Goal: Task Accomplishment & Management: Manage account settings

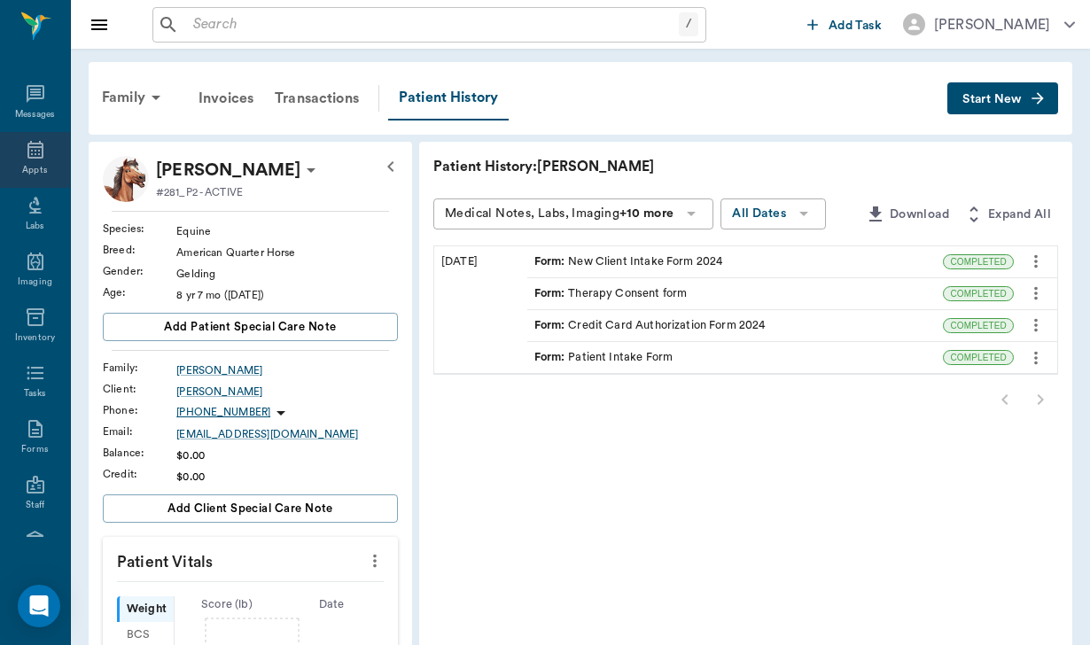
click at [34, 150] on icon at bounding box center [35, 149] width 21 height 21
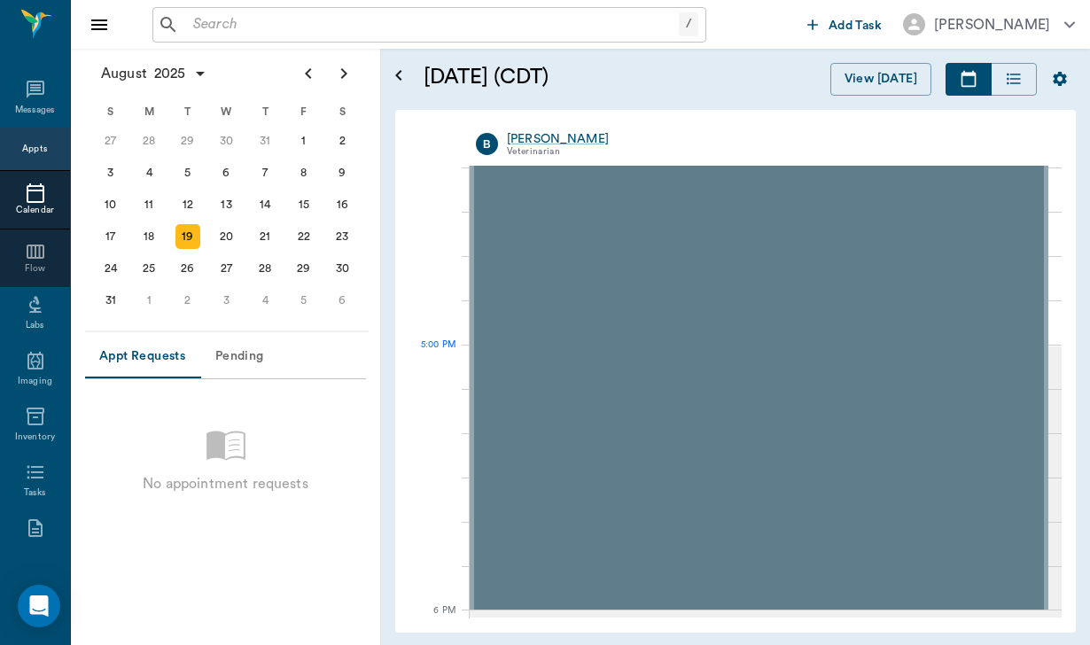
scroll to position [2220, 0]
click at [267, 236] on div "21" at bounding box center [265, 236] width 25 height 25
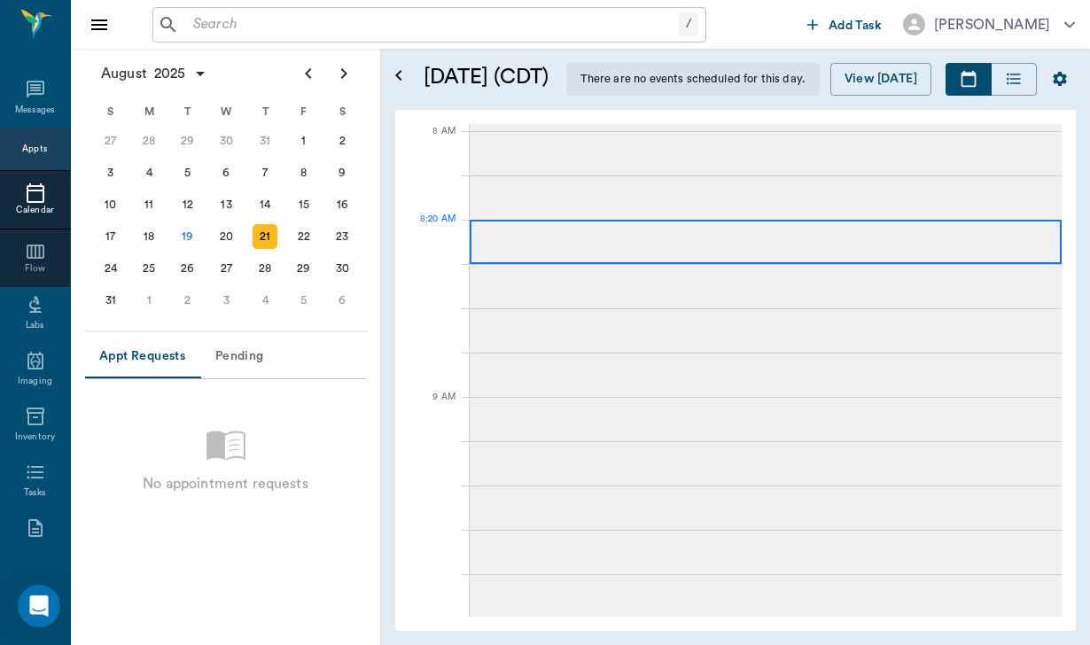
click at [527, 243] on div at bounding box center [766, 242] width 592 height 44
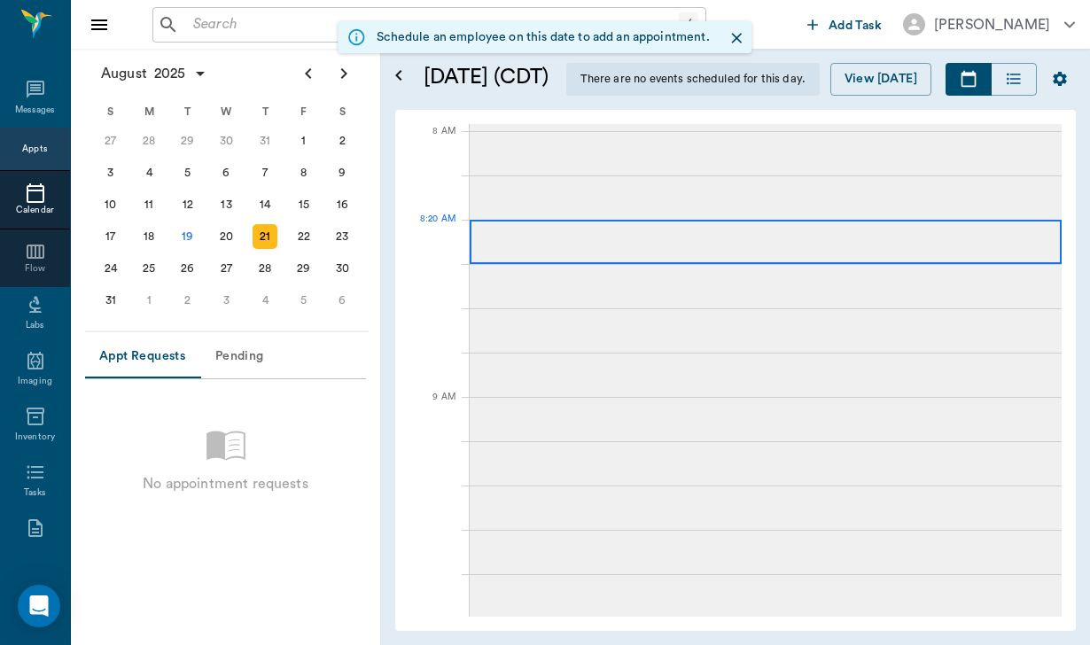
click at [527, 243] on div at bounding box center [766, 242] width 592 height 44
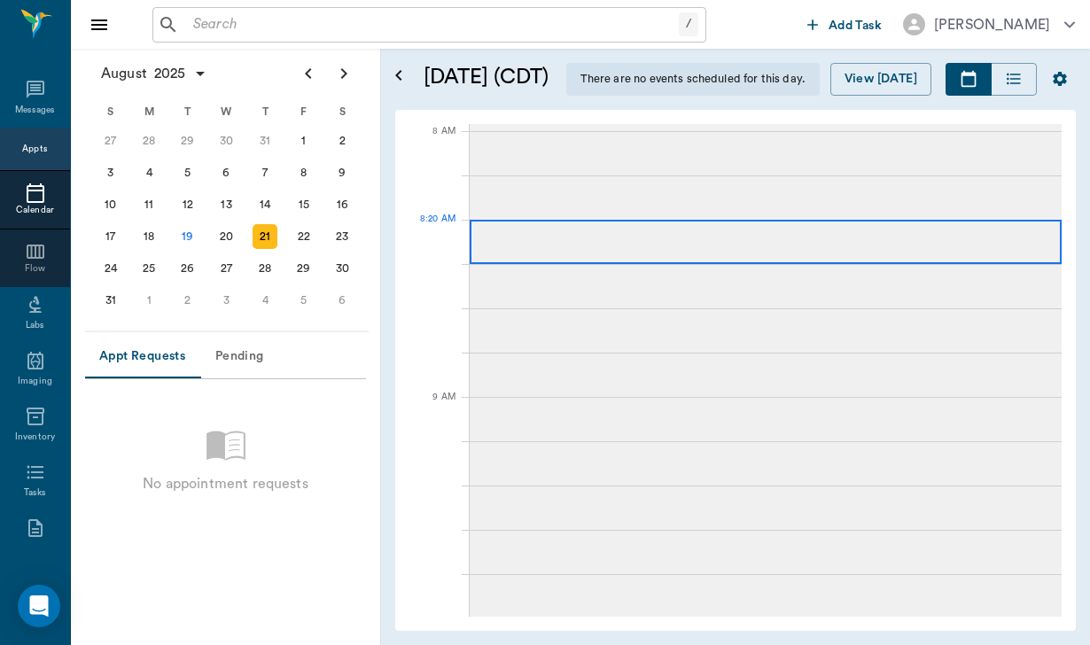
click at [527, 243] on div at bounding box center [766, 242] width 592 height 44
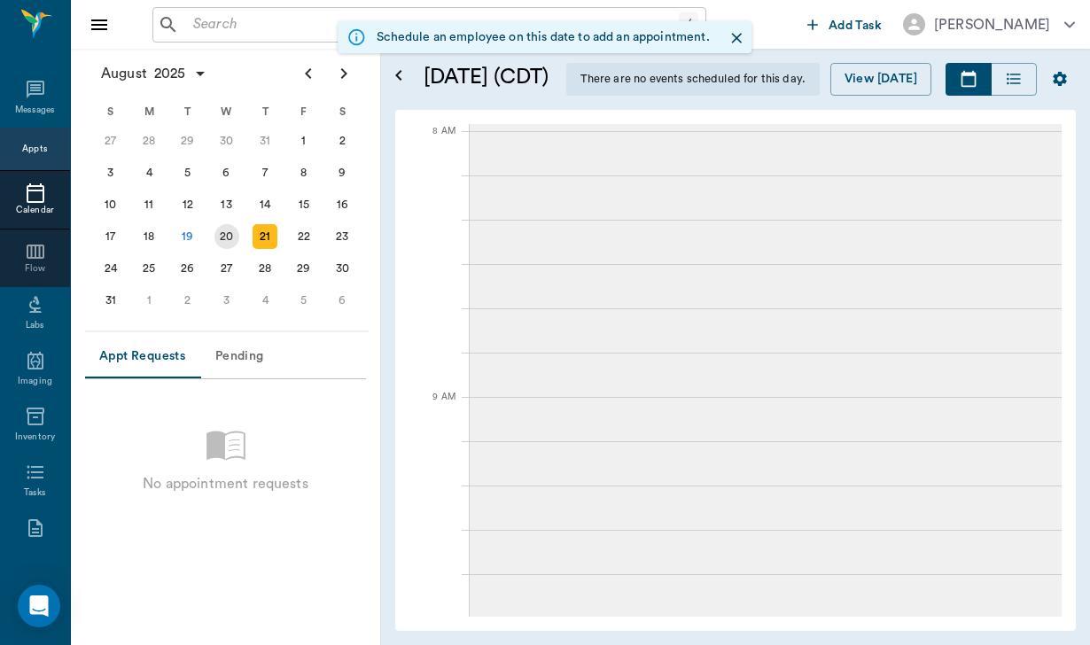
click at [227, 226] on div "20" at bounding box center [226, 236] width 25 height 25
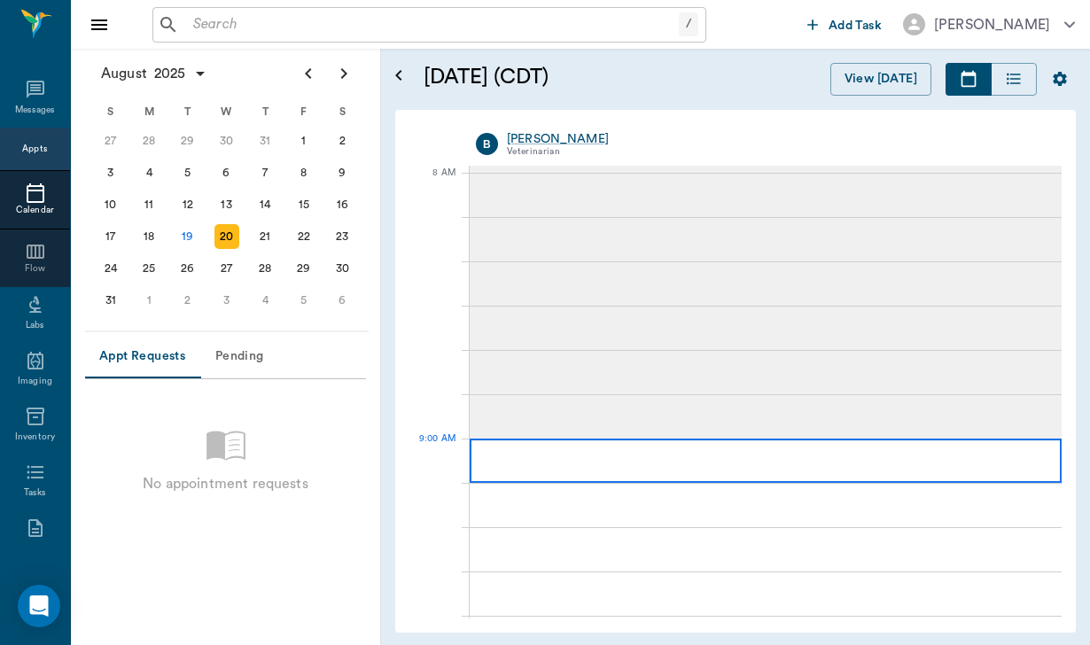
click at [593, 460] on div at bounding box center [766, 461] width 592 height 44
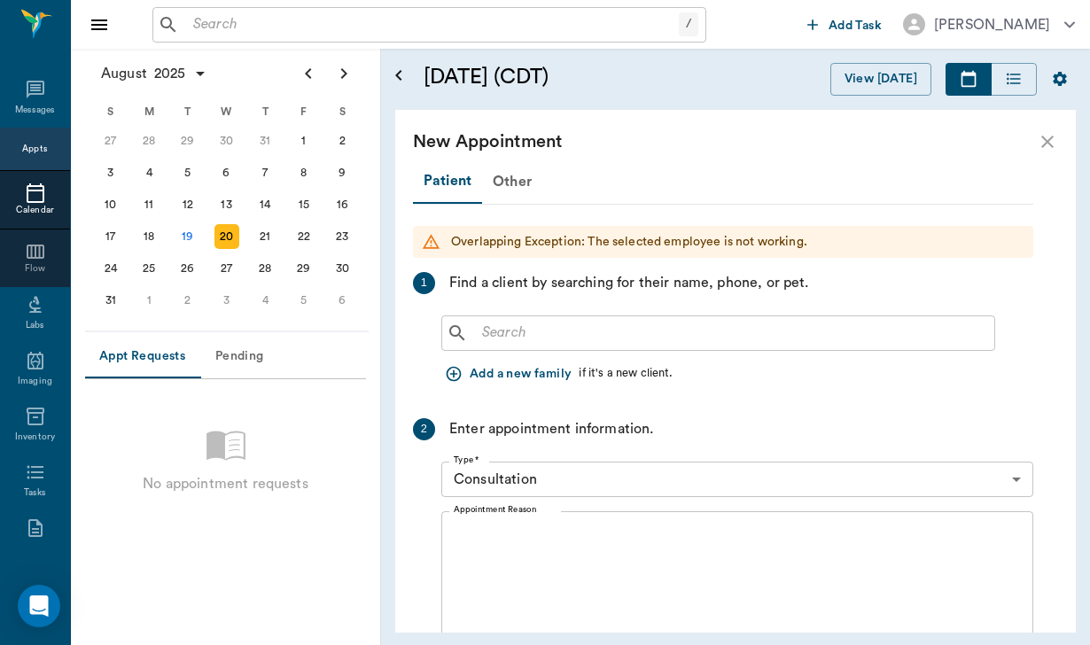
click at [519, 373] on button "Add a new family" at bounding box center [509, 374] width 137 height 33
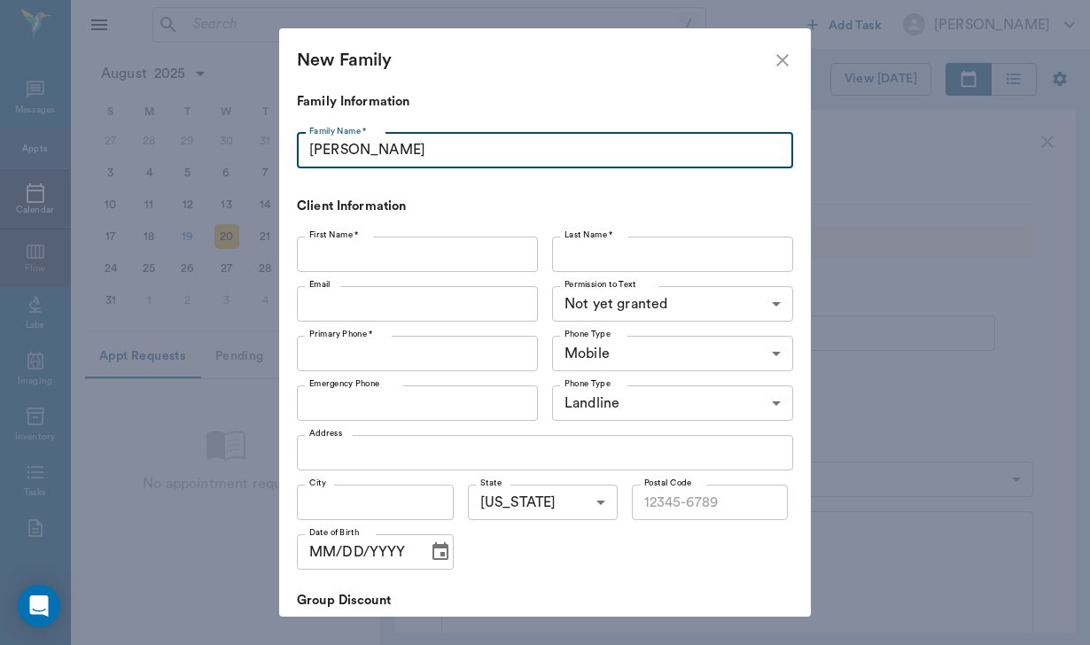
type input "[PERSON_NAME]"
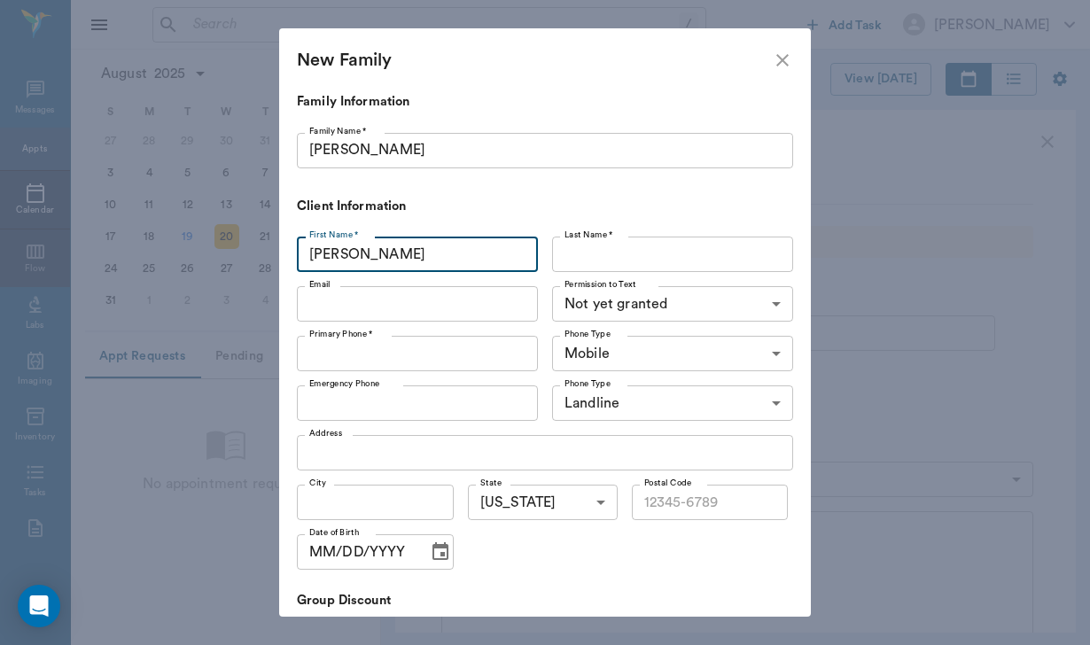
type input "[PERSON_NAME]"
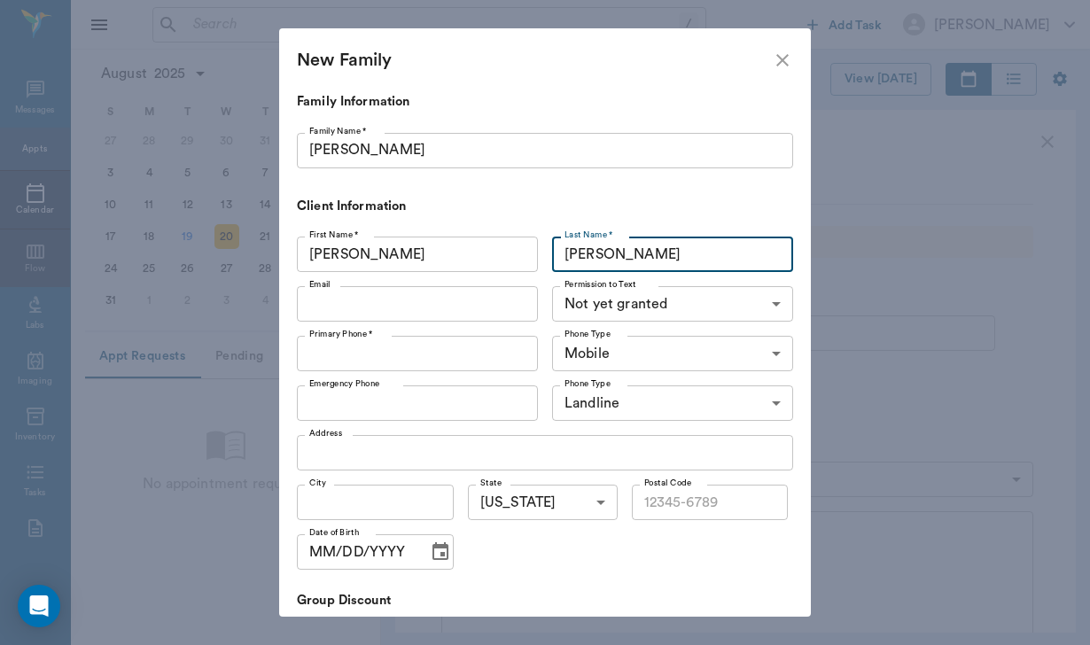
type input "[PERSON_NAME]"
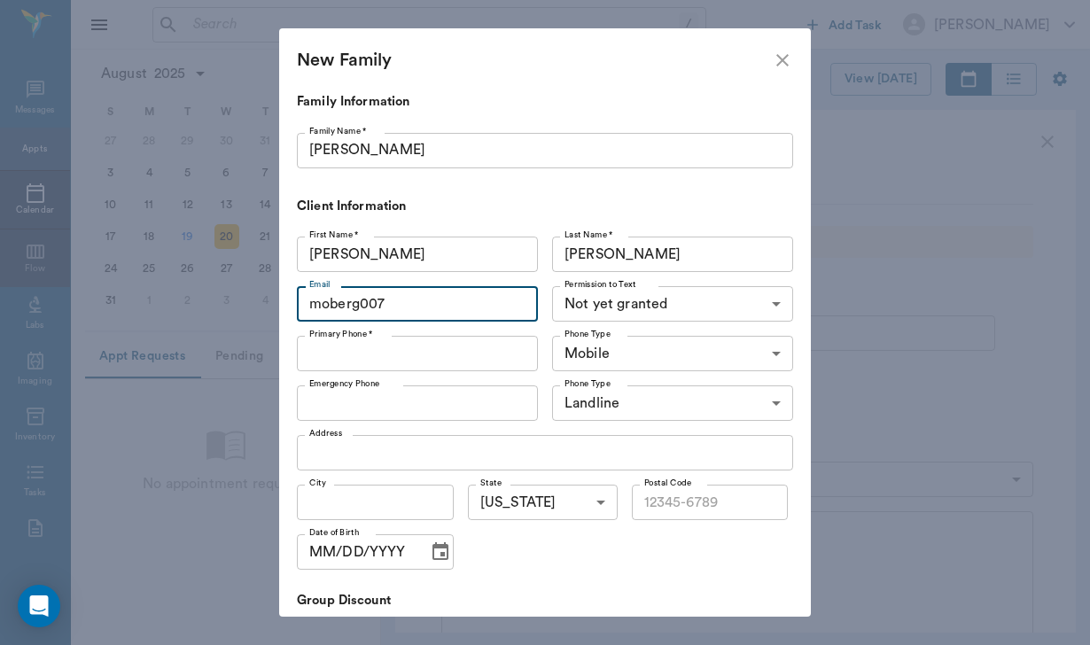
type input "moberg007"
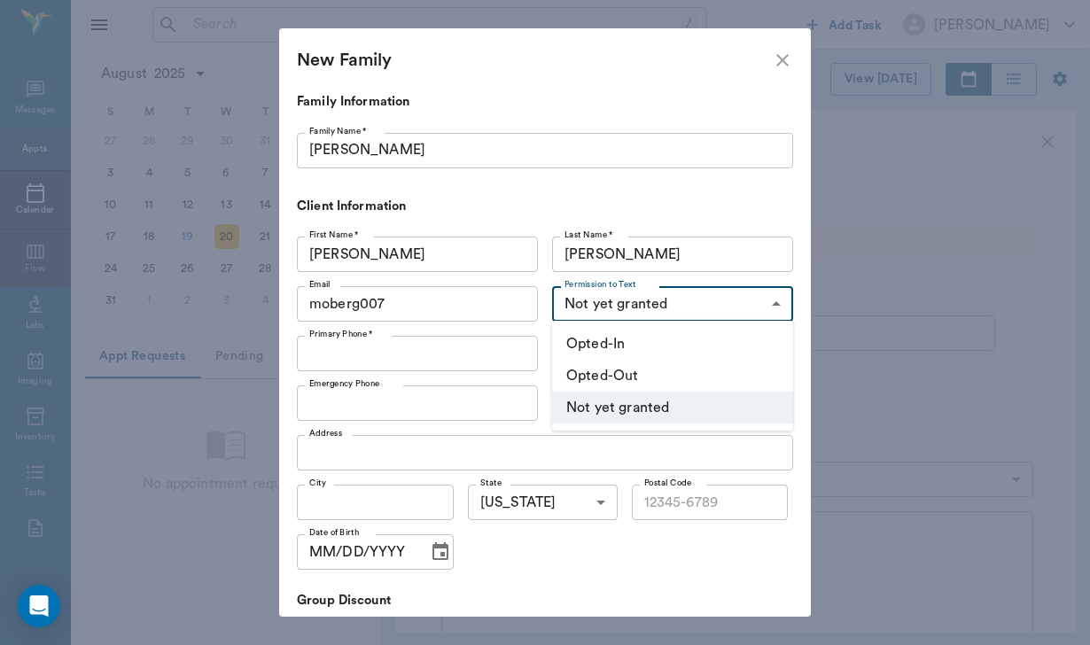
click at [610, 292] on body "/ ​ Add Task [PERSON_NAME] Nectar Messages Appts Calendar Flow Labs Imaging Inv…" at bounding box center [545, 322] width 1090 height 645
click at [610, 346] on li "Opted-In" at bounding box center [672, 344] width 241 height 32
type input "OPT_IN"
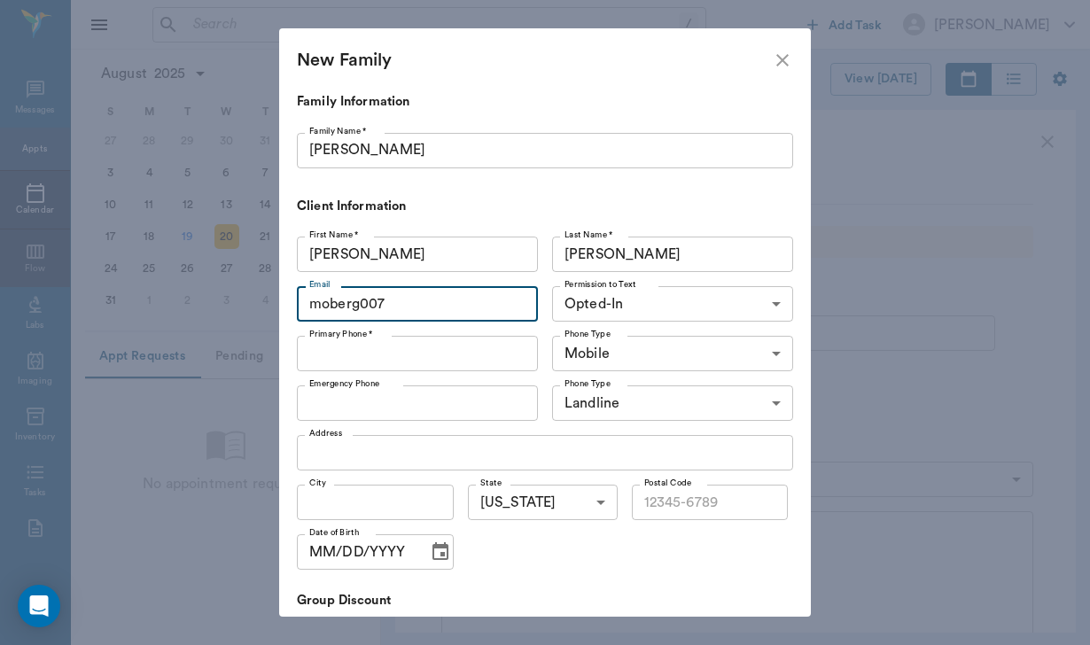
click at [408, 295] on input "moberg007" at bounding box center [417, 303] width 241 height 35
type input "[EMAIL_ADDRESS][DOMAIN_NAME]"
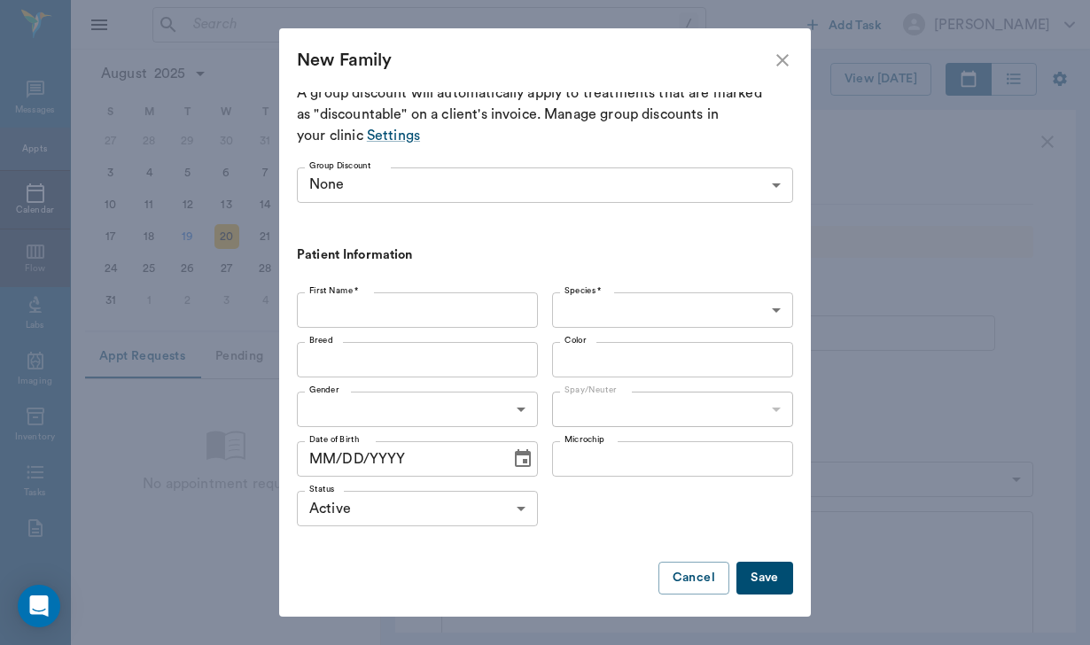
scroll to position [530, 0]
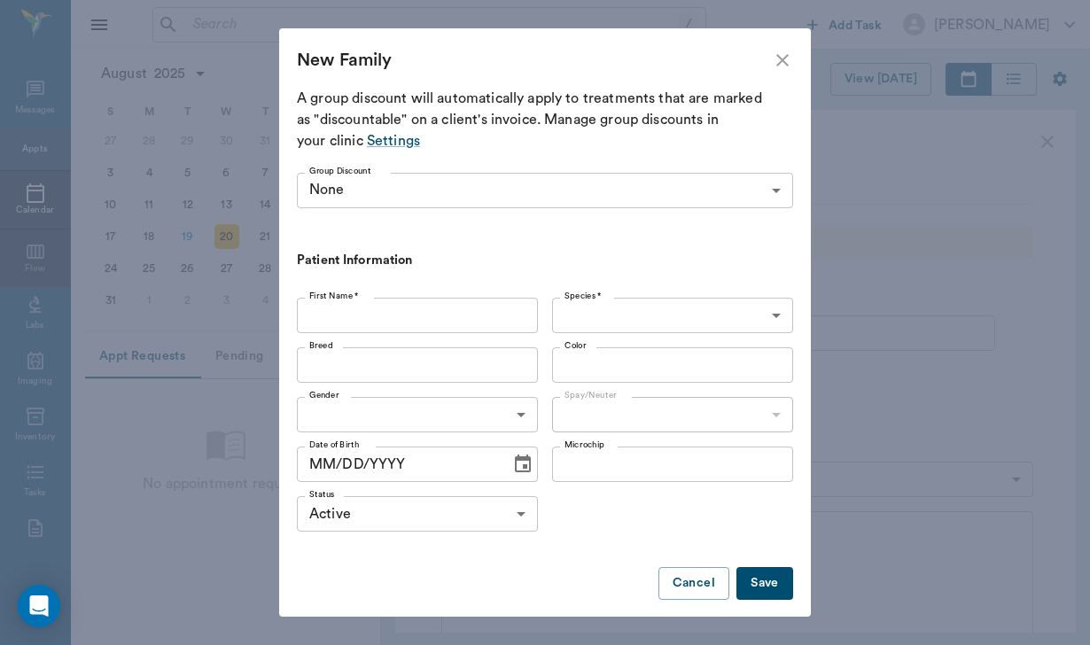
type input "[PHONE_NUMBER]"
type input "[PERSON_NAME]"
click at [595, 307] on body "/ ​ Add Task [PERSON_NAME] Nectar Messages Appts Calendar Flow Labs Imaging Inv…" at bounding box center [545, 322] width 1090 height 645
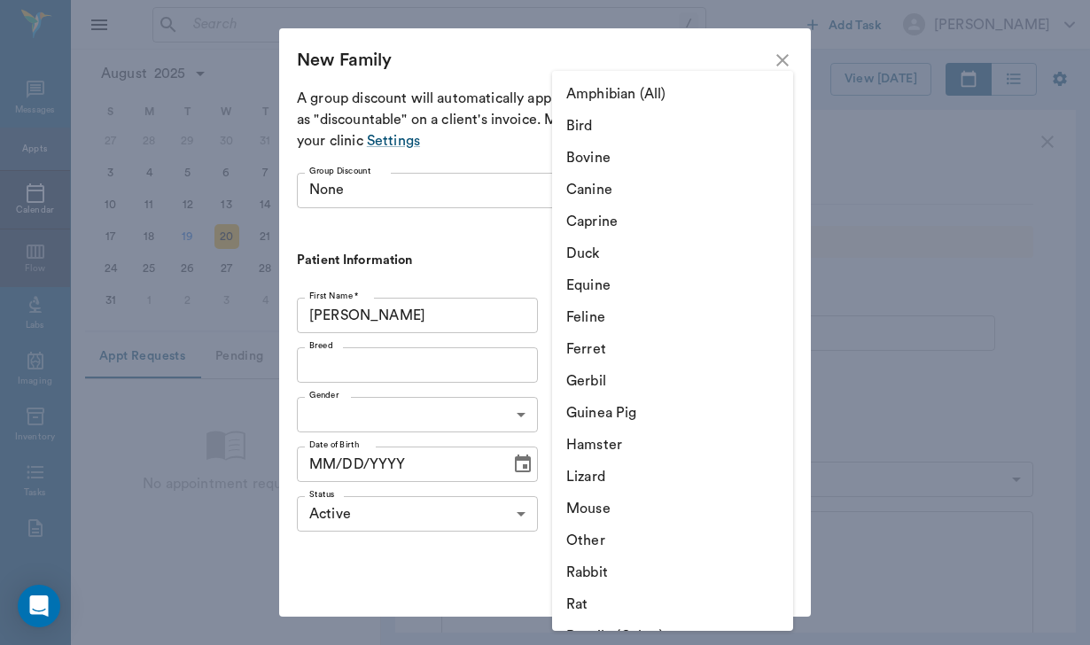
click at [595, 294] on li "Equine" at bounding box center [672, 285] width 241 height 32
type input "Equine"
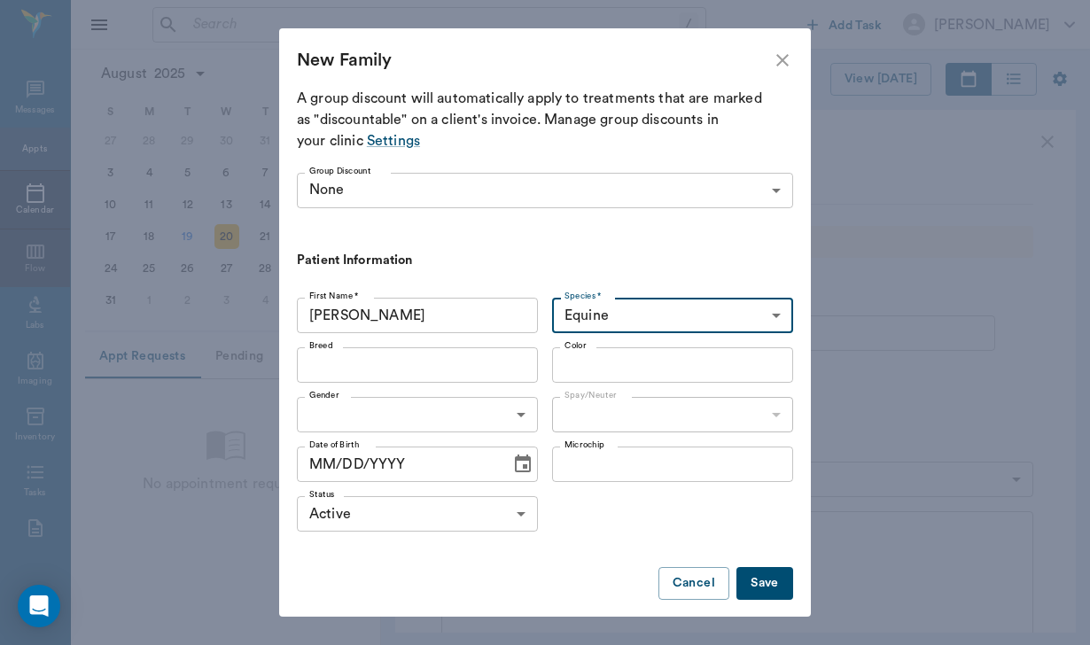
click at [771, 576] on button "Save" at bounding box center [764, 583] width 57 height 33
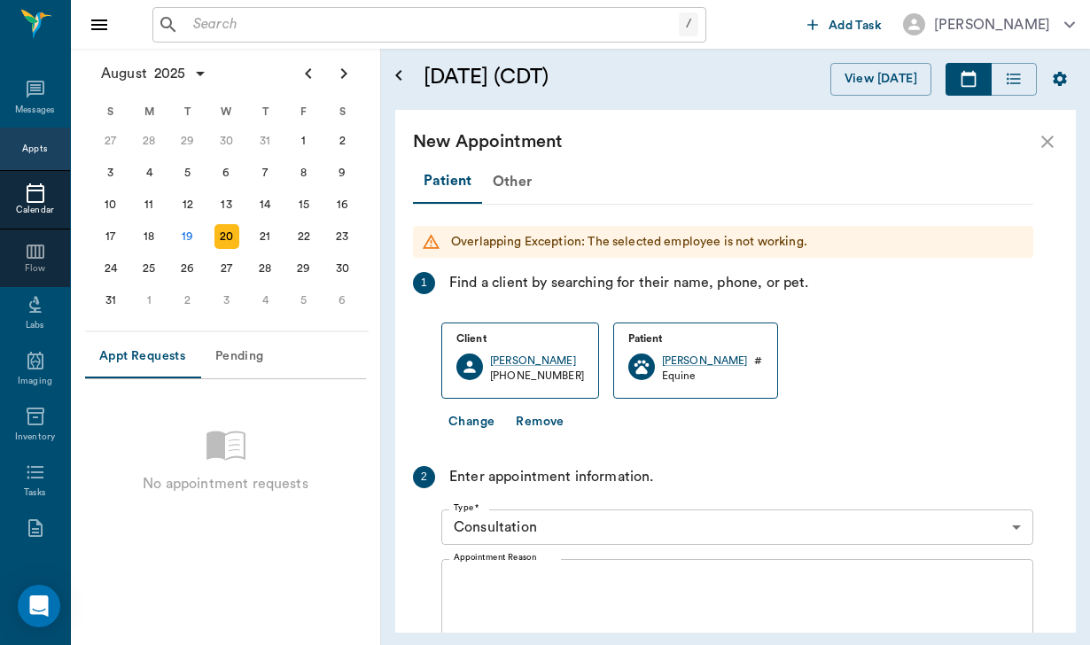
click at [1040, 139] on icon "close" at bounding box center [1047, 141] width 21 height 21
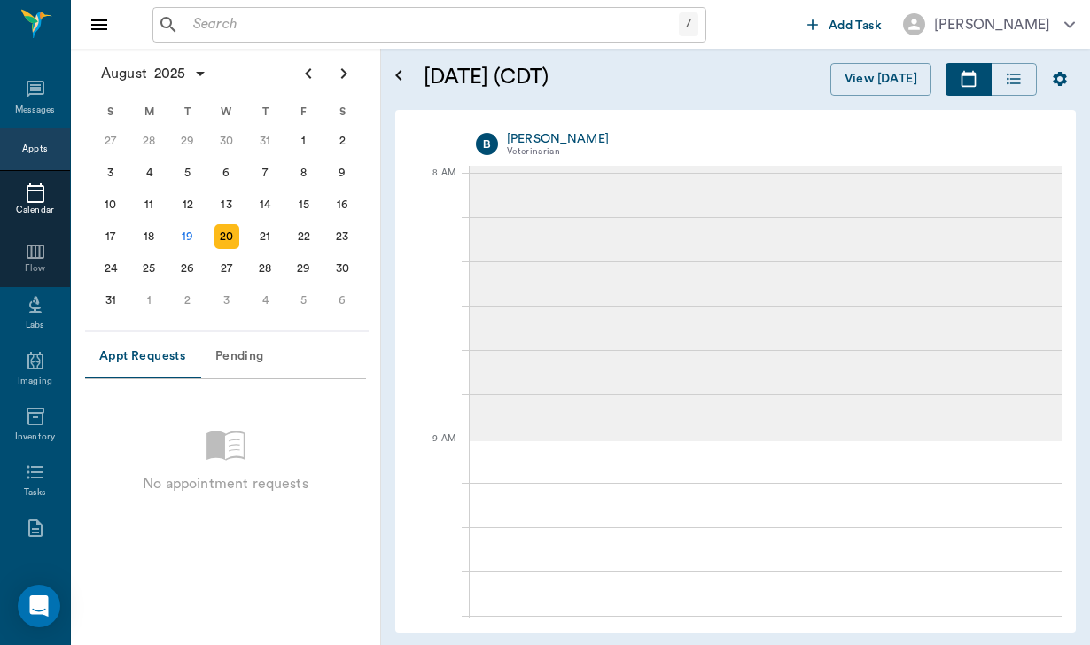
click at [183, 19] on div "/ ​" at bounding box center [429, 24] width 554 height 35
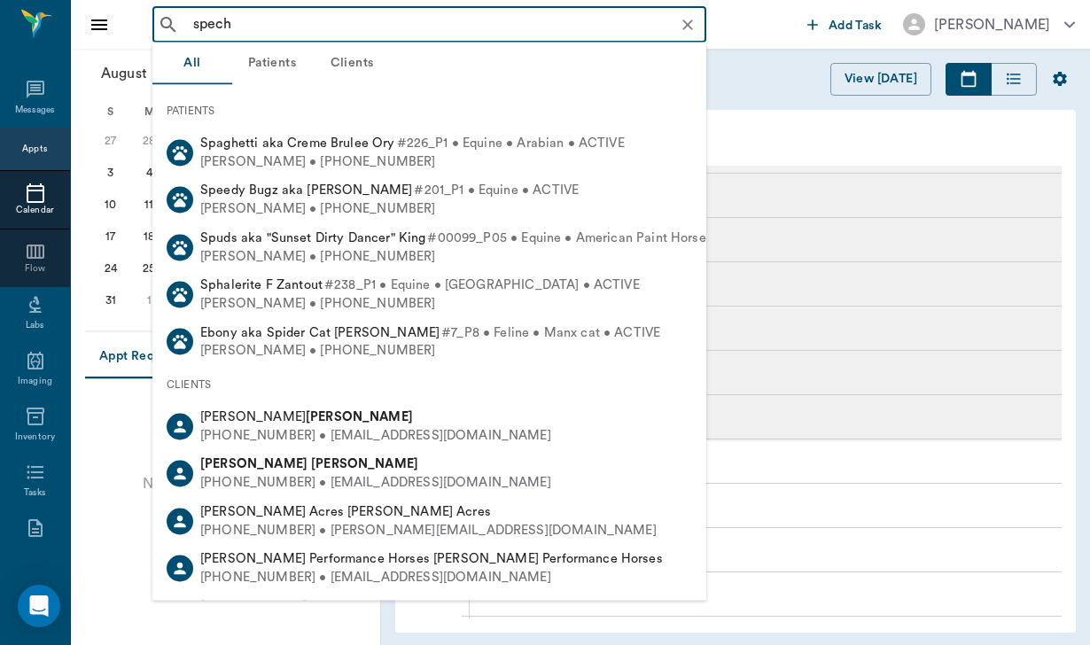
type input "[PERSON_NAME]"
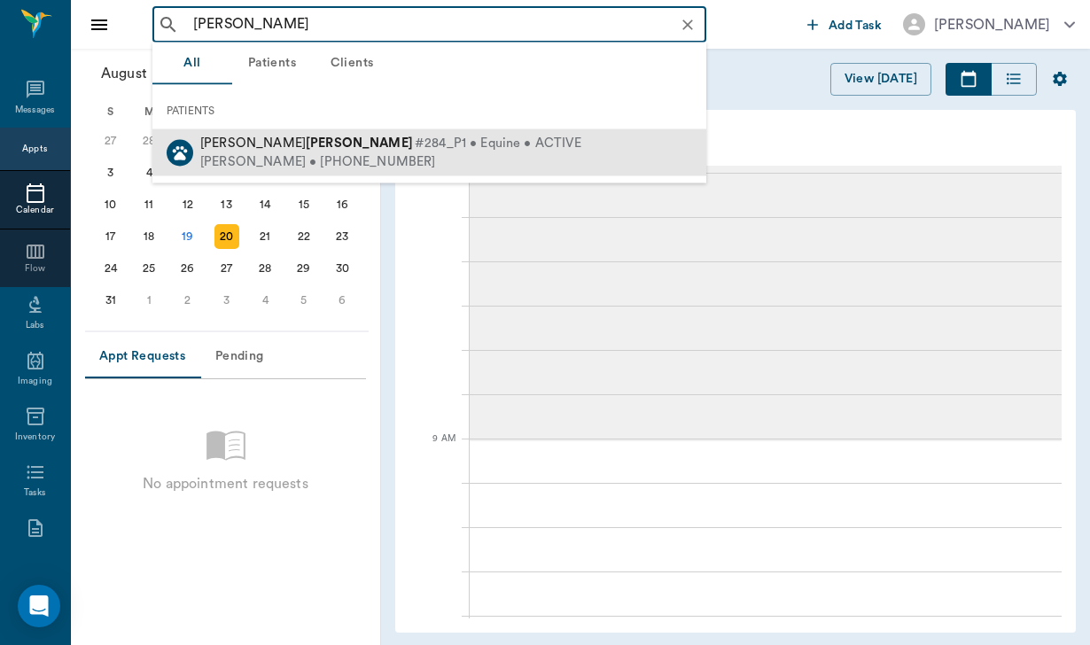
click at [246, 157] on div "[PERSON_NAME] • [PHONE_NUMBER]" at bounding box center [390, 161] width 381 height 19
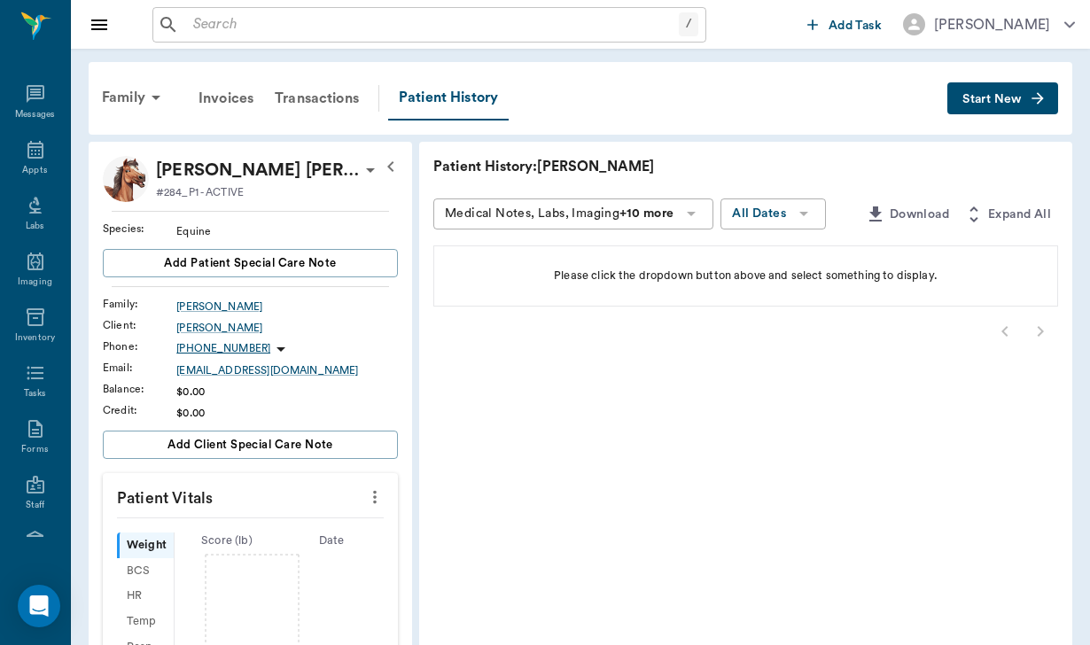
click at [970, 99] on span "Start New" at bounding box center [991, 99] width 59 height 0
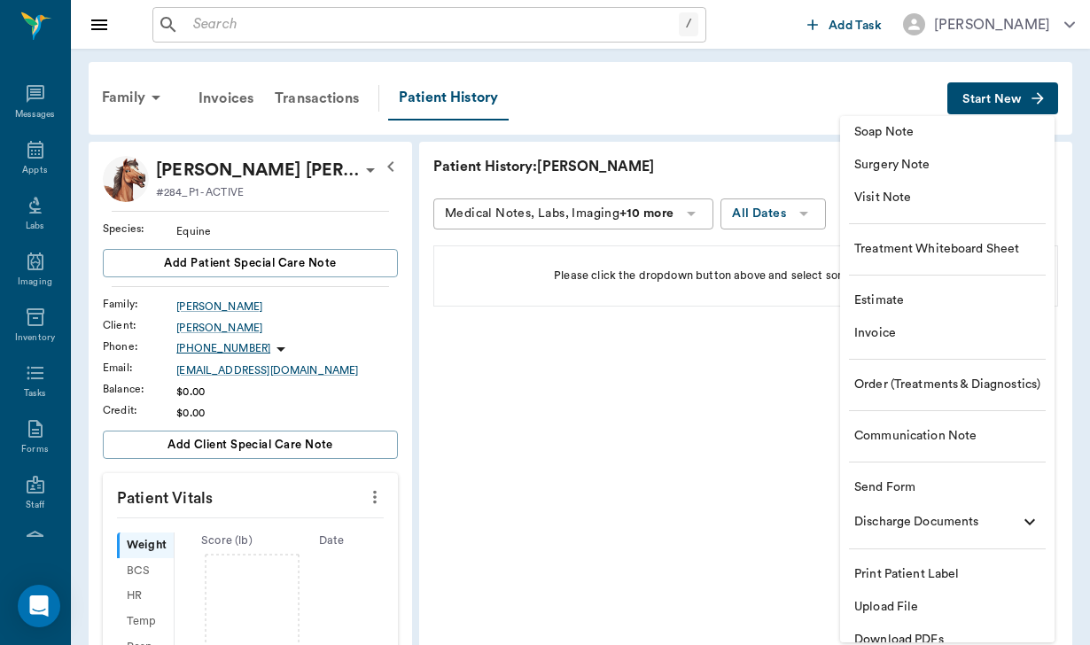
click at [921, 482] on span "Send Form" at bounding box center [947, 487] width 186 height 19
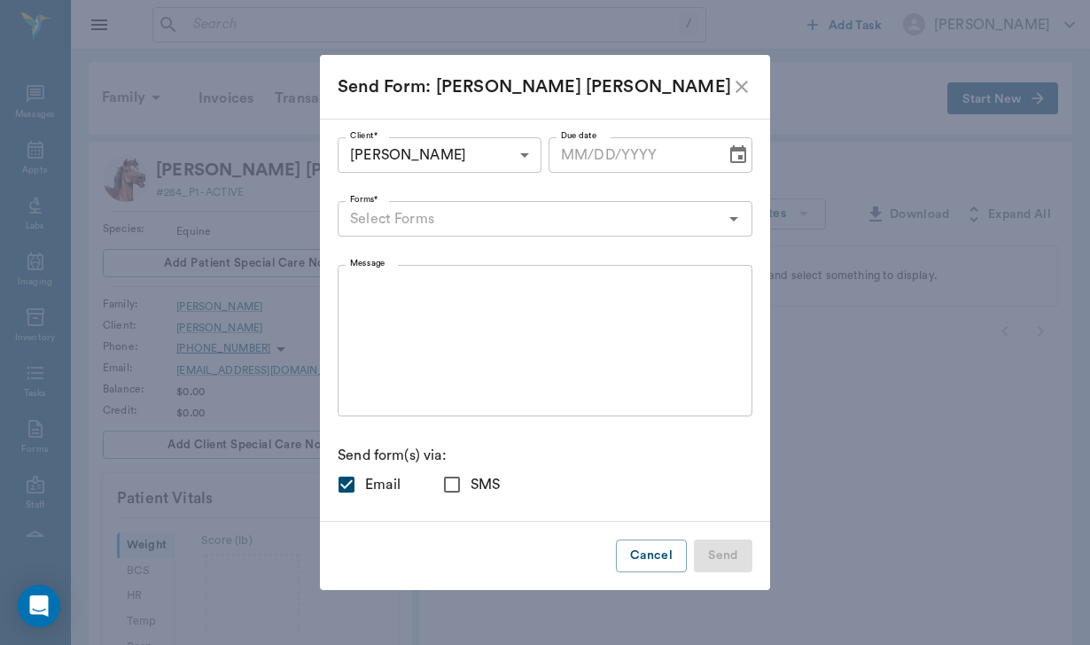
click at [478, 208] on input "Forms*" at bounding box center [530, 218] width 375 height 25
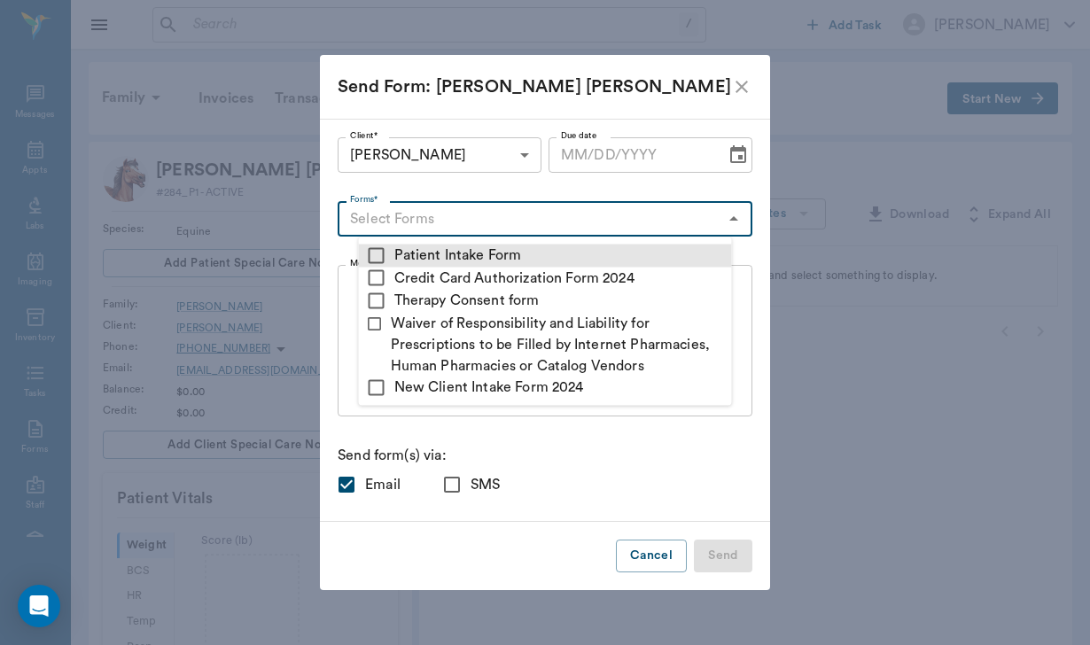
click at [370, 257] on input "checkbox" at bounding box center [376, 255] width 21 height 21
checkbox input "true"
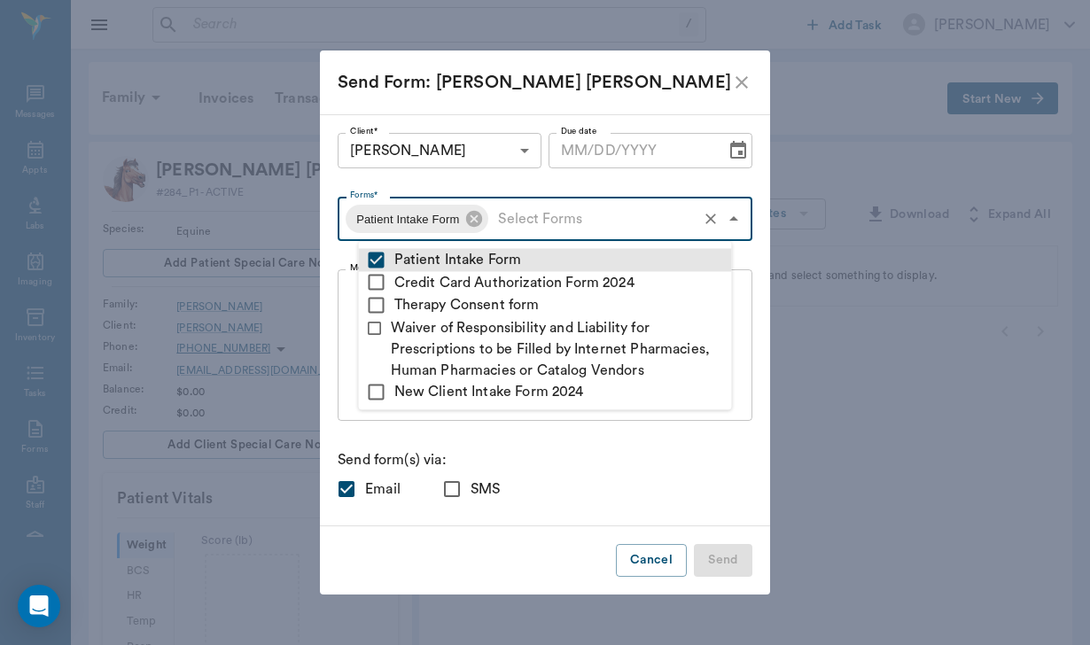
type textarea "Please complete the following forms before your visit: • Patient Intake Form: […"
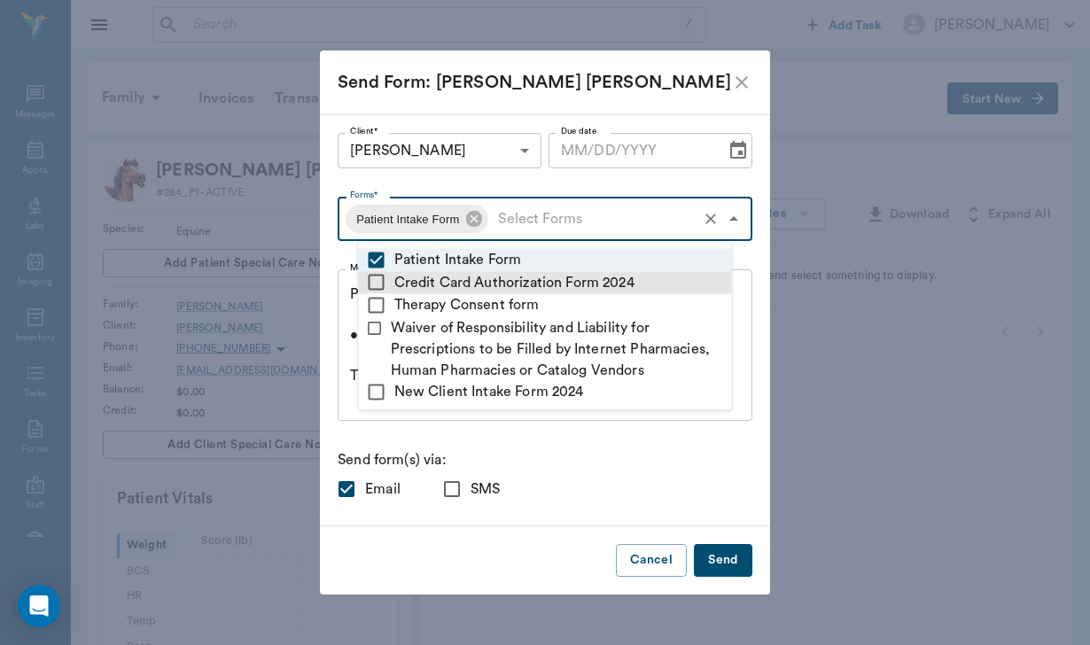
click at [377, 276] on input "checkbox" at bounding box center [376, 282] width 21 height 21
checkbox input "true"
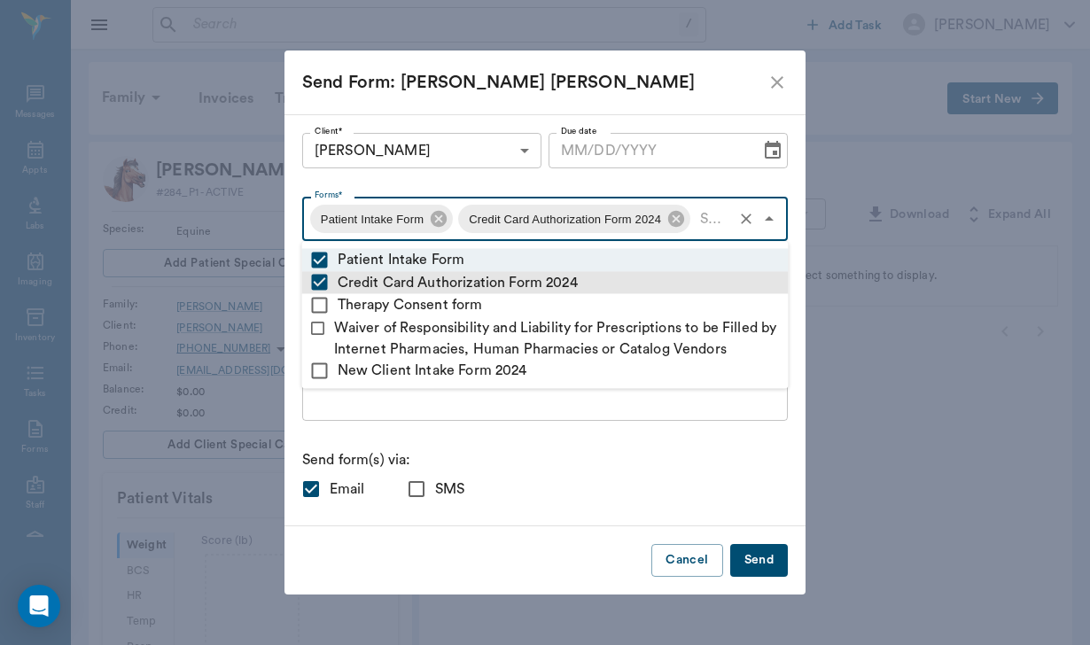
type textarea "Please complete the following forms before your visit: • Patient Intake Form: […"
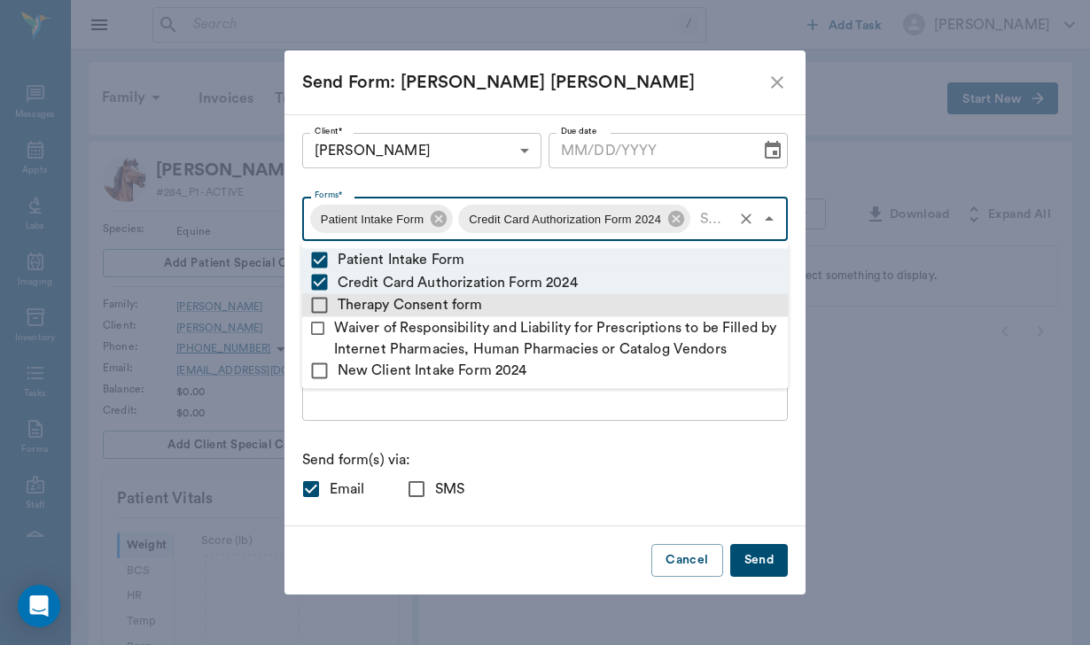
click at [329, 299] on input "checkbox" at bounding box center [319, 304] width 21 height 21
checkbox input "true"
type textarea "Please complete the following forms before your visit: • Patient Intake Form: […"
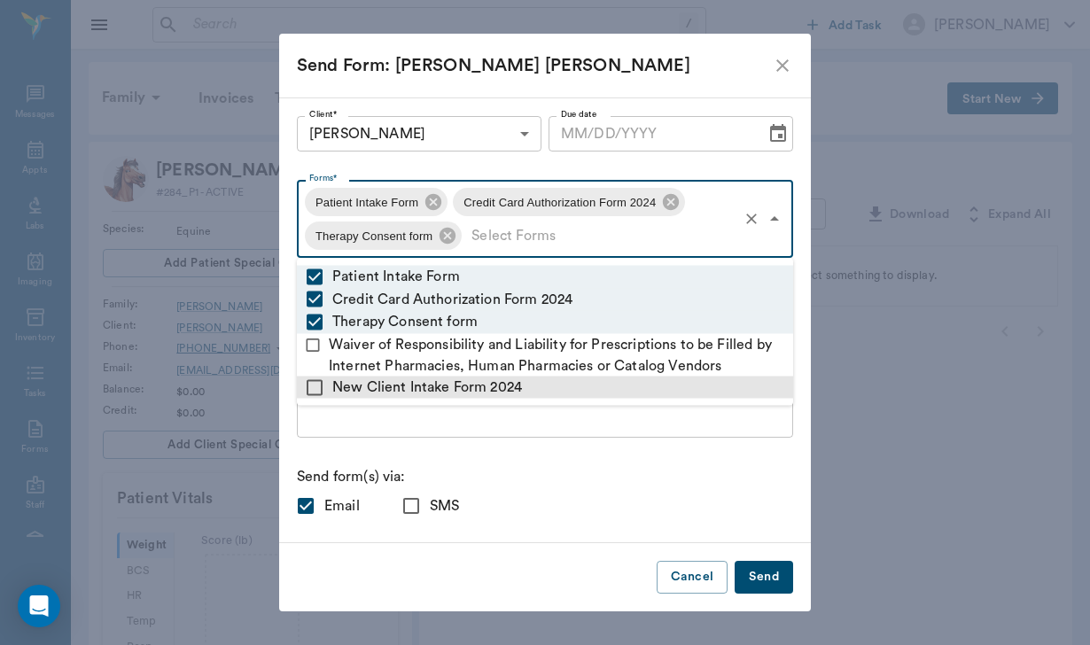
click at [315, 391] on input "checkbox" at bounding box center [314, 387] width 21 height 21
checkbox input "true"
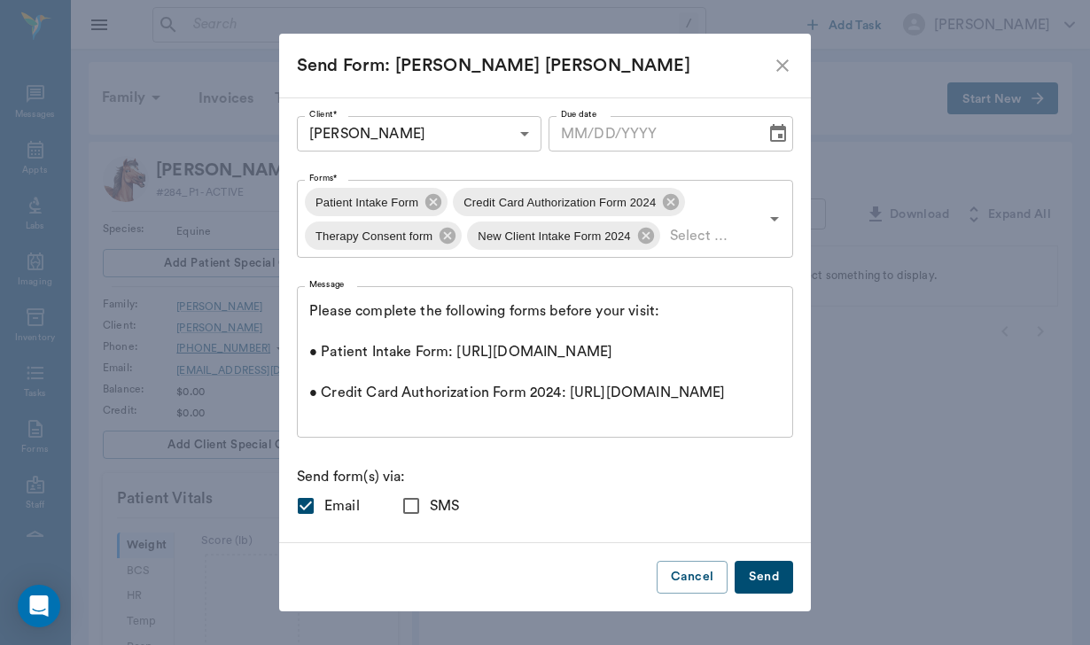
click at [335, 424] on div "Please complete the following forms before your visit: • Patient Intake Form: […" at bounding box center [545, 362] width 496 height 152
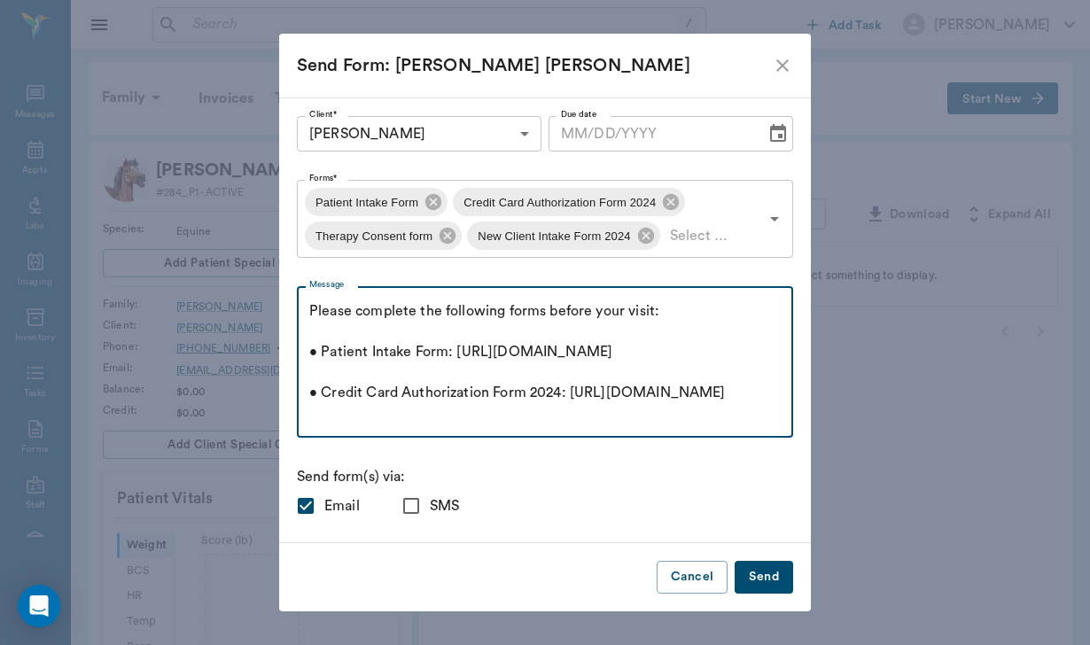
click at [312, 310] on textarea "Please complete the following forms before your visit: • Patient Intake Form: […" at bounding box center [544, 362] width 471 height 122
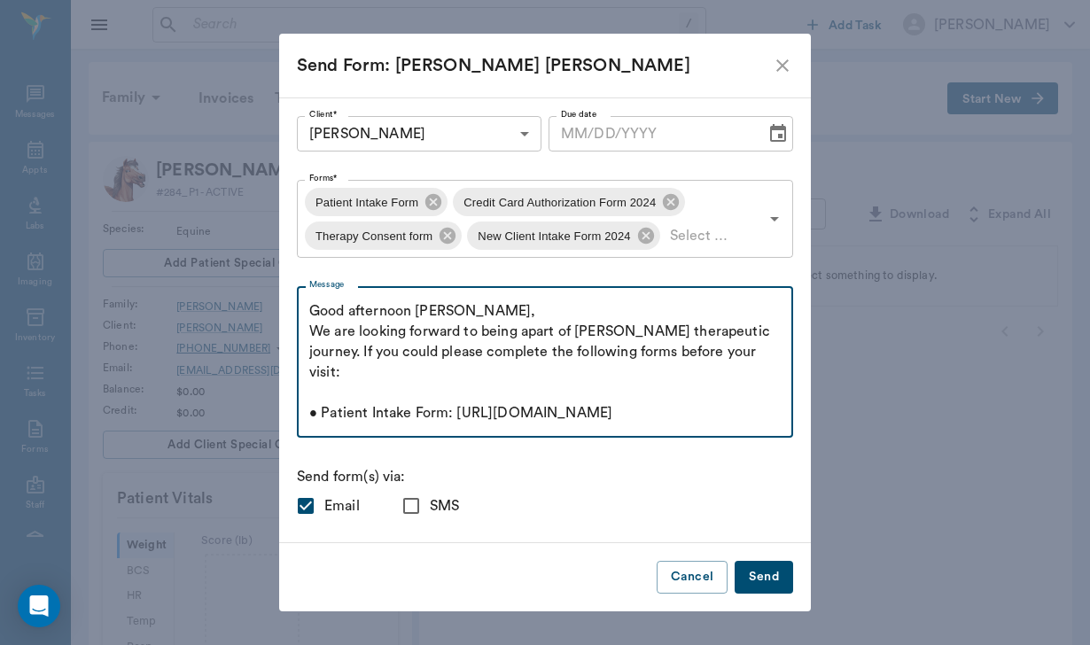
click at [571, 354] on textarea "Good afternoon [PERSON_NAME], We are looking forward to being apart of [PERSON_…" at bounding box center [544, 362] width 471 height 122
click at [346, 376] on textarea "Good afternoon [PERSON_NAME], We are looking forward to being apart of [PERSON_…" at bounding box center [544, 362] width 471 height 122
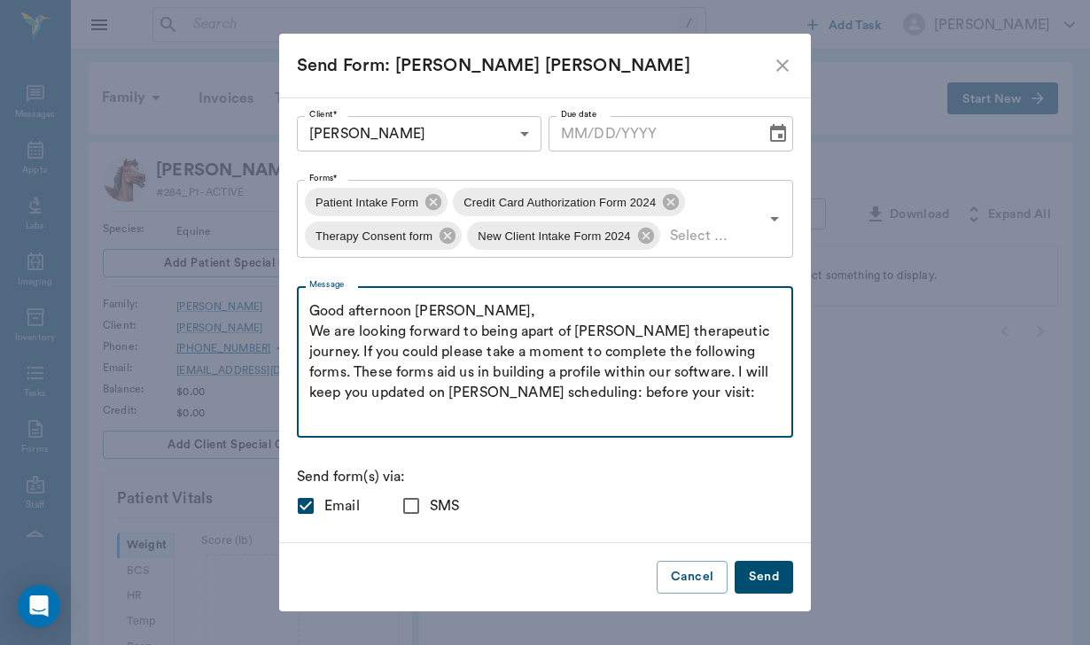
drag, startPoint x: 737, startPoint y: 394, endPoint x: 629, endPoint y: 393, distance: 108.1
click at [629, 393] on textarea "Good afternoon [PERSON_NAME], We are looking forward to being apart of [PERSON_…" at bounding box center [544, 362] width 471 height 122
click at [311, 340] on textarea "Good afternoon [PERSON_NAME], We are looking forward to being apart of [PERSON_…" at bounding box center [544, 362] width 471 height 122
click at [310, 335] on textarea "Good afternoon [PERSON_NAME], We are looking forward to being apart of [PERSON_…" at bounding box center [544, 362] width 471 height 122
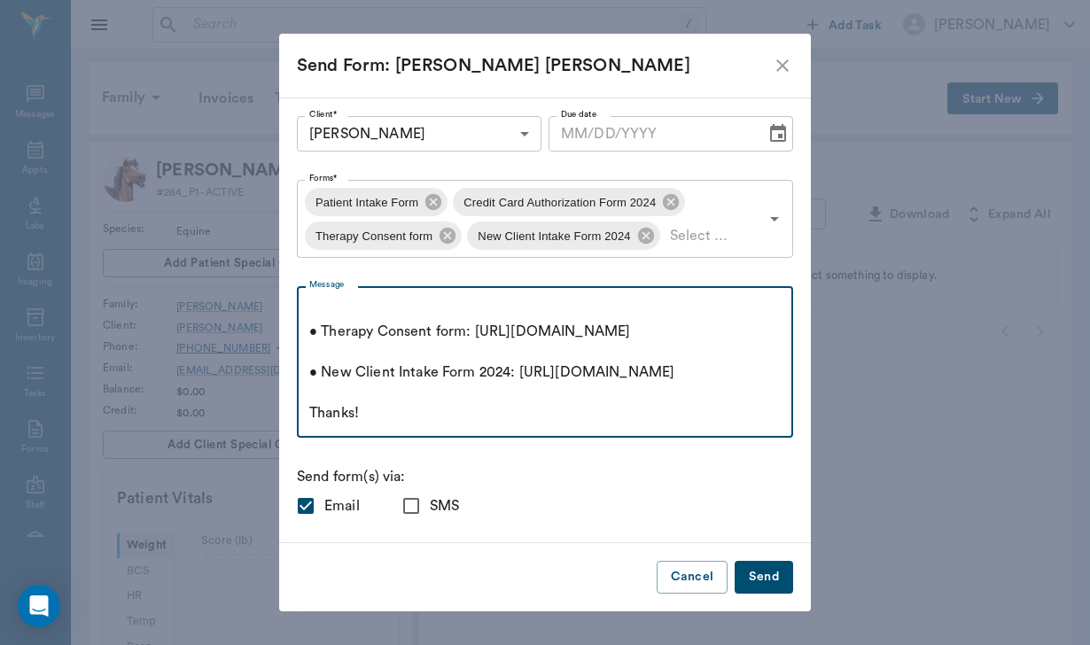
scroll to position [367, 0]
click at [403, 400] on textarea "Good afternoon [PERSON_NAME], We are looking forward to being apart of [PERSON_…" at bounding box center [544, 362] width 471 height 122
click at [380, 415] on textarea "Good afternoon [PERSON_NAME], We are looking forward to being apart of [PERSON_…" at bounding box center [544, 362] width 471 height 122
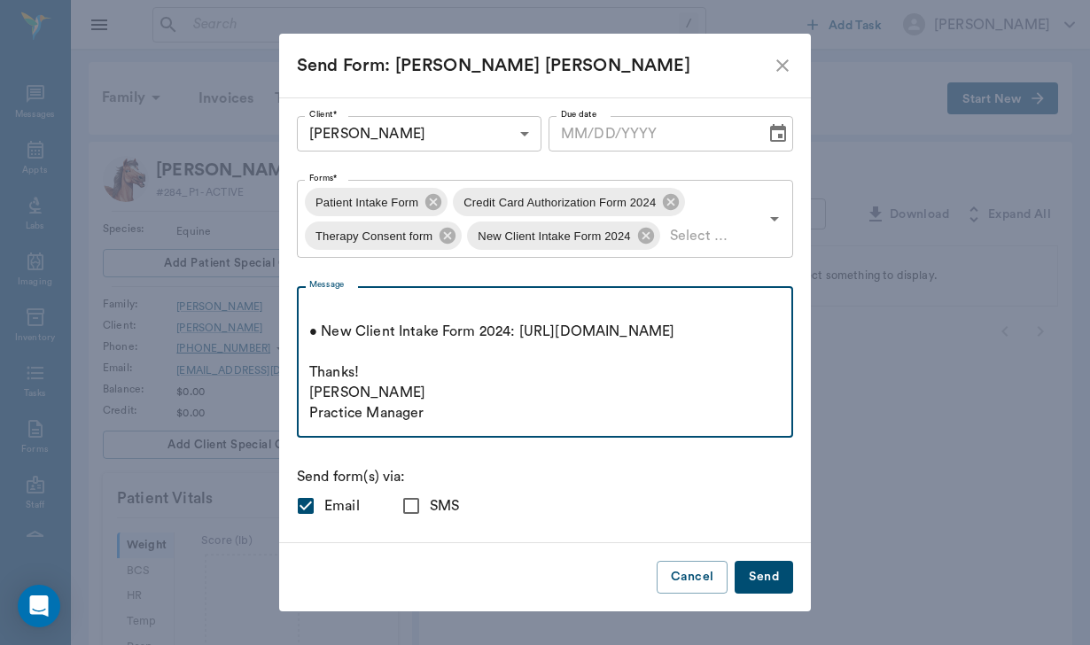
scroll to position [426, 0]
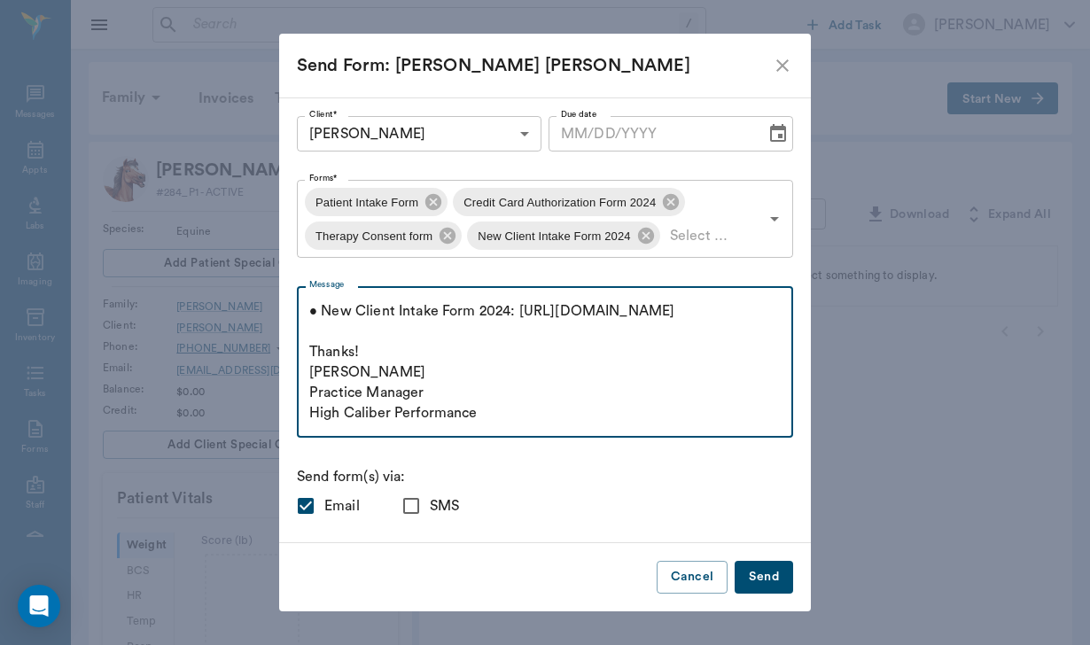
type textarea "Good afternoon [PERSON_NAME], We are looking forward to being apart of [PERSON_…"
click at [409, 506] on input "SMS" at bounding box center [411, 505] width 37 height 37
checkbox input "true"
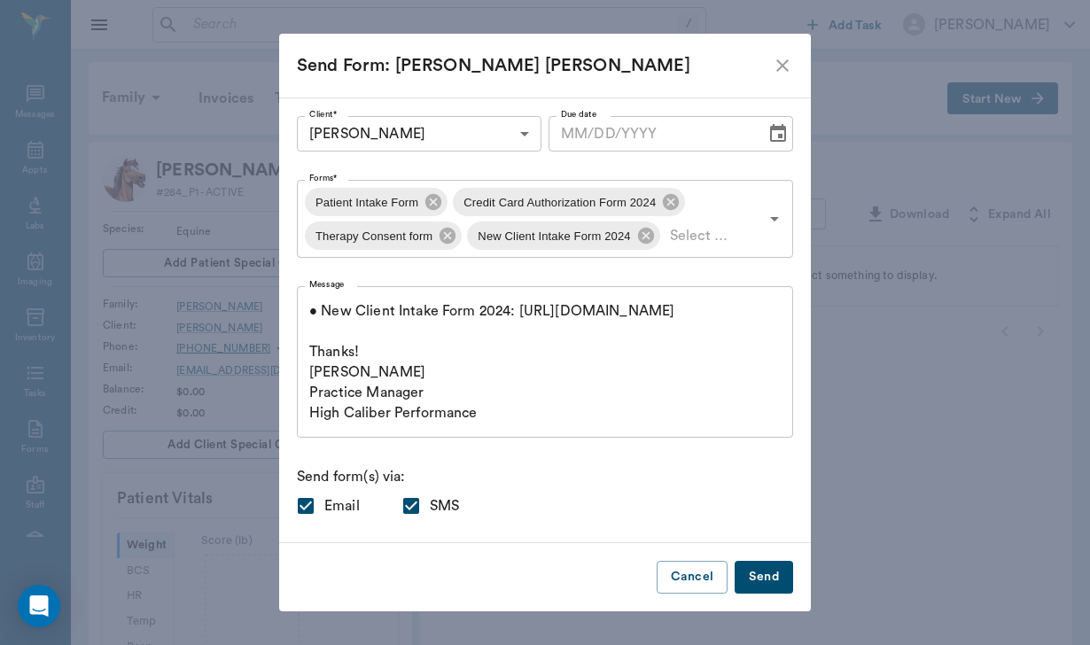
click at [765, 576] on button "Send" at bounding box center [764, 577] width 58 height 33
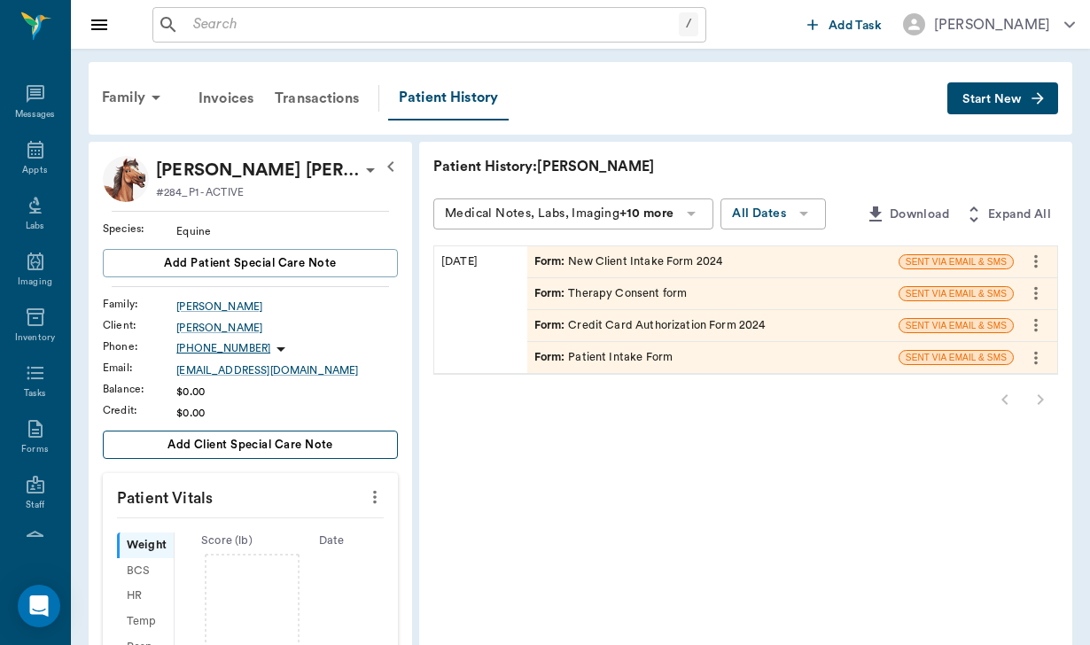
click at [268, 454] on span "Add client Special Care Note" at bounding box center [250, 444] width 166 height 19
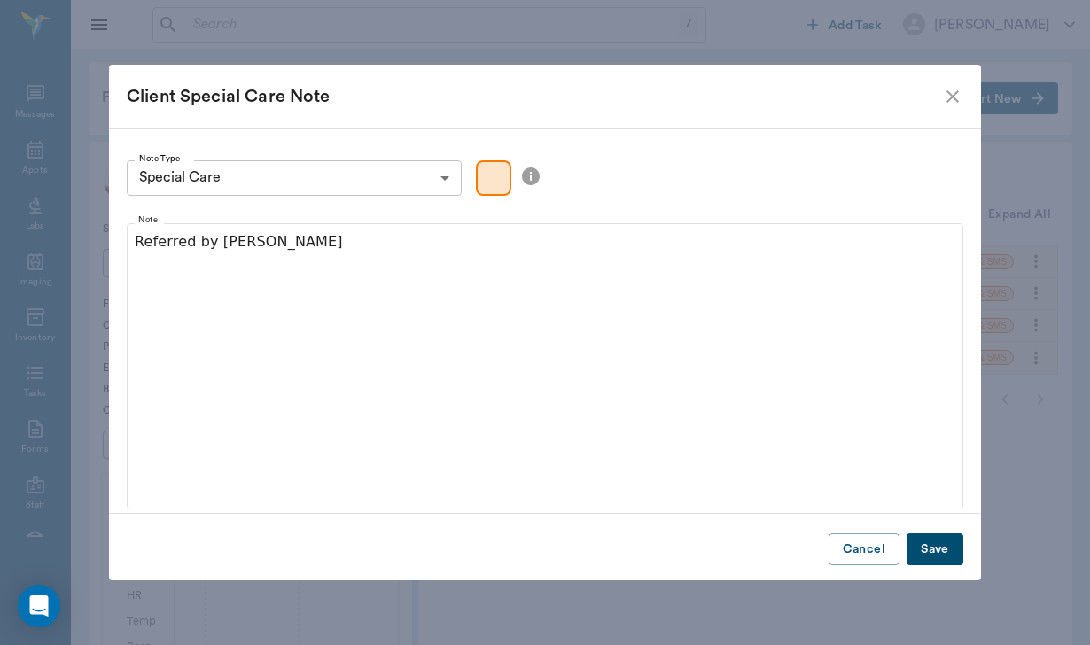
click at [939, 552] on button "Save" at bounding box center [934, 549] width 57 height 33
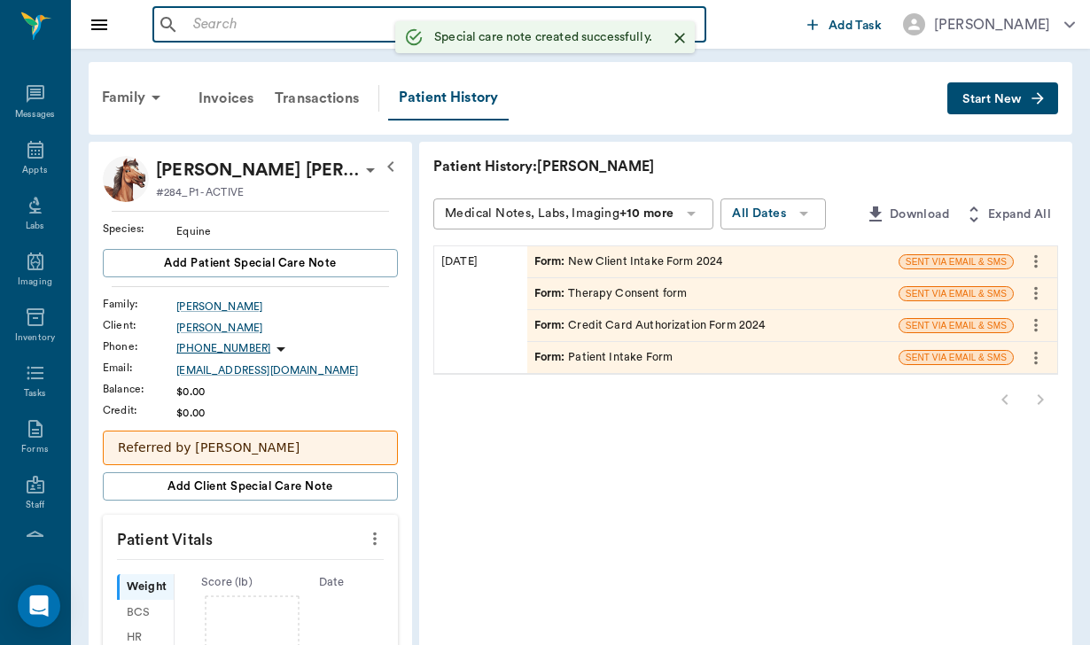
click at [231, 15] on input "text" at bounding box center [442, 24] width 512 height 25
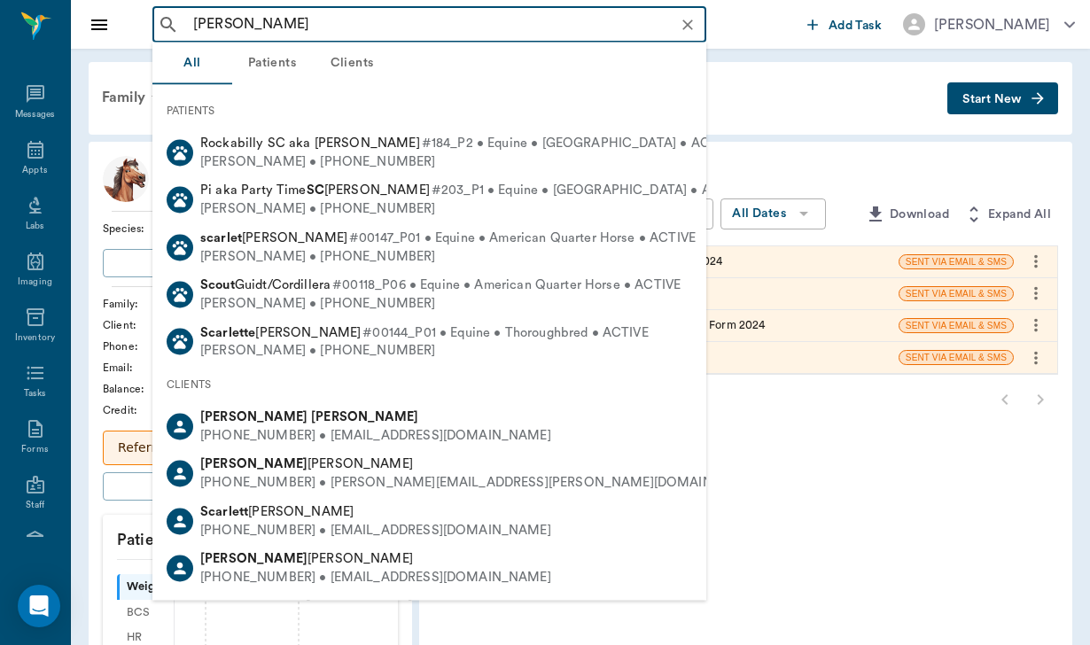
type input "[PERSON_NAME]"
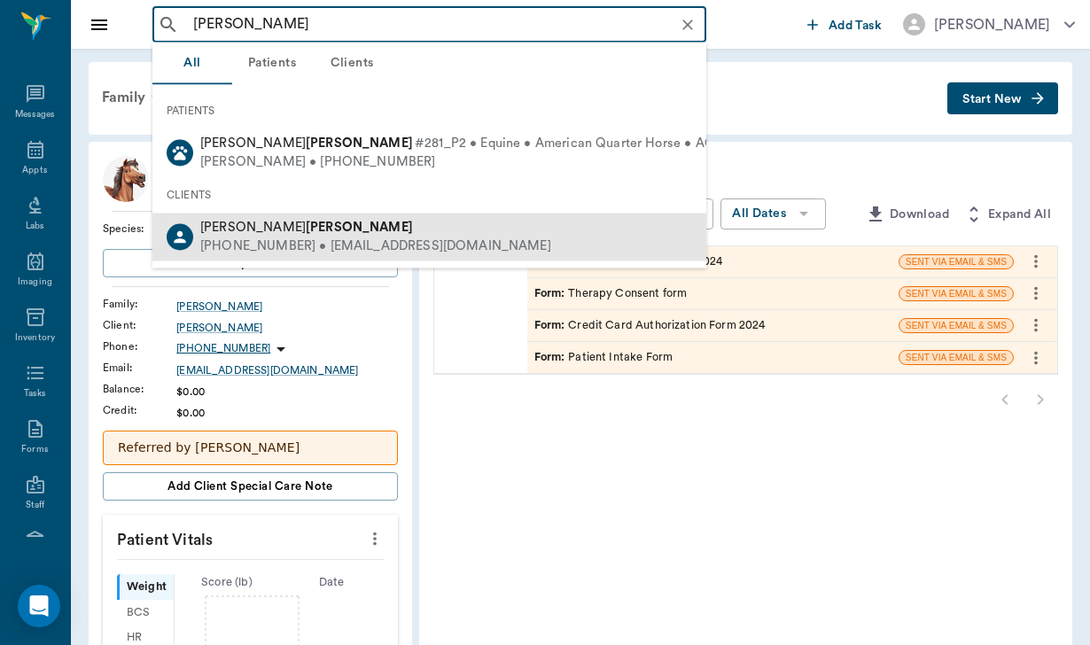
click at [268, 240] on div "[PHONE_NUMBER] • [EMAIL_ADDRESS][DOMAIN_NAME]" at bounding box center [375, 246] width 351 height 19
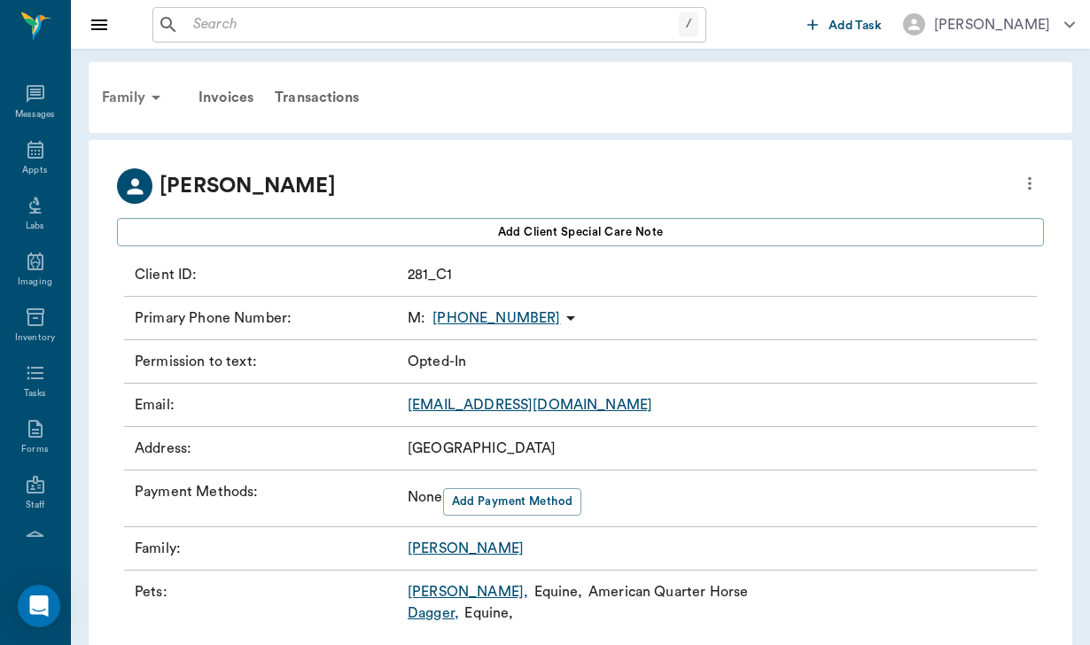
click at [127, 90] on div "Family" at bounding box center [134, 97] width 86 height 43
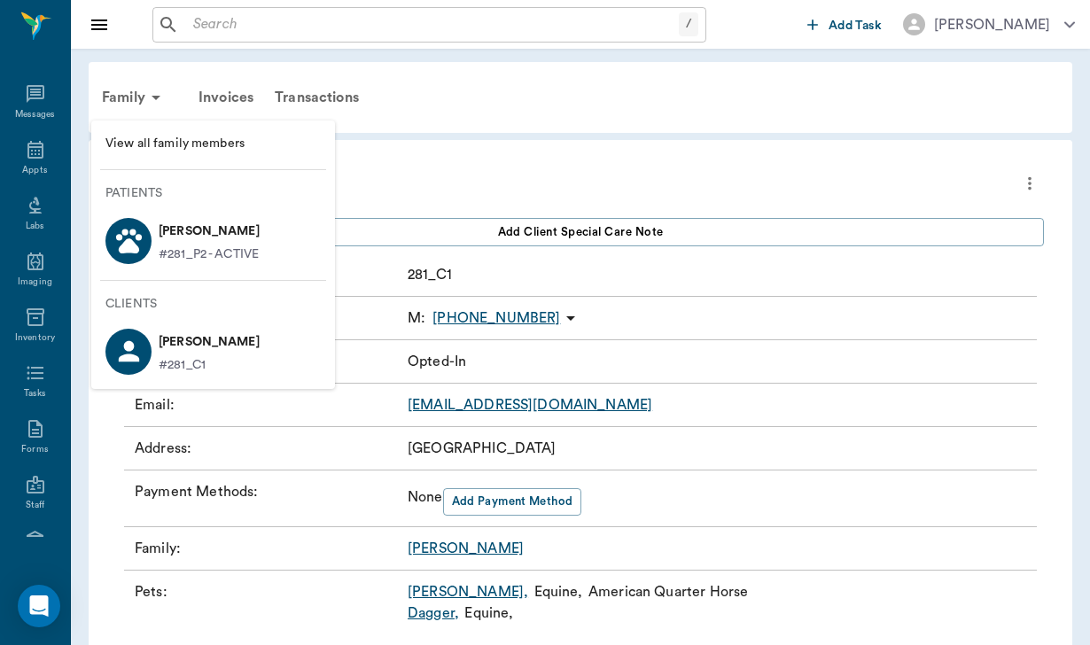
click at [222, 247] on p "#281_P2 - ACTIVE" at bounding box center [209, 254] width 100 height 19
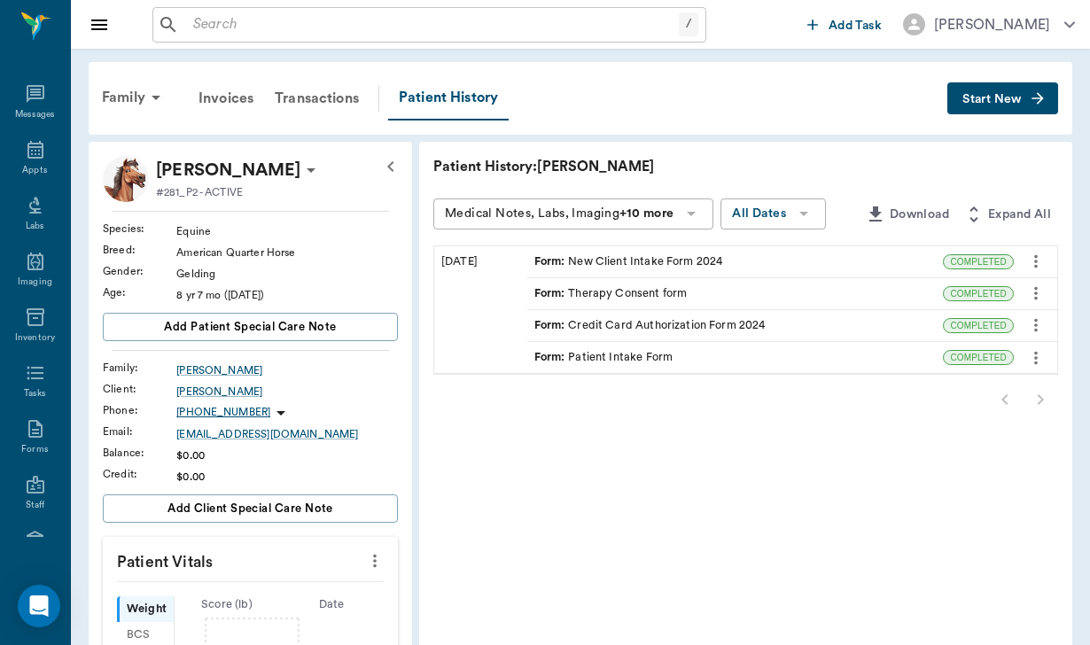
click at [602, 266] on div "Form : New Client Intake Form 2024" at bounding box center [628, 261] width 189 height 17
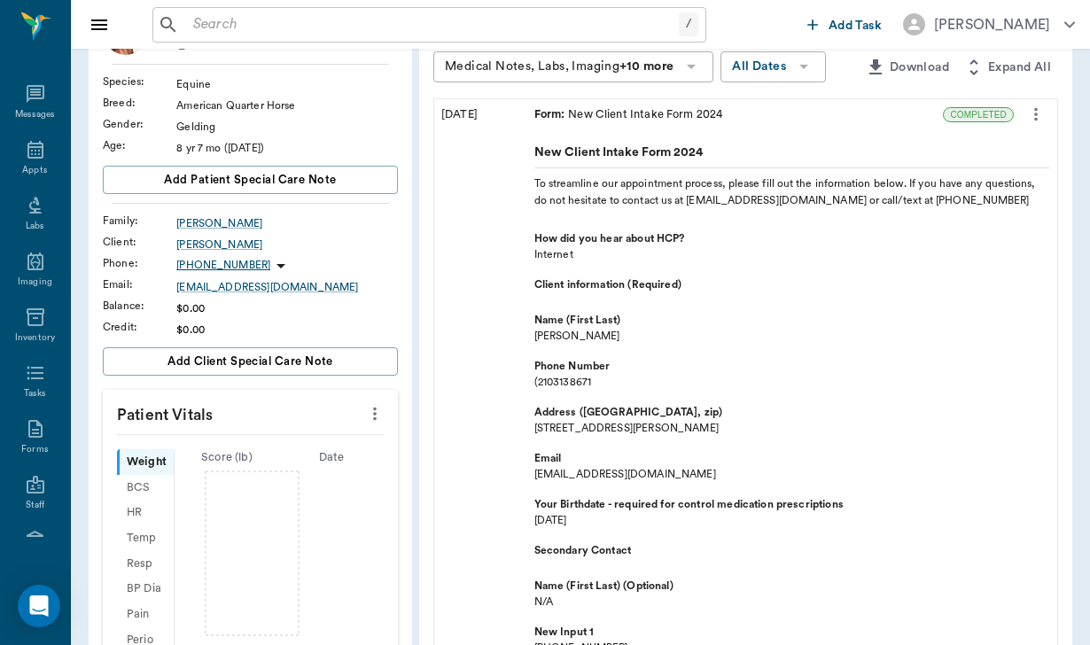
scroll to position [149, 0]
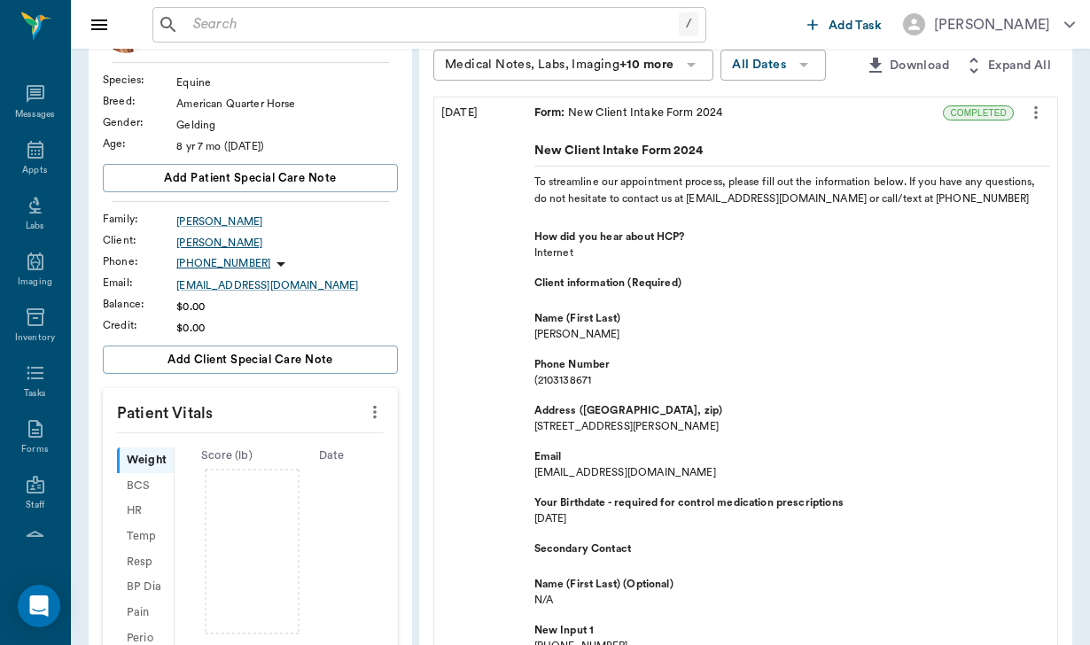
click at [214, 247] on div "[PERSON_NAME]" at bounding box center [287, 243] width 222 height 16
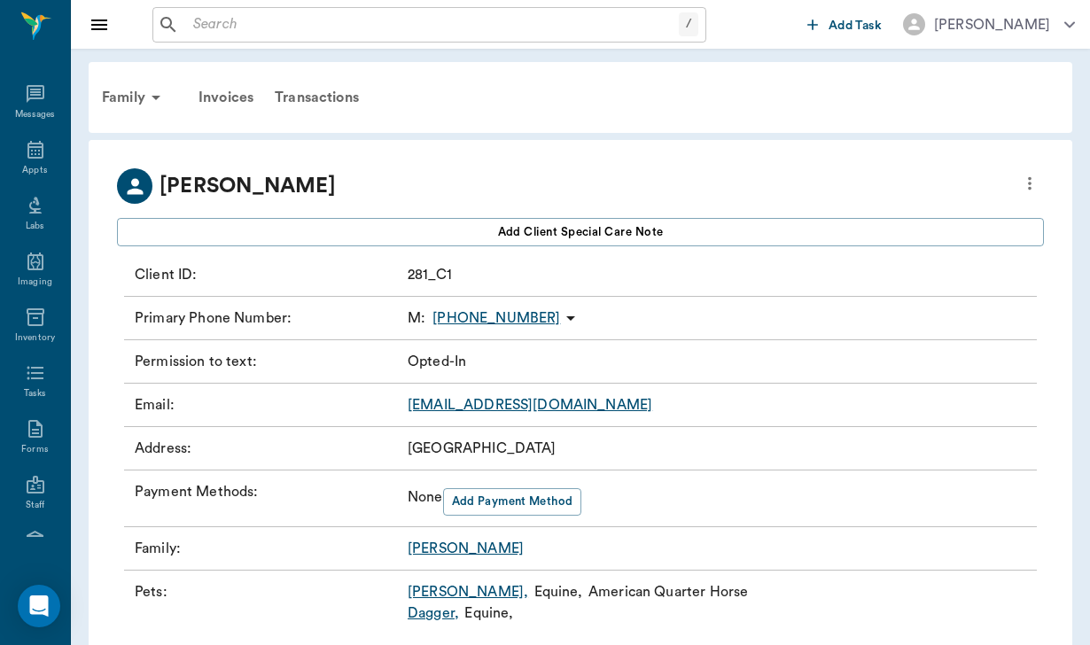
click at [79, 95] on div "Family Invoices Transactions [PERSON_NAME] Add client Special Care Note Client …" at bounding box center [580, 366] width 1019 height 634
click at [140, 99] on div "Family" at bounding box center [134, 97] width 86 height 43
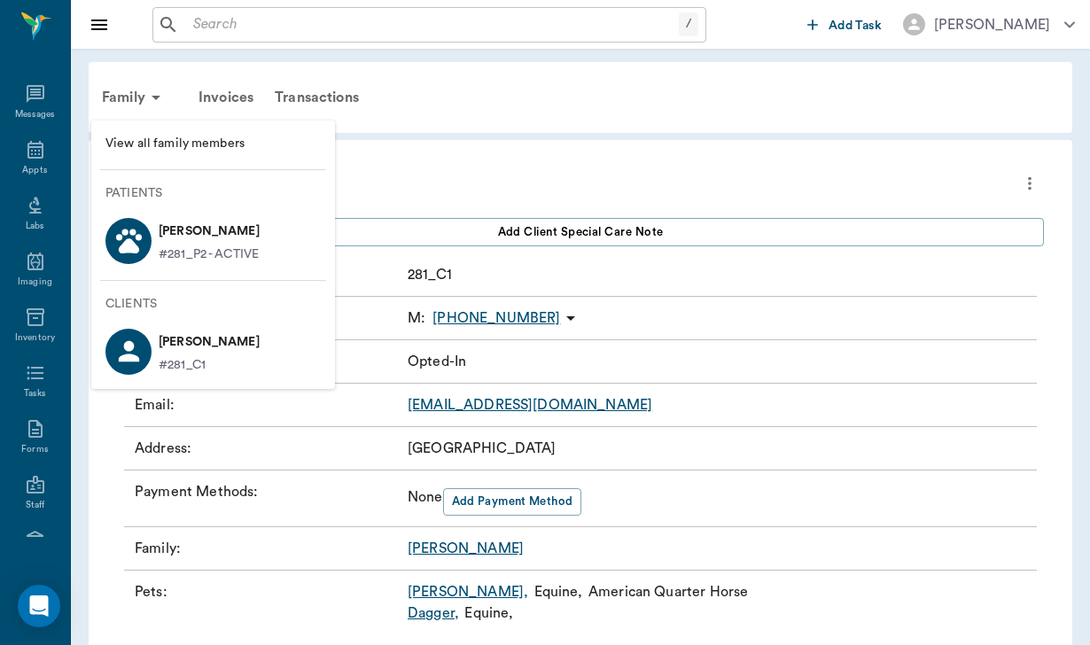
click at [192, 229] on p "[PERSON_NAME]" at bounding box center [209, 231] width 101 height 28
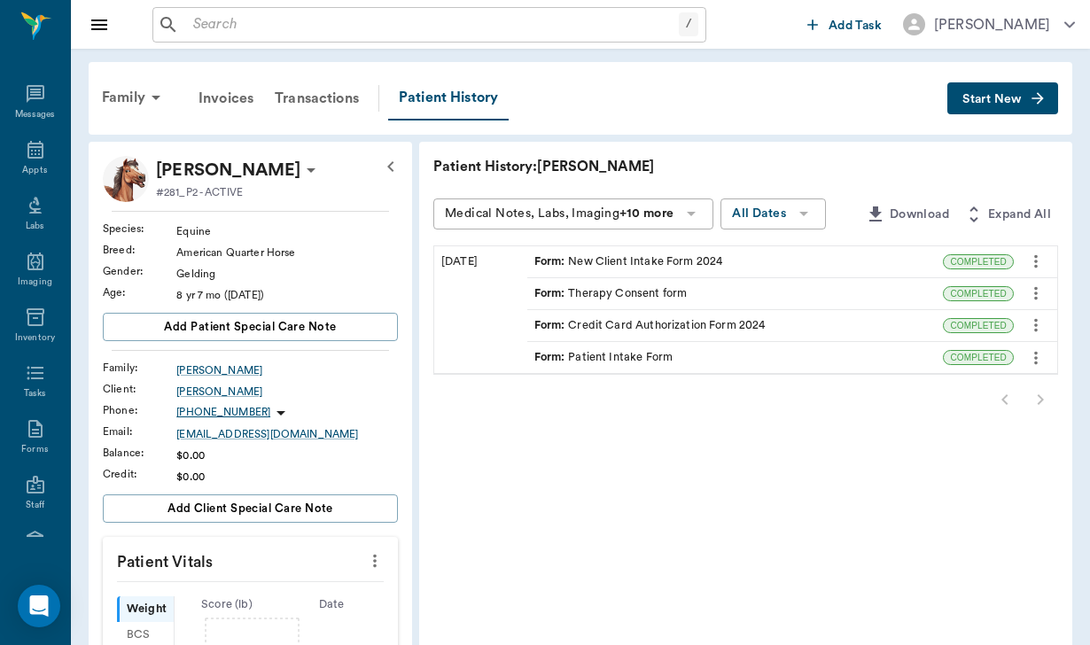
click at [607, 254] on div "Form : New Client Intake Form 2024" at bounding box center [628, 261] width 189 height 17
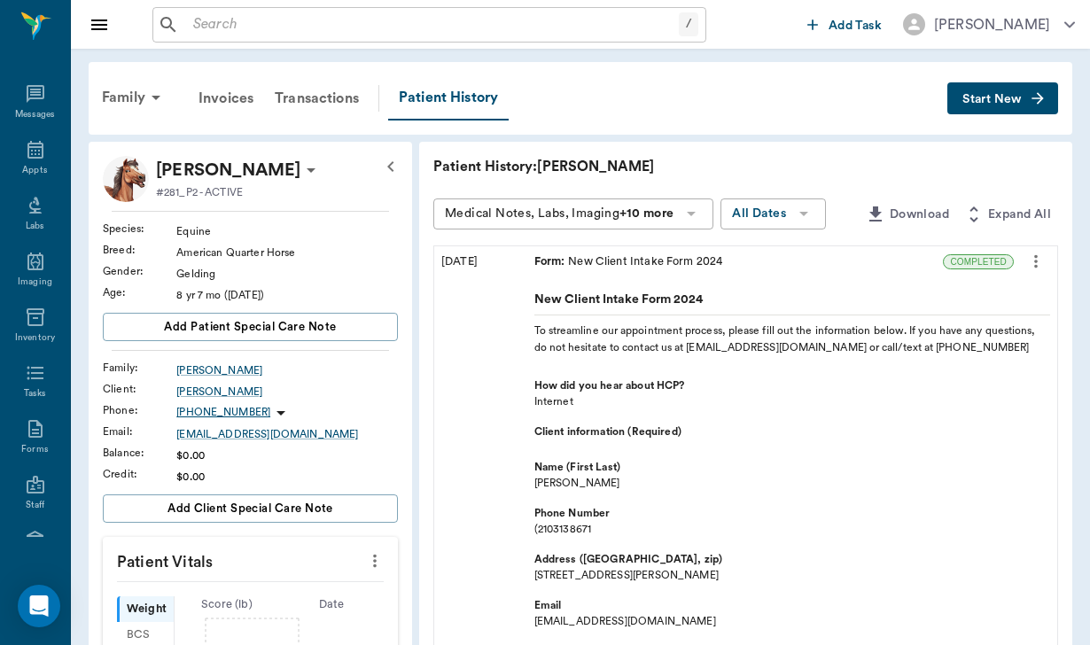
click at [732, 249] on div "Form : New Client Intake Form 2024" at bounding box center [735, 261] width 416 height 31
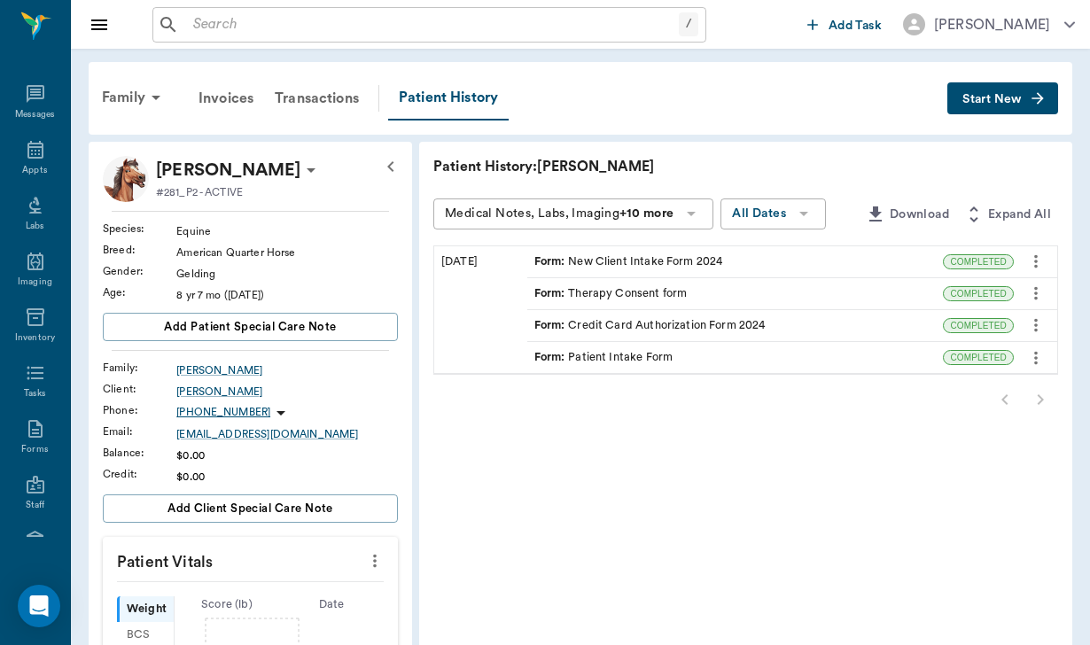
click at [636, 289] on div "Form : Therapy Consent form" at bounding box center [735, 293] width 416 height 31
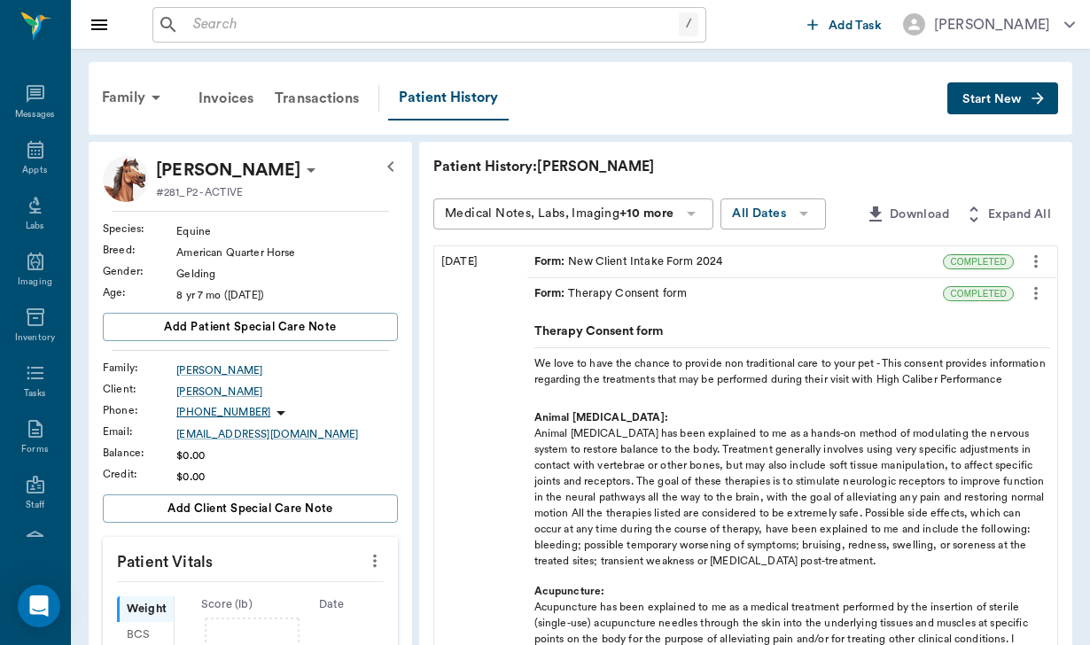
click at [773, 294] on div "Form : Therapy Consent form" at bounding box center [735, 293] width 416 height 31
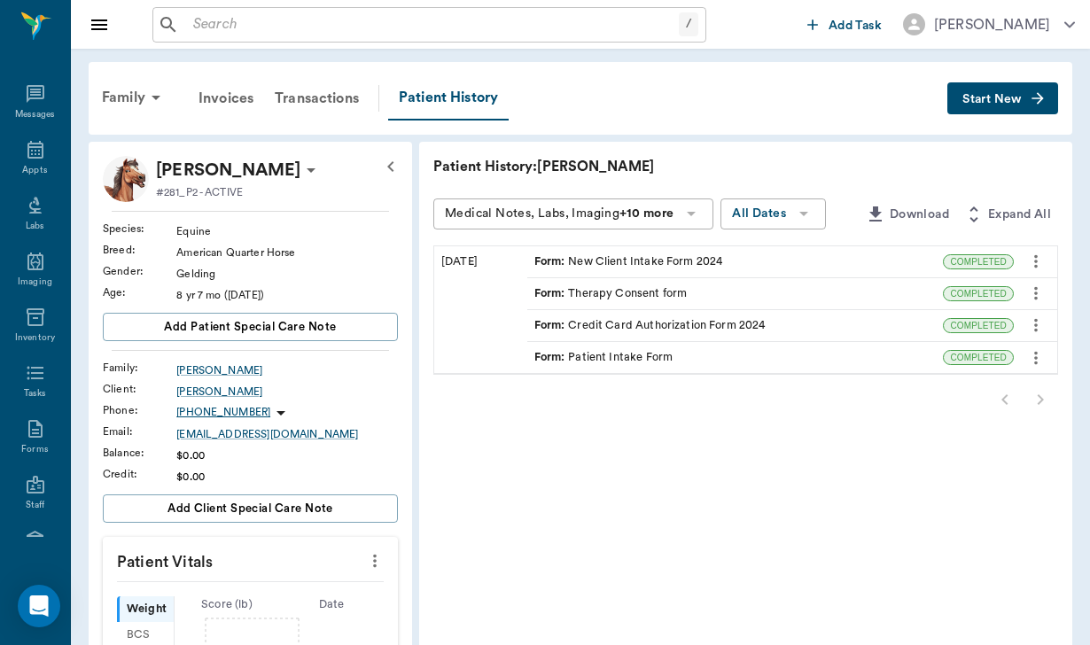
click at [734, 328] on div "Form : Credit Card Authorization Form 2024" at bounding box center [735, 325] width 416 height 31
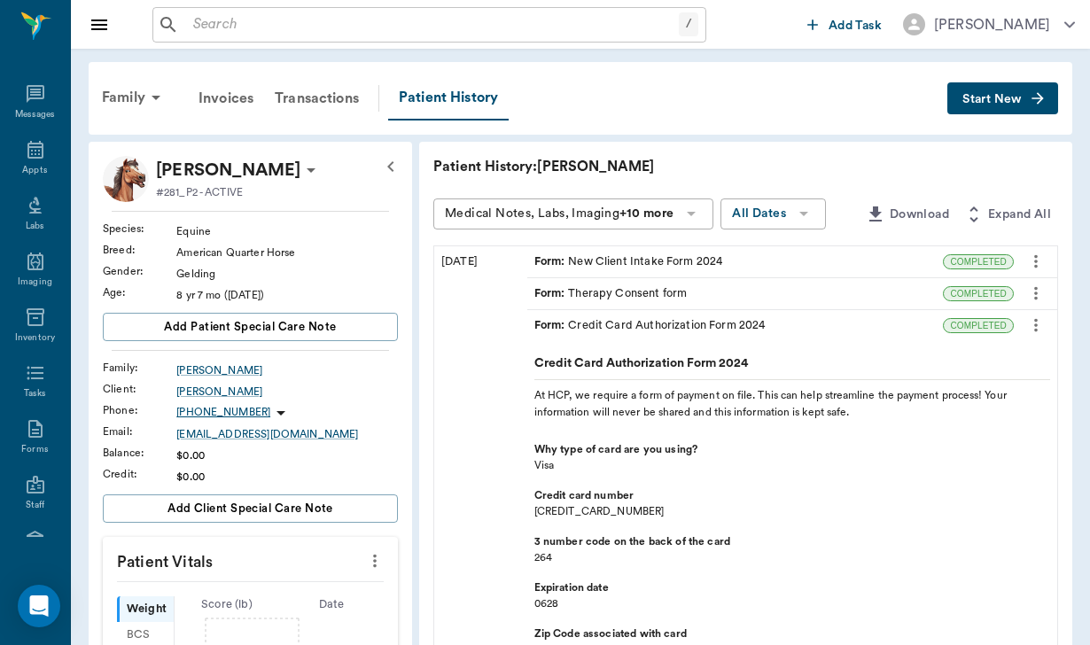
click at [679, 323] on div "Form : Credit Card Authorization Form 2024" at bounding box center [649, 325] width 231 height 17
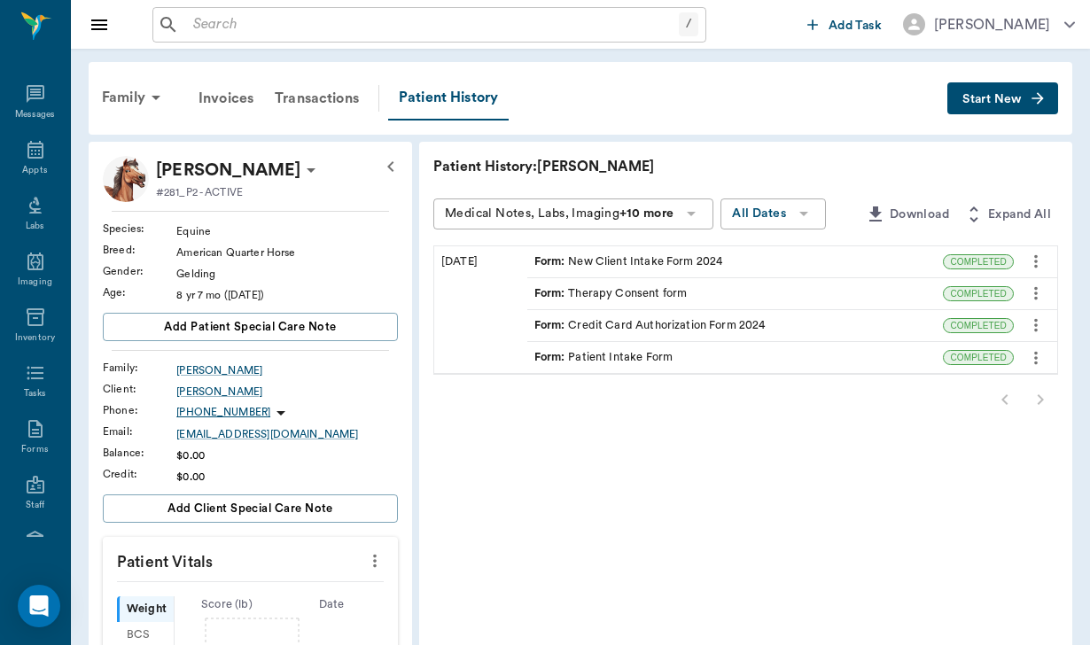
click at [673, 352] on div "Form : Patient Intake Form" at bounding box center [735, 357] width 416 height 31
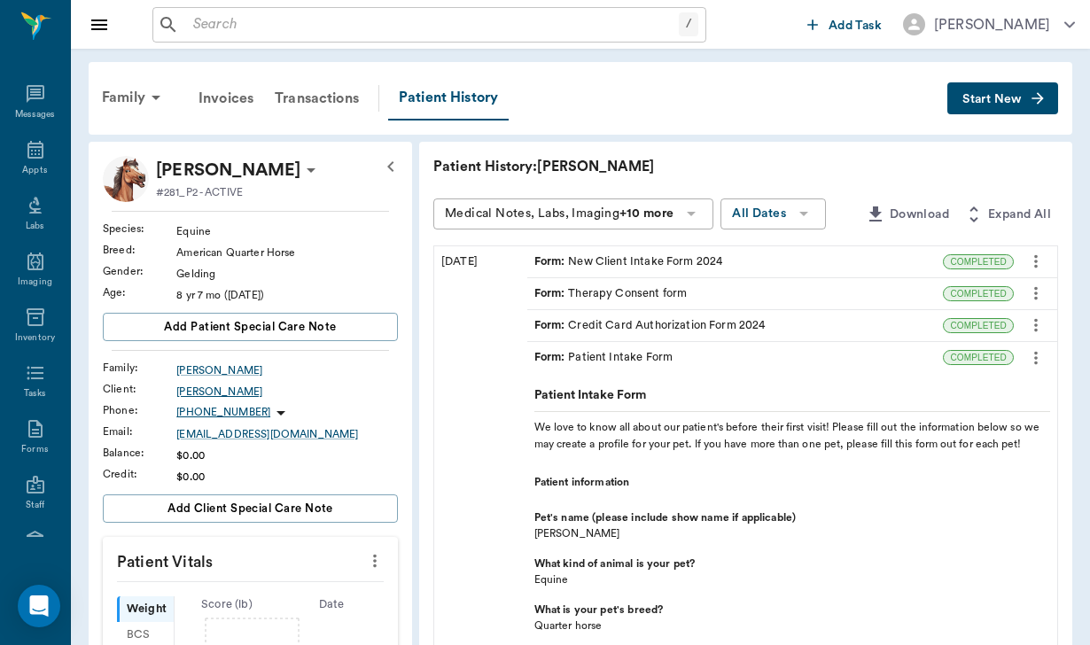
click at [220, 391] on div "[PERSON_NAME]" at bounding box center [287, 392] width 222 height 16
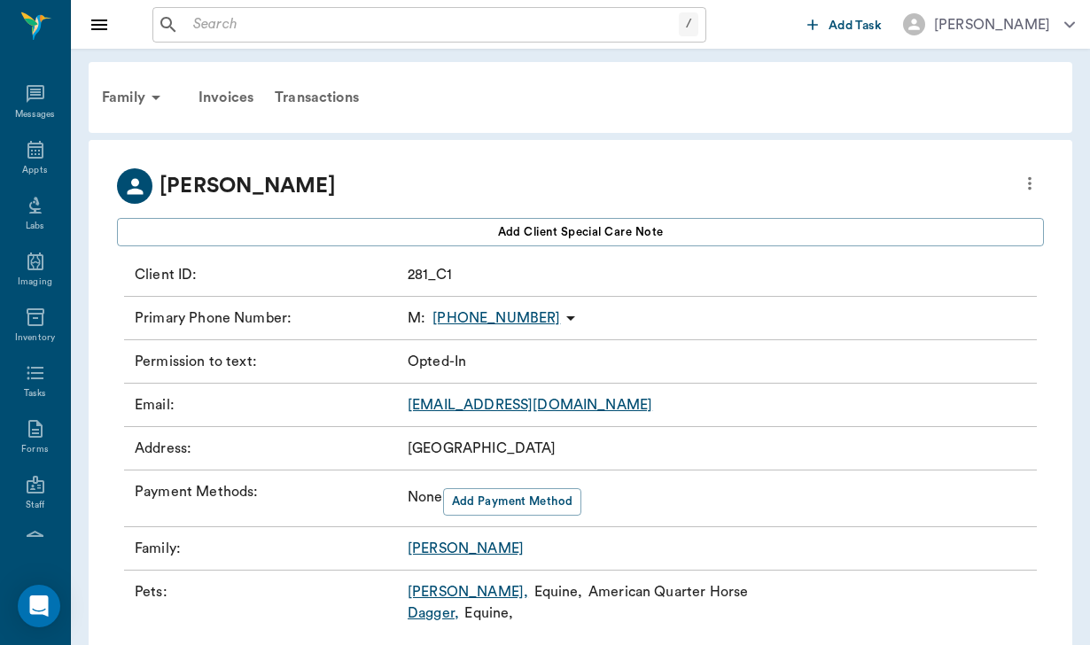
click at [1036, 176] on icon "more" at bounding box center [1029, 183] width 19 height 21
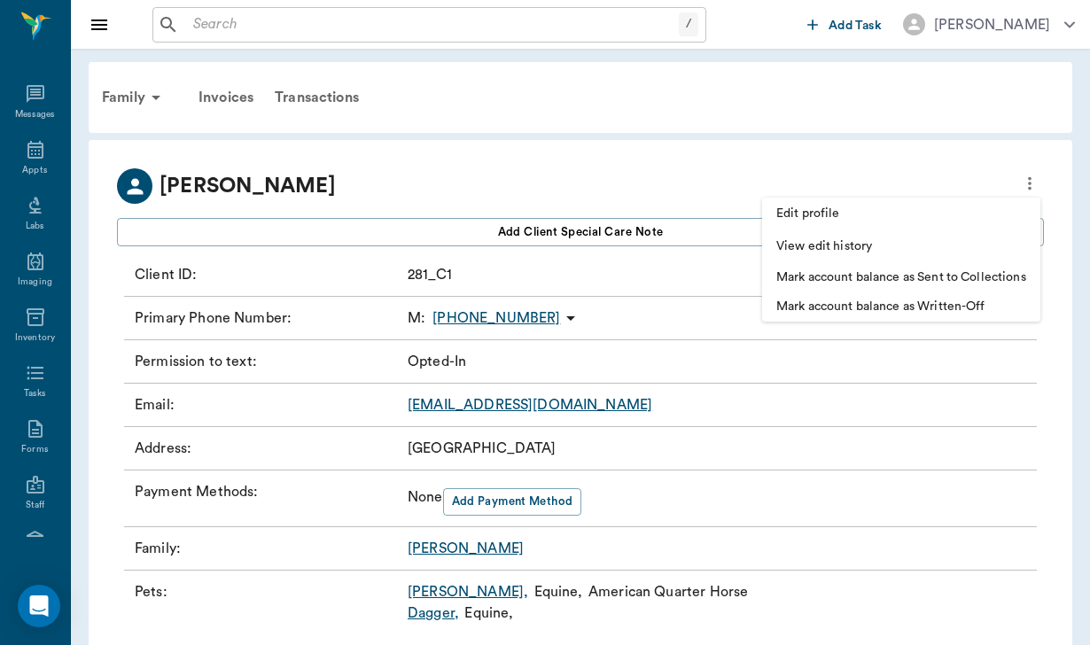
click at [877, 196] on div at bounding box center [545, 322] width 1090 height 645
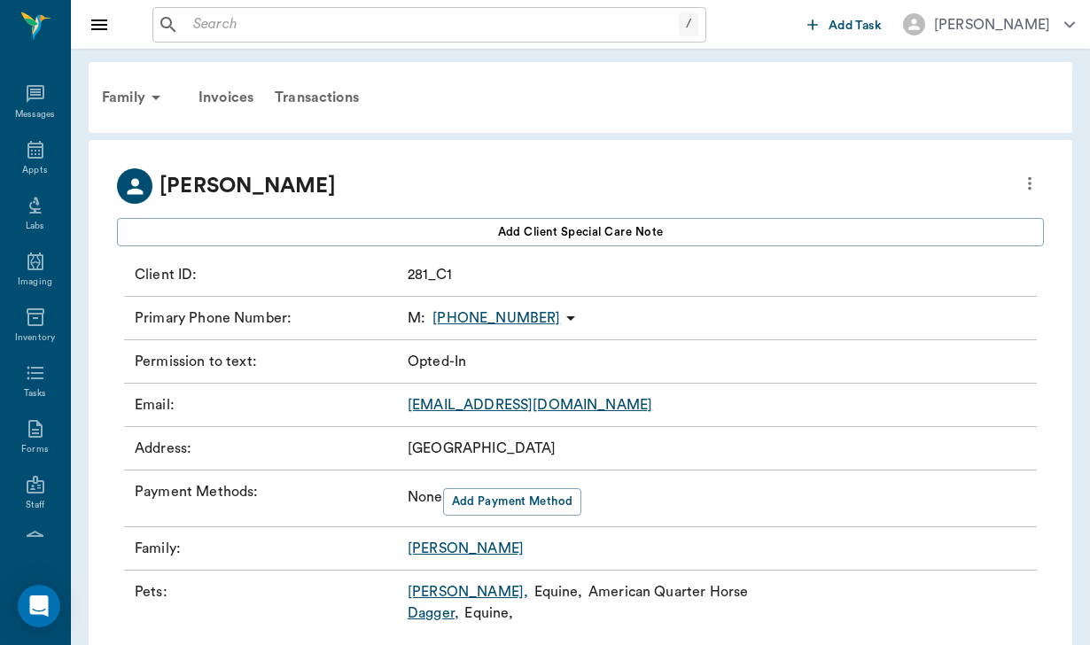
click at [1029, 186] on icon "more" at bounding box center [1029, 183] width 19 height 21
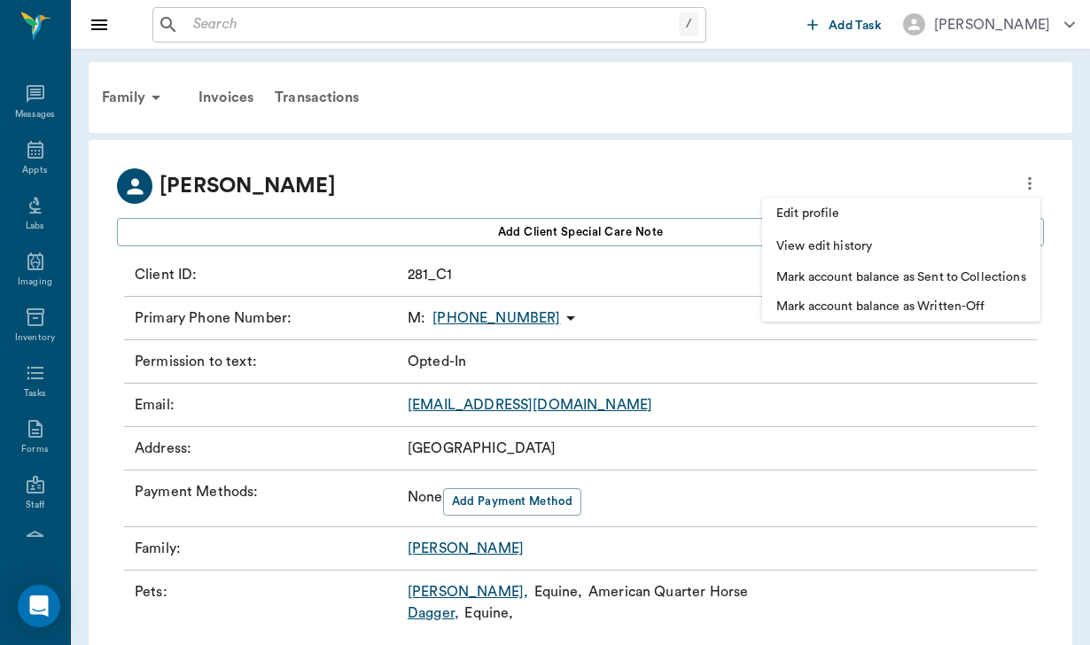
click at [844, 208] on span "Edit profile" at bounding box center [901, 214] width 250 height 19
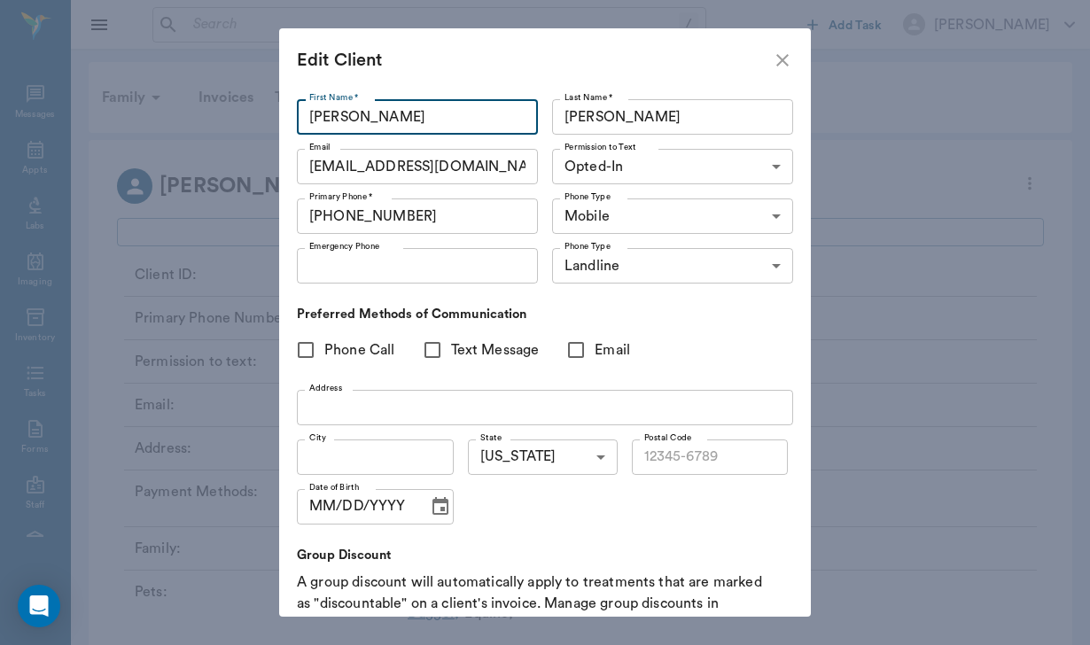
type input "[PERSON_NAME]"
type input "[PHONE_NUMBER]"
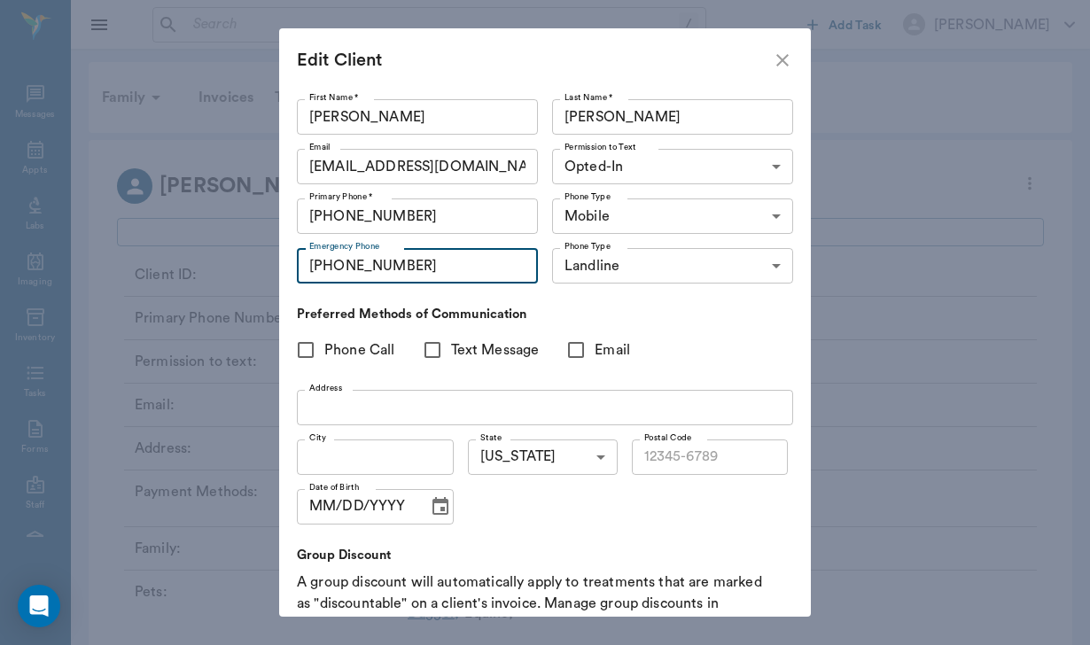
drag, startPoint x: 407, startPoint y: 271, endPoint x: 269, endPoint y: 274, distance: 137.4
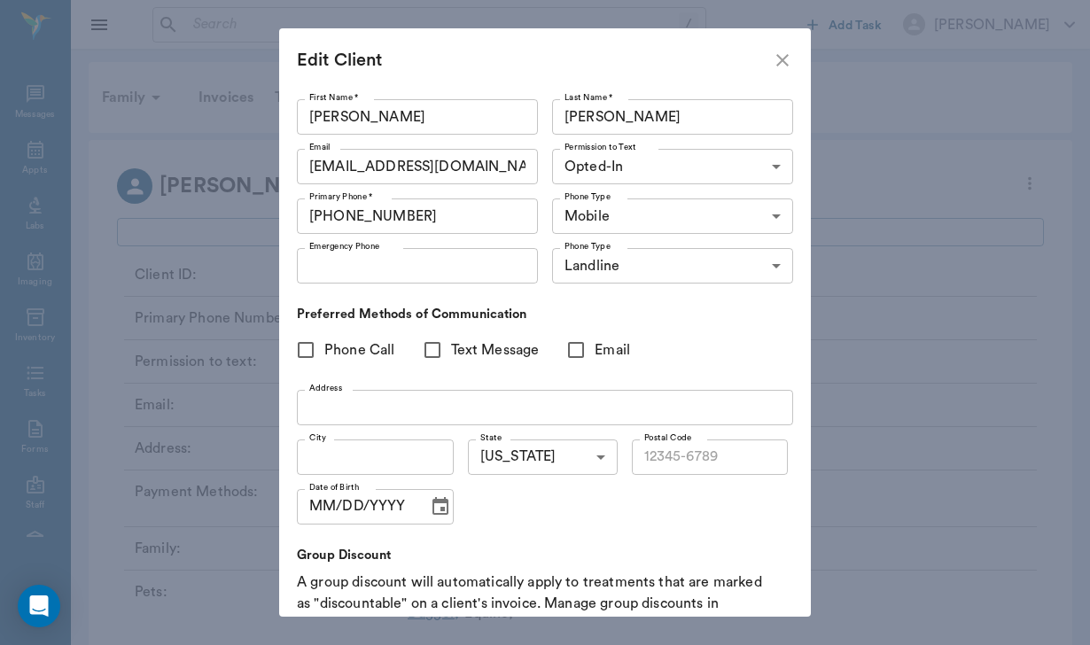
click at [312, 352] on input "Phone Call" at bounding box center [305, 349] width 37 height 37
checkbox input "true"
click at [438, 351] on input "Text Message" at bounding box center [432, 349] width 37 height 37
checkbox input "true"
click at [585, 352] on input "Email" at bounding box center [575, 349] width 37 height 37
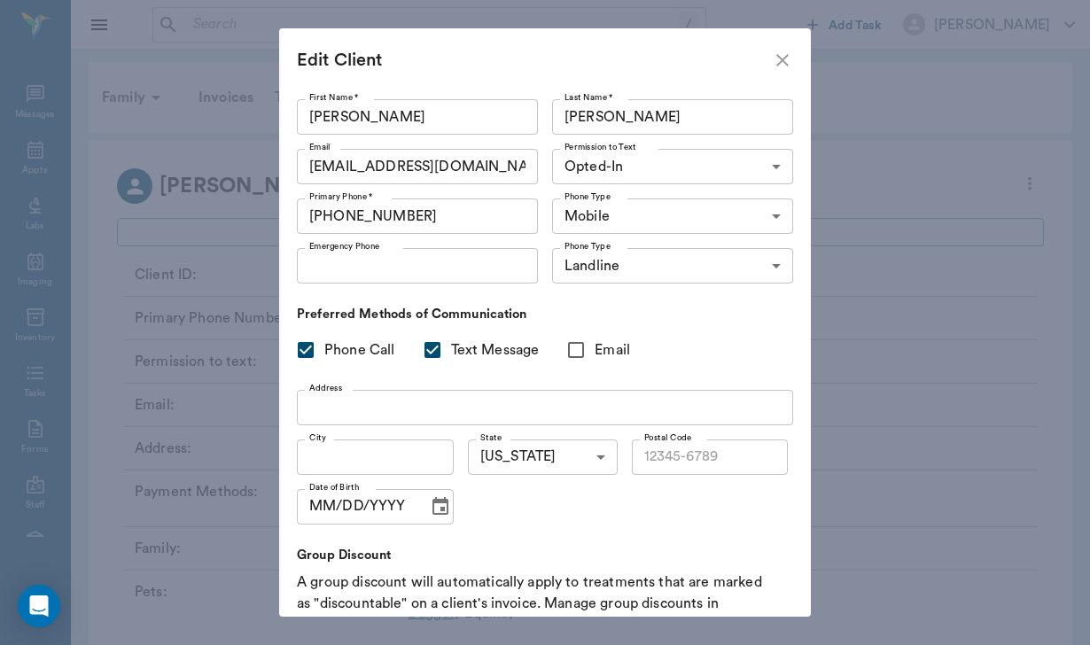
checkbox input "true"
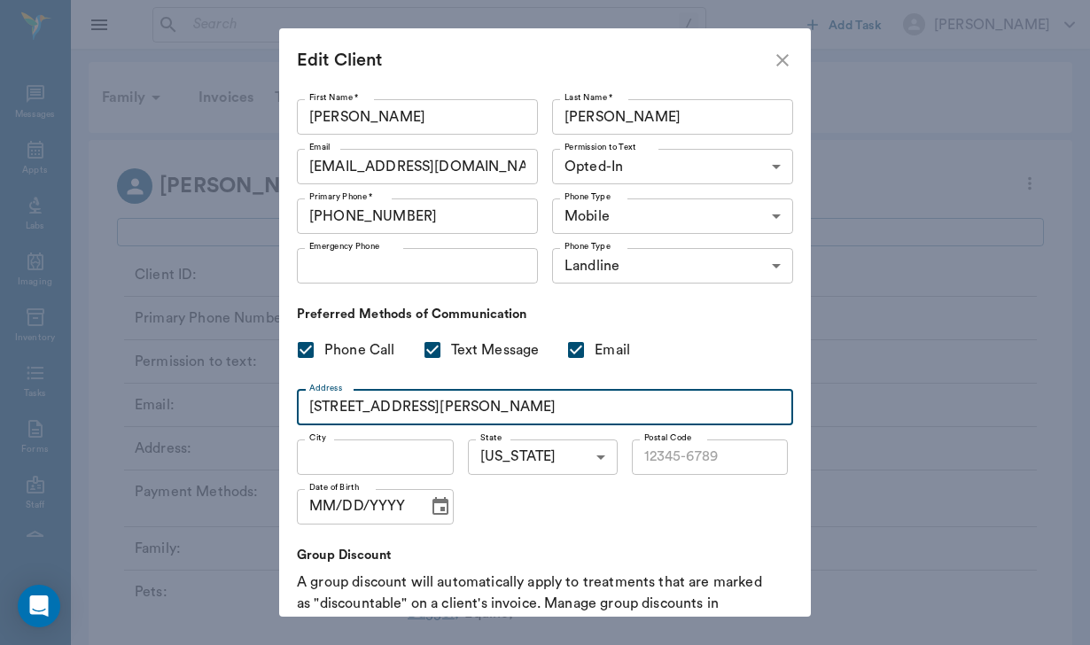
type input "[STREET_ADDRESS][PERSON_NAME]"
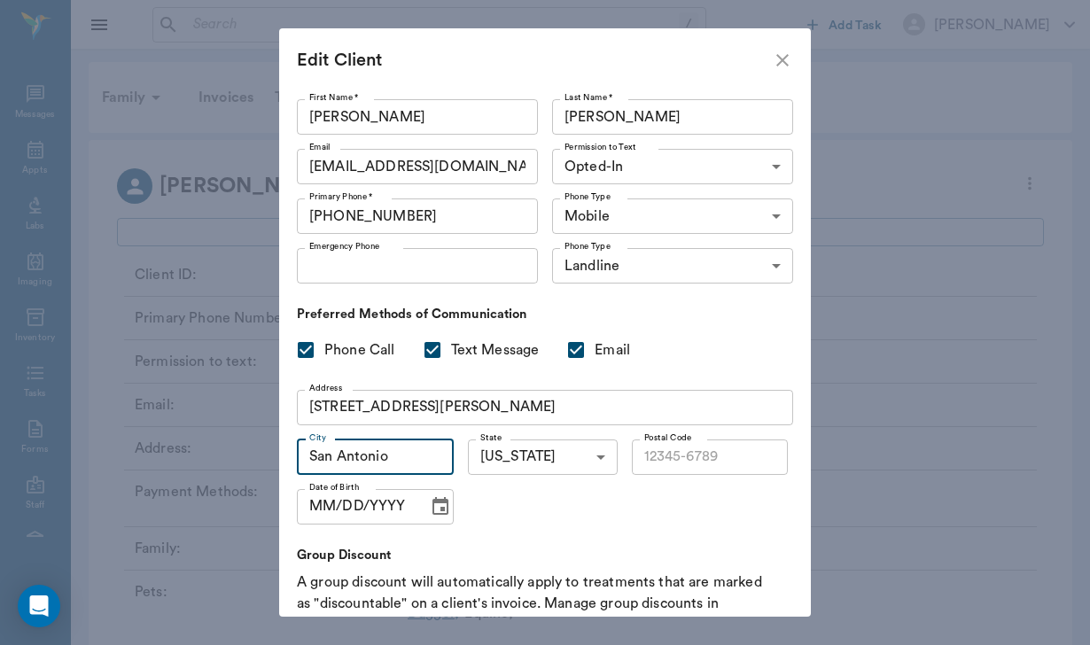
type input "San Antonio"
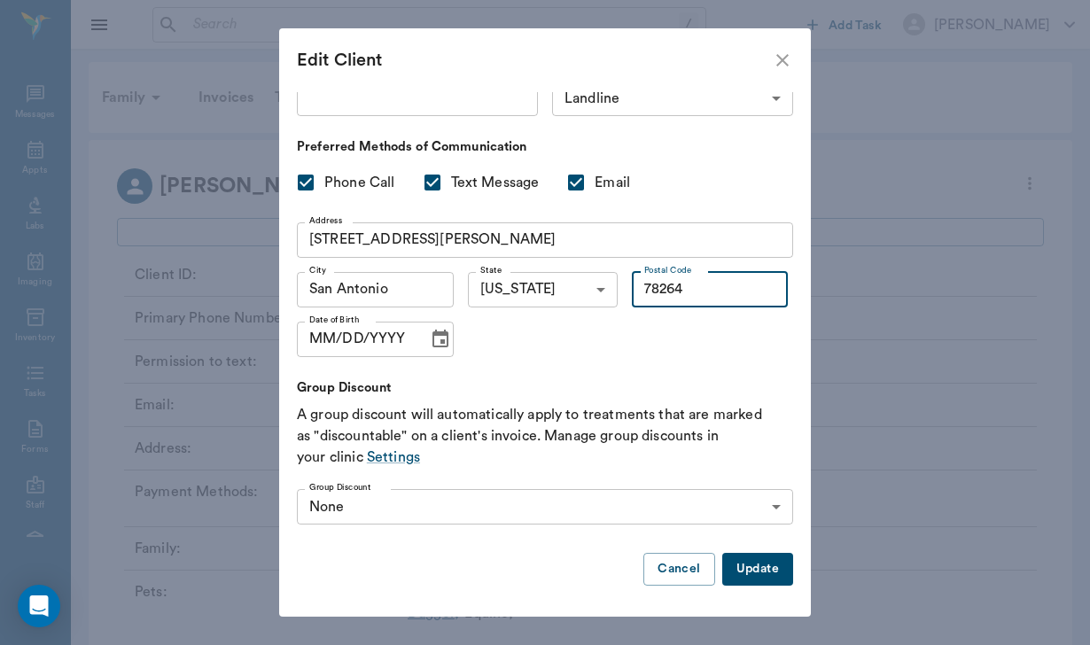
scroll to position [167, 0]
type input "78264"
click at [766, 566] on button "Update" at bounding box center [757, 570] width 71 height 33
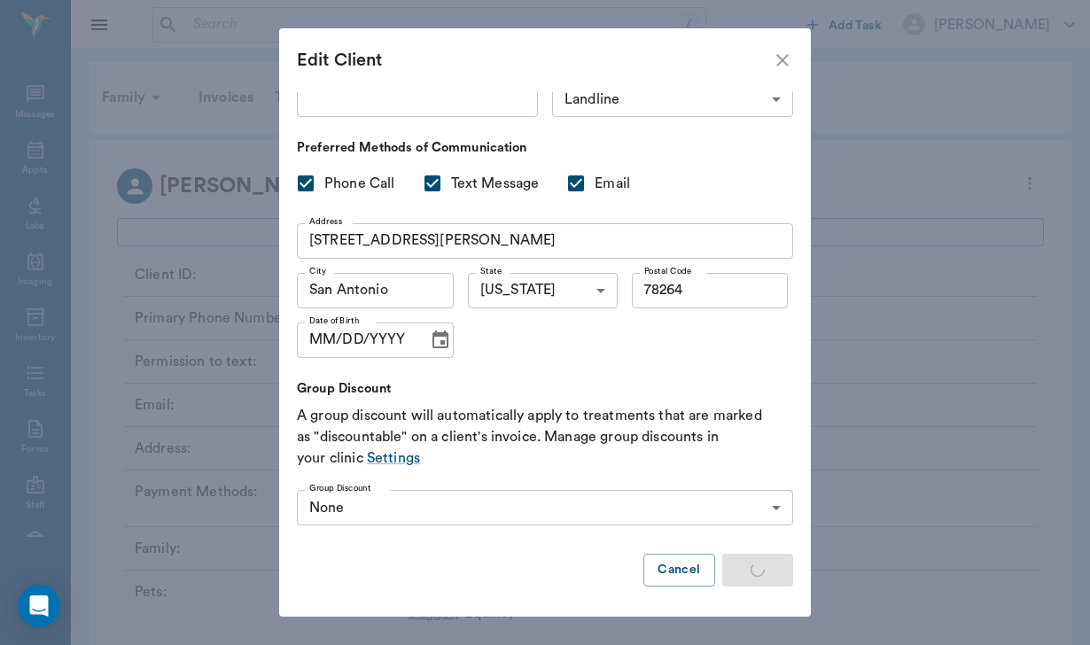
type input "UNKNOWN"
checkbox input "false"
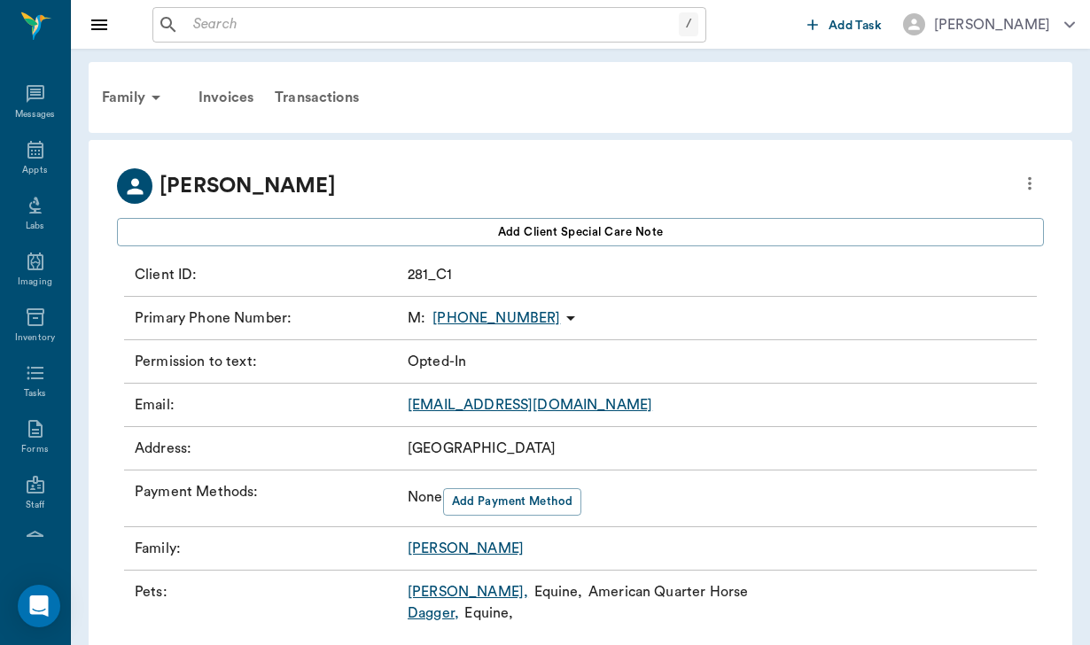
type input "OPT_IN"
checkbox input "true"
type input "78264"
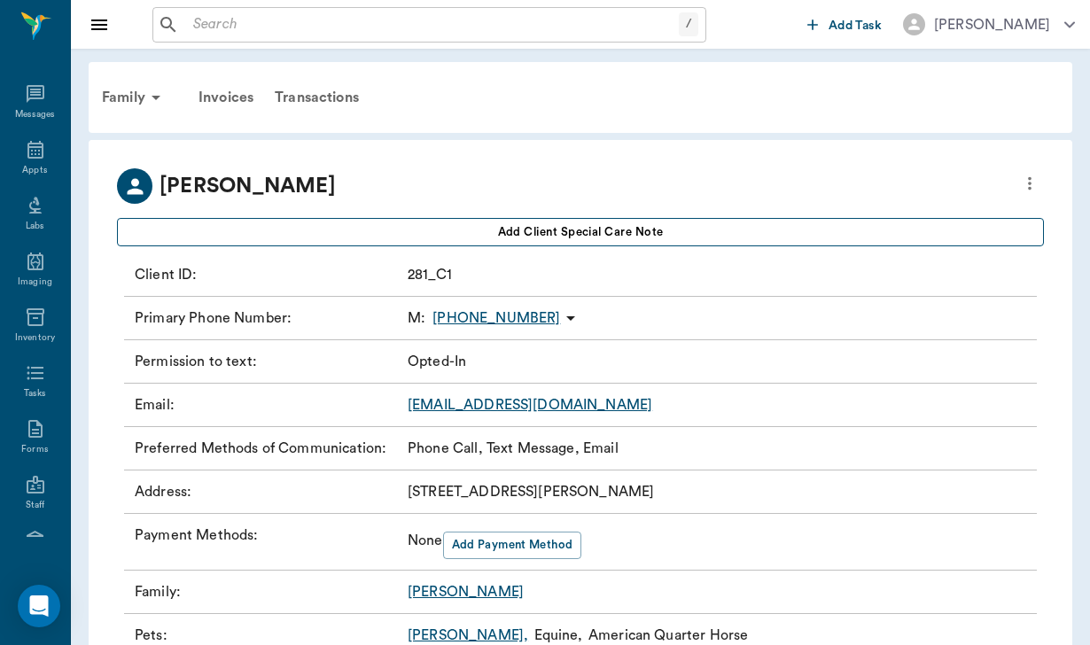
click at [814, 227] on button "Add client Special Care Note" at bounding box center [580, 232] width 927 height 28
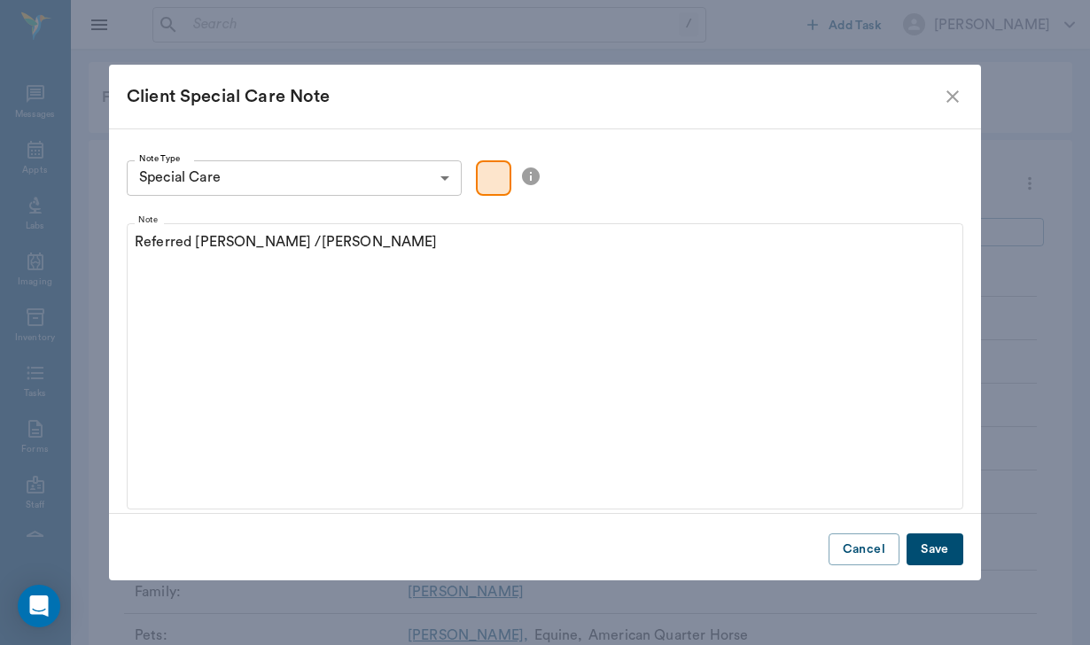
click at [945, 548] on button "Save" at bounding box center [934, 549] width 57 height 33
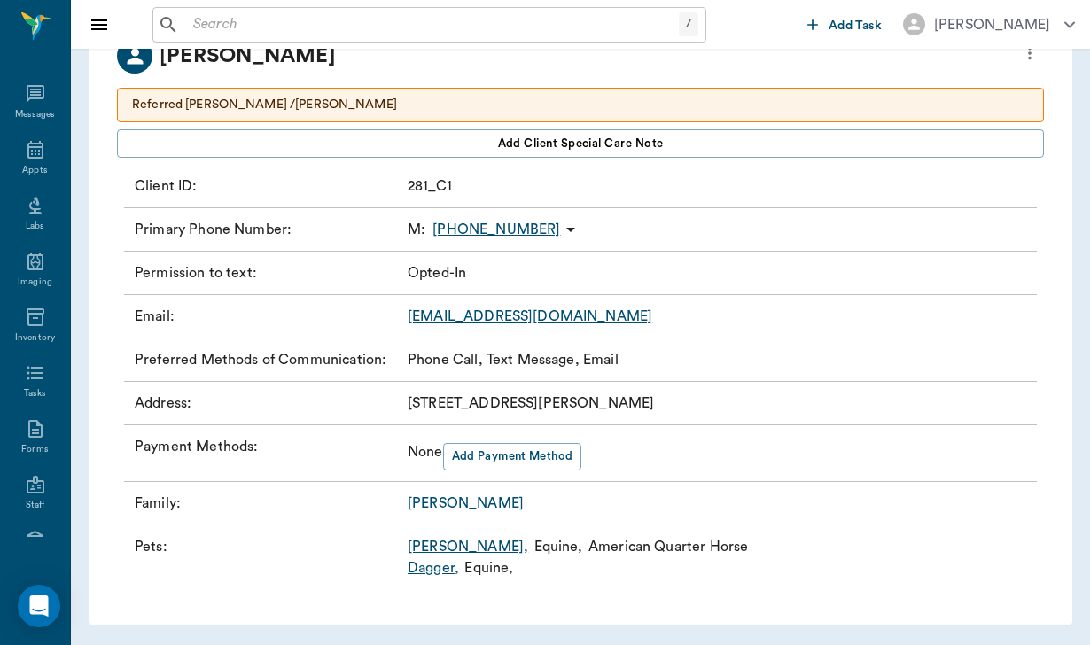
scroll to position [129, 0]
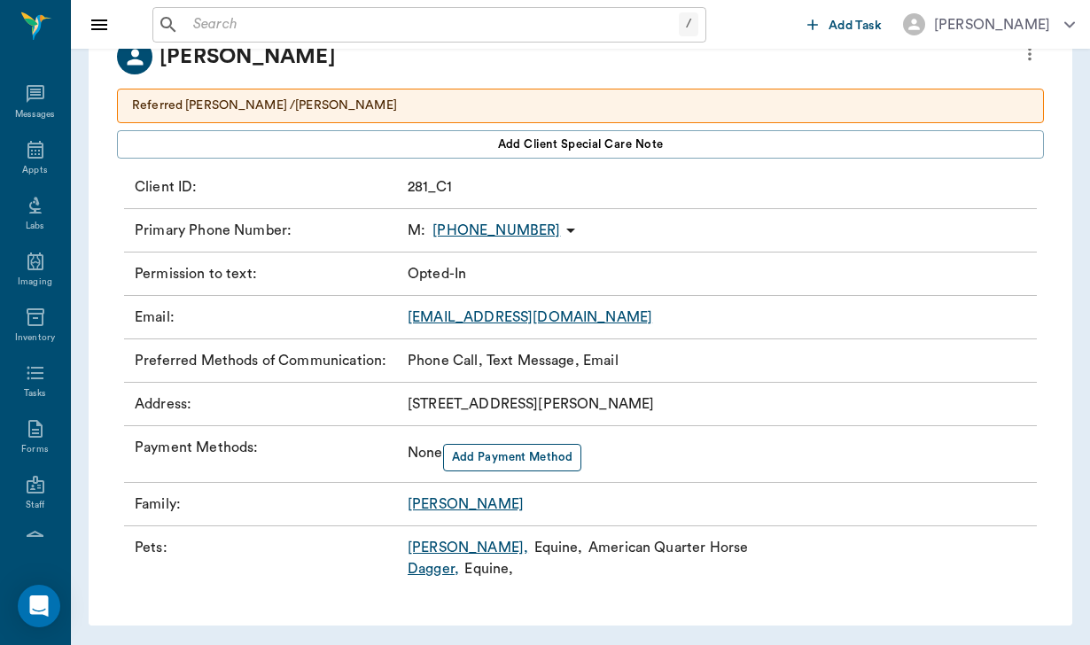
click at [519, 465] on button "Add Payment Method" at bounding box center [512, 457] width 139 height 27
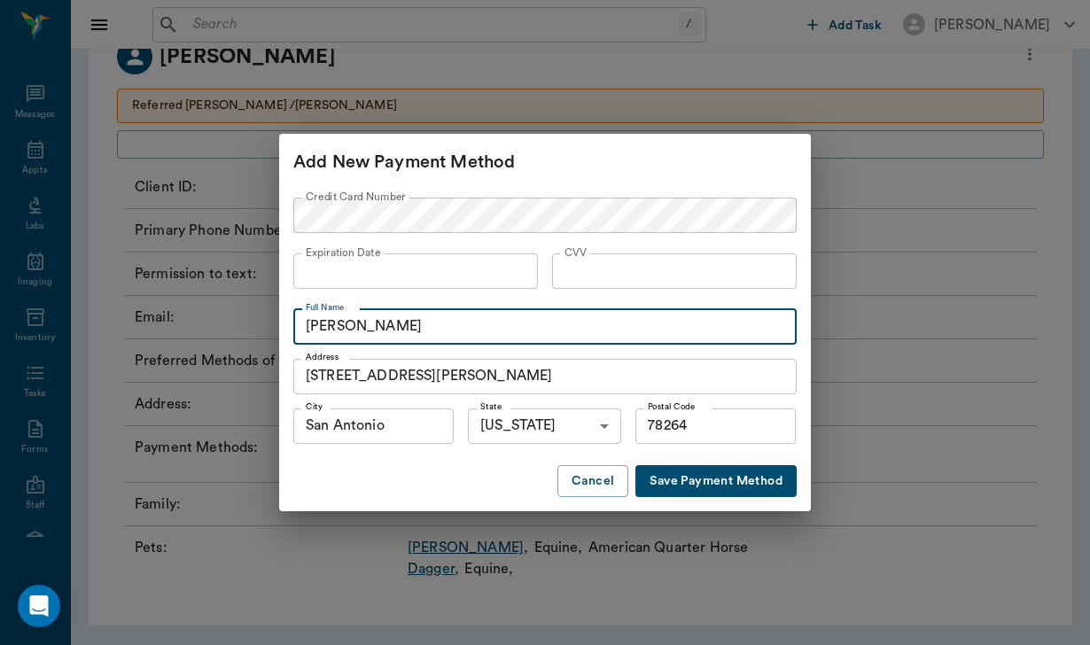
type input "[PERSON_NAME]"
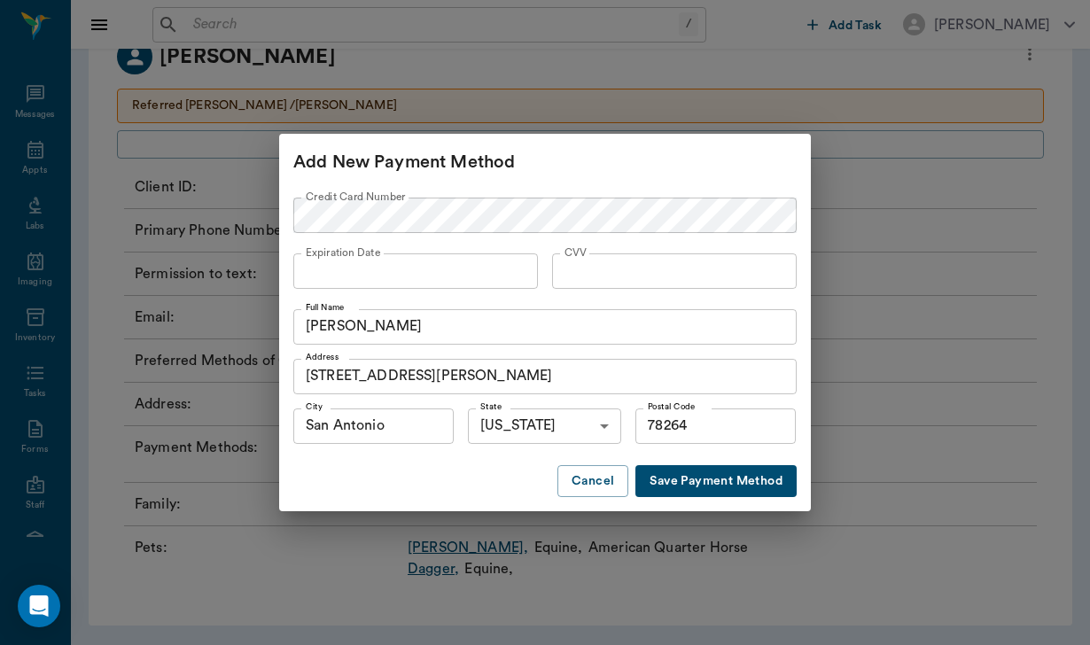
click at [710, 491] on button "Save Payment Method" at bounding box center [715, 481] width 161 height 33
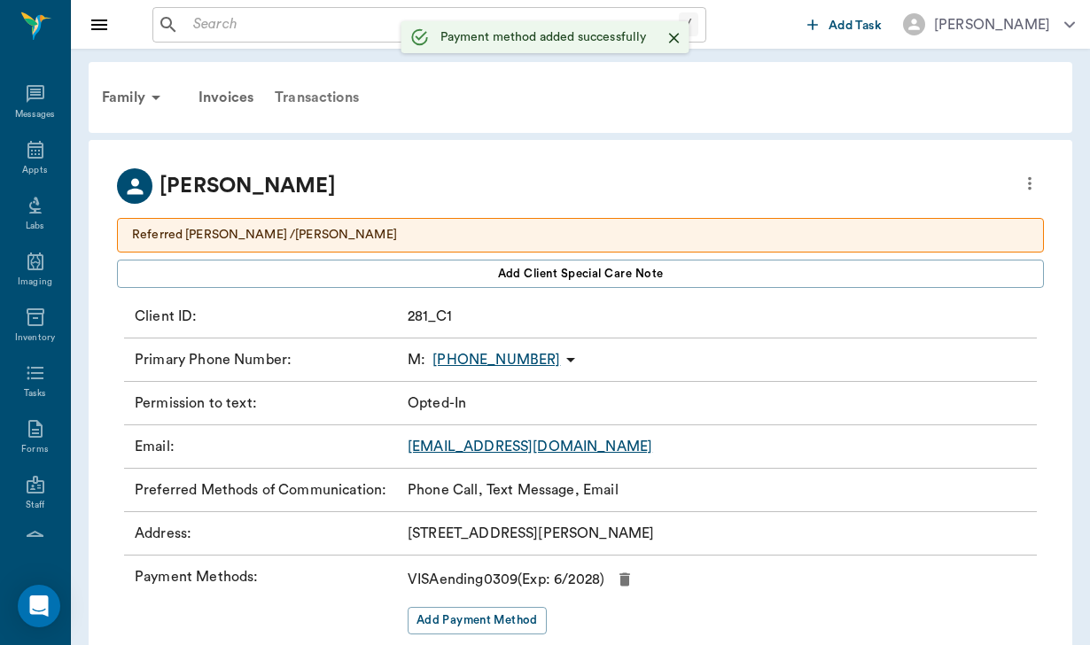
scroll to position [0, 0]
click at [119, 102] on div "Family" at bounding box center [134, 97] width 86 height 43
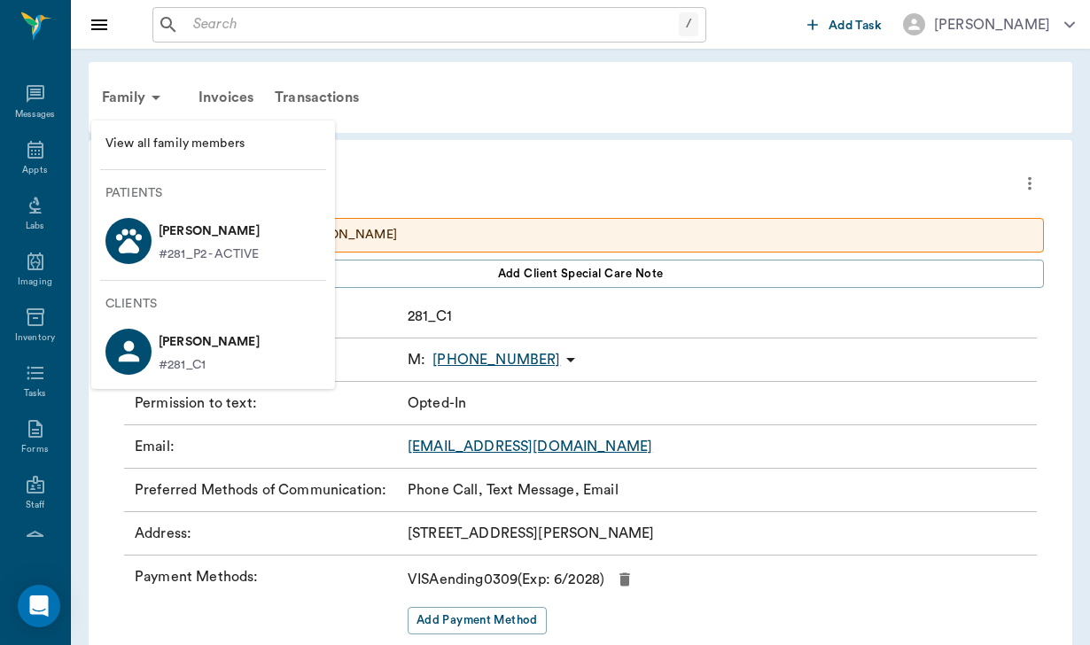
click at [147, 141] on span "View all family members" at bounding box center [212, 144] width 215 height 19
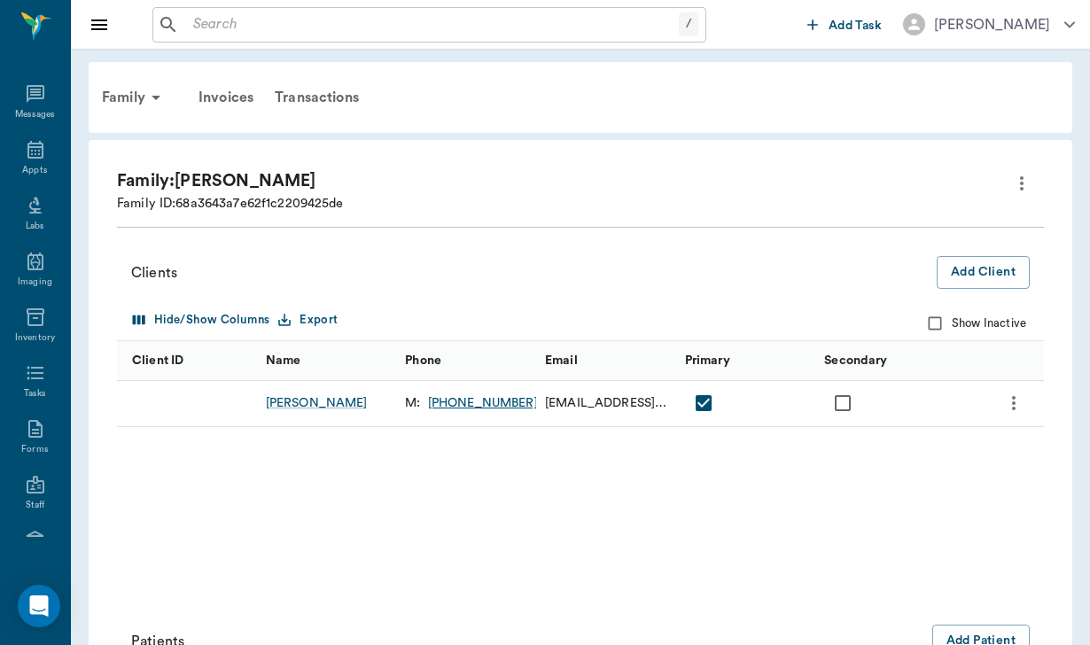
click at [1024, 176] on icon "more" at bounding box center [1021, 183] width 21 height 21
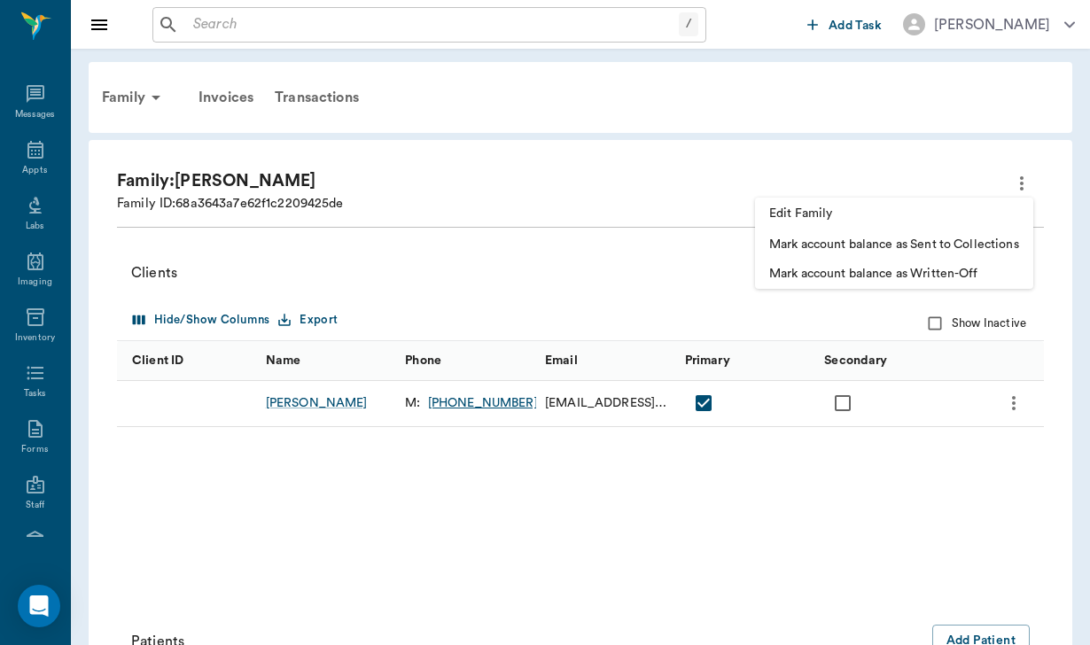
click at [804, 204] on li "Edit Family" at bounding box center [894, 214] width 278 height 33
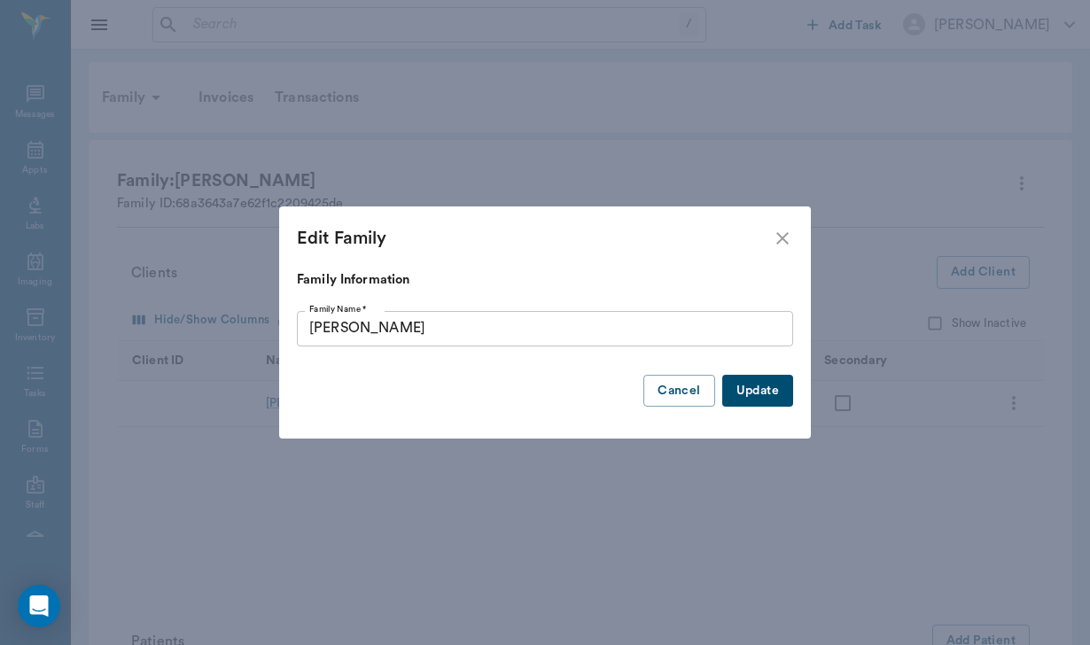
click at [363, 329] on input "[PERSON_NAME]" at bounding box center [545, 328] width 496 height 35
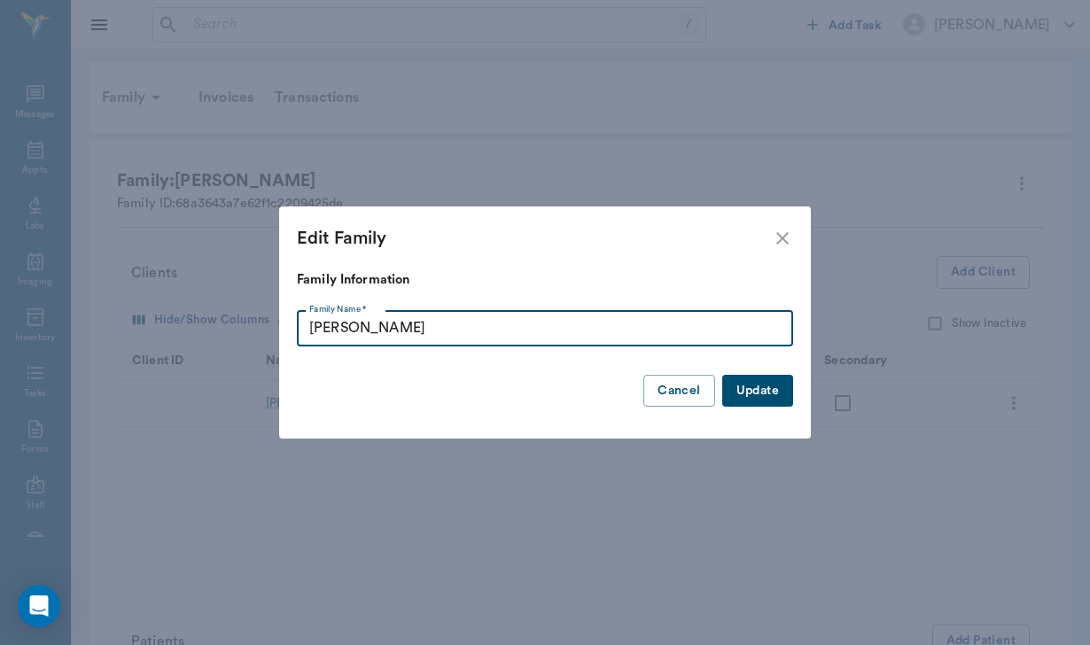
type input "[PERSON_NAME]"
click at [759, 400] on button "Update" at bounding box center [757, 391] width 71 height 33
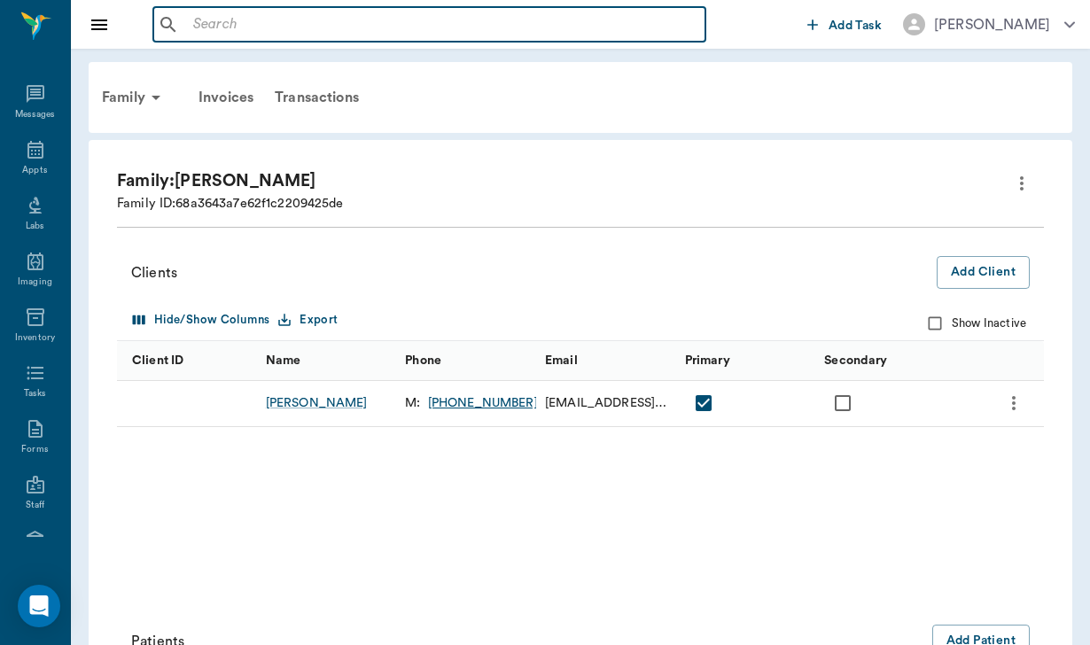
click at [211, 27] on input "text" at bounding box center [442, 24] width 512 height 25
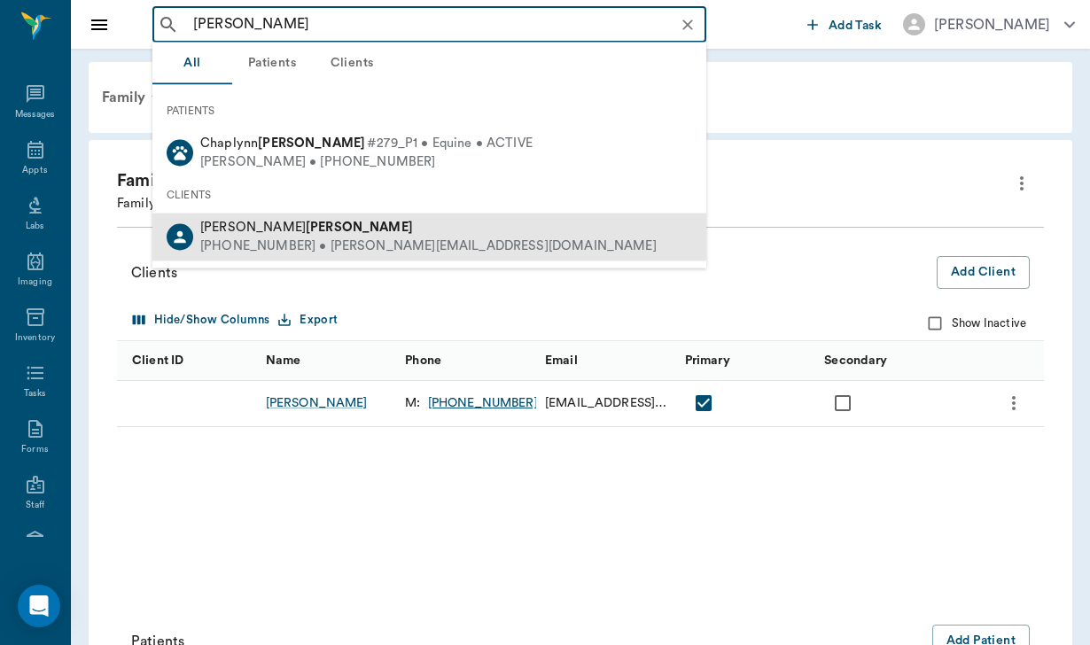
click at [306, 221] on b "[PERSON_NAME]" at bounding box center [359, 227] width 107 height 13
type input "[PERSON_NAME]"
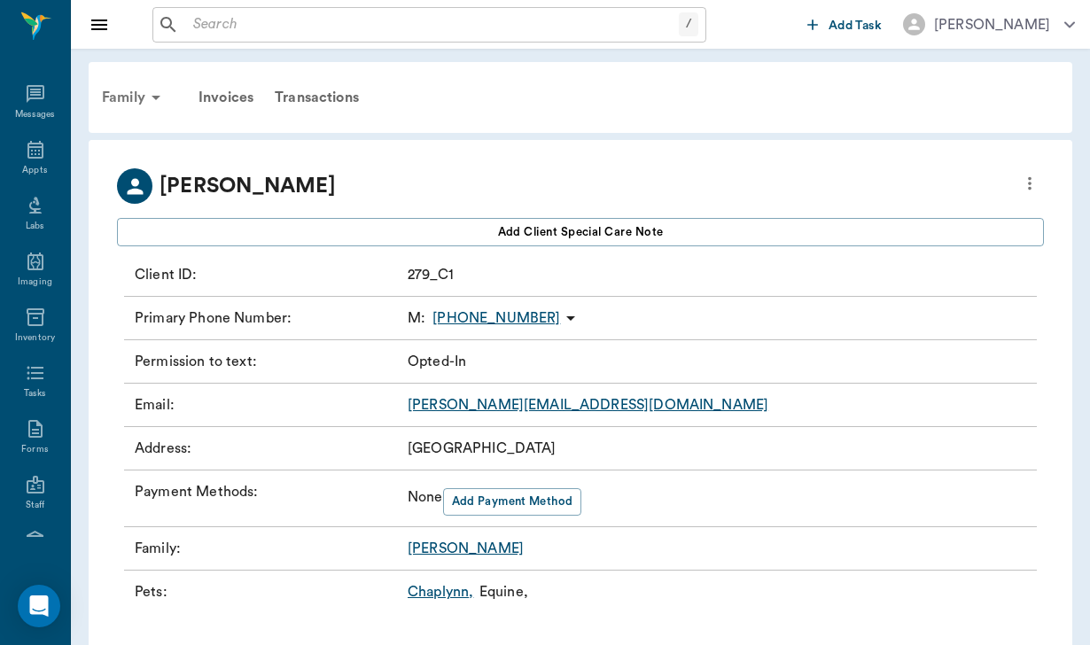
click at [123, 96] on div "Family" at bounding box center [134, 97] width 86 height 43
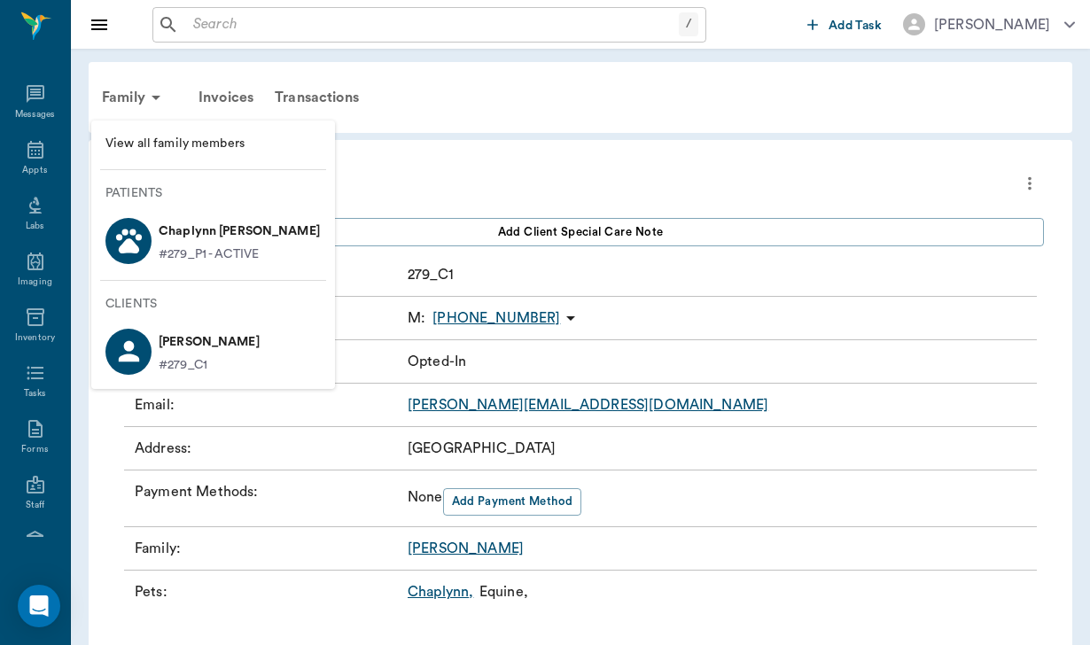
click at [198, 227] on p "Chaplynn [PERSON_NAME]" at bounding box center [239, 231] width 161 height 28
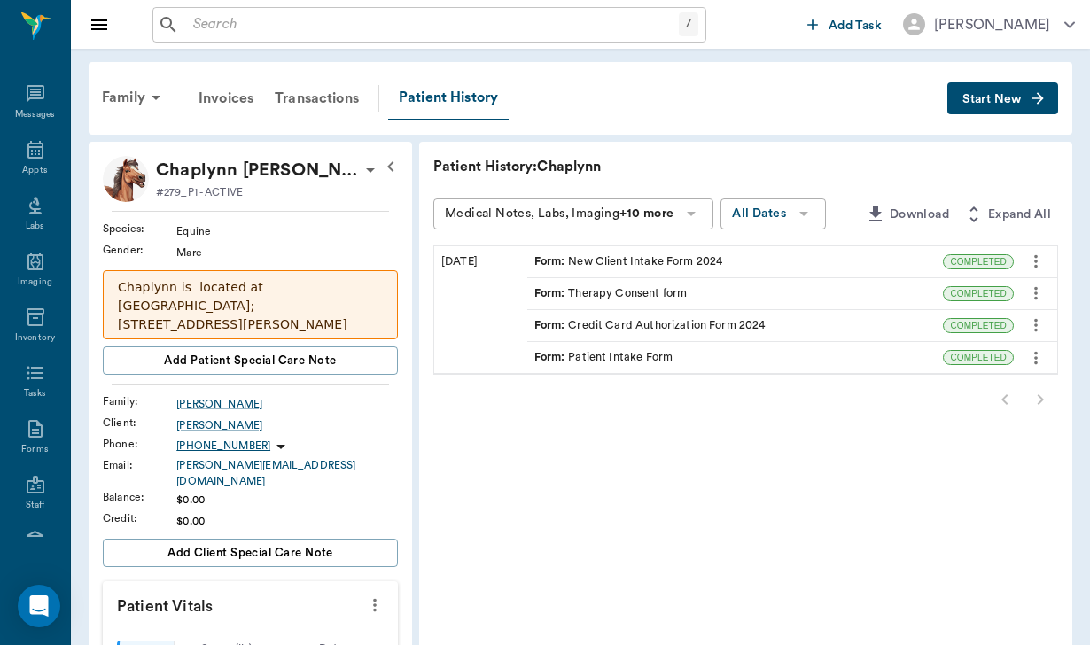
click at [545, 260] on div "Form : New Client Intake Form 2024" at bounding box center [628, 261] width 189 height 17
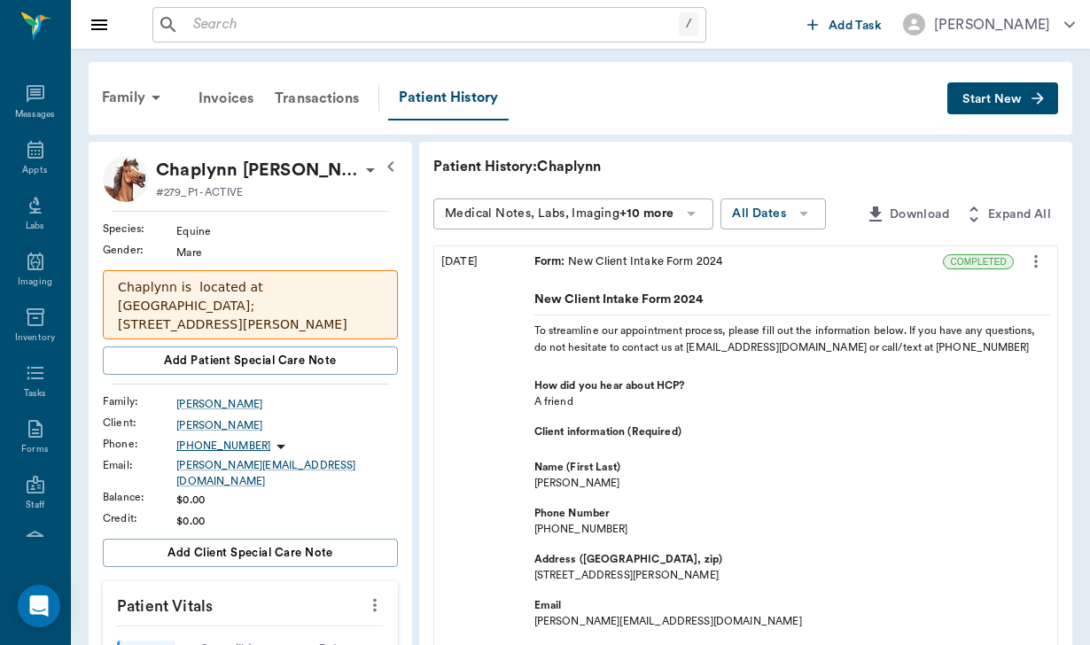
click at [668, 265] on div "Form : New Client Intake Form 2024" at bounding box center [735, 261] width 416 height 31
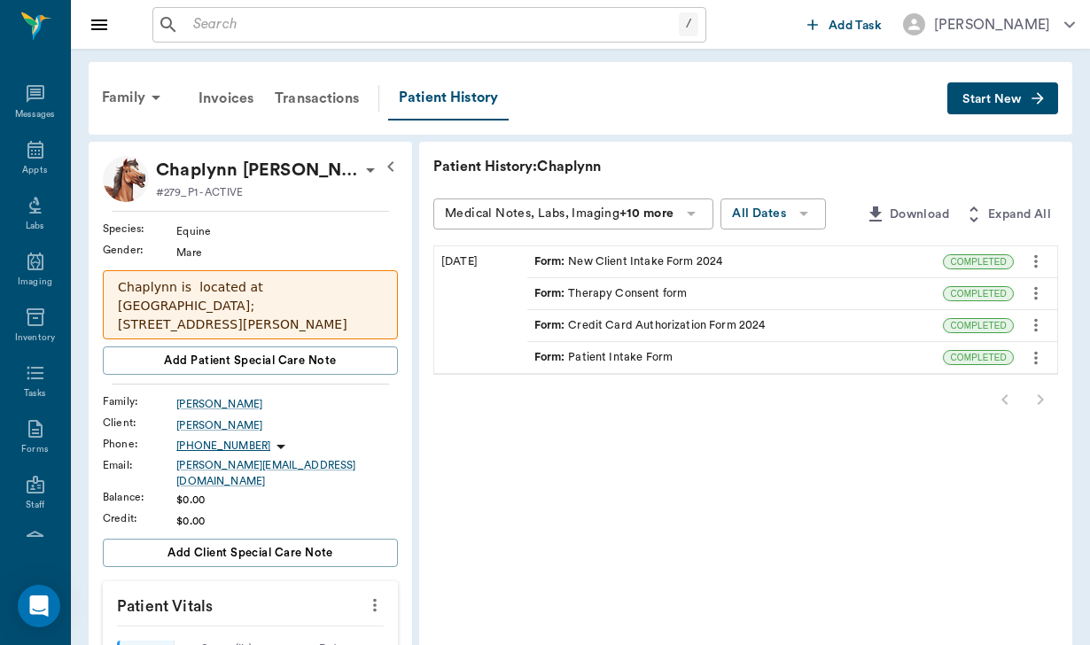
click at [586, 326] on div "Form : Credit Card Authorization Form 2024" at bounding box center [649, 325] width 231 height 17
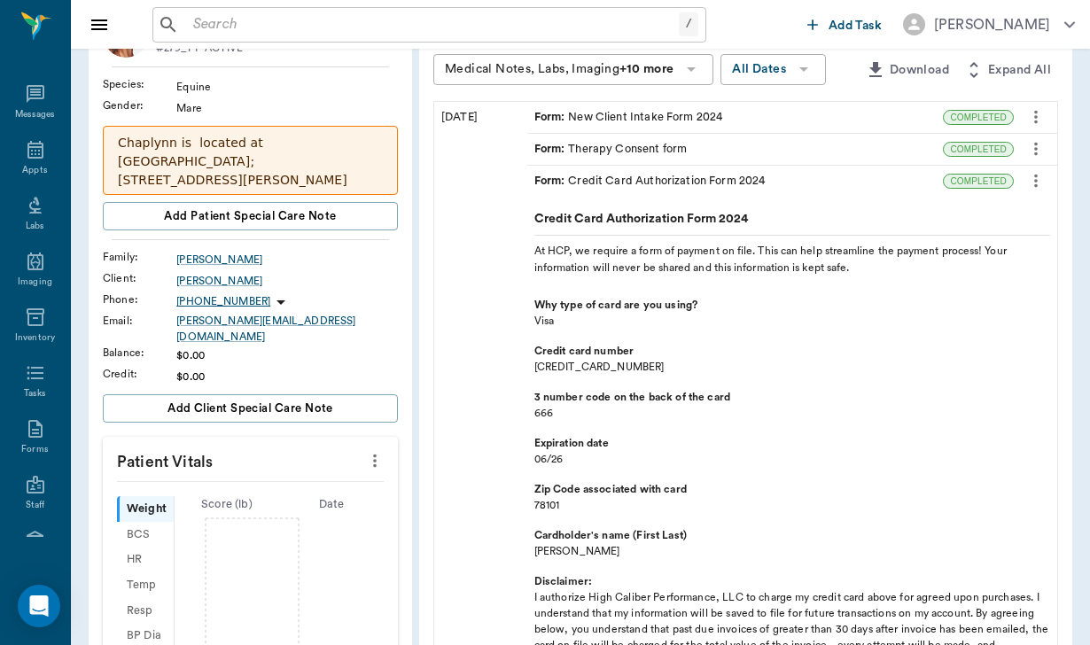
scroll to position [152, 0]
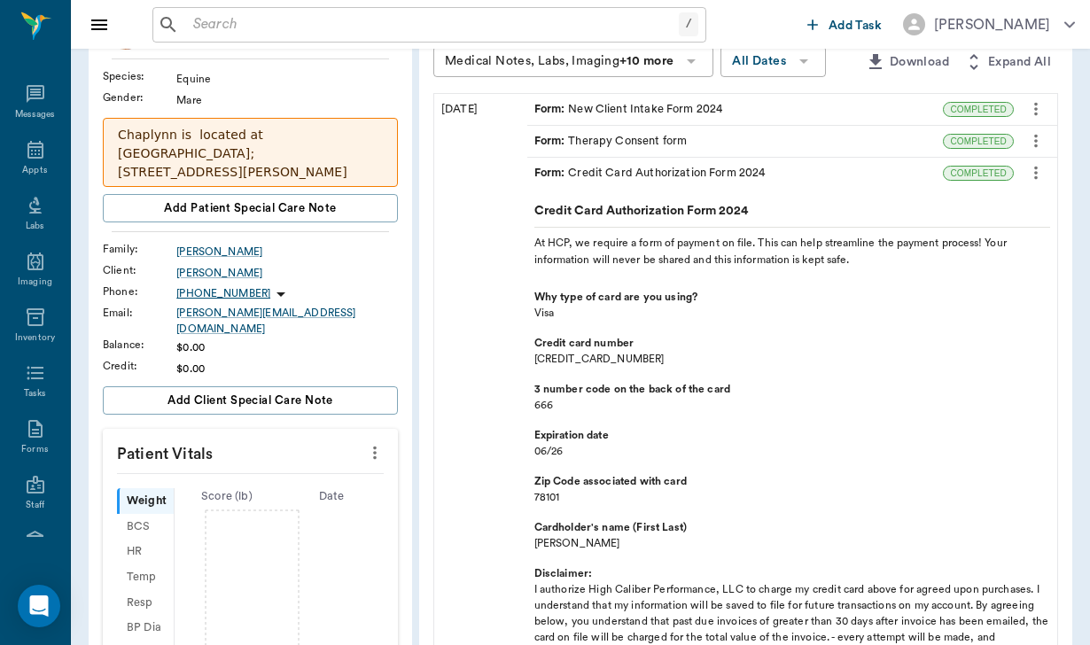
click at [872, 163] on div "Form : Credit Card Authorization Form 2024" at bounding box center [735, 173] width 416 height 31
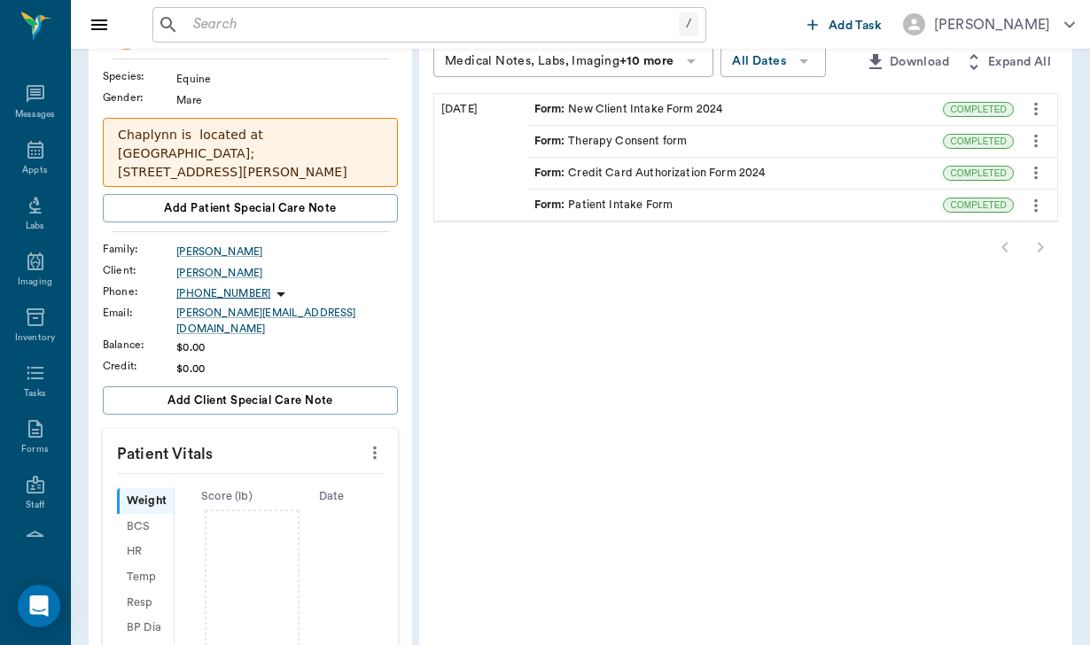
click at [703, 203] on div "Form : Patient Intake Form" at bounding box center [735, 205] width 416 height 31
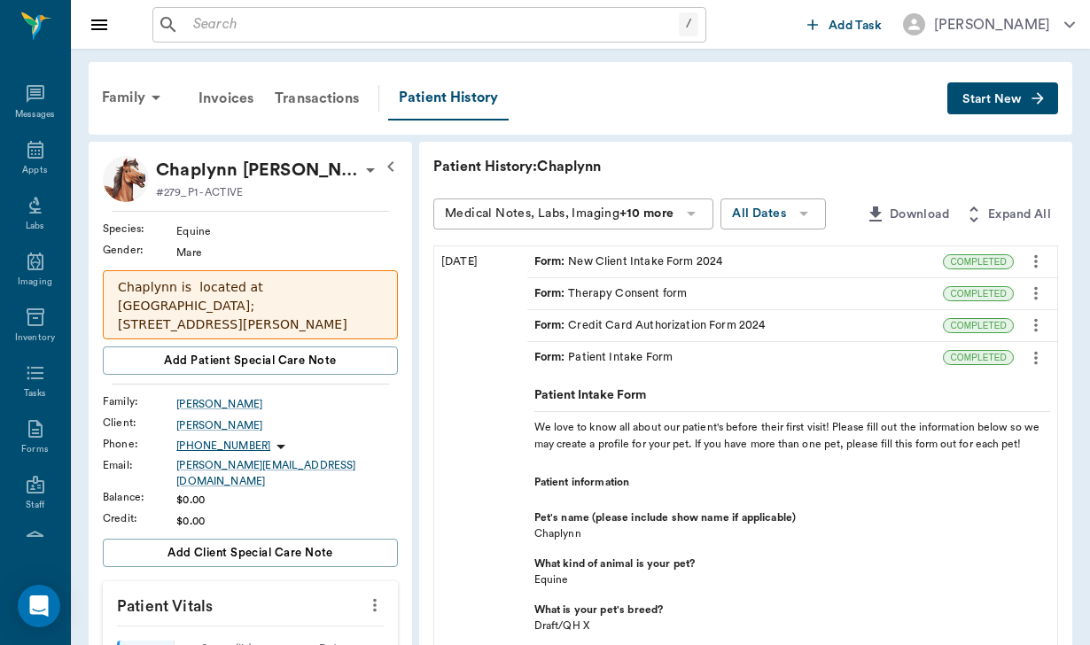
scroll to position [0, 0]
click at [765, 369] on div "Form : Patient Intake Form" at bounding box center [735, 357] width 416 height 31
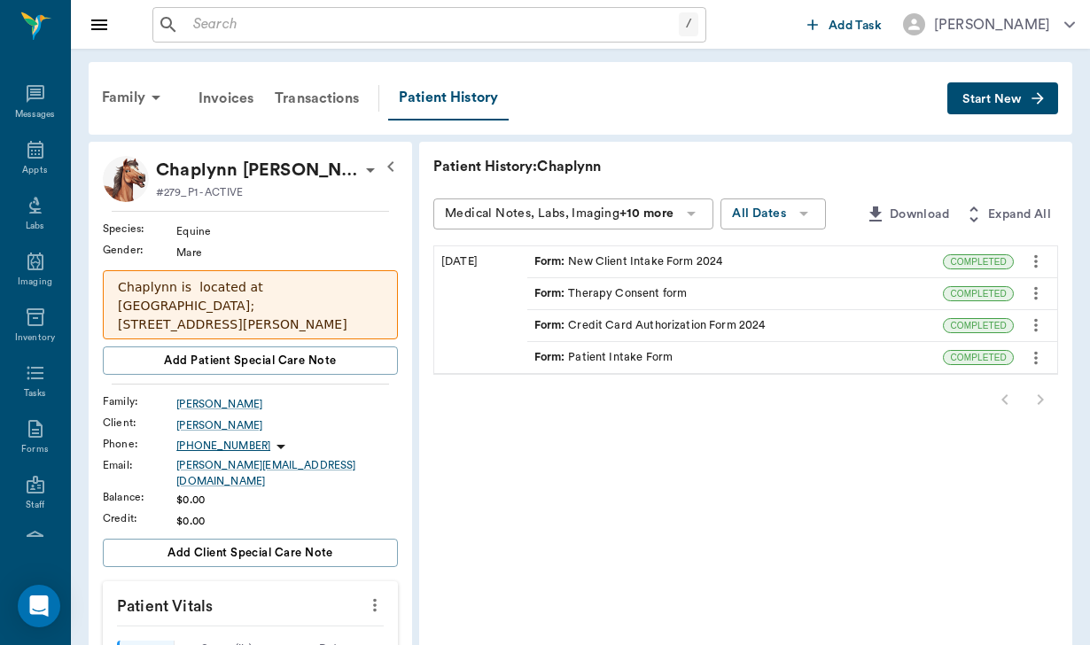
click at [762, 322] on div "Form : Credit Card Authorization Form 2024" at bounding box center [735, 325] width 416 height 31
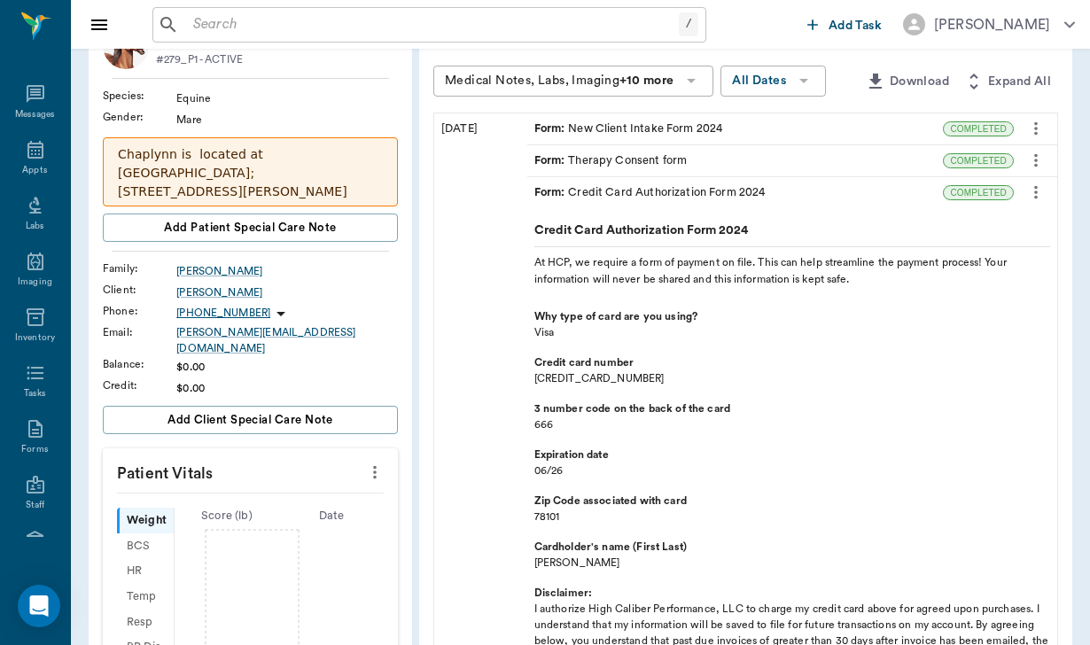
scroll to position [131, 0]
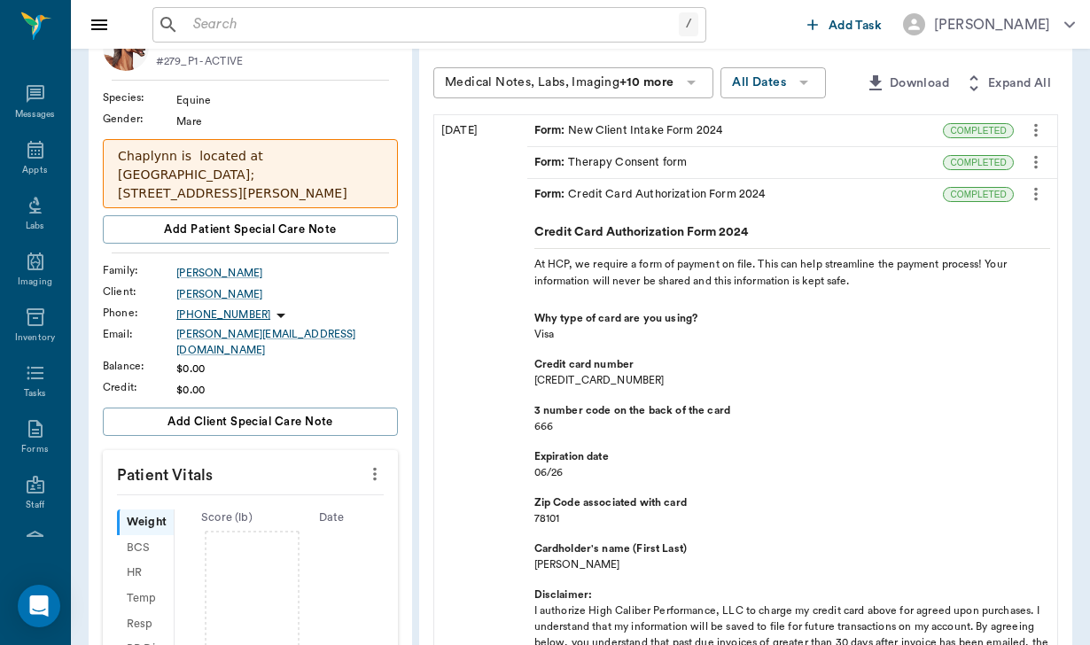
click at [829, 192] on div "Form : Credit Card Authorization Form 2024" at bounding box center [735, 194] width 416 height 31
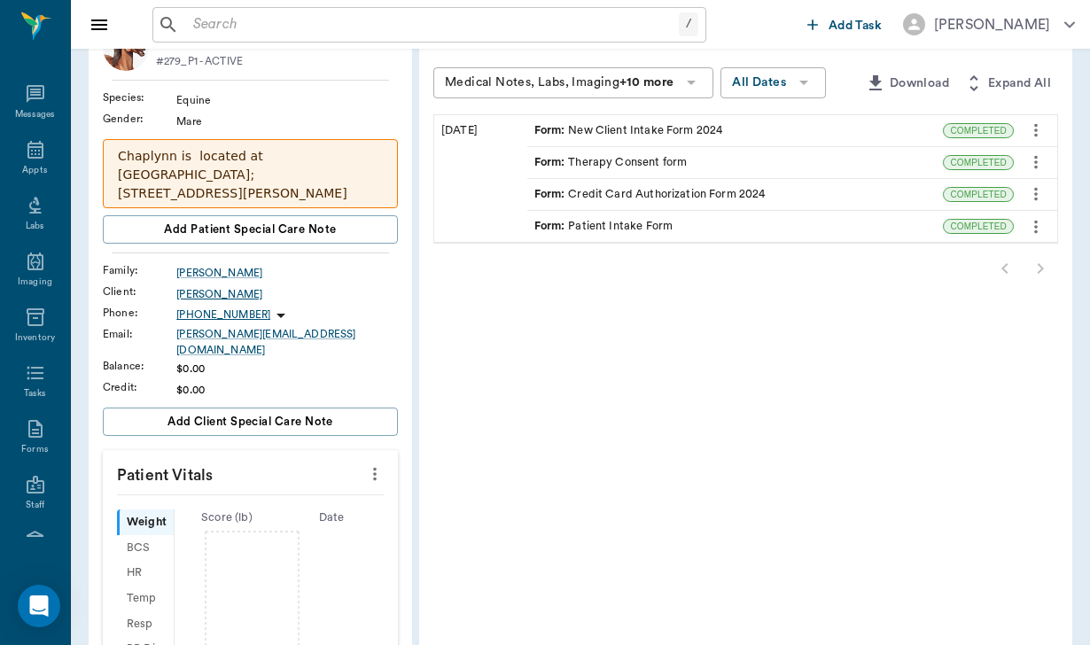
click at [228, 294] on div "[PERSON_NAME]" at bounding box center [287, 294] width 222 height 16
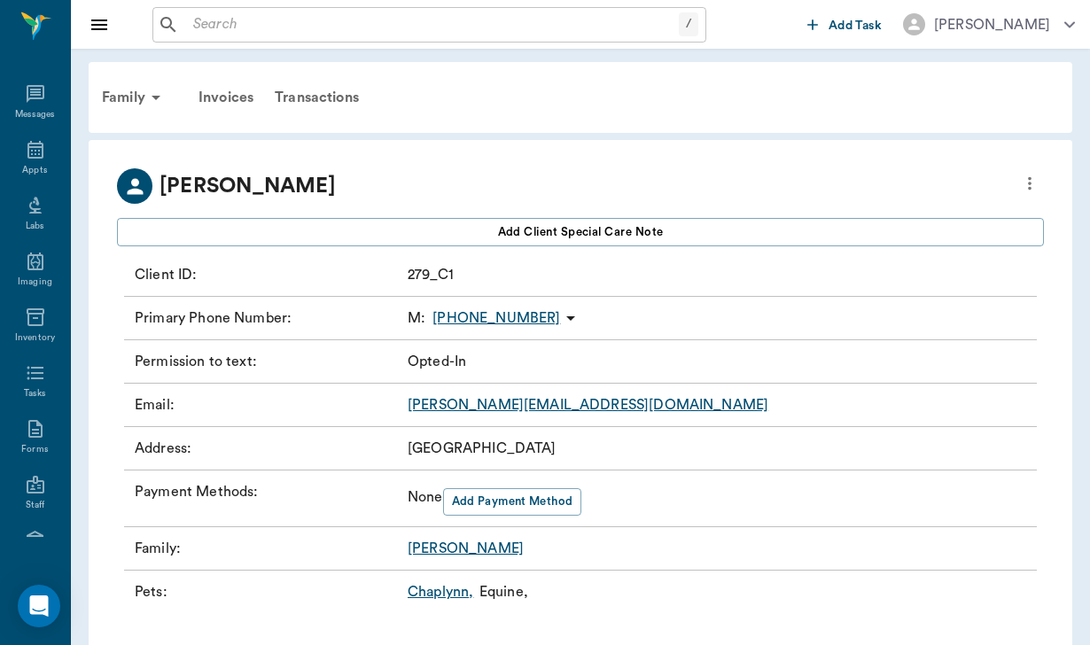
click at [1025, 179] on icon "more" at bounding box center [1029, 183] width 19 height 21
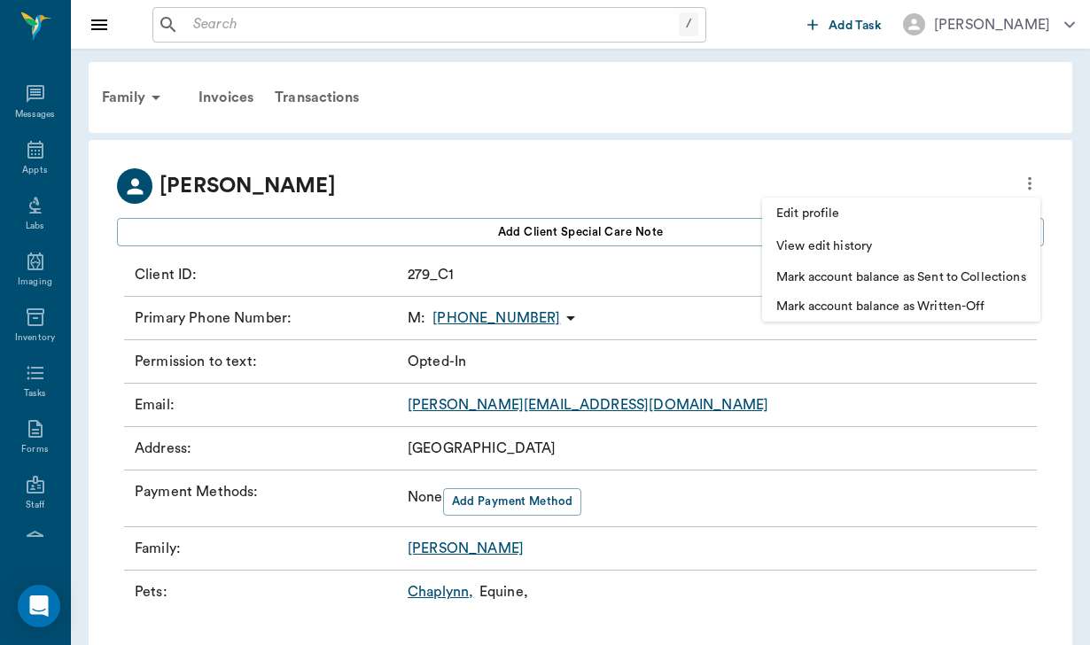
click at [848, 197] on div at bounding box center [545, 322] width 1090 height 645
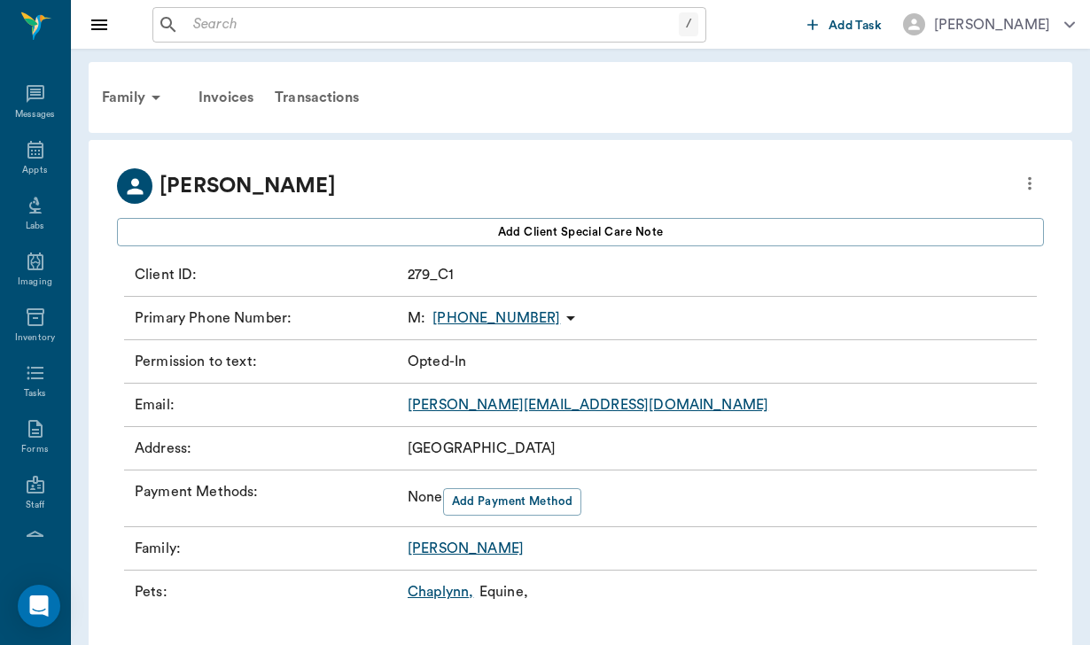
click at [1030, 186] on icon "more" at bounding box center [1029, 183] width 19 height 21
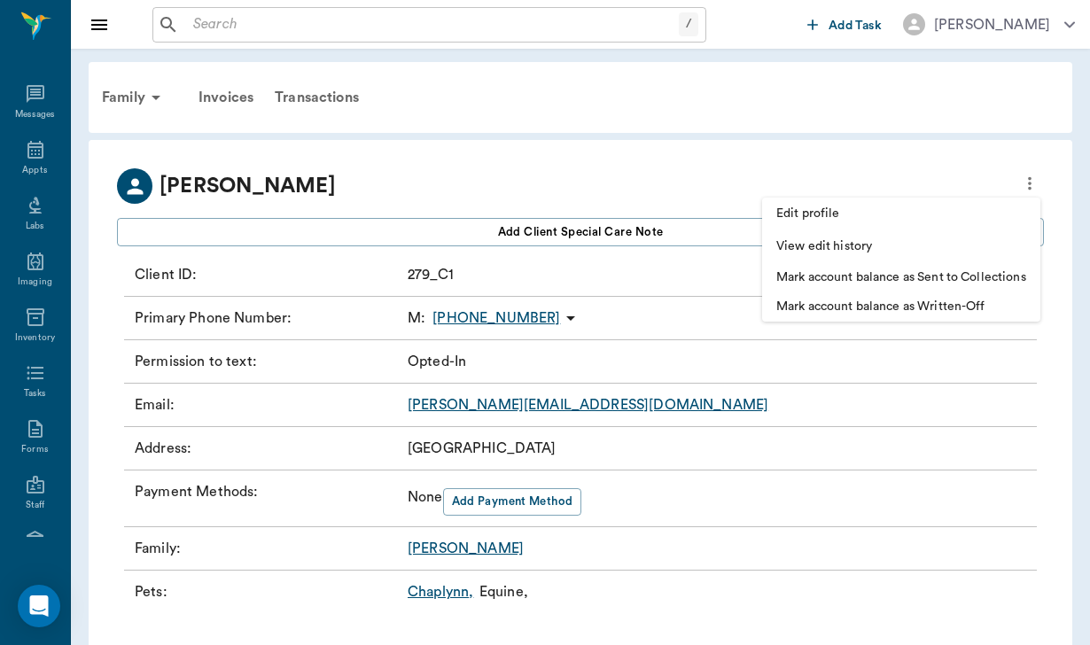
click at [861, 208] on span "Edit profile" at bounding box center [901, 214] width 250 height 19
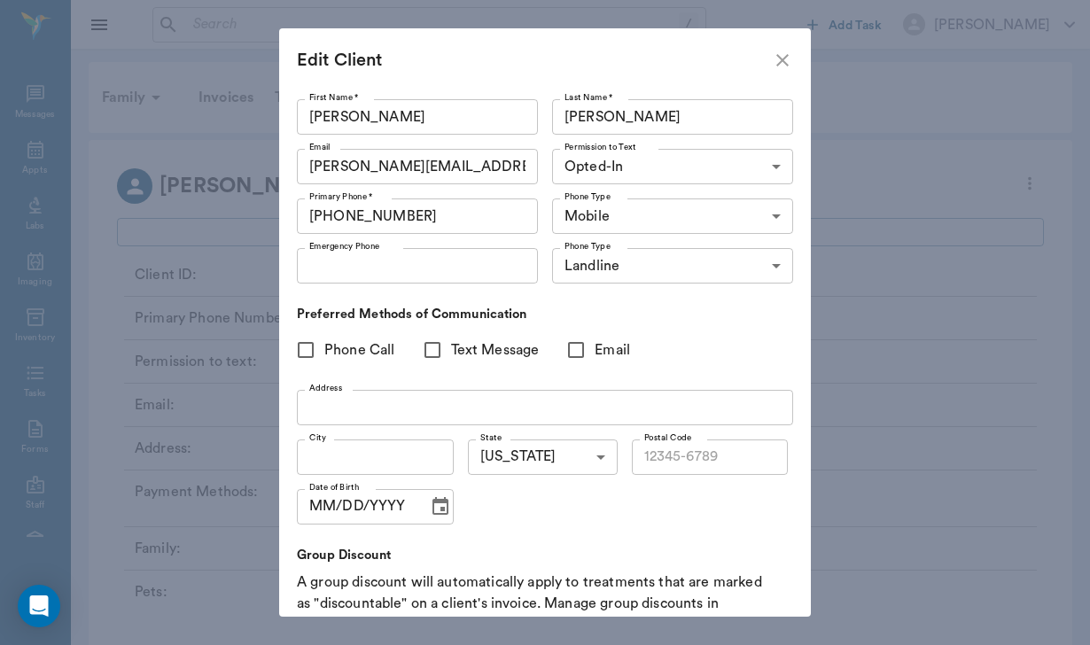
click at [304, 349] on input "Phone Call" at bounding box center [305, 349] width 37 height 37
checkbox input "true"
click at [428, 350] on input "Text Message" at bounding box center [432, 349] width 37 height 37
checkbox input "true"
click at [574, 351] on input "Email" at bounding box center [575, 349] width 37 height 37
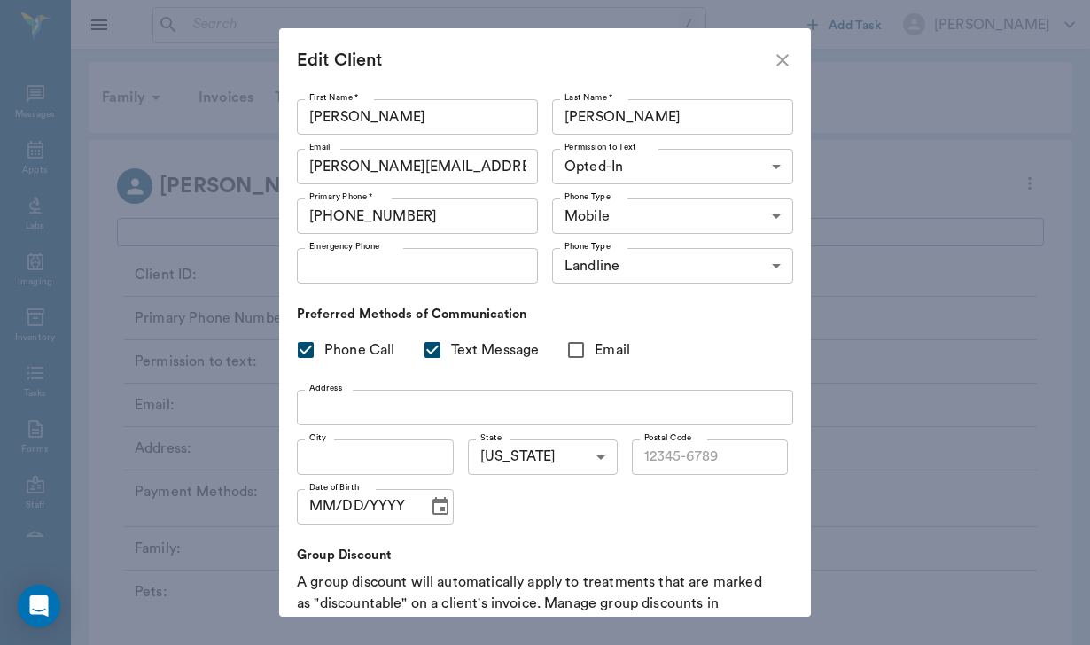
checkbox input "true"
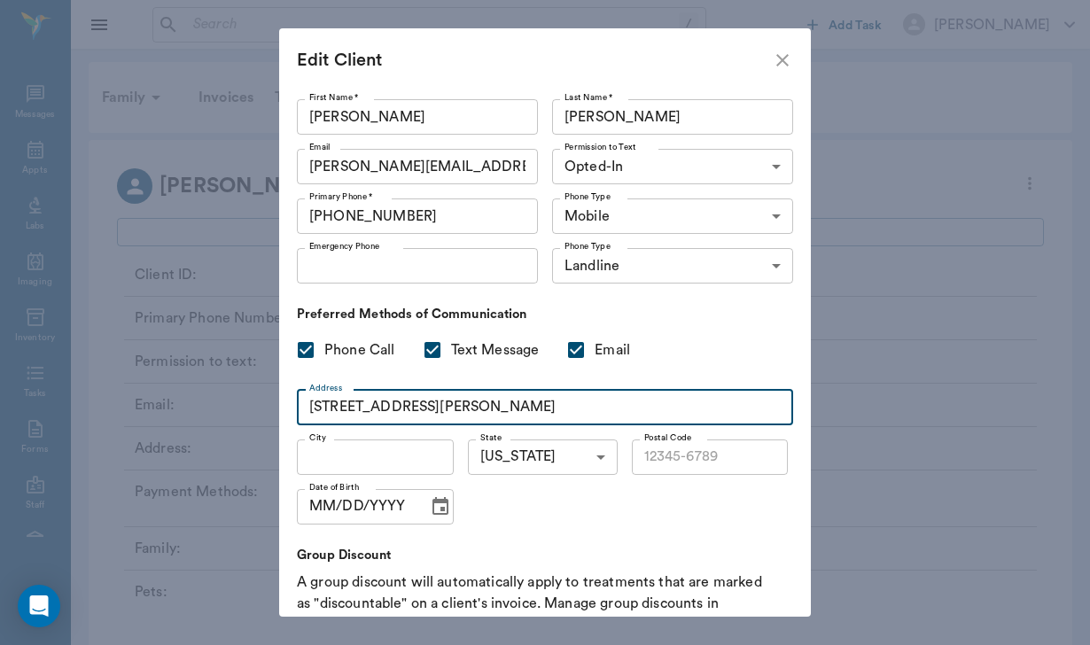
type input "[STREET_ADDRESS][PERSON_NAME]"
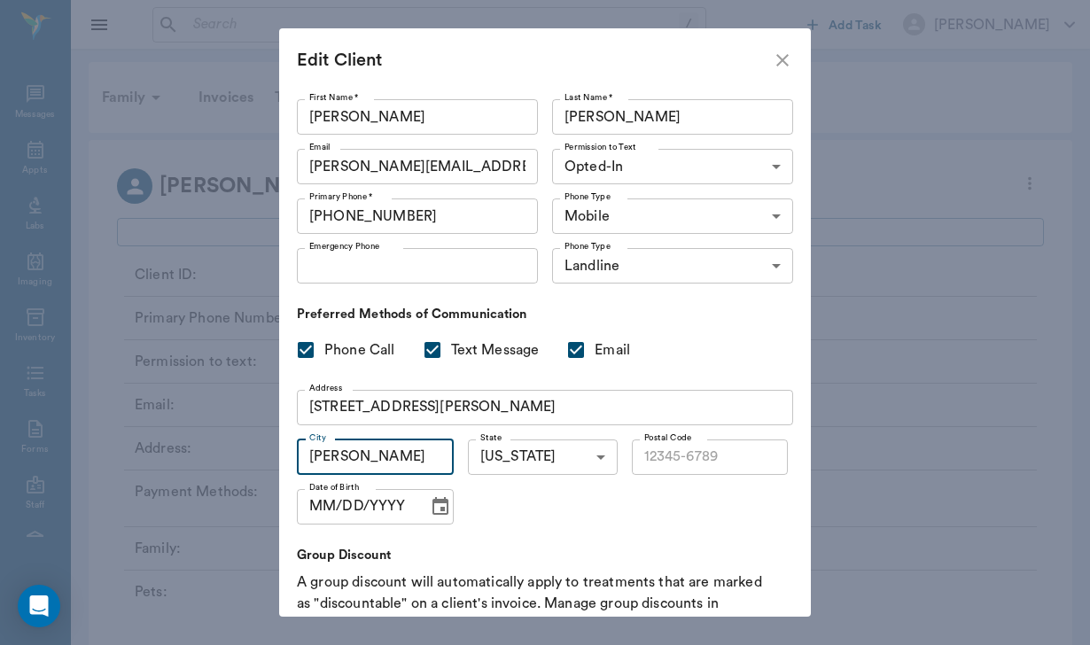
type input "[PERSON_NAME]"
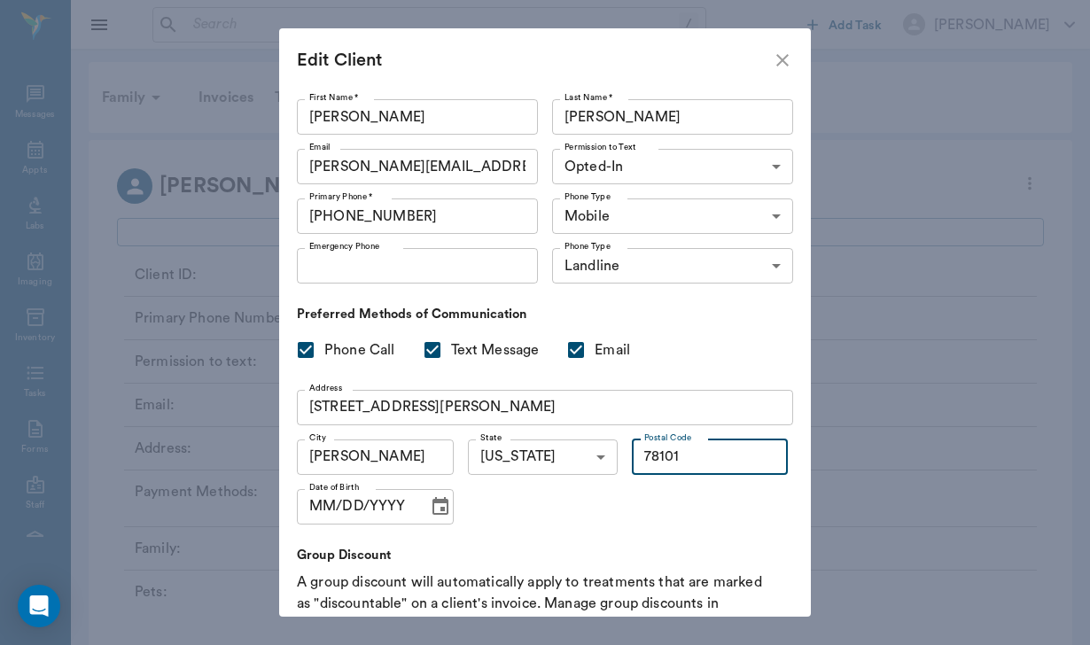
type input "78101"
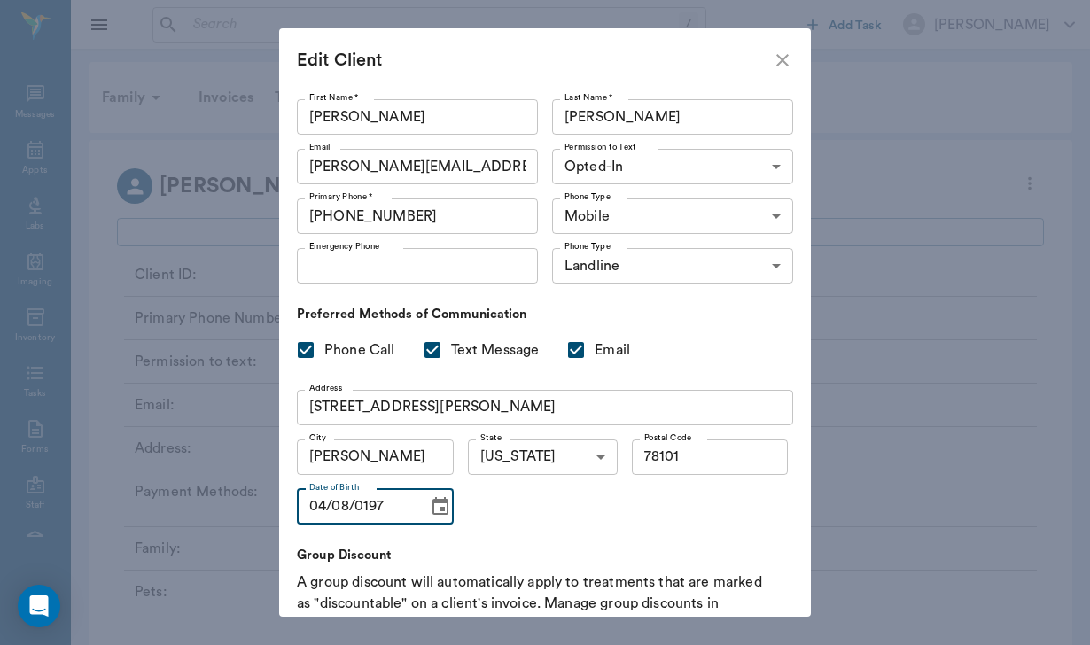
type input "[DATE]"
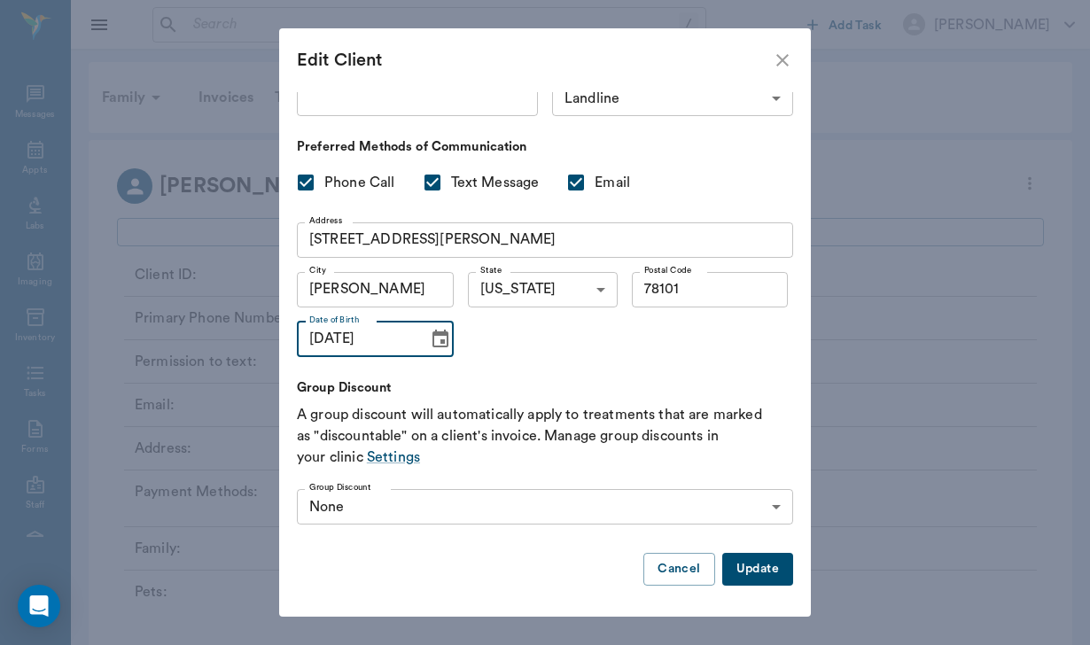
scroll to position [167, 0]
click at [760, 564] on button "Update" at bounding box center [757, 570] width 71 height 33
type input "UNKNOWN"
checkbox input "false"
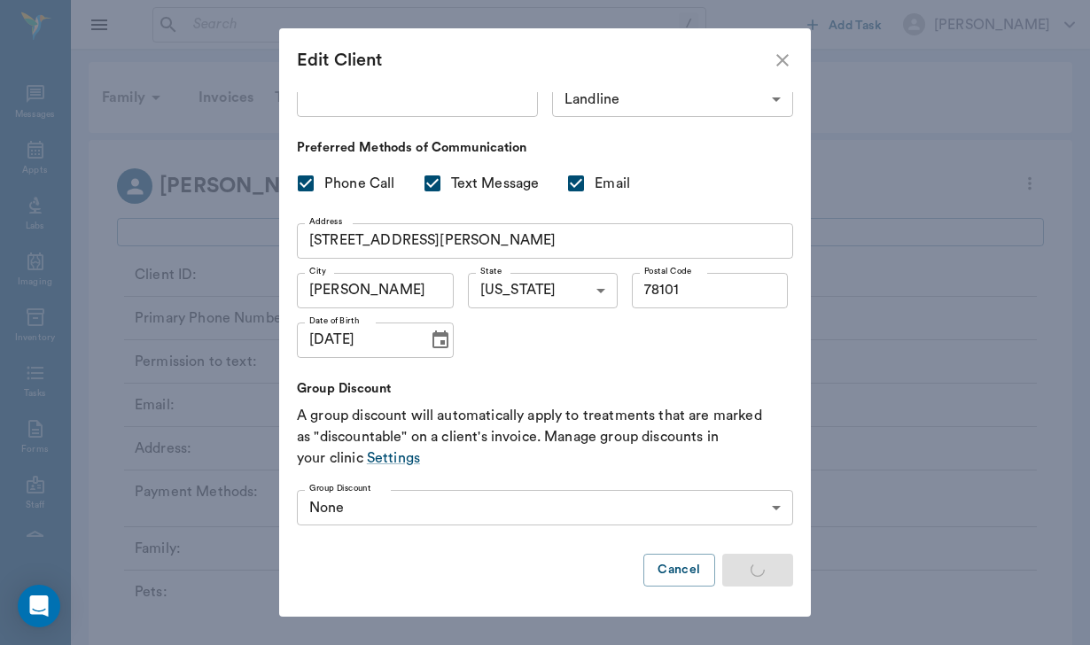
checkbox input "false"
type input "MM/DD/YYYY"
type input "OPT_IN"
checkbox input "true"
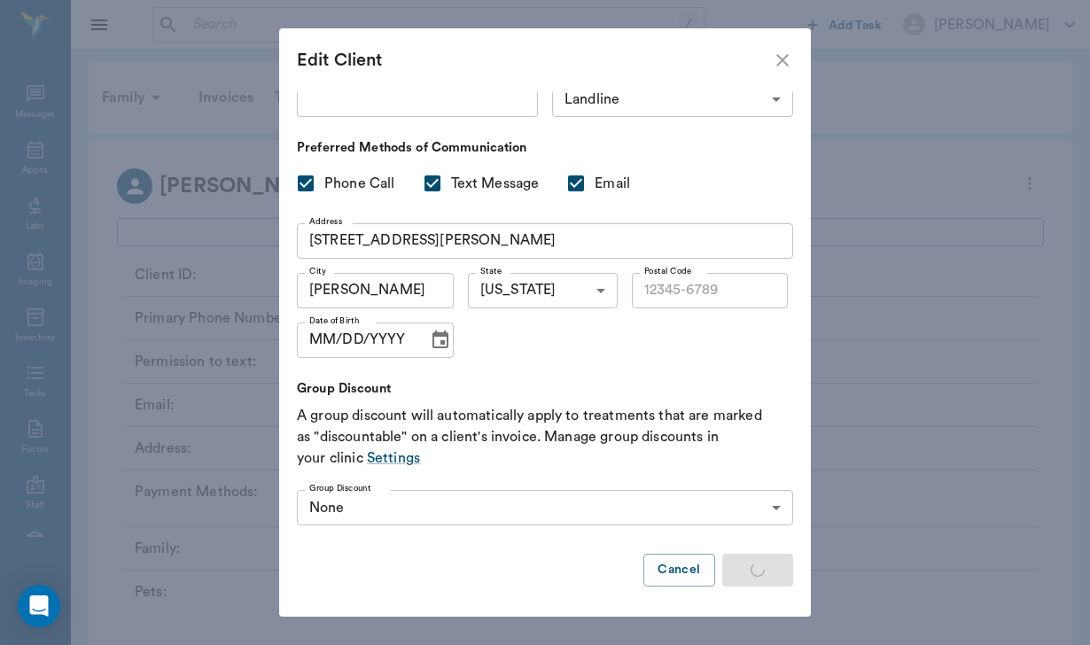
checkbox input "true"
type input "78101"
type input "[DATE]"
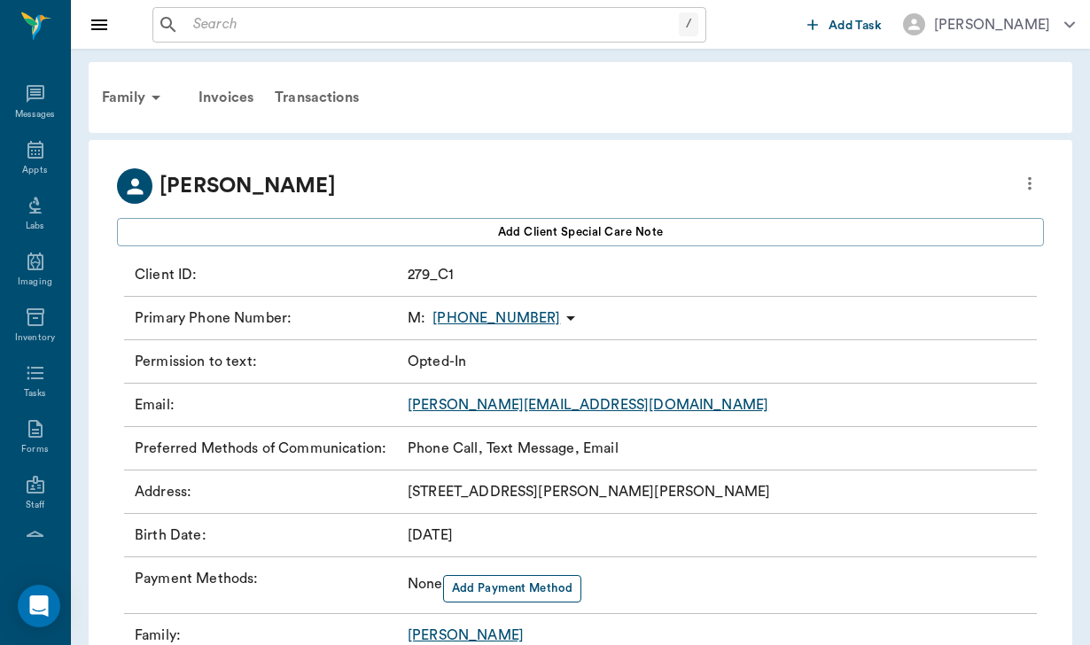
click at [521, 585] on button "Add Payment Method" at bounding box center [512, 588] width 139 height 27
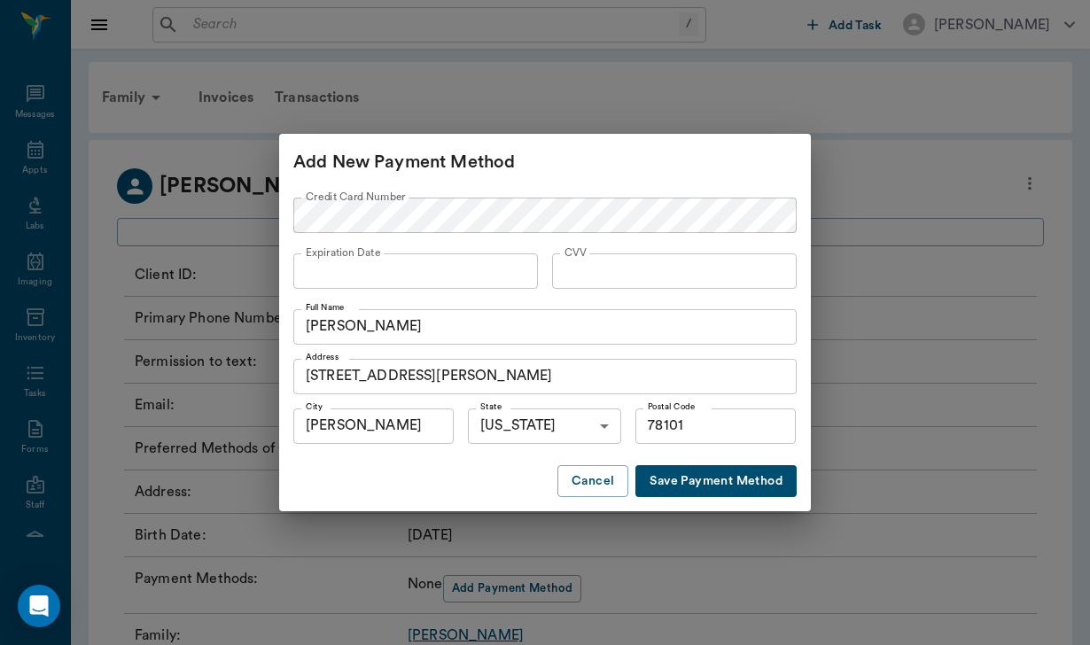
click at [715, 481] on button "Save Payment Method" at bounding box center [715, 481] width 161 height 33
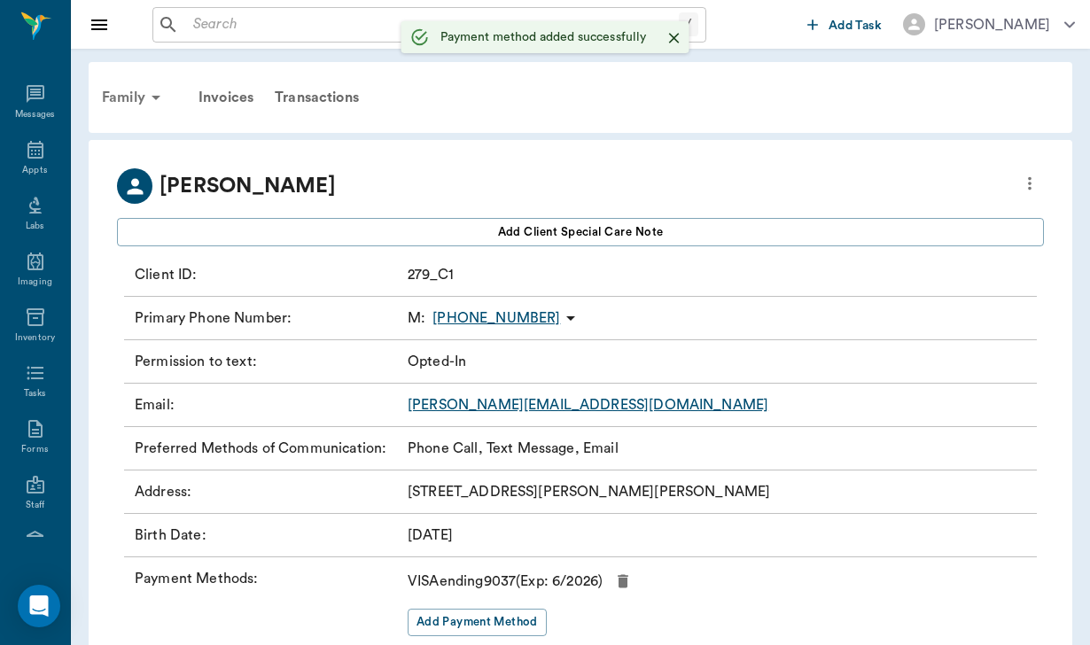
click at [147, 89] on icon at bounding box center [155, 97] width 21 height 21
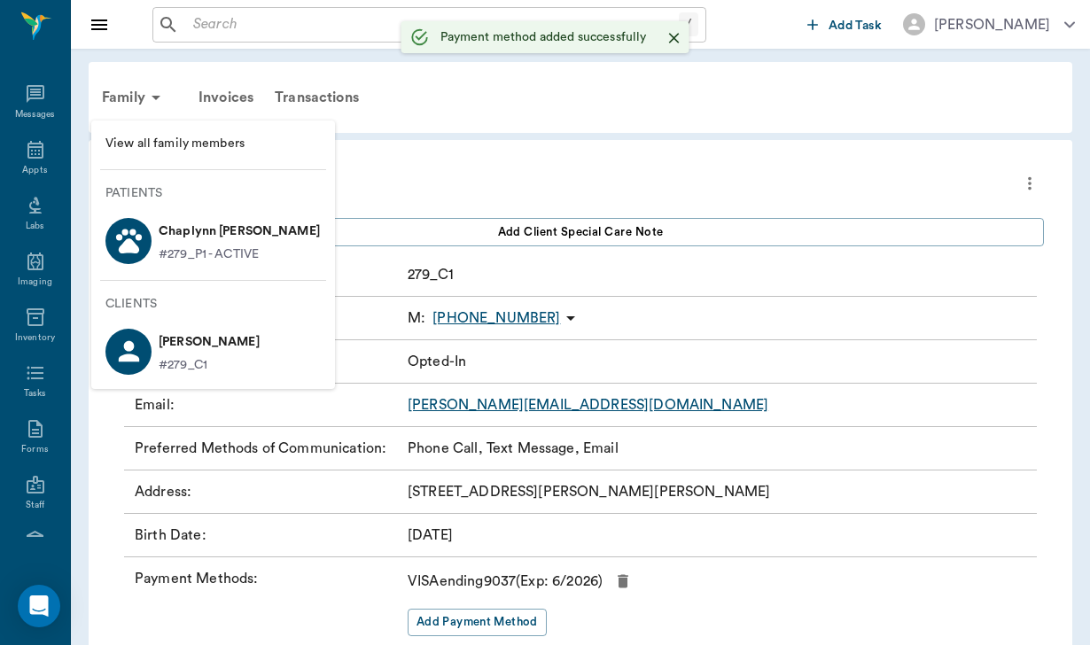
click at [191, 236] on p "Chaplynn [PERSON_NAME]" at bounding box center [239, 231] width 161 height 28
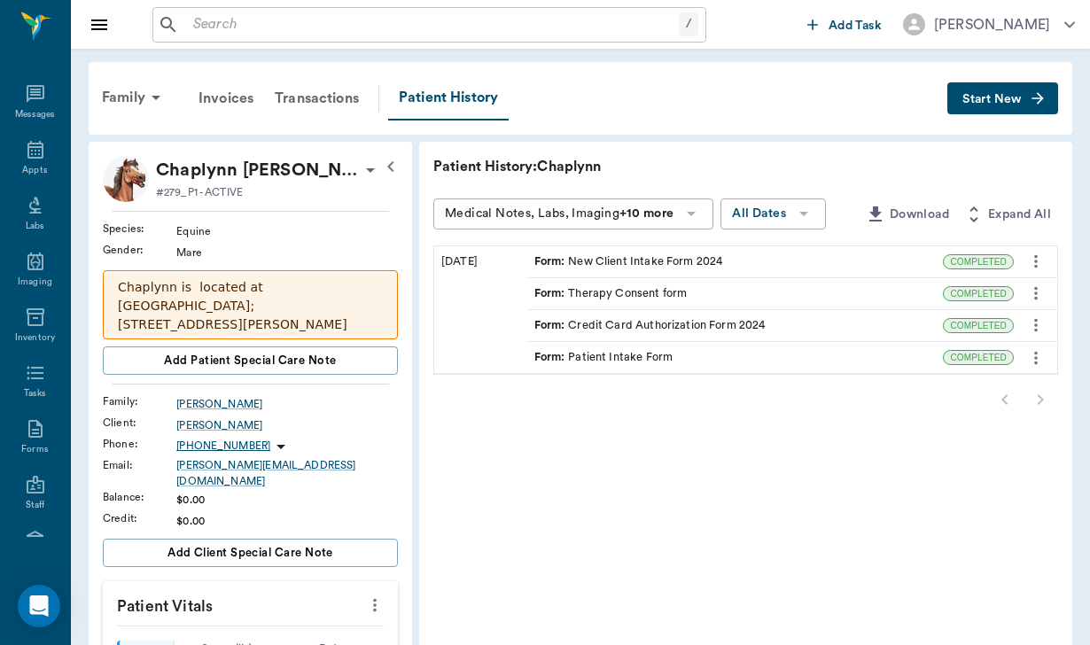
click at [794, 317] on div "Form : Credit Card Authorization Form 2024" at bounding box center [735, 325] width 416 height 31
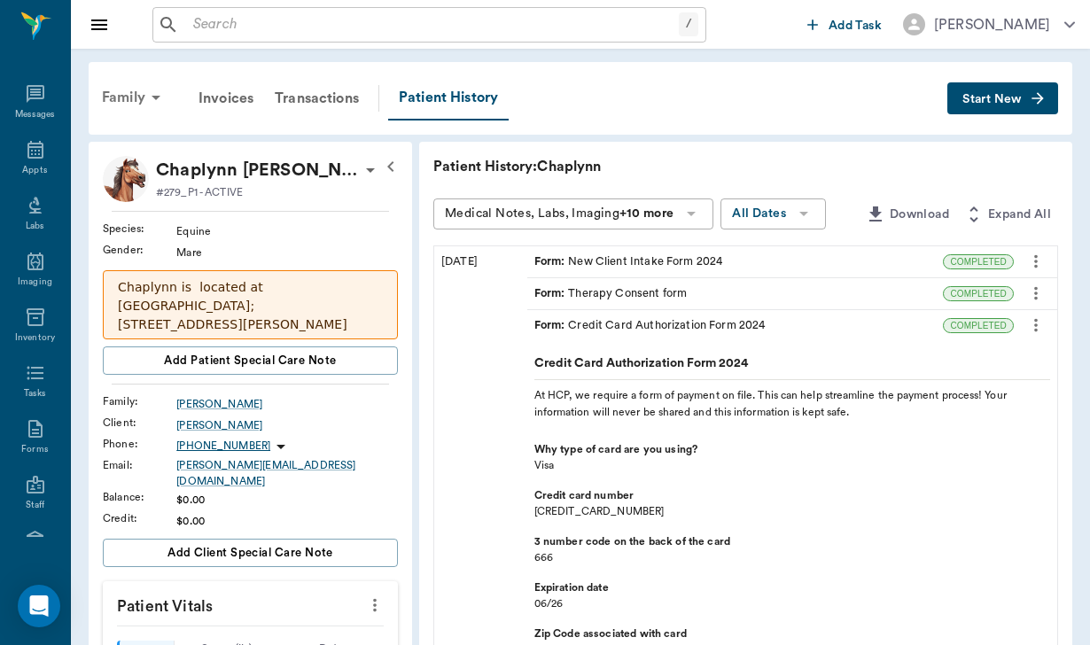
click at [138, 93] on div "Family" at bounding box center [134, 97] width 86 height 43
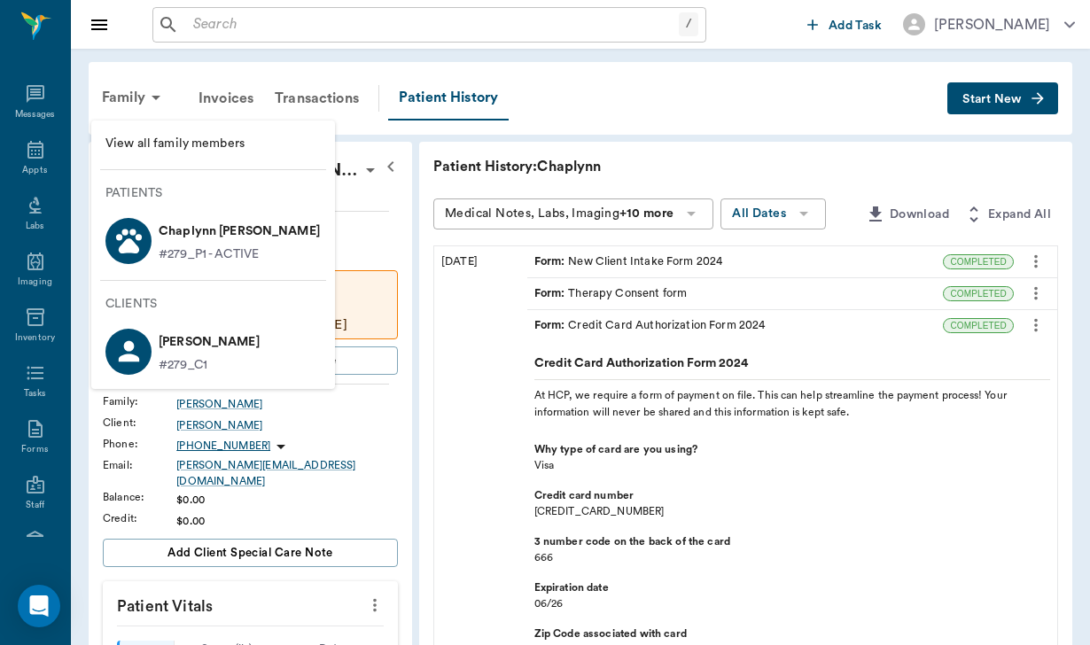
click at [171, 143] on span "View all family members" at bounding box center [212, 144] width 215 height 19
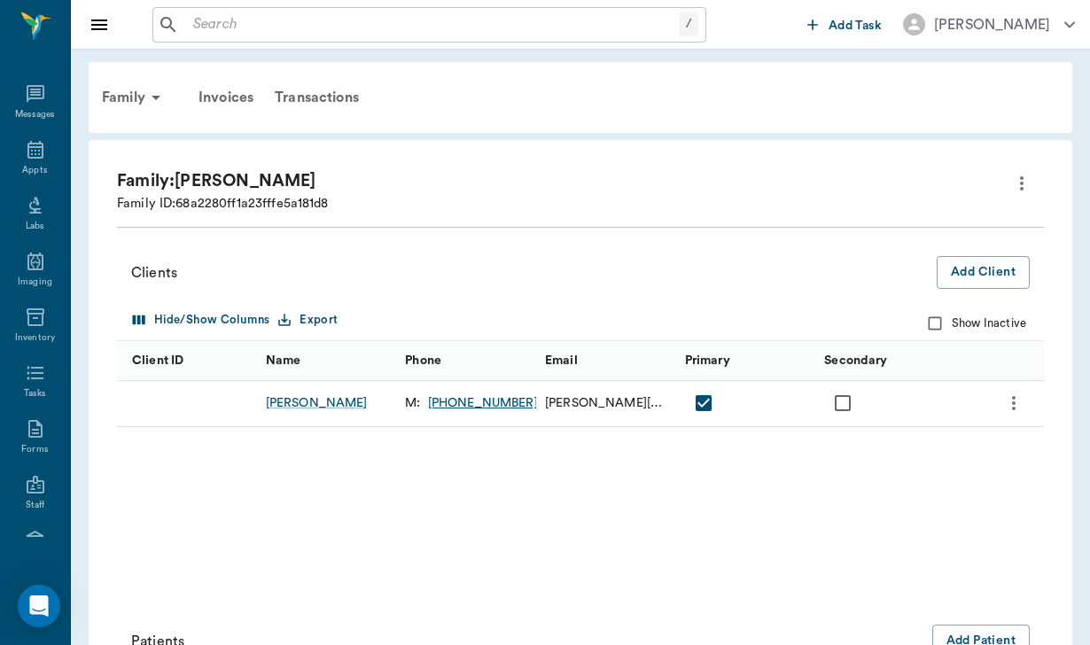
click at [1022, 175] on icon "more" at bounding box center [1021, 183] width 21 height 21
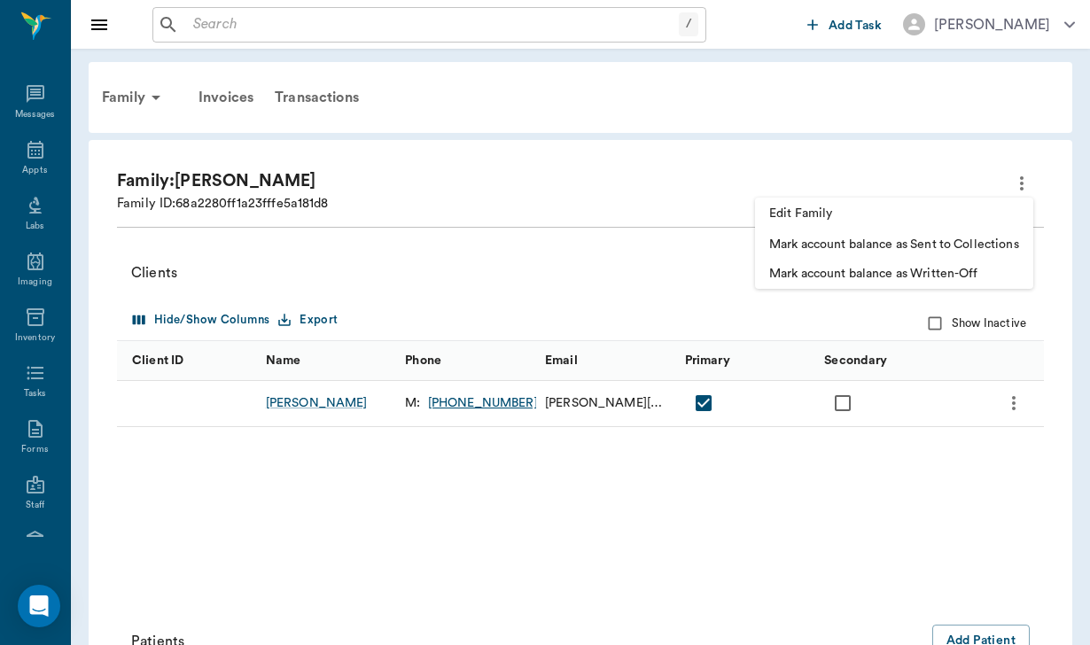
click at [801, 207] on span "Edit Family" at bounding box center [894, 214] width 250 height 19
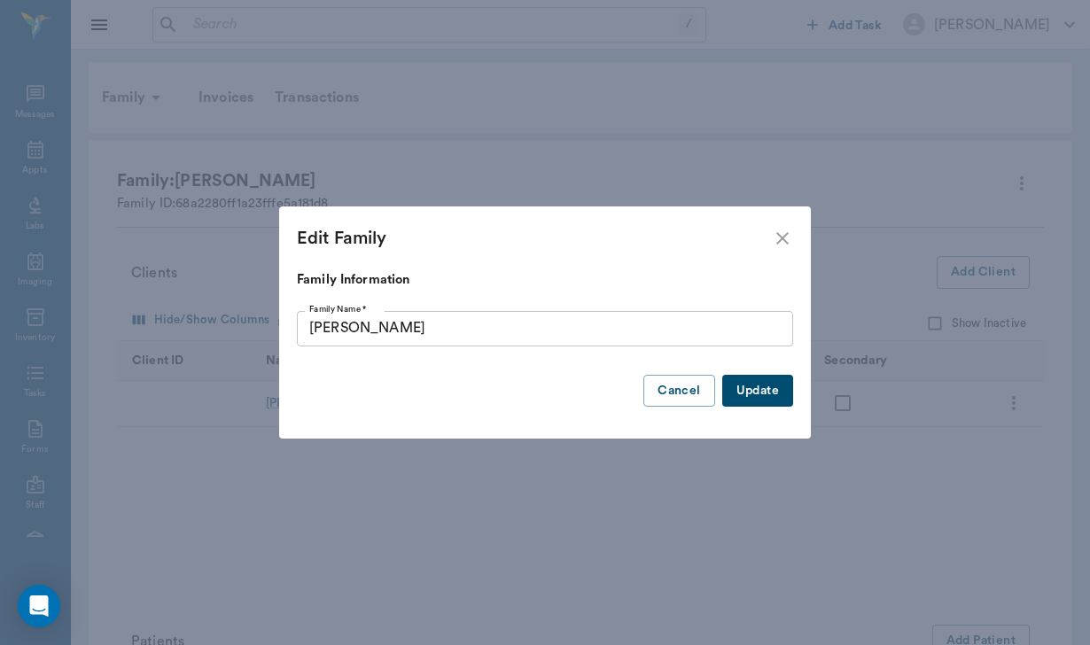
click at [383, 329] on input "[PERSON_NAME]" at bounding box center [545, 328] width 496 height 35
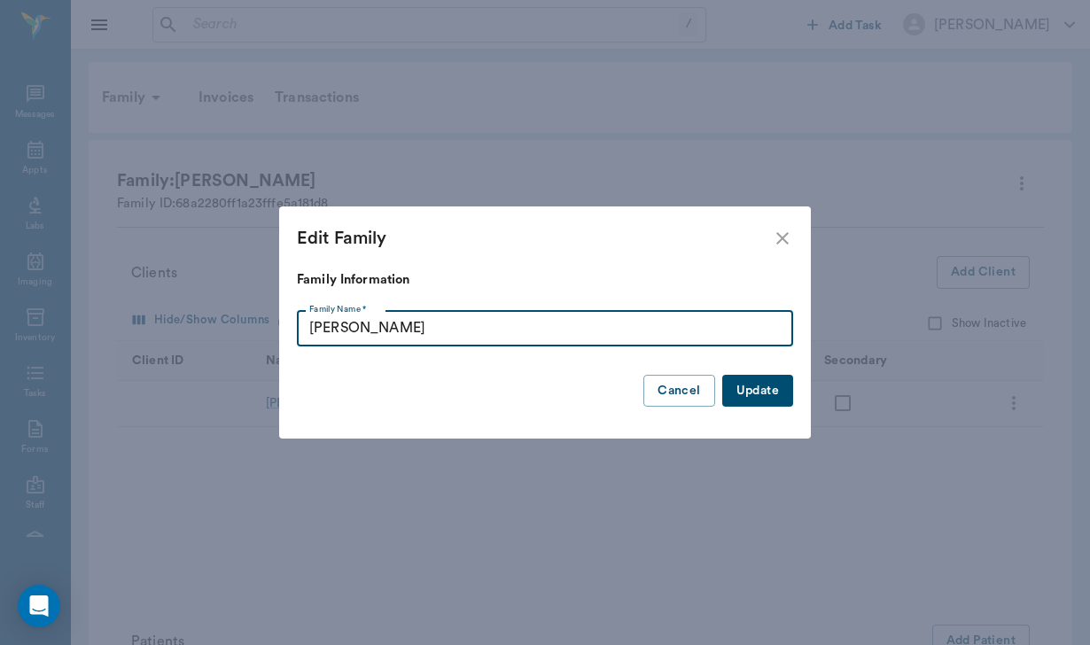
type input "[PERSON_NAME]"
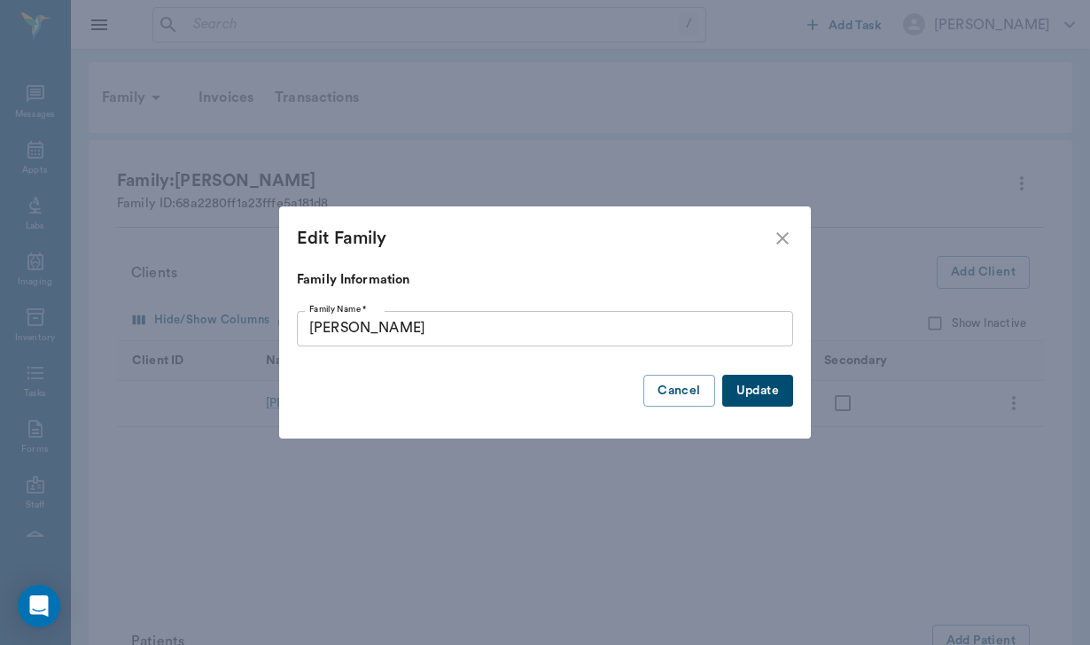
click at [726, 401] on button "Update" at bounding box center [757, 391] width 71 height 33
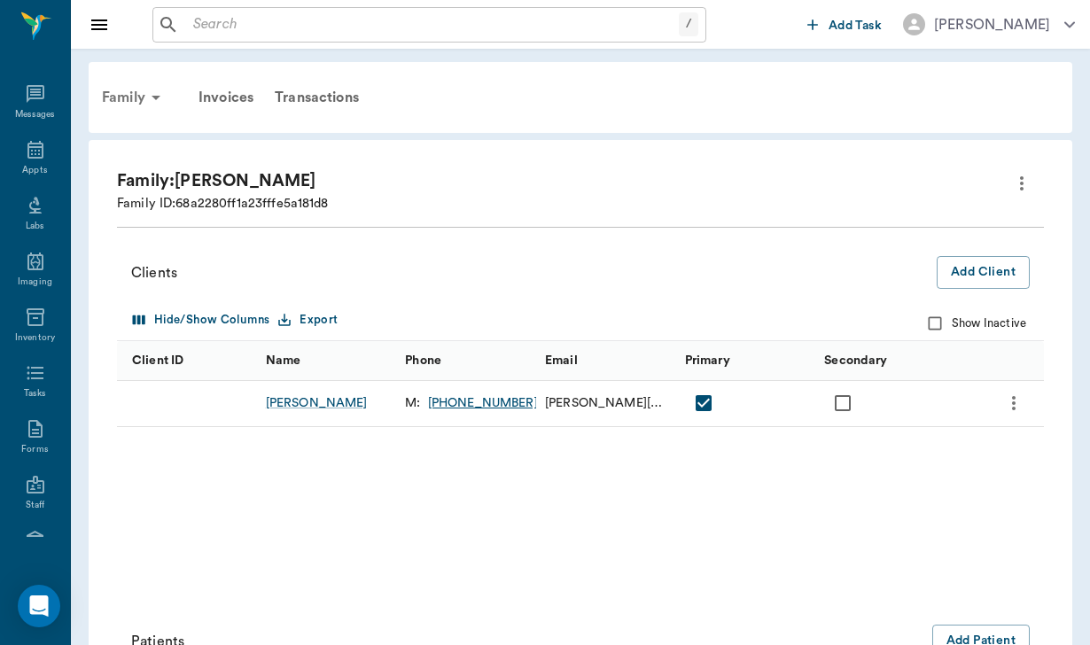
click at [156, 94] on icon at bounding box center [155, 97] width 21 height 21
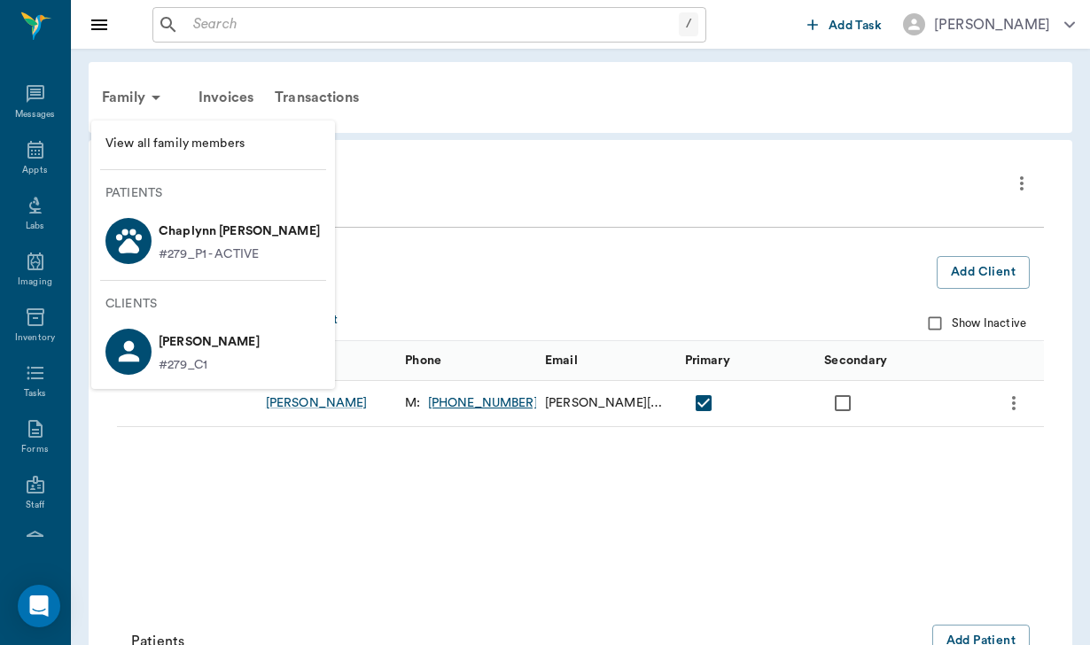
click at [186, 229] on p "Chaplynn [PERSON_NAME]" at bounding box center [239, 231] width 161 height 28
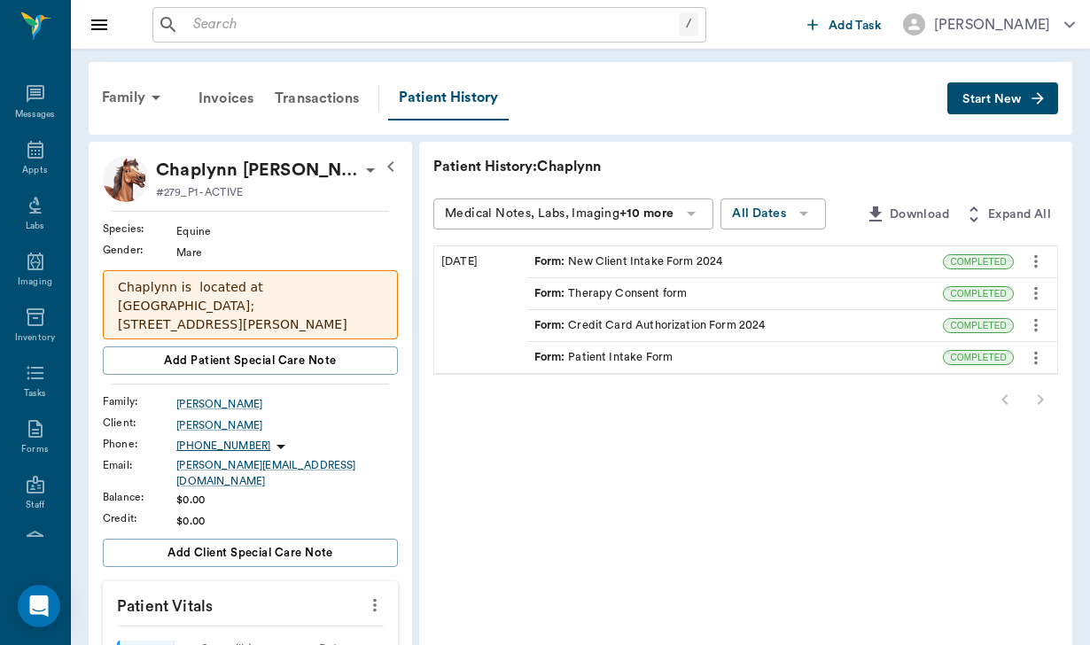
click at [380, 169] on icon "button" at bounding box center [390, 166] width 21 height 21
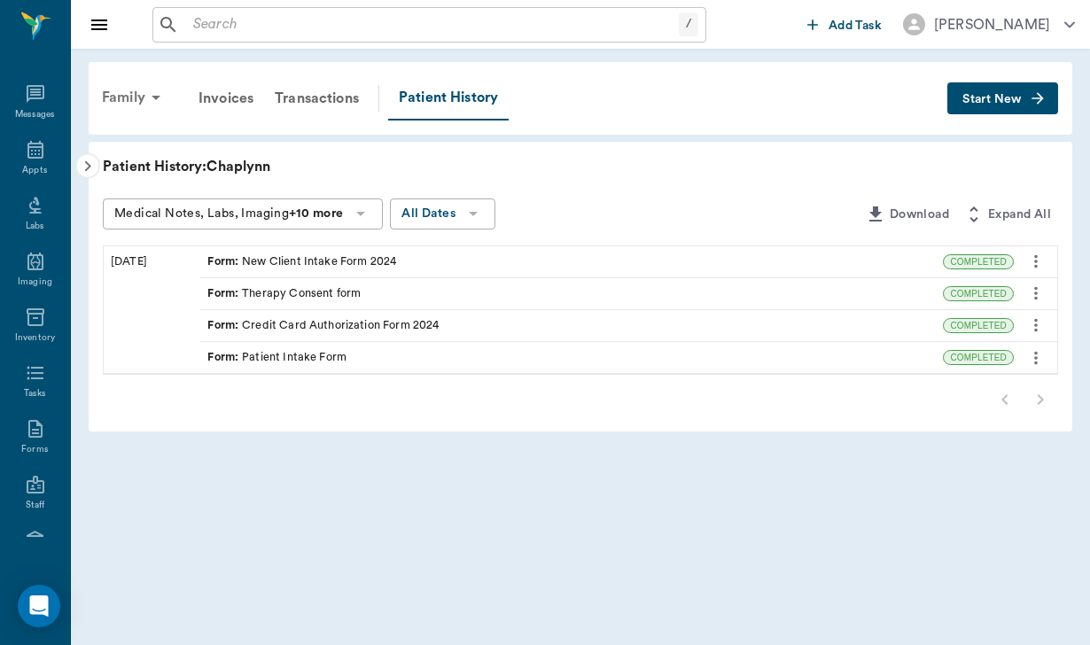
click at [121, 103] on div "Family" at bounding box center [134, 97] width 86 height 43
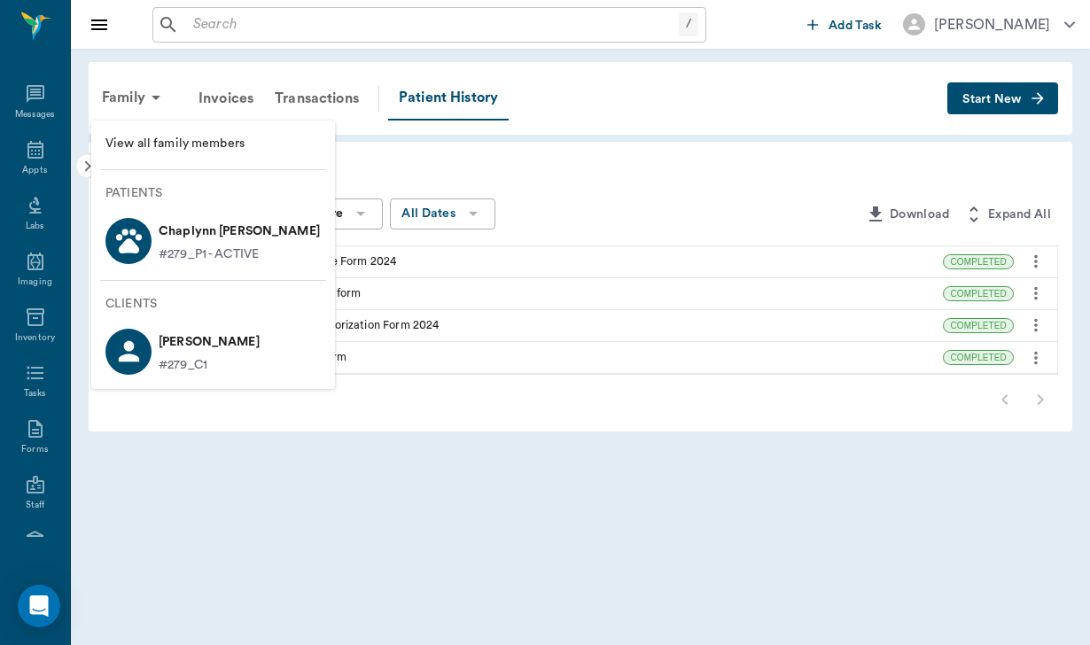
click at [211, 249] on p "#279_P1 - ACTIVE" at bounding box center [209, 254] width 100 height 19
click at [461, 281] on div at bounding box center [545, 322] width 1090 height 645
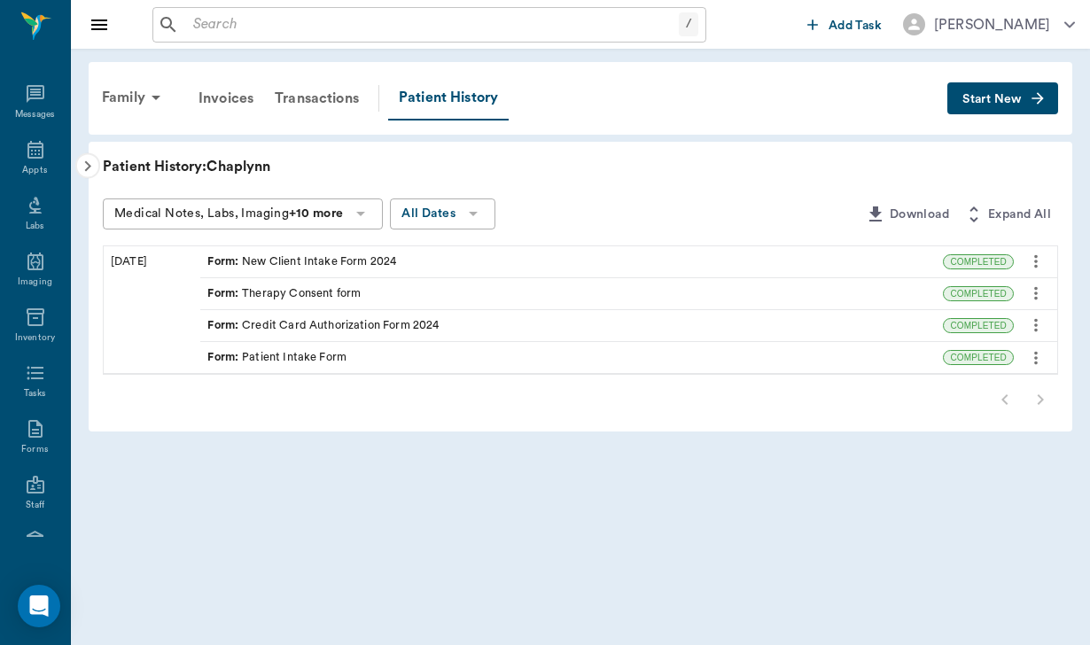
click at [93, 161] on icon "button" at bounding box center [87, 166] width 21 height 21
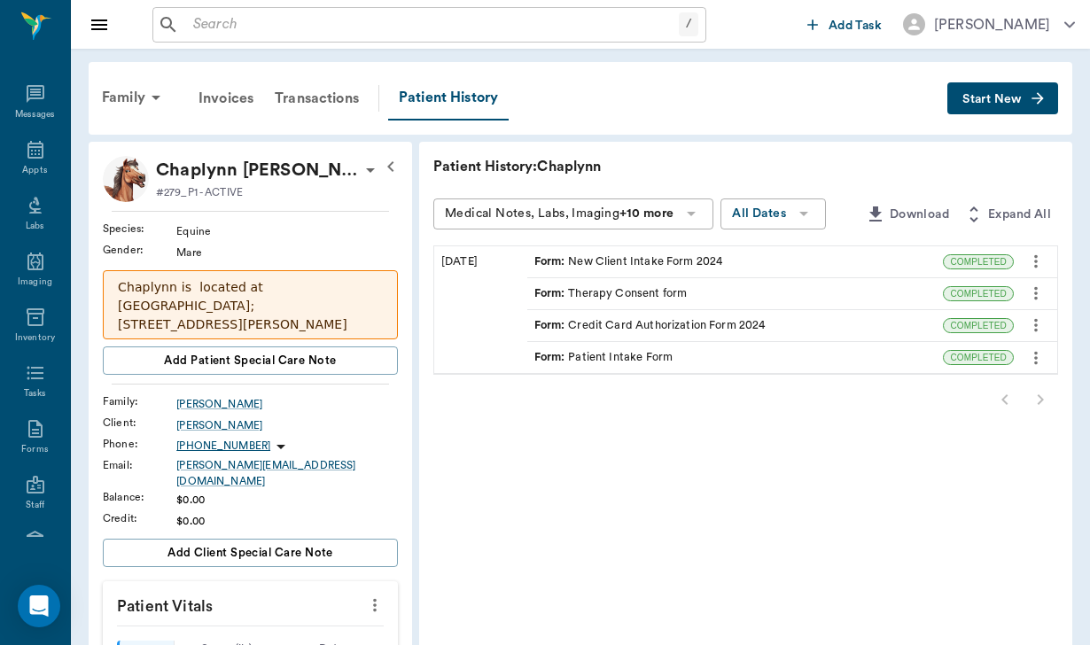
click at [433, 159] on p "Patient History: Chaplynn" at bounding box center [699, 166] width 532 height 21
click at [114, 97] on div "Family" at bounding box center [134, 97] width 86 height 43
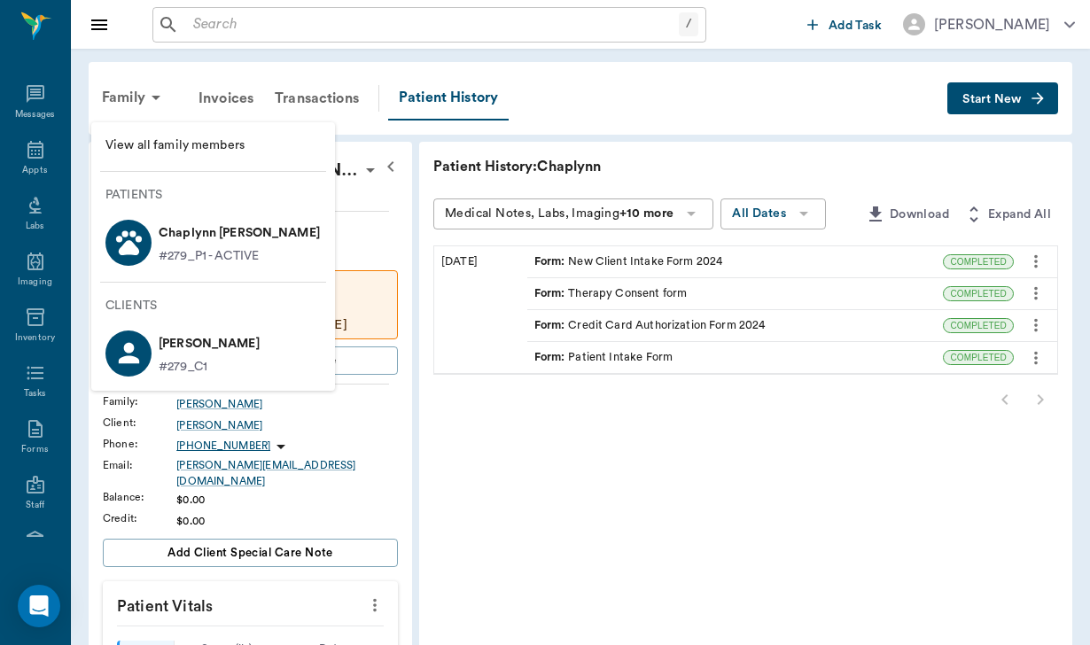
click at [189, 329] on li "[PERSON_NAME] #279_C1" at bounding box center [213, 353] width 244 height 61
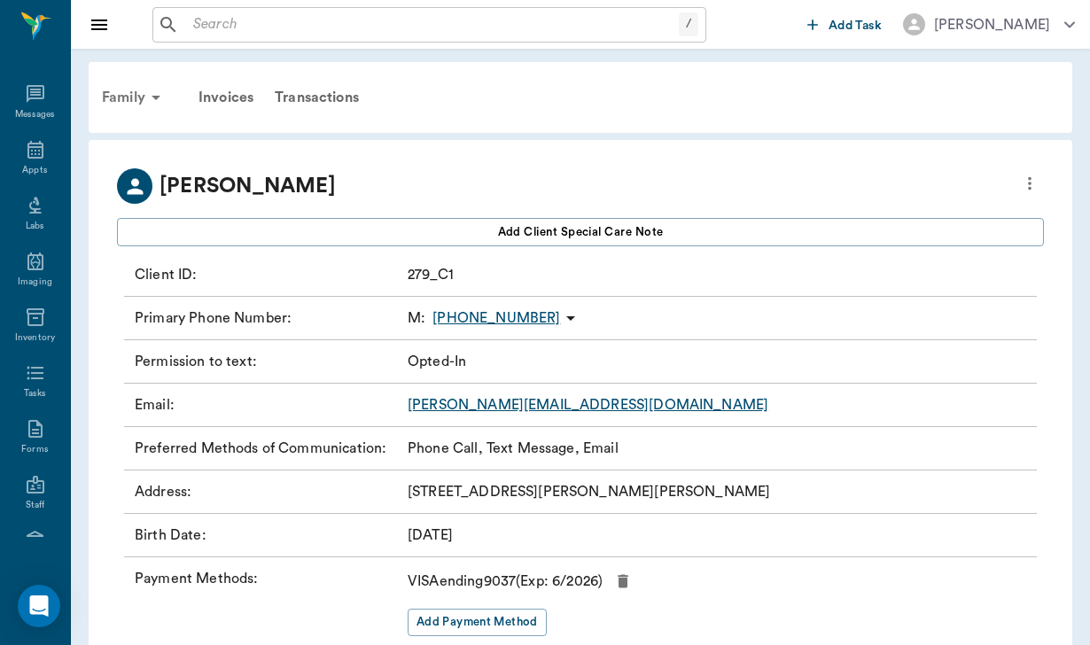
click at [142, 100] on div "Family" at bounding box center [134, 97] width 86 height 43
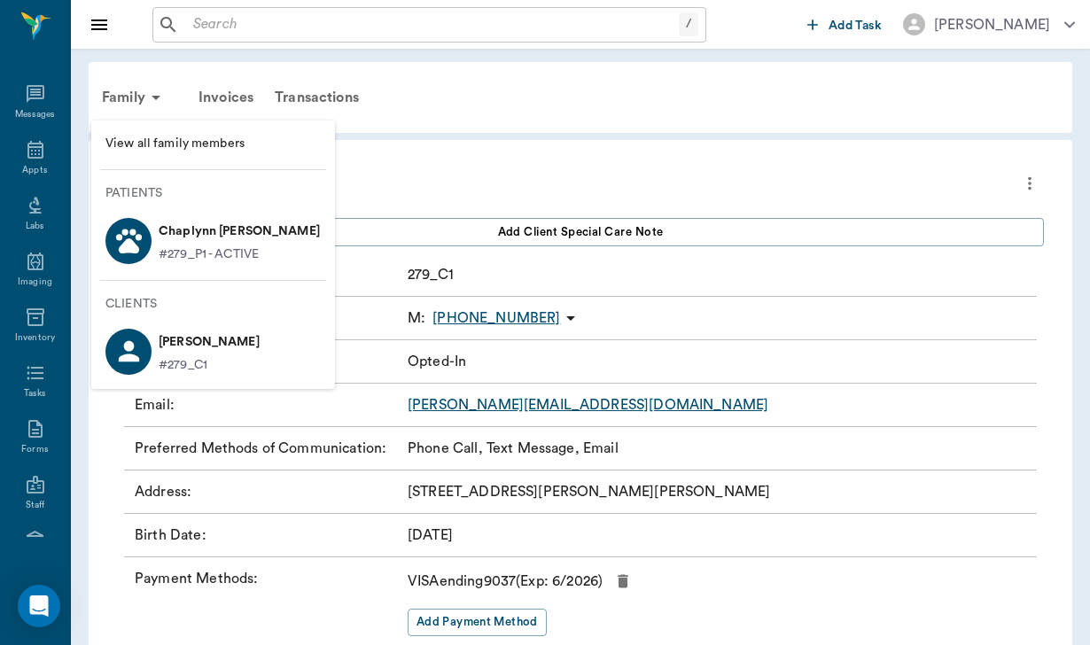
click at [182, 258] on p "#279_P1 - ACTIVE" at bounding box center [209, 254] width 100 height 19
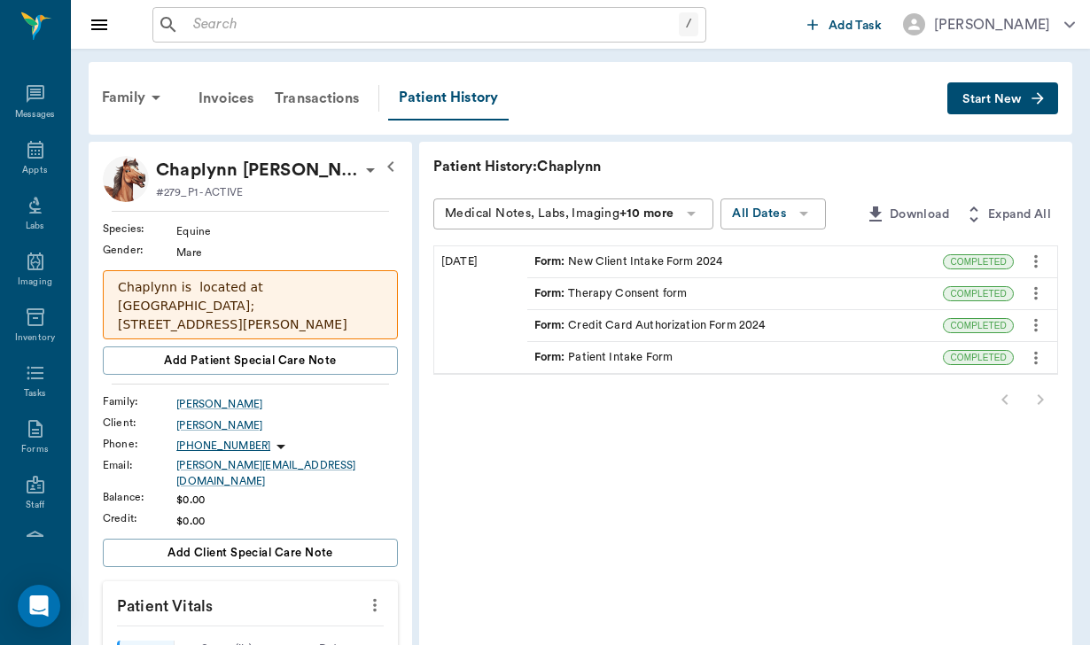
click at [380, 175] on icon "button" at bounding box center [390, 166] width 21 height 21
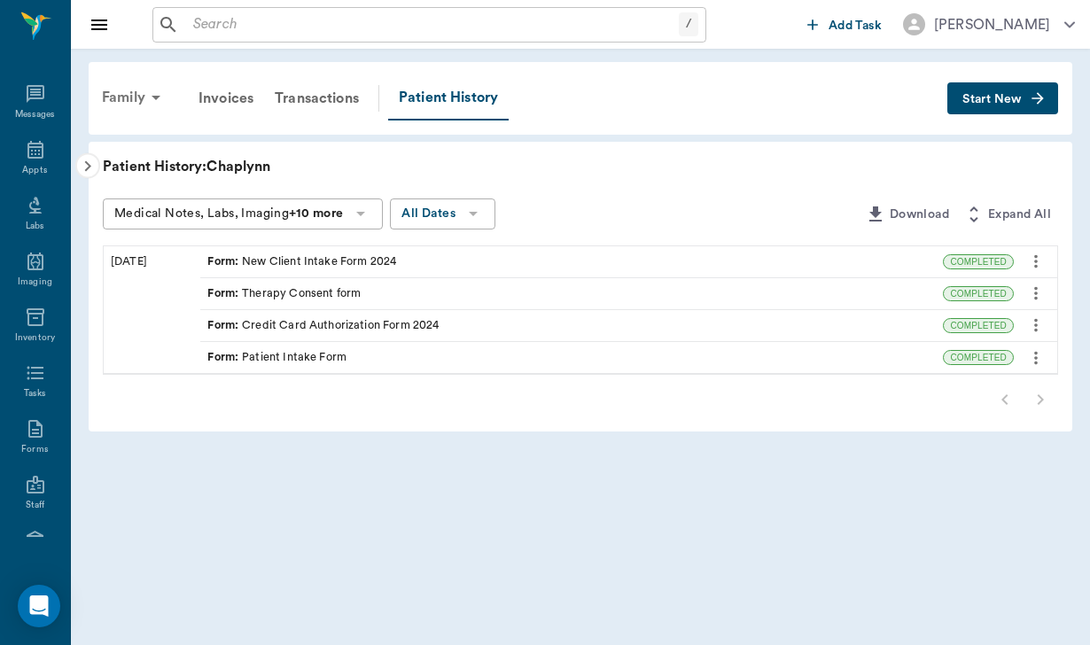
click at [118, 97] on div "Family" at bounding box center [134, 97] width 86 height 43
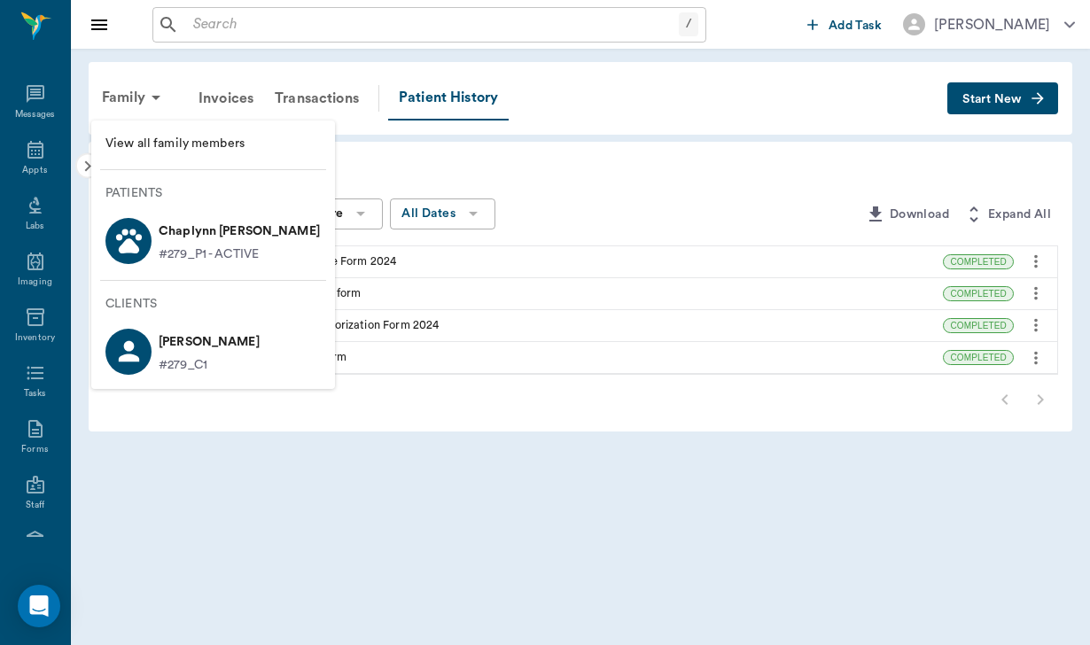
click at [155, 359] on div "[PERSON_NAME] #279_C1" at bounding box center [206, 351] width 108 height 47
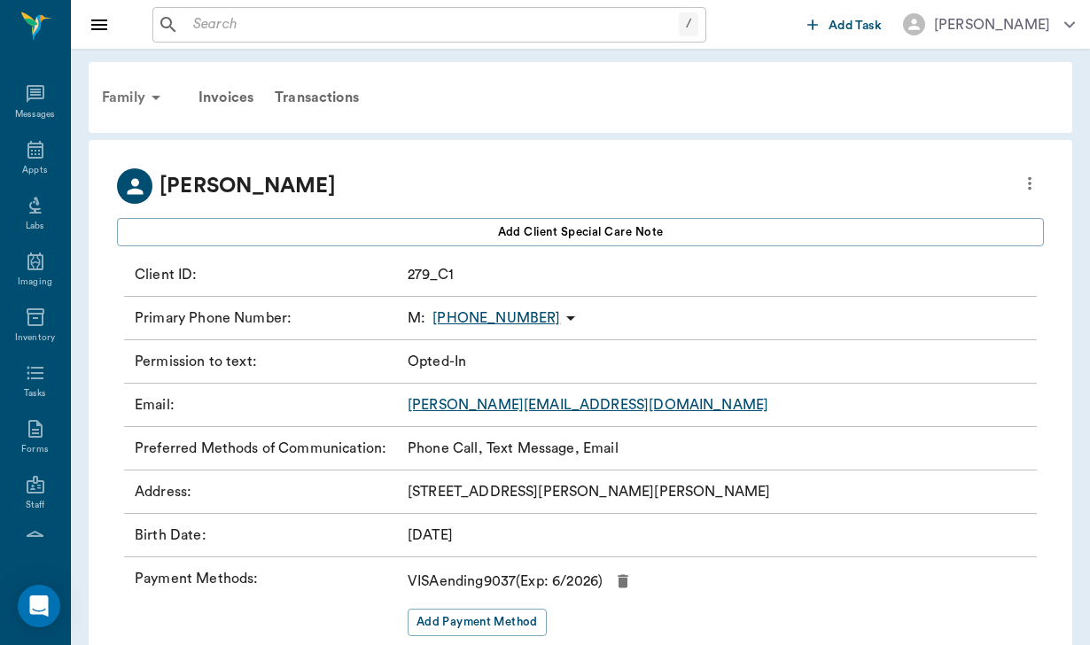
click at [137, 91] on div "Family" at bounding box center [134, 97] width 86 height 43
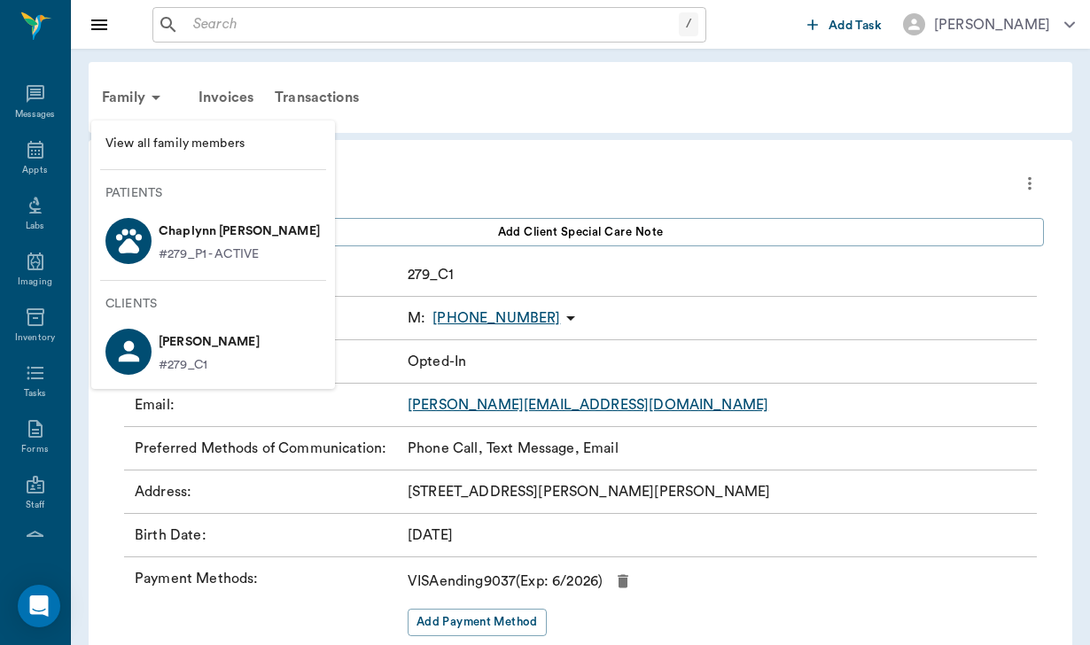
click at [186, 222] on p "Chaplynn [PERSON_NAME]" at bounding box center [239, 231] width 161 height 28
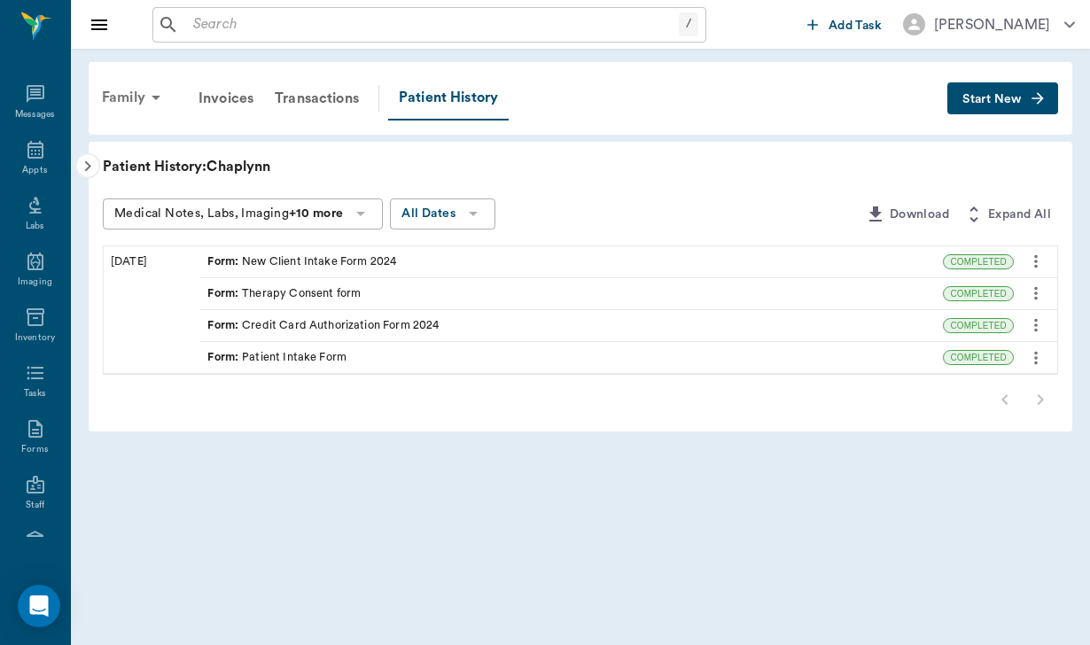
click at [130, 104] on div "Family" at bounding box center [134, 97] width 86 height 43
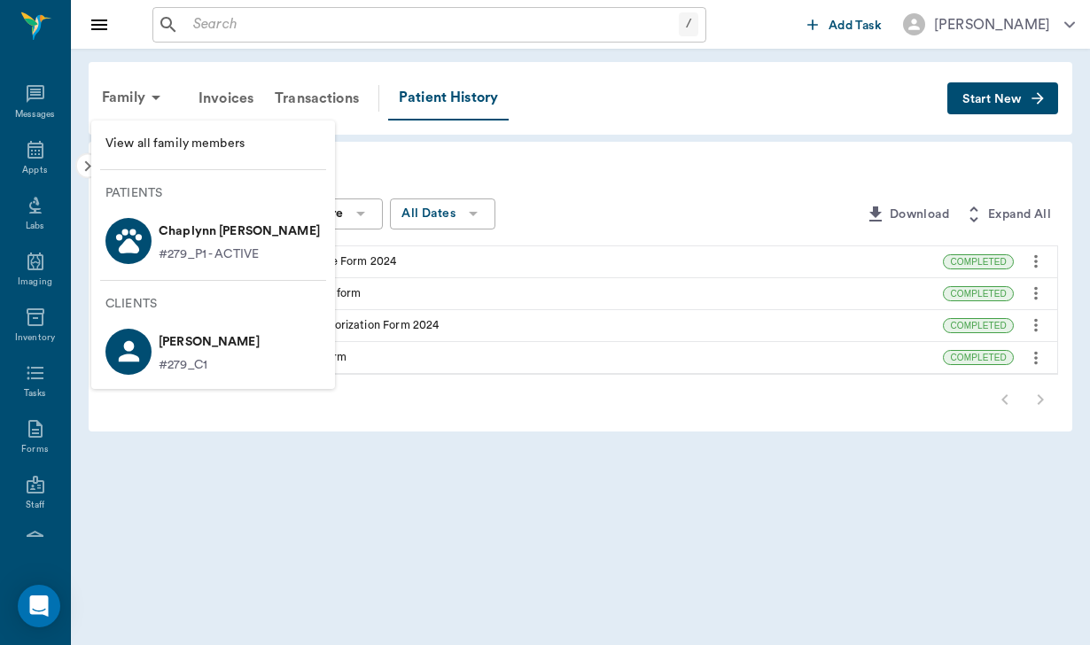
click at [183, 152] on span "View all family members" at bounding box center [212, 144] width 215 height 19
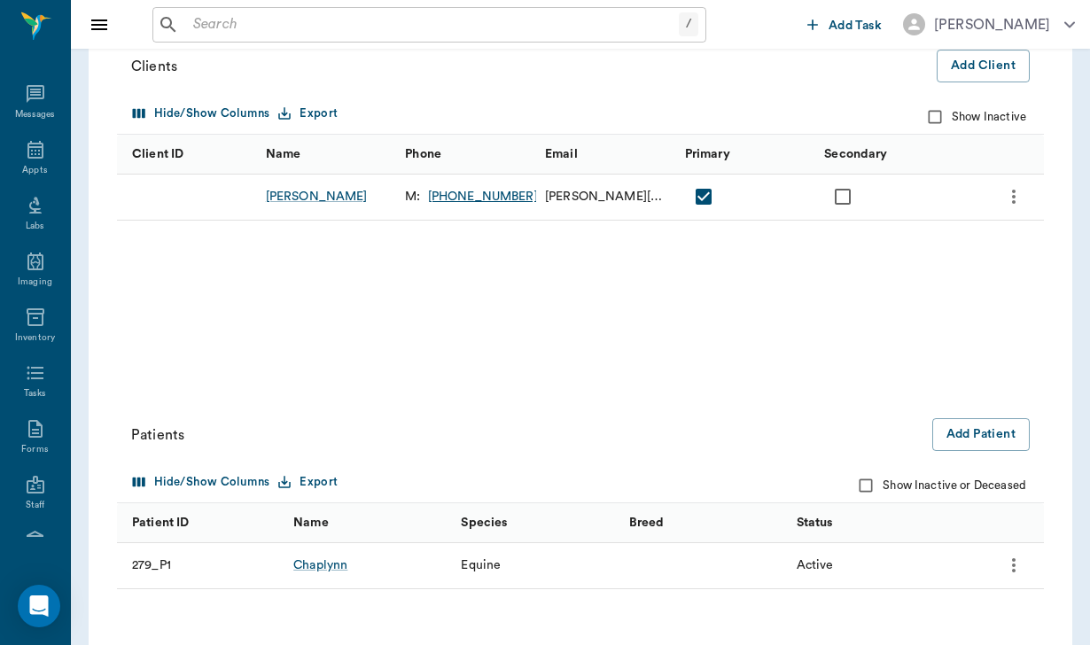
scroll to position [223, 0]
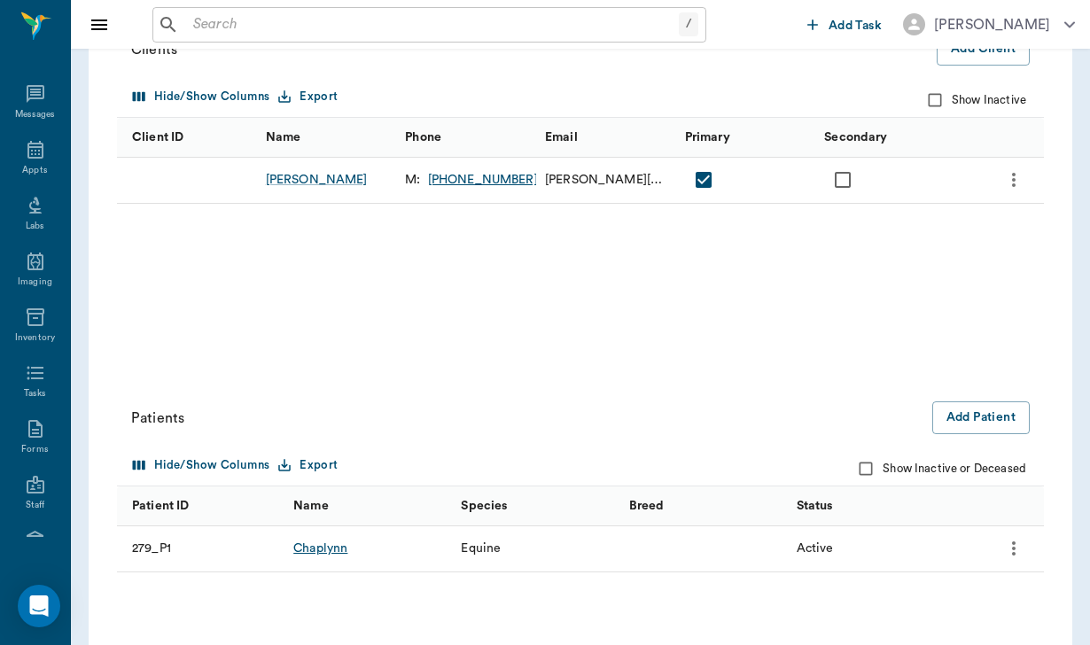
click at [319, 544] on div "Chaplynn" at bounding box center [320, 549] width 54 height 18
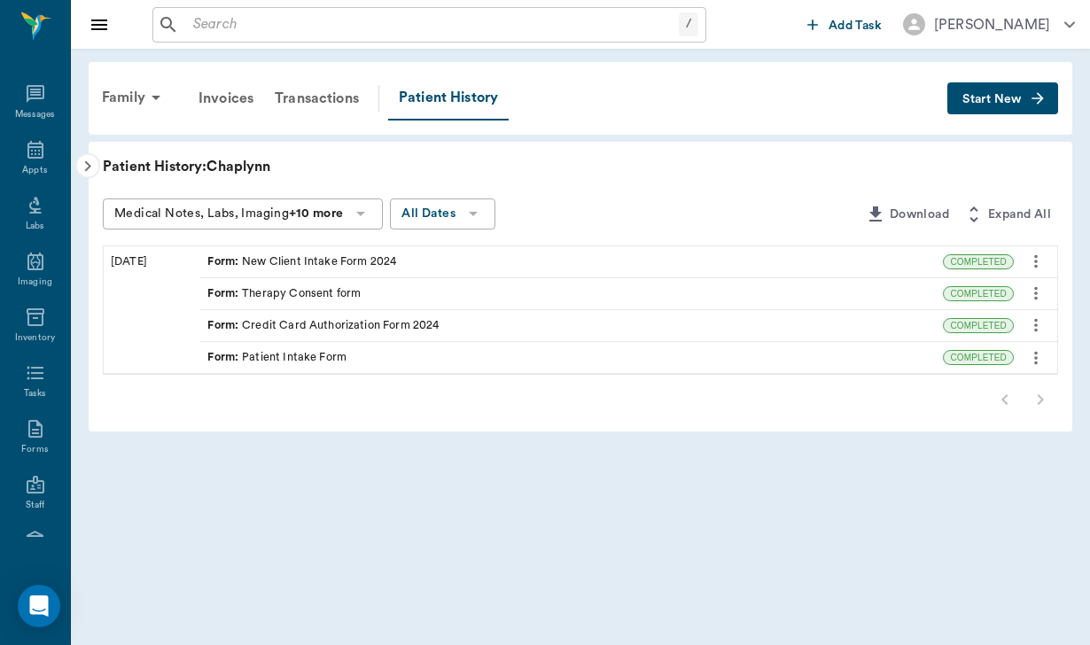
click at [75, 171] on div at bounding box center [87, 166] width 25 height 26
click at [81, 164] on icon "button" at bounding box center [87, 166] width 21 height 21
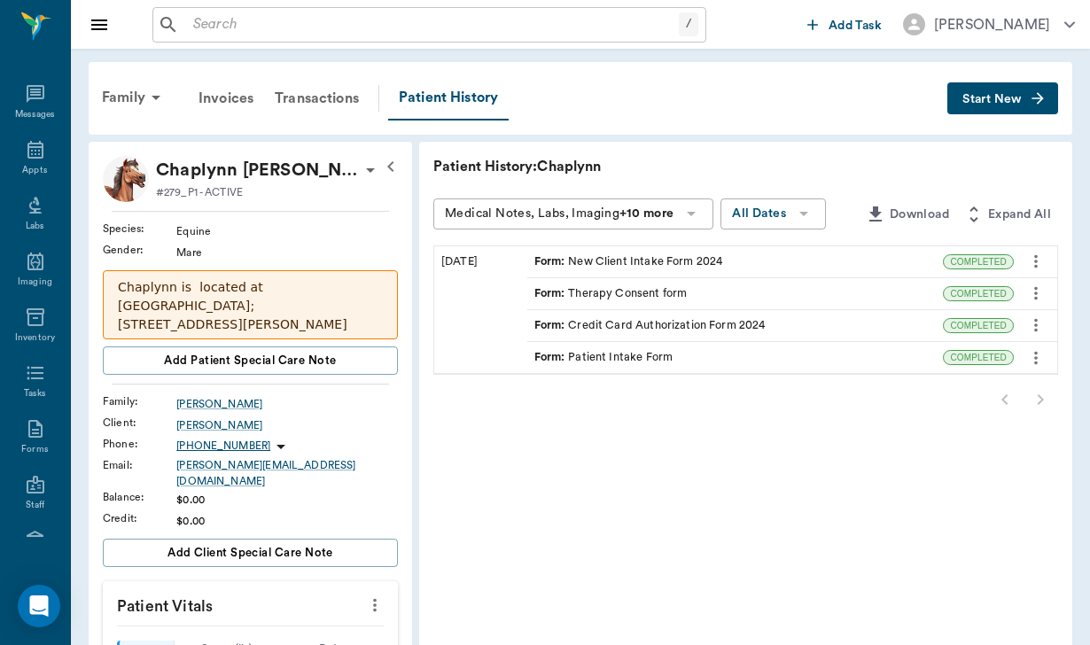
click at [81, 164] on div "Family Invoices Transactions Patient History Start New Chaplynn [PERSON_NAME] #…" at bounding box center [580, 630] width 1019 height 1162
click at [433, 164] on p "Patient History: Chaplynn" at bounding box center [699, 166] width 532 height 21
click at [136, 87] on div "Family" at bounding box center [134, 97] width 86 height 43
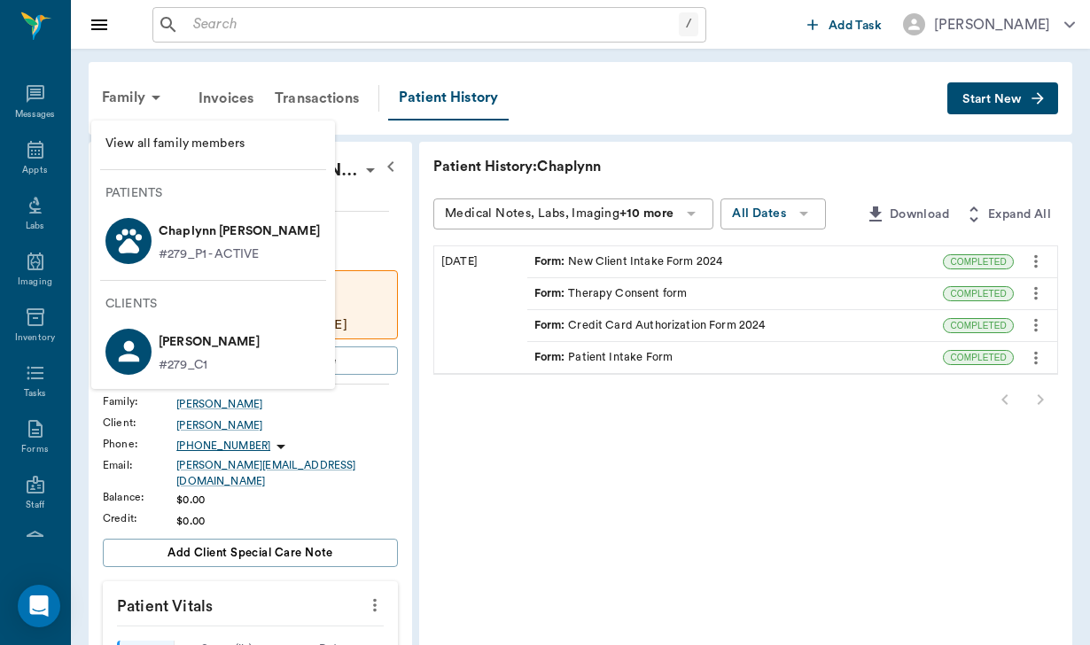
click at [183, 260] on p "#279_P1 - ACTIVE" at bounding box center [209, 254] width 100 height 19
click at [269, 197] on p "Patients" at bounding box center [219, 193] width 229 height 19
click at [302, 230] on li "Chaplynn [PERSON_NAME] #279_P1 - ACTIVE" at bounding box center [213, 240] width 244 height 61
click at [272, 234] on p "Chaplynn [PERSON_NAME]" at bounding box center [239, 231] width 161 height 28
click at [247, 232] on p "Chaplynn [PERSON_NAME]" at bounding box center [239, 231] width 161 height 28
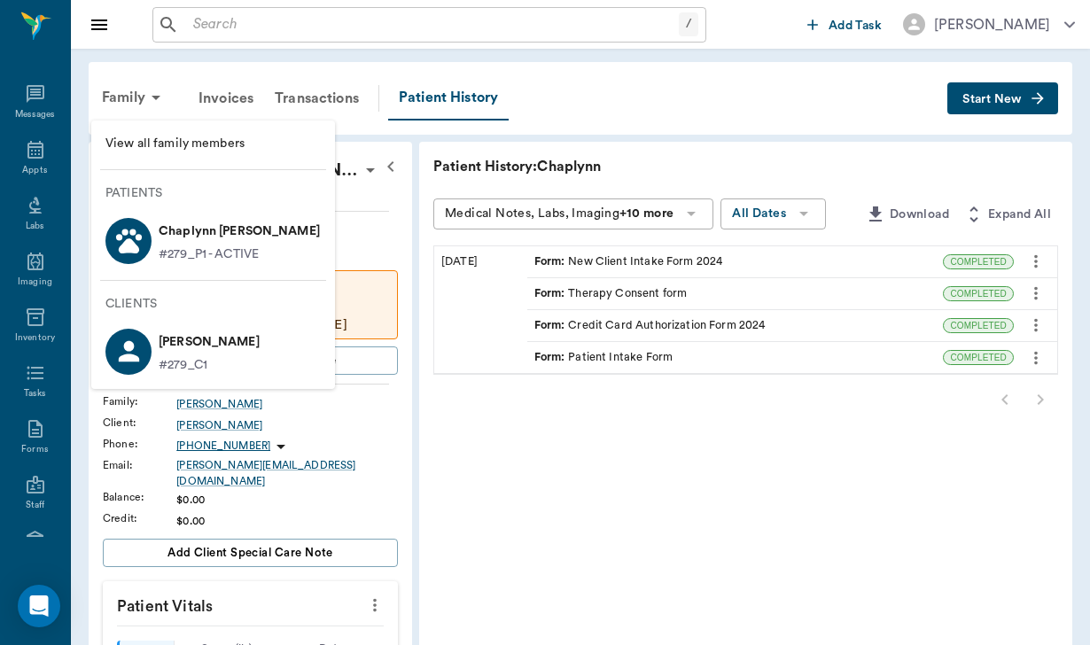
click at [226, 420] on div at bounding box center [545, 322] width 1090 height 645
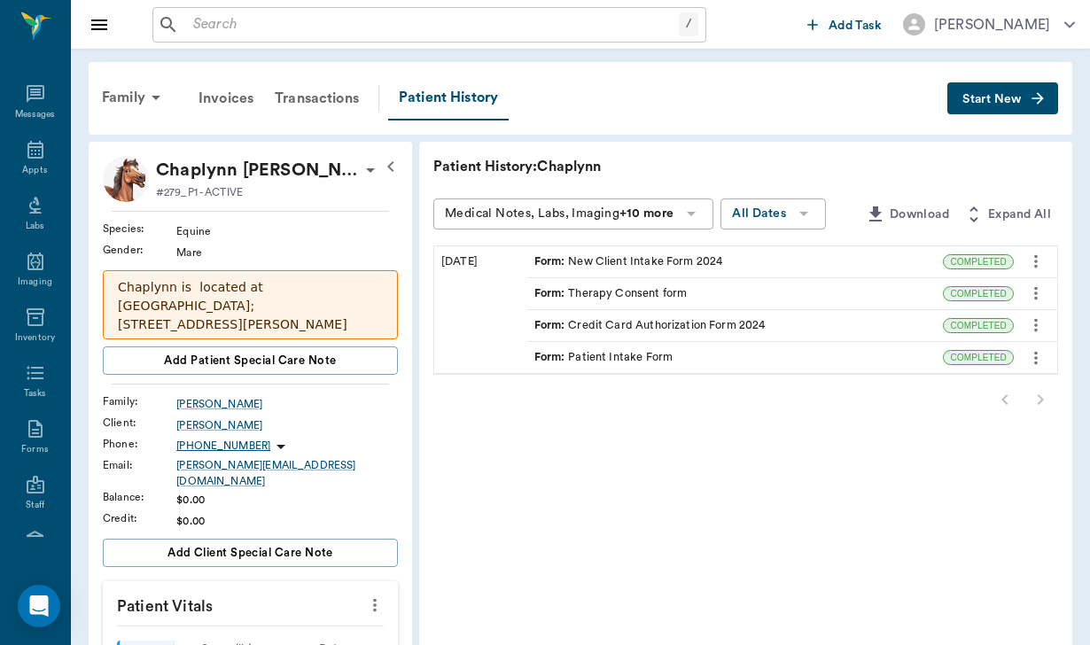
click at [380, 162] on icon "button" at bounding box center [390, 166] width 21 height 21
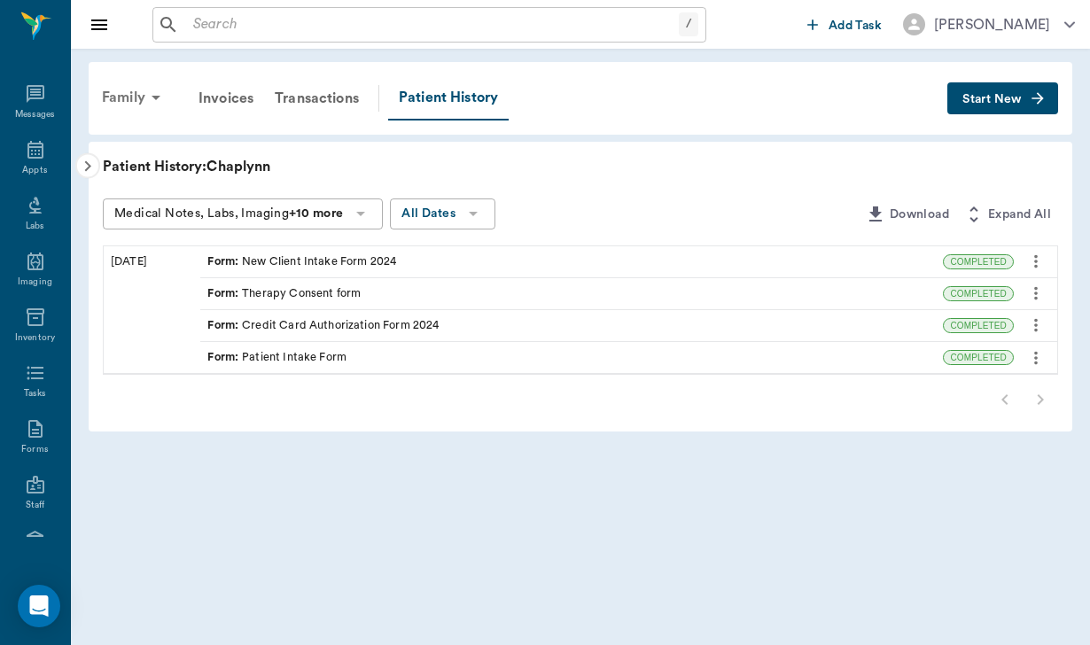
click at [137, 97] on div "Family" at bounding box center [134, 97] width 86 height 43
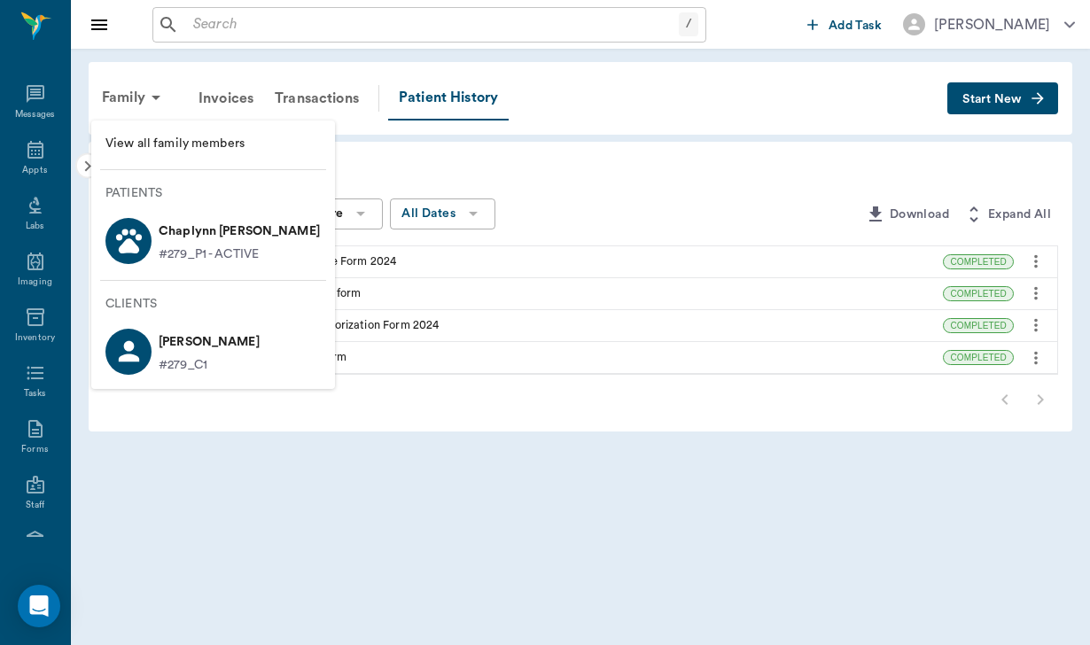
click at [141, 140] on span "View all family members" at bounding box center [212, 144] width 215 height 19
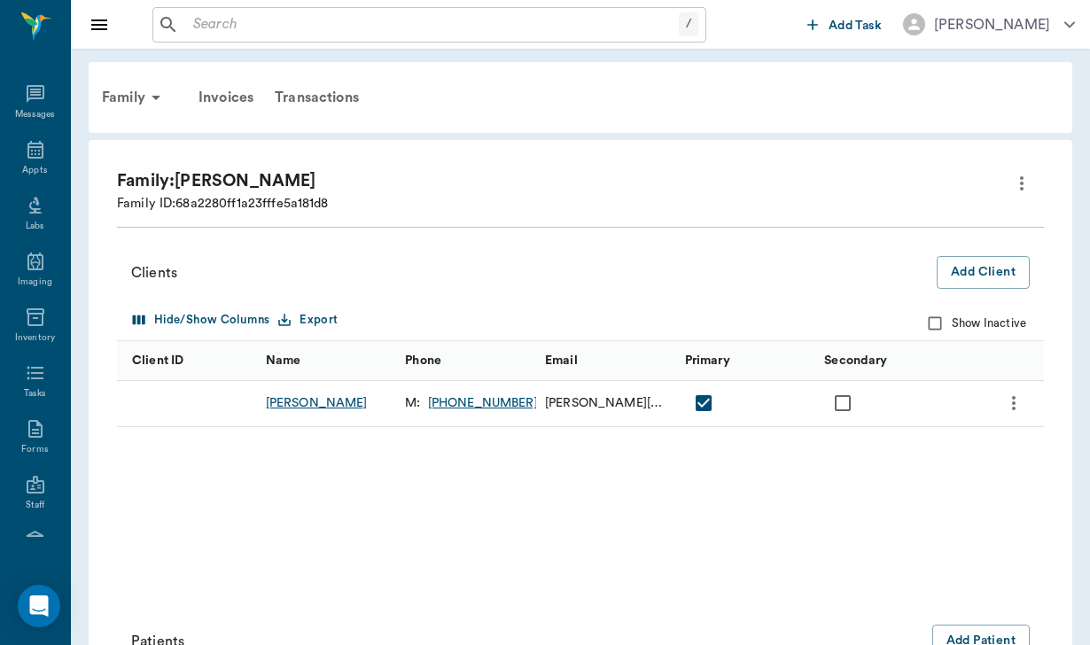
click at [292, 403] on div "[PERSON_NAME]" at bounding box center [317, 403] width 102 height 18
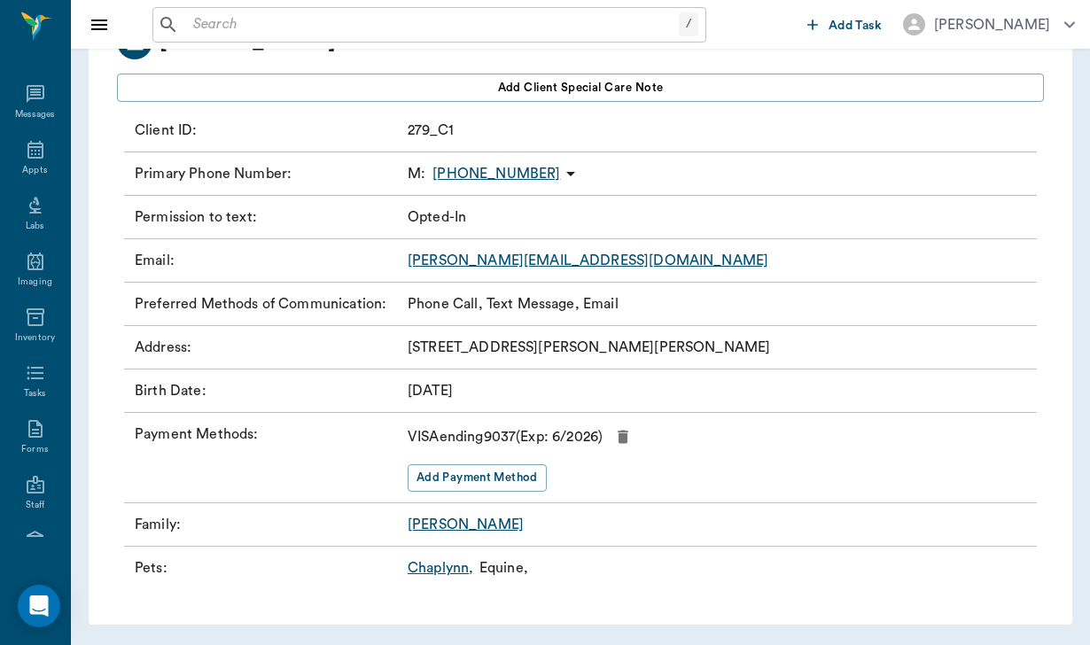
scroll to position [144, 0]
click at [444, 521] on link "[PERSON_NAME]" at bounding box center [466, 525] width 116 height 14
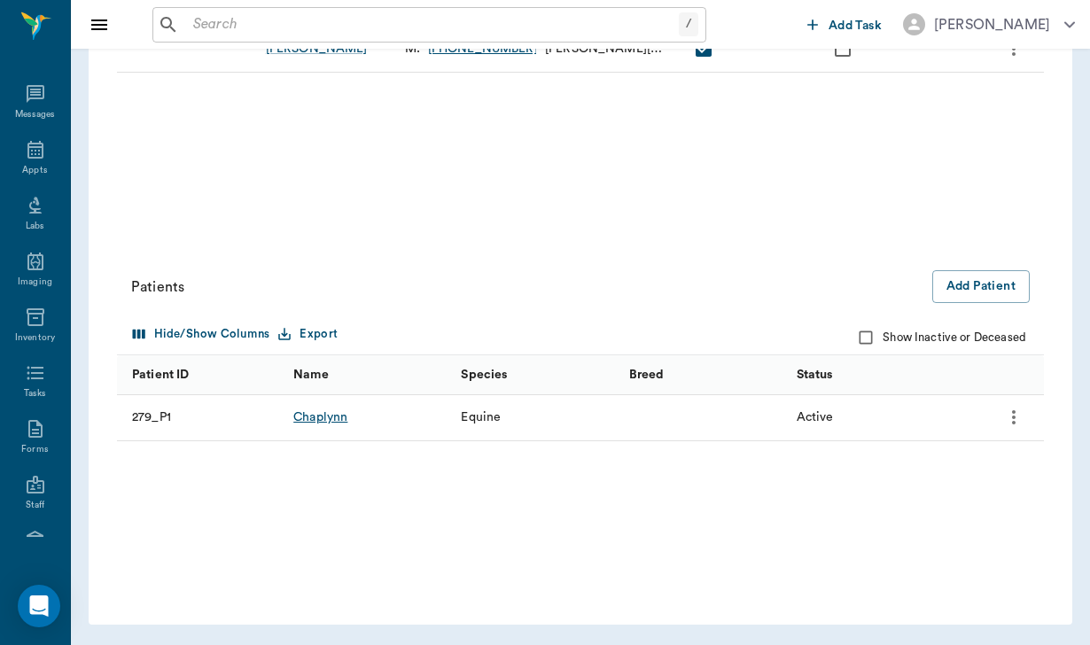
scroll to position [354, 0]
click at [338, 414] on div "Chaplynn" at bounding box center [320, 418] width 54 height 18
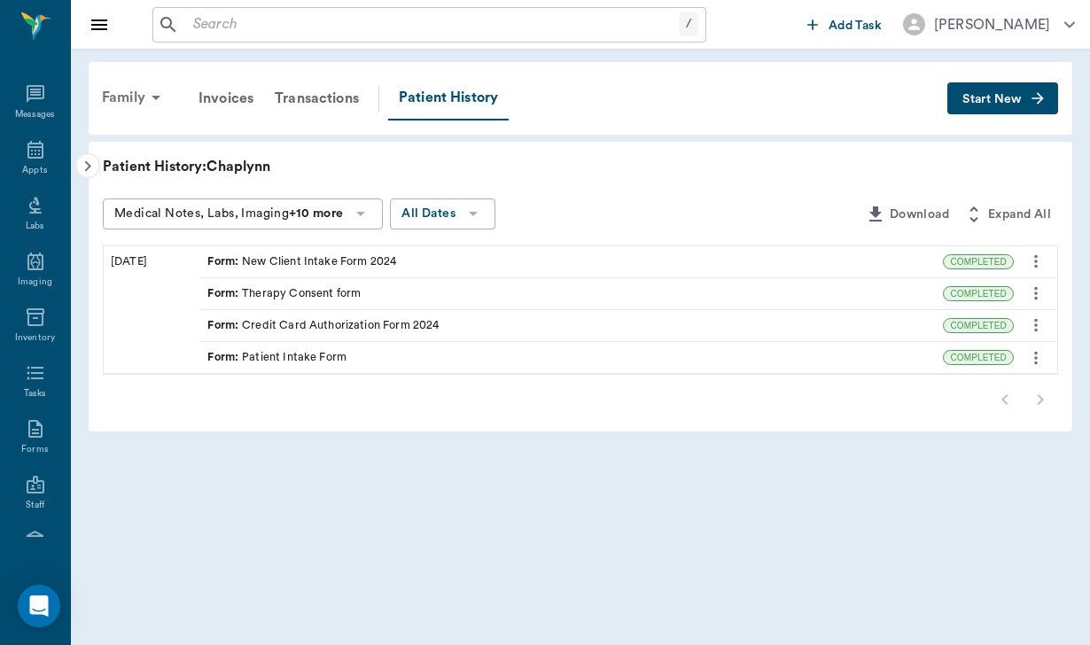
click at [121, 100] on div "Family" at bounding box center [134, 97] width 86 height 43
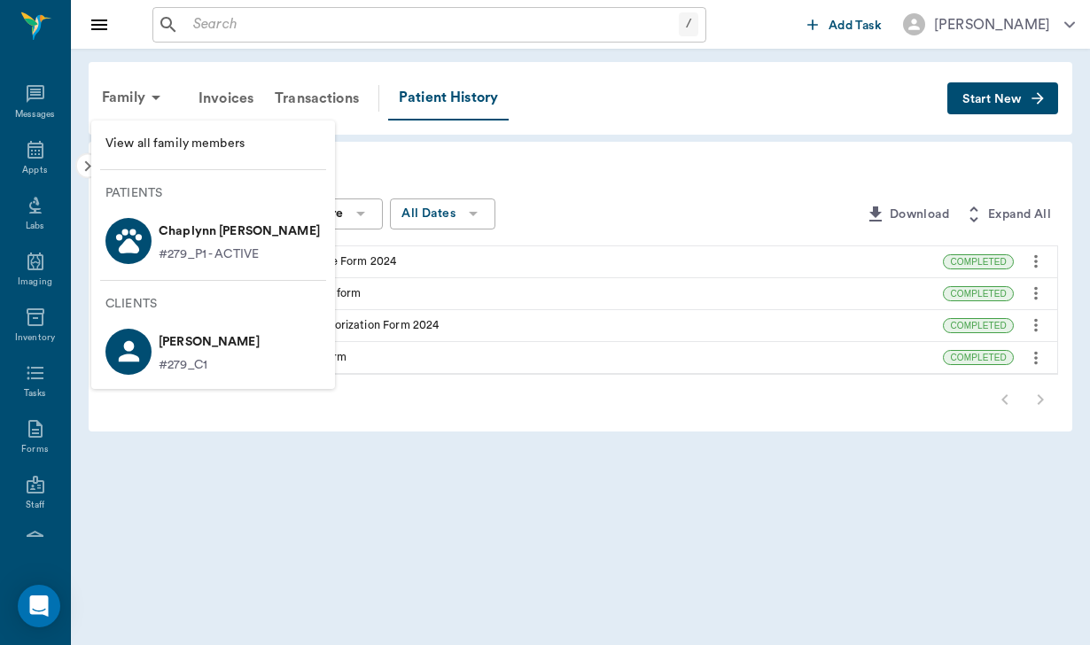
click at [106, 236] on div at bounding box center [128, 241] width 46 height 46
click at [217, 230] on p "Chaplynn [PERSON_NAME]" at bounding box center [239, 231] width 161 height 28
click at [198, 130] on li "View all family members" at bounding box center [213, 144] width 244 height 33
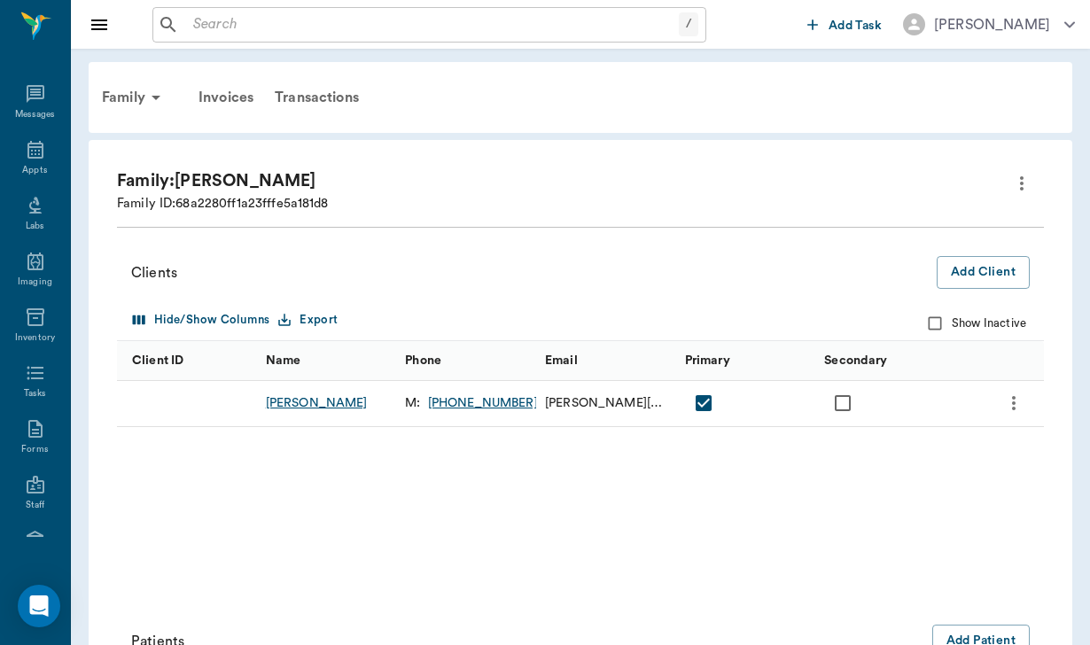
click at [290, 398] on div "[PERSON_NAME]" at bounding box center [317, 403] width 102 height 18
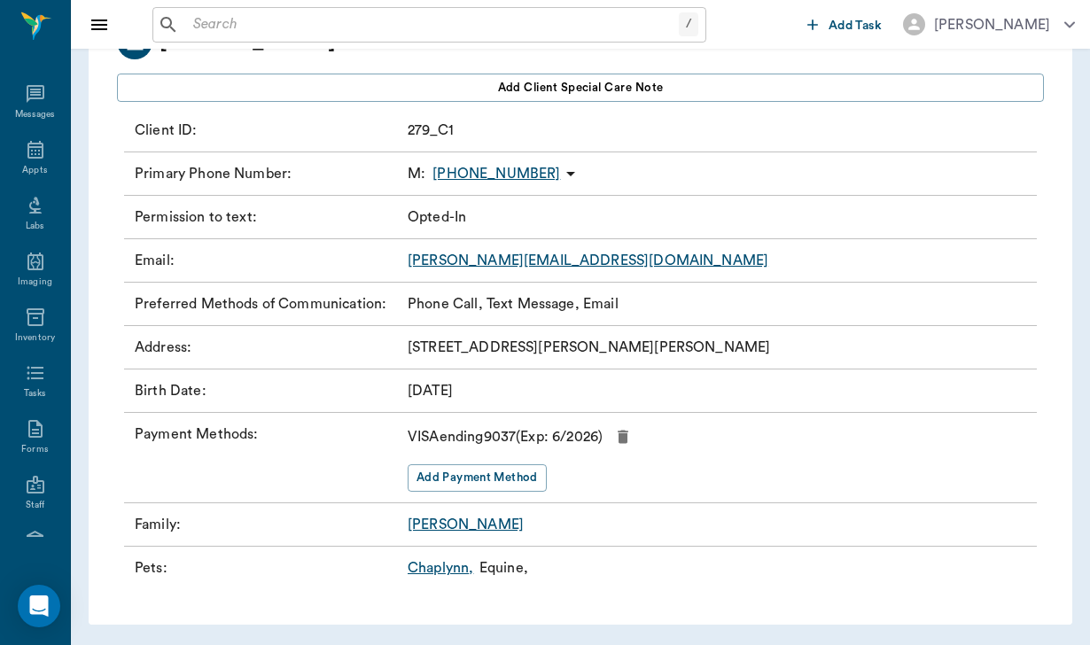
scroll to position [144, 0]
click at [431, 572] on link "Chaplynn ," at bounding box center [441, 568] width 66 height 21
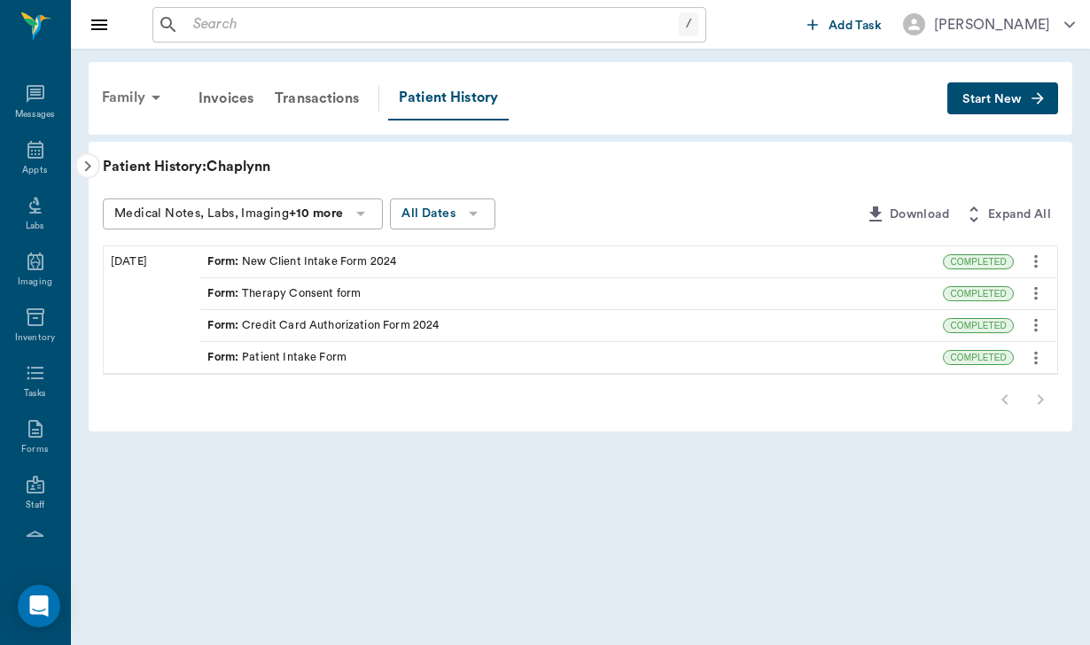
click at [148, 98] on icon at bounding box center [155, 97] width 21 height 21
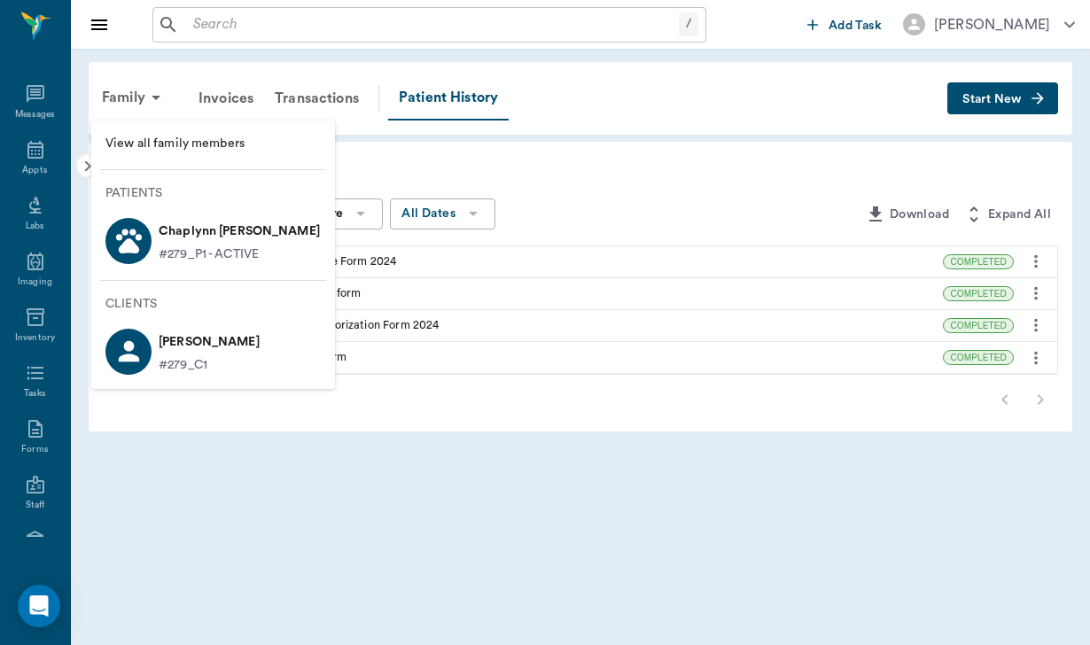
click at [182, 138] on span "View all family members" at bounding box center [212, 144] width 215 height 19
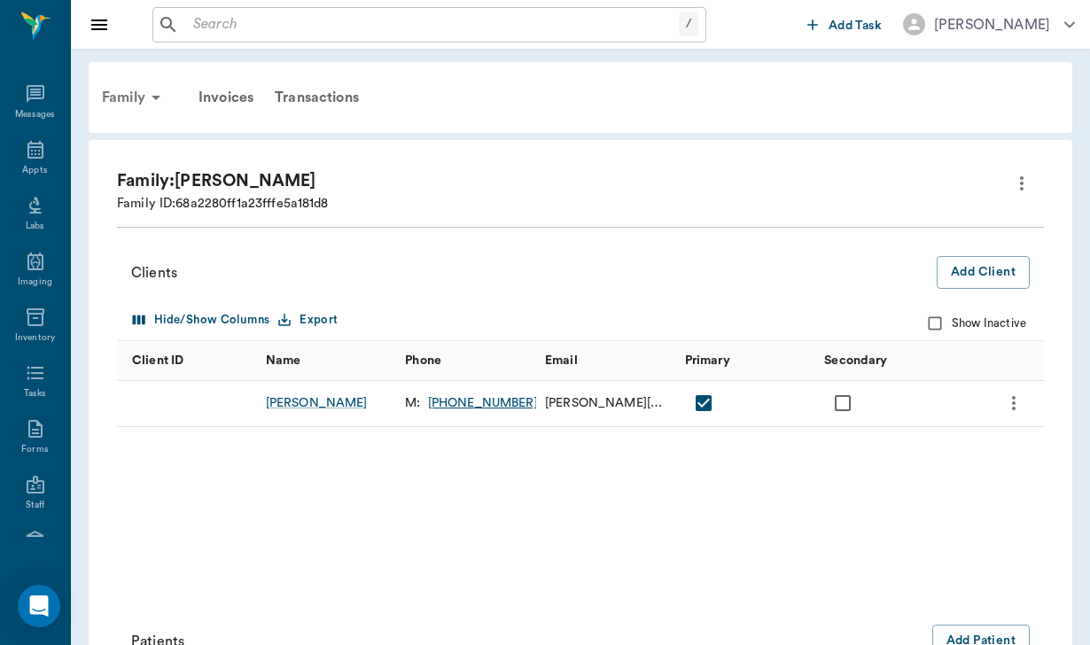
click at [133, 98] on div "Family" at bounding box center [134, 97] width 86 height 43
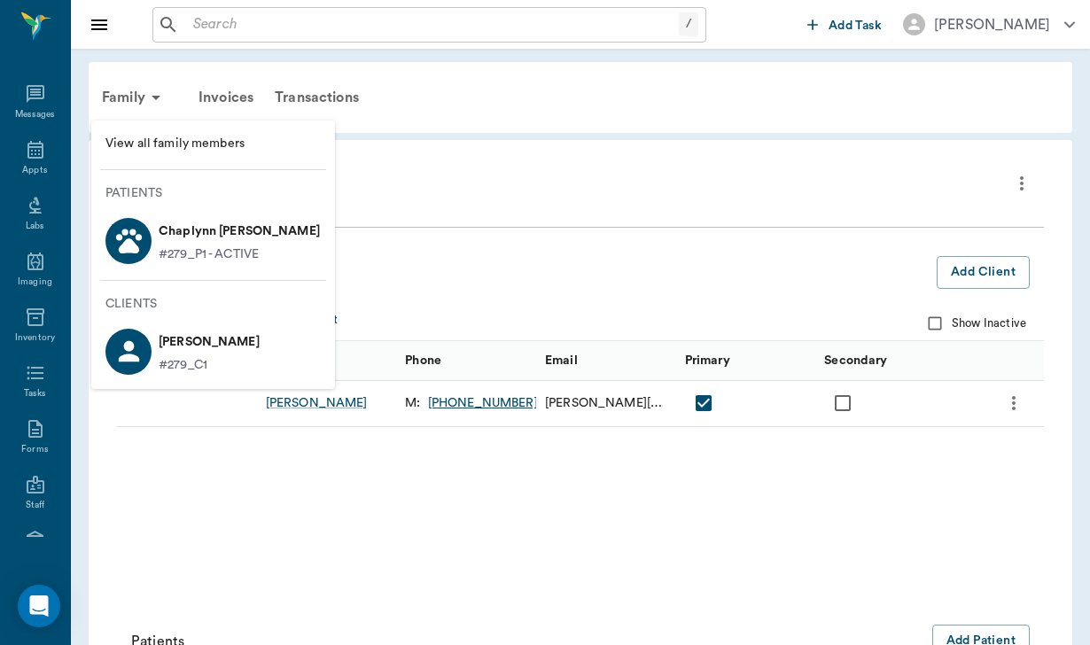
click at [148, 242] on div at bounding box center [128, 241] width 46 height 46
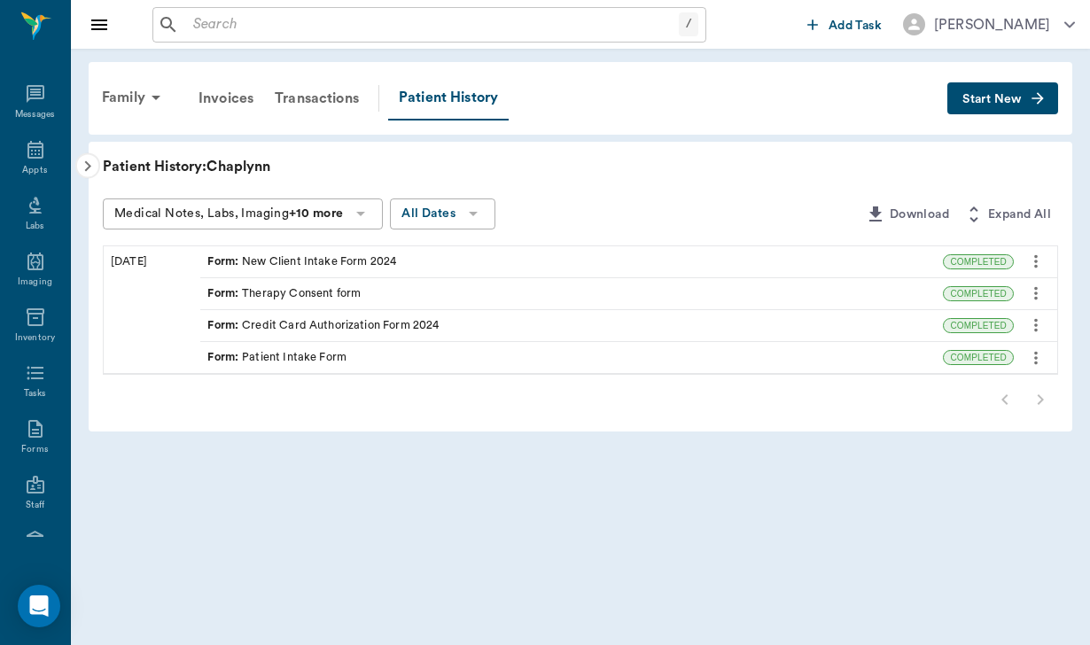
click at [89, 168] on icon "button" at bounding box center [88, 166] width 6 height 11
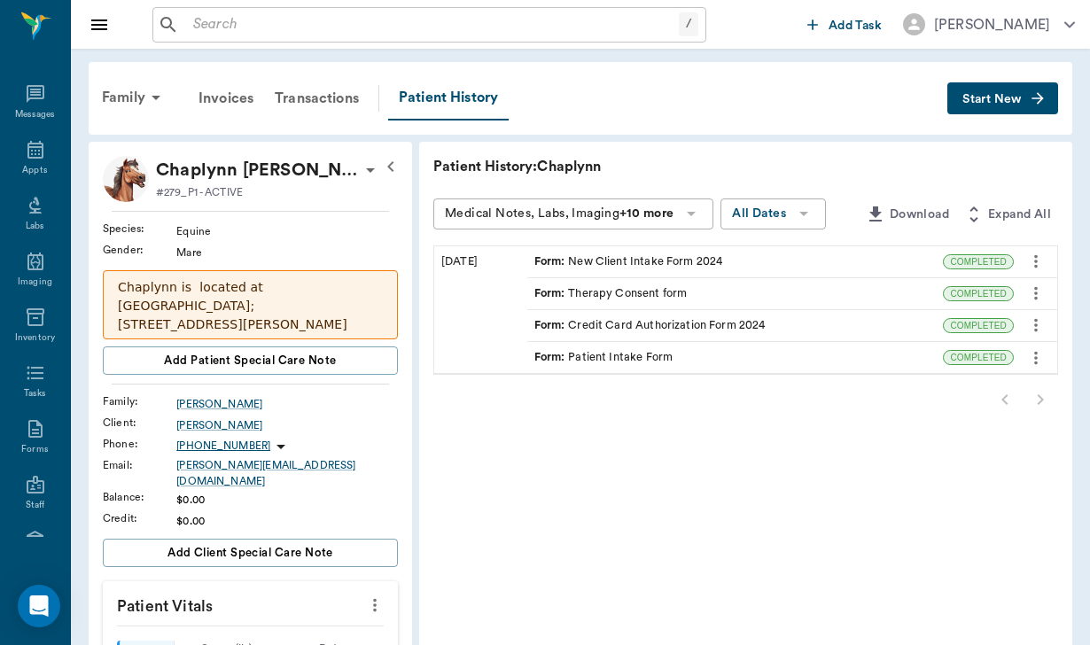
click at [126, 96] on div "Family" at bounding box center [134, 97] width 86 height 43
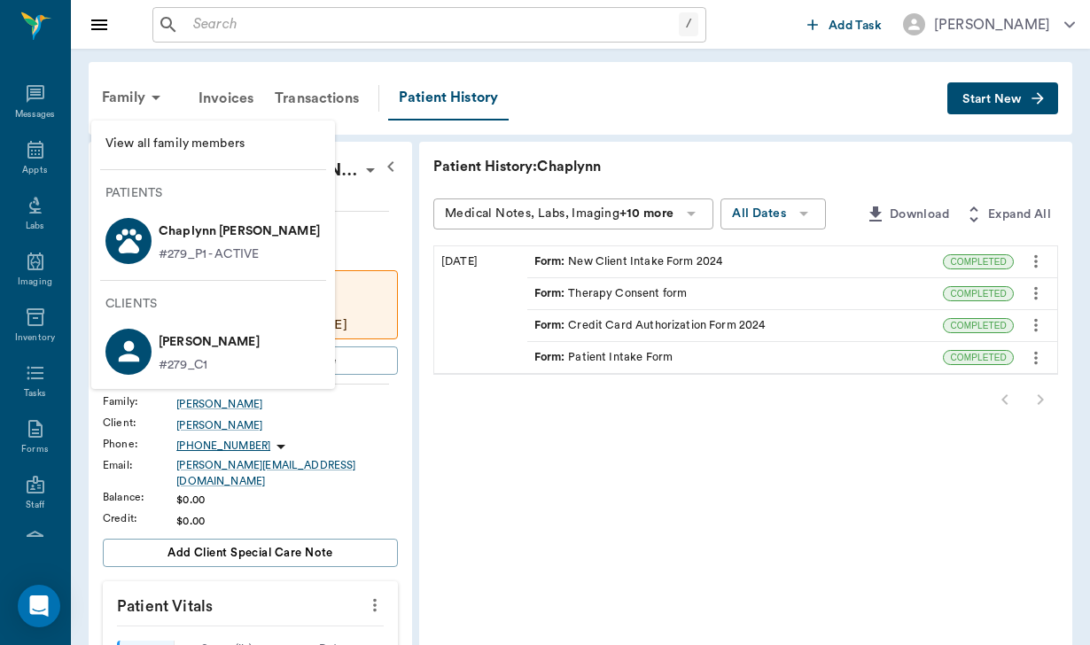
click at [186, 245] on p "Chaplynn [PERSON_NAME]" at bounding box center [239, 231] width 161 height 28
click at [207, 176] on ul "View all family members Patients Chaplynn [PERSON_NAME] #279_P1 - ACTIVE Client…" at bounding box center [213, 255] width 244 height 254
click at [233, 225] on p "Chaplynn [PERSON_NAME]" at bounding box center [239, 231] width 161 height 28
click at [268, 234] on p "Chaplynn [PERSON_NAME]" at bounding box center [239, 231] width 161 height 28
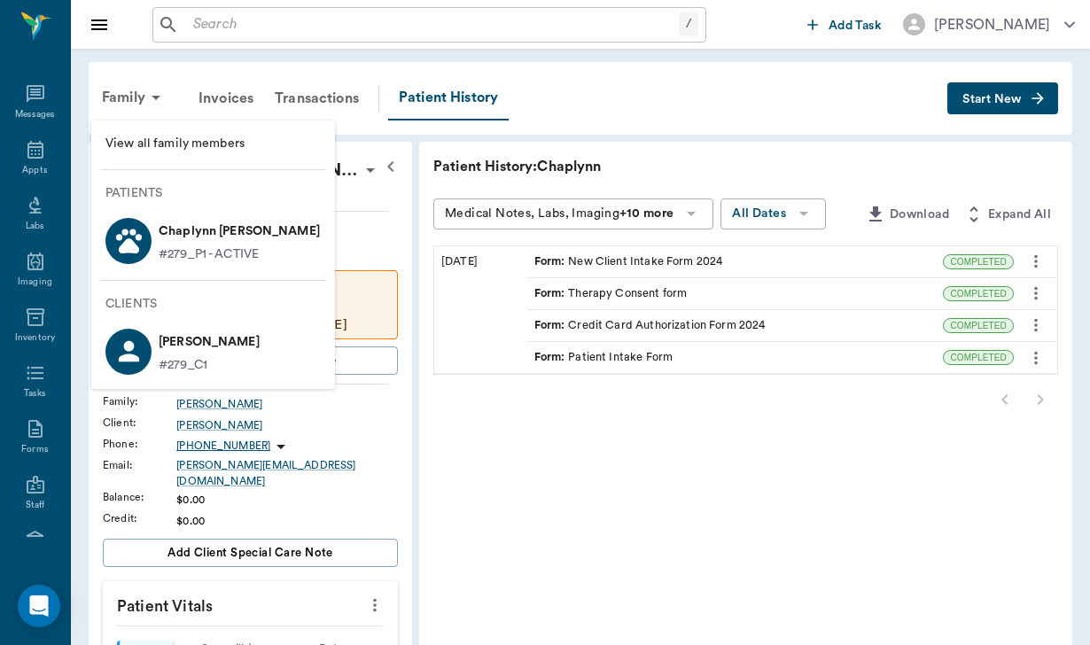
click at [312, 231] on li "Chaplynn [PERSON_NAME] #279_P1 - ACTIVE" at bounding box center [213, 240] width 244 height 61
click at [503, 427] on div at bounding box center [545, 322] width 1090 height 645
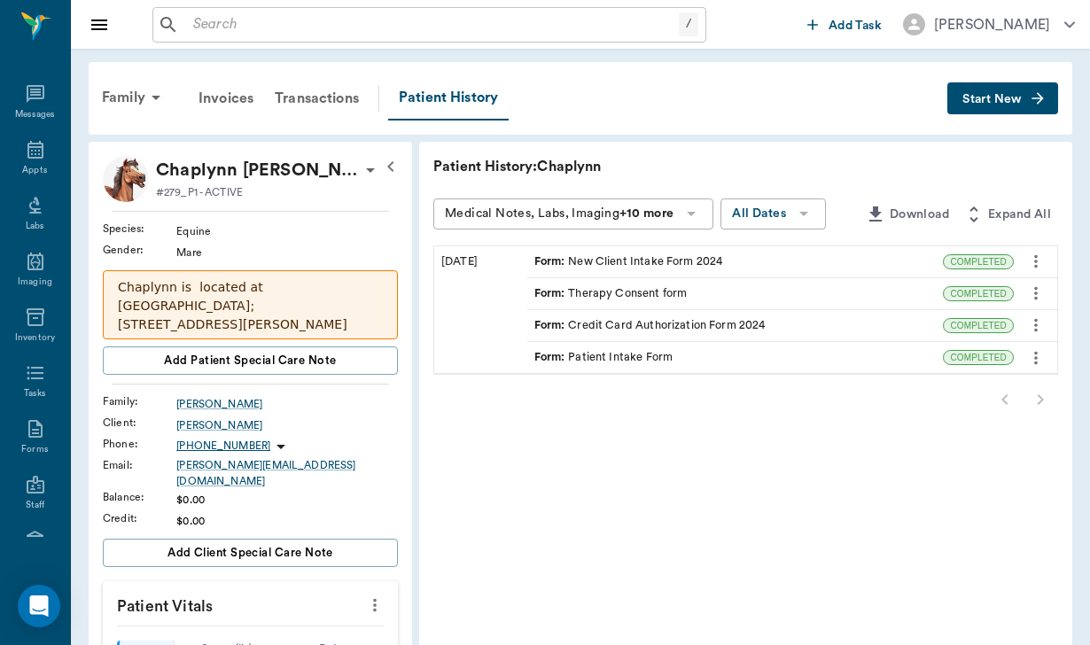
click at [260, 164] on p "Chaplynn [PERSON_NAME]" at bounding box center [258, 170] width 204 height 28
click at [200, 201] on span "Edit profile" at bounding box center [231, 201] width 149 height 19
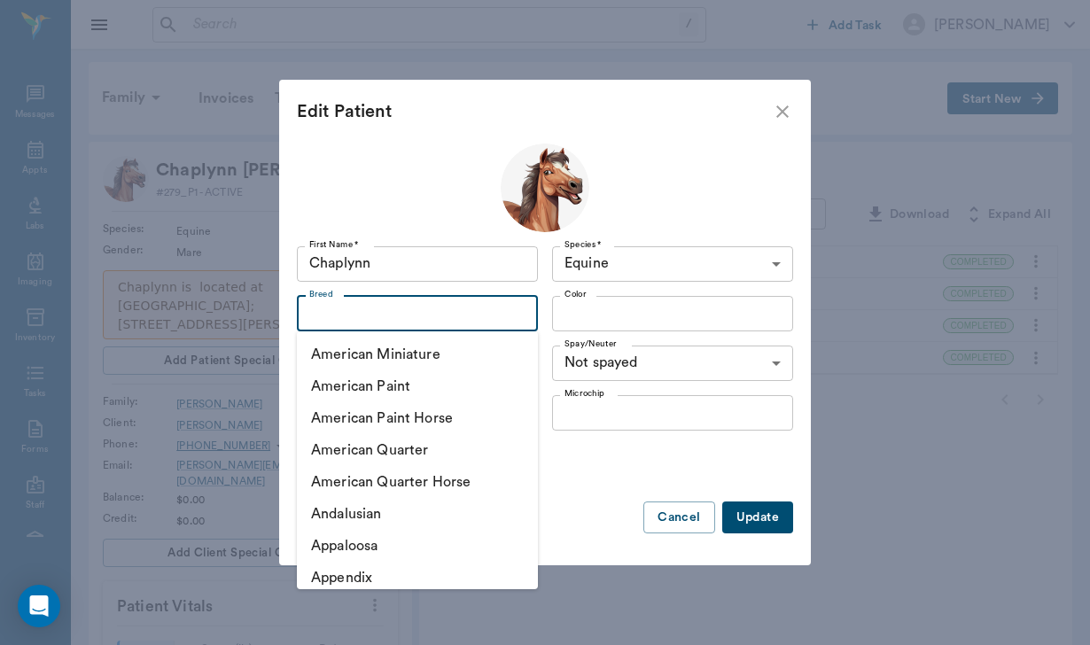
click at [320, 316] on input "Breed" at bounding box center [402, 313] width 201 height 25
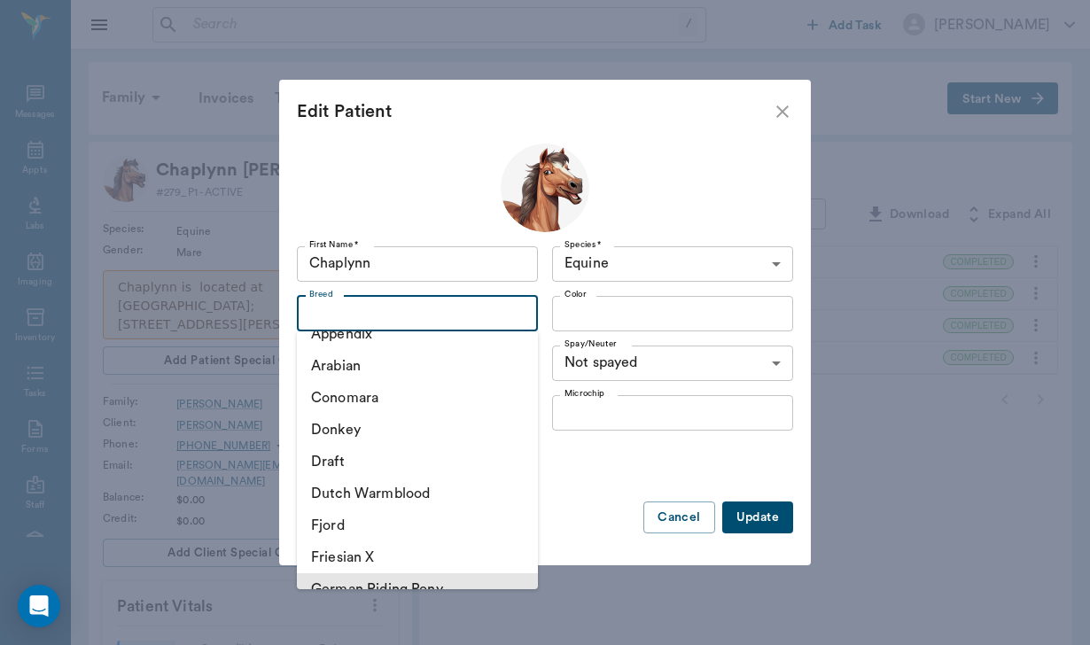
scroll to position [240, 0]
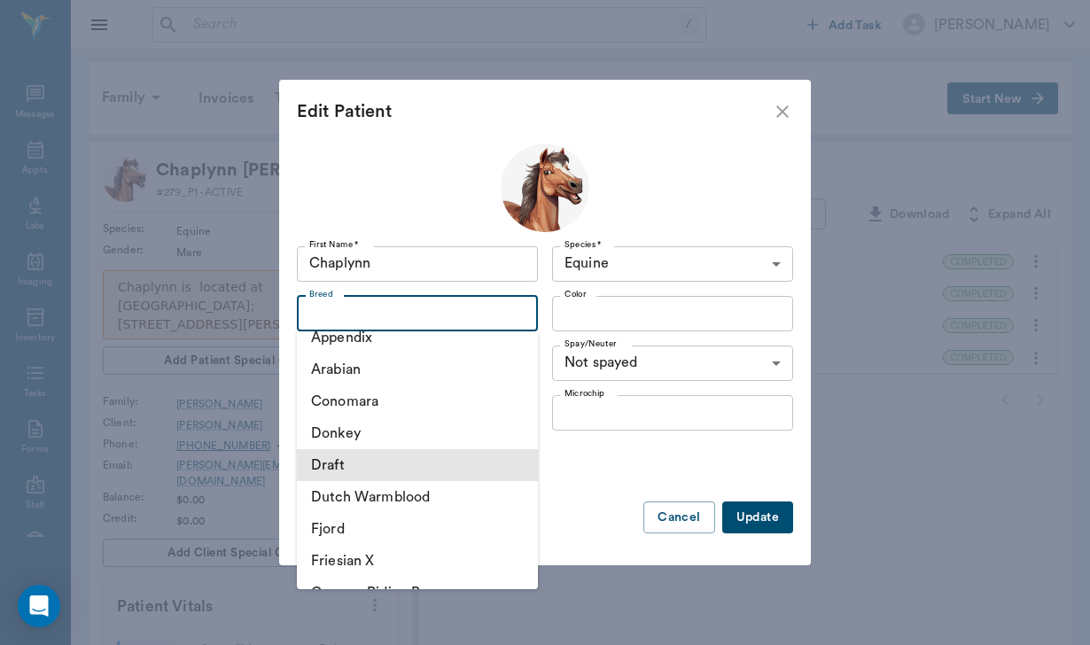
click at [343, 465] on li "Draft" at bounding box center [417, 465] width 241 height 32
type input "Draft"
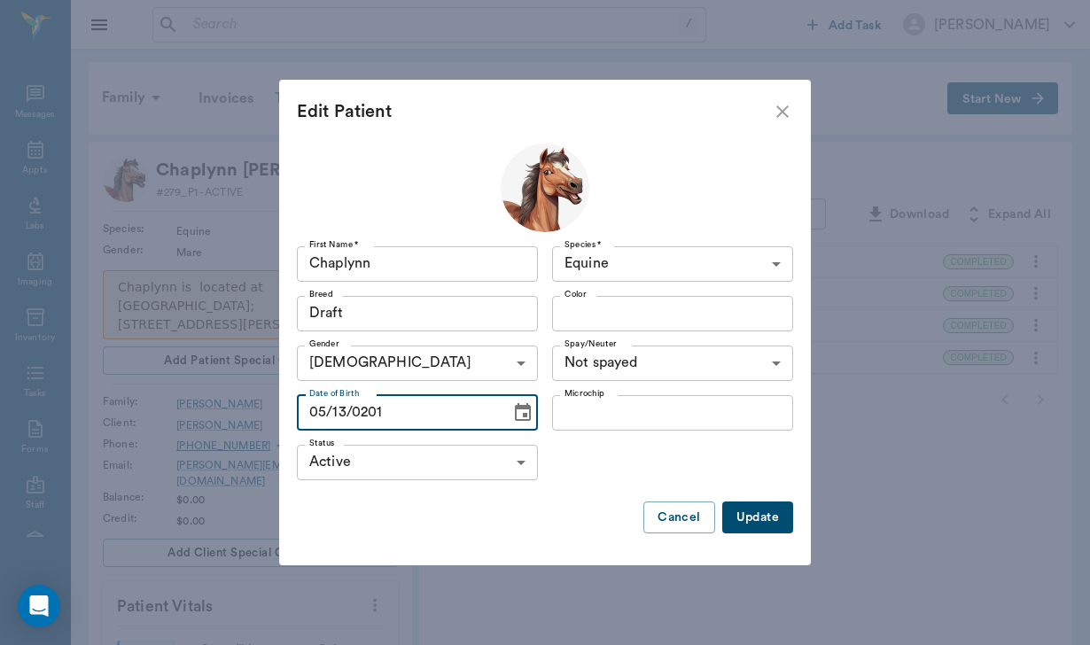
type input "[DATE]"
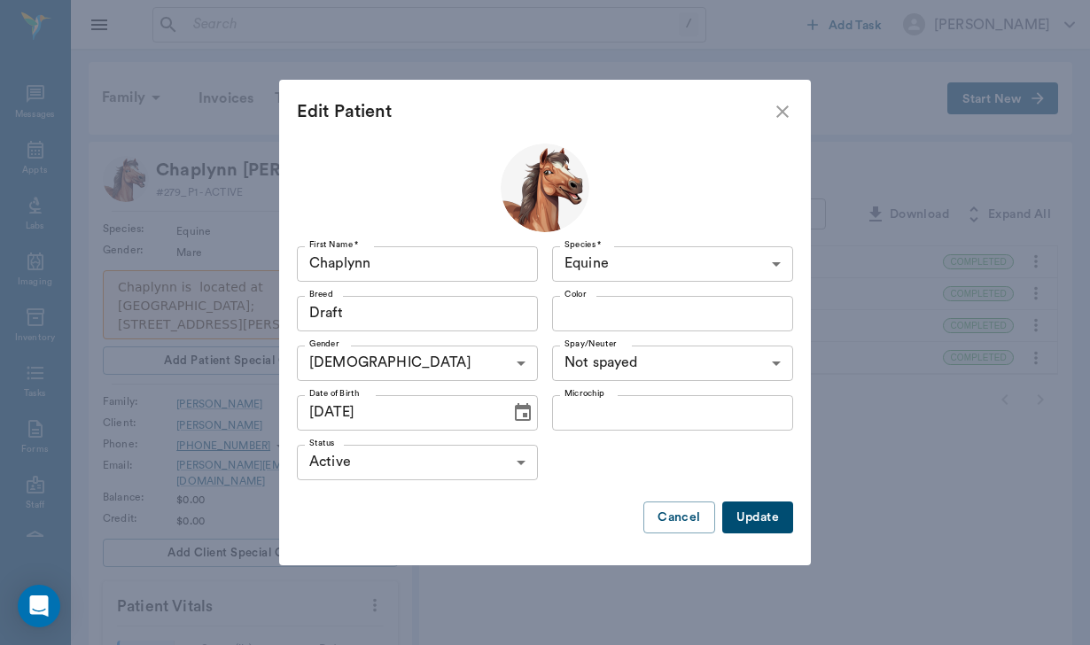
click at [768, 517] on button "Update" at bounding box center [757, 518] width 71 height 33
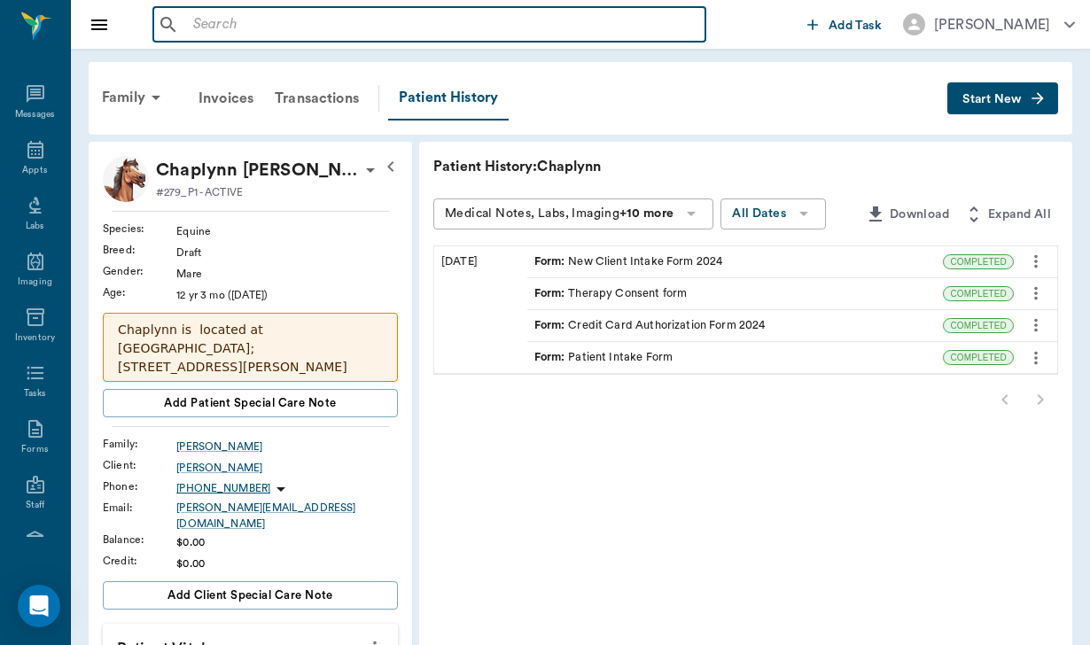
click at [221, 21] on input "text" at bounding box center [442, 24] width 512 height 25
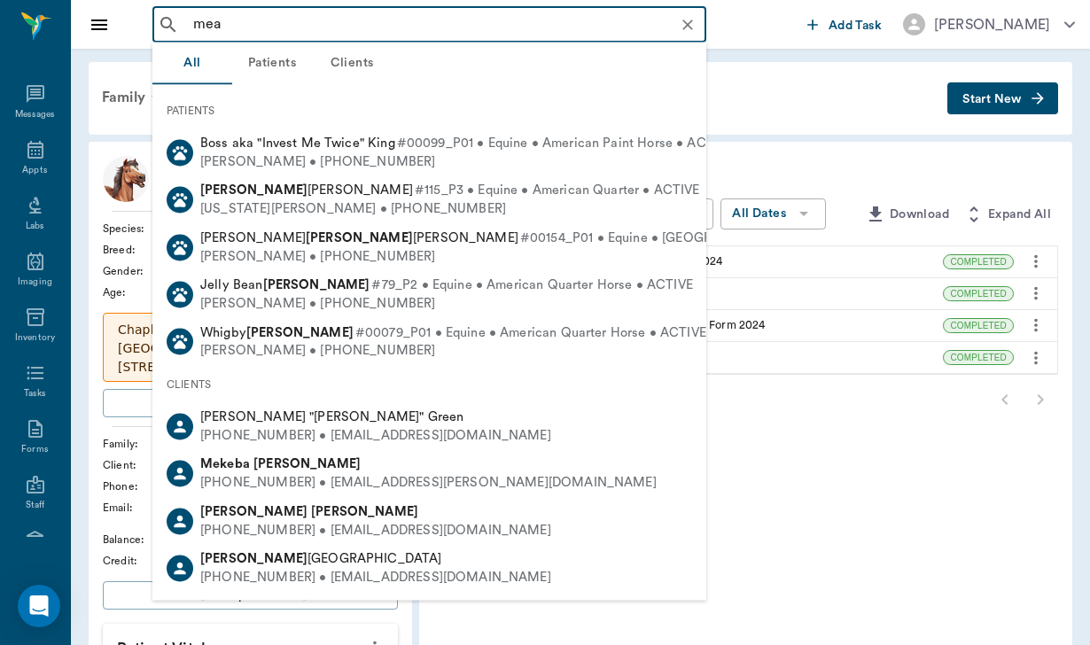
type input "[PERSON_NAME]"
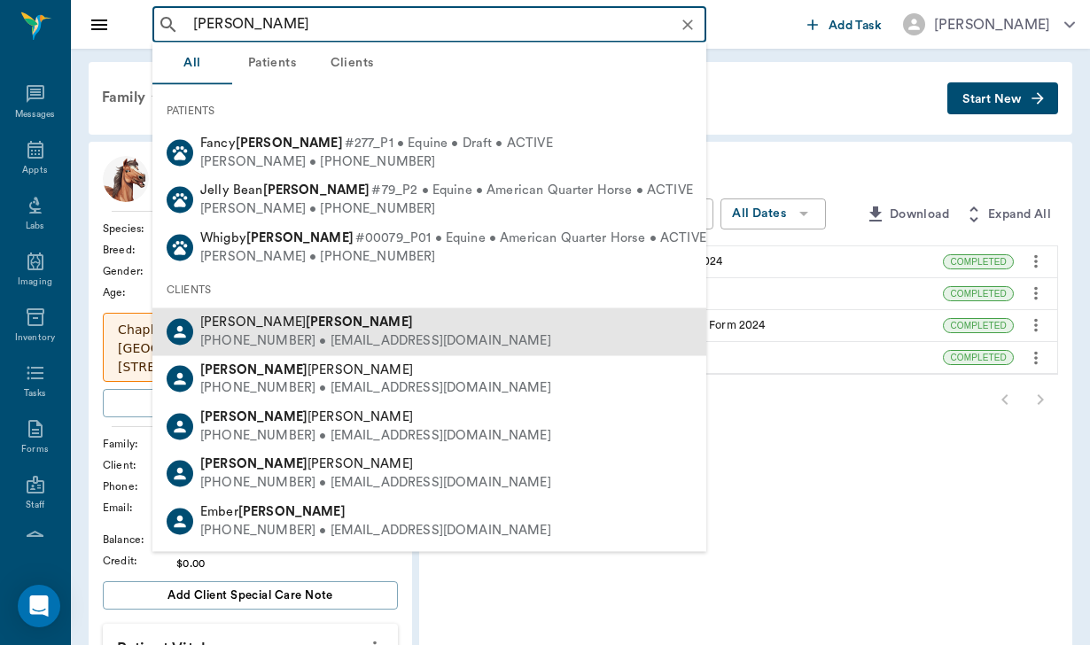
click at [244, 349] on div "[PERSON_NAME] [PHONE_NUMBER] • [EMAIL_ADDRESS][DOMAIN_NAME]" at bounding box center [429, 331] width 554 height 47
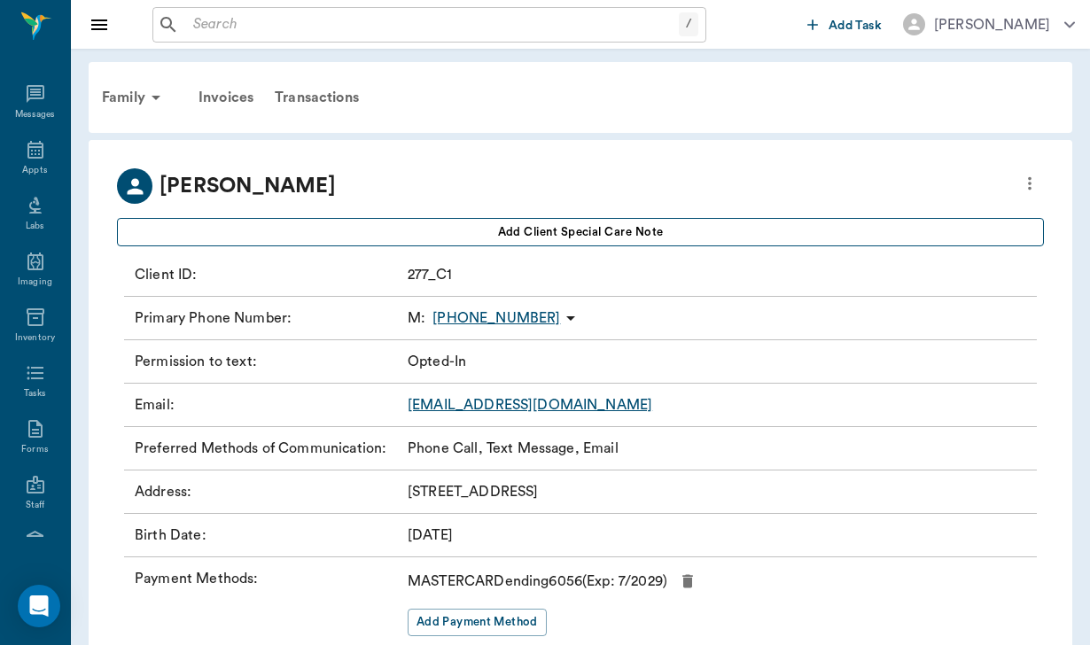
click at [420, 243] on button "Add client Special Care Note" at bounding box center [580, 232] width 927 height 28
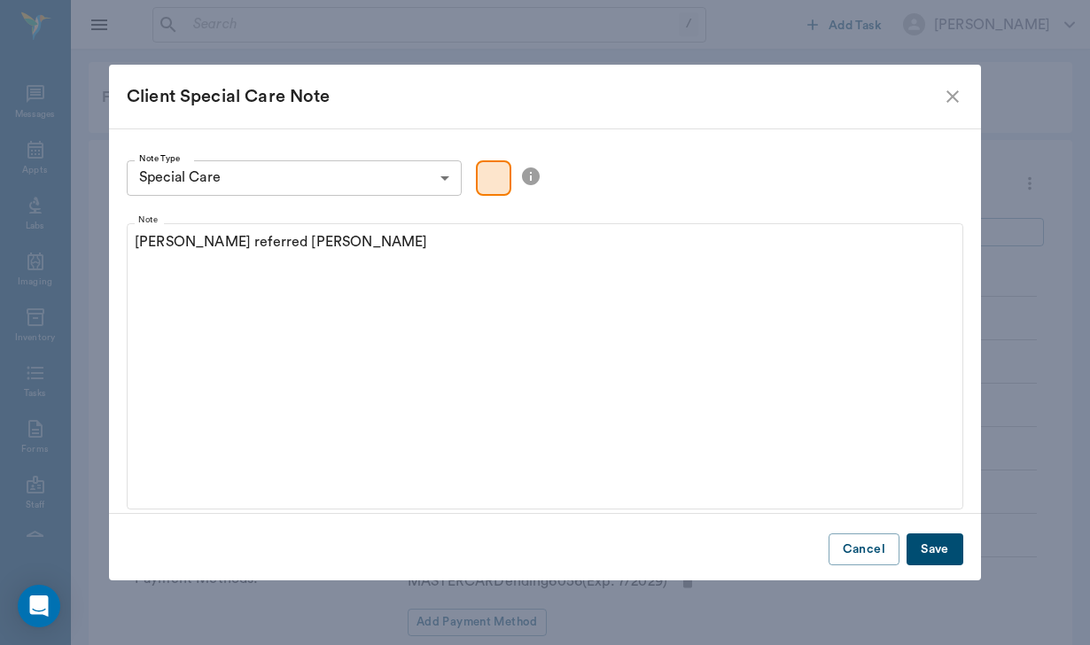
click at [936, 550] on button "Save" at bounding box center [934, 549] width 57 height 33
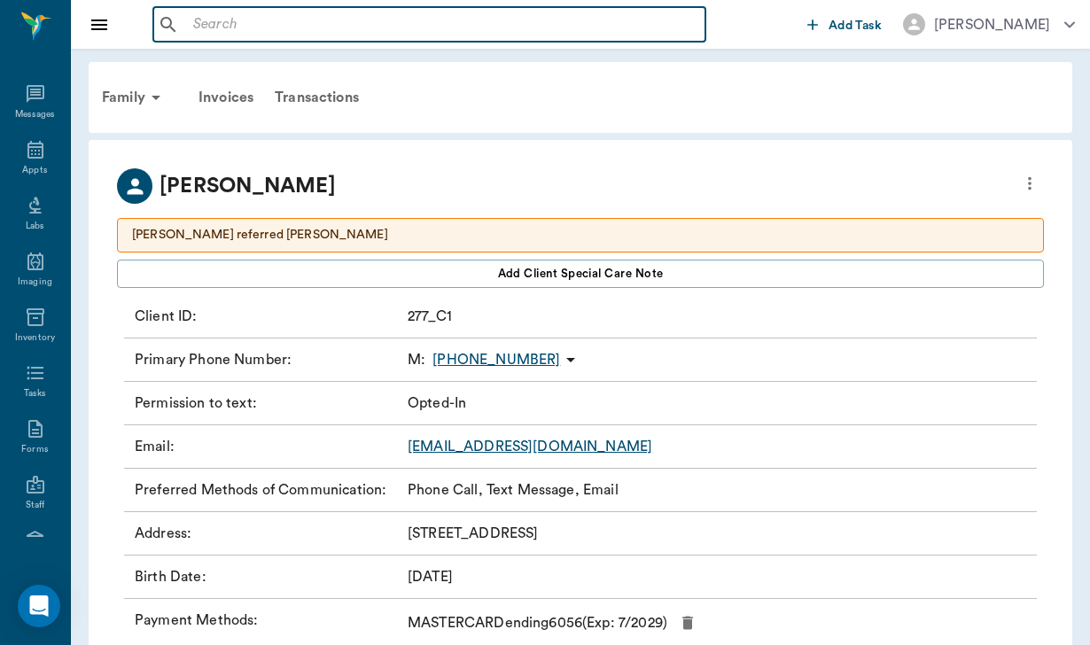
click at [234, 32] on input "text" at bounding box center [442, 24] width 512 height 25
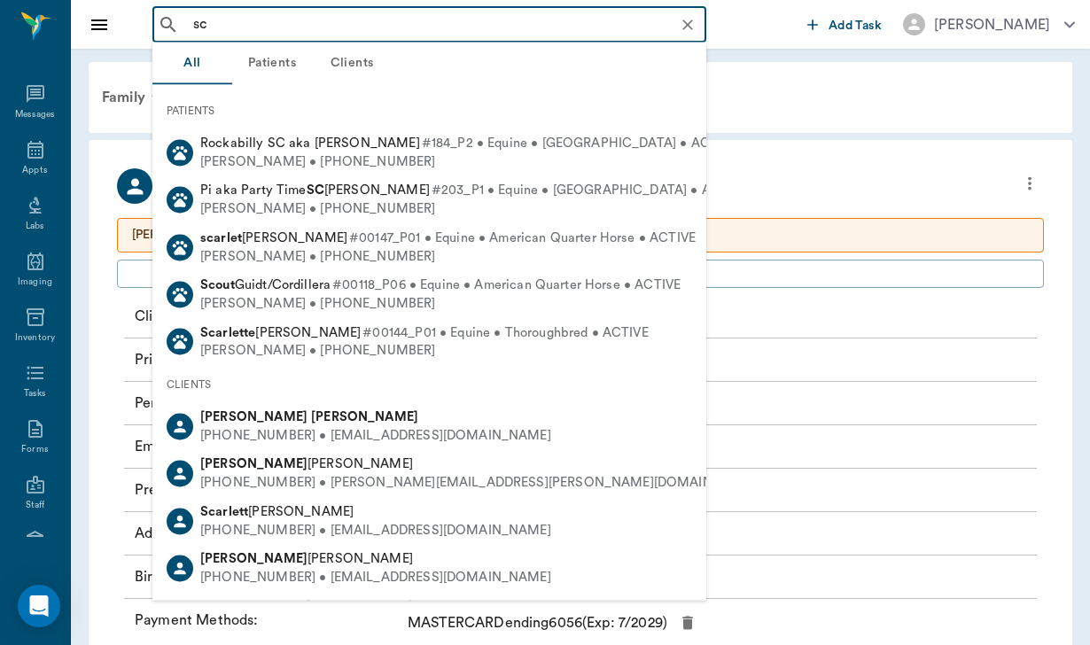
type input "s"
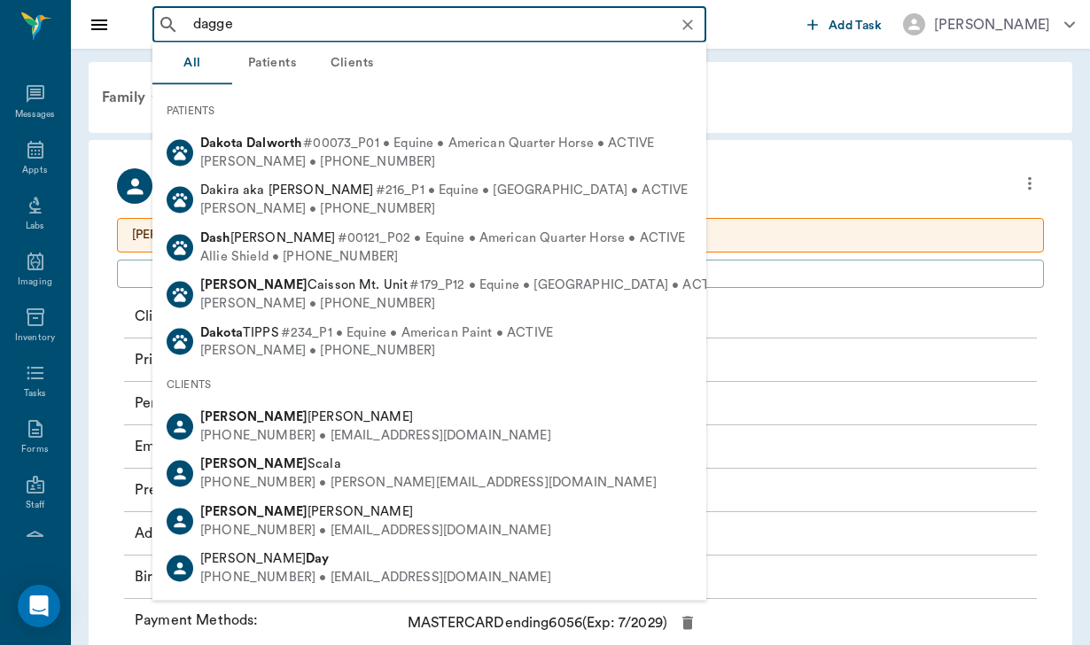
type input "dagger"
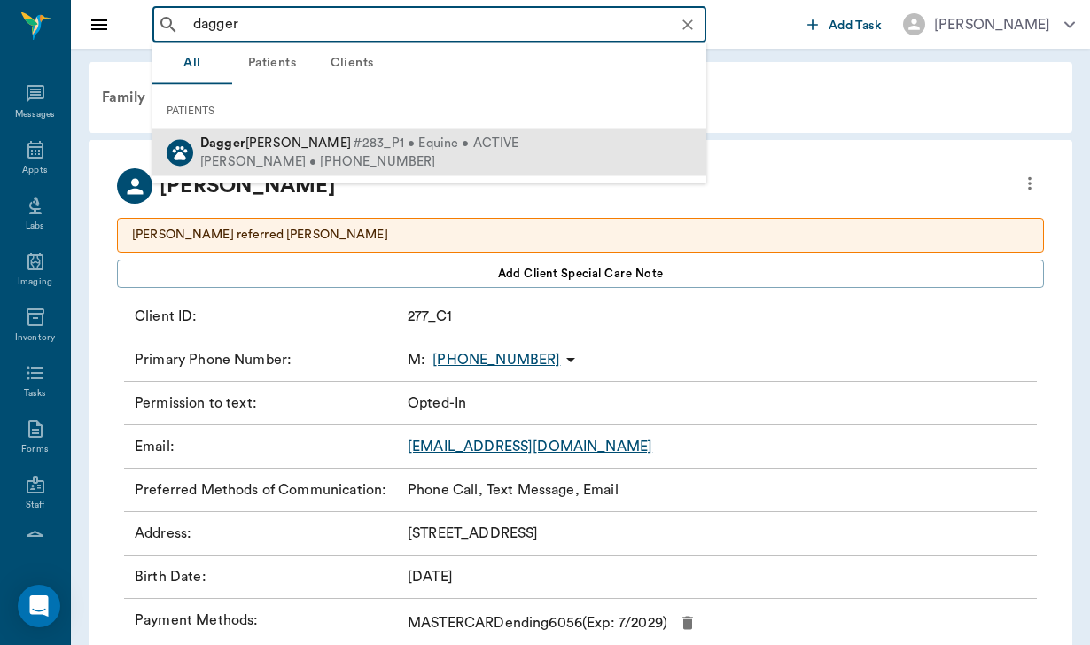
click at [335, 133] on div "[PERSON_NAME] #283_P1 • Equine • ACTIVE [PERSON_NAME] • [PHONE_NUMBER]" at bounding box center [429, 152] width 554 height 47
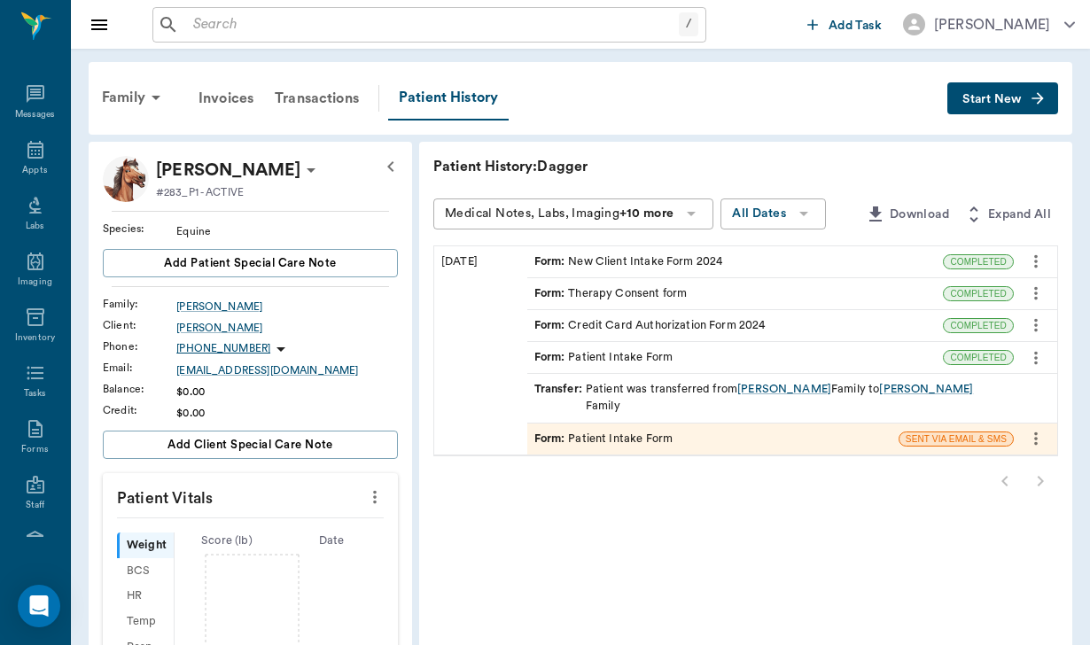
click at [567, 265] on div "Form : New Client Intake Form 2024" at bounding box center [628, 261] width 189 height 17
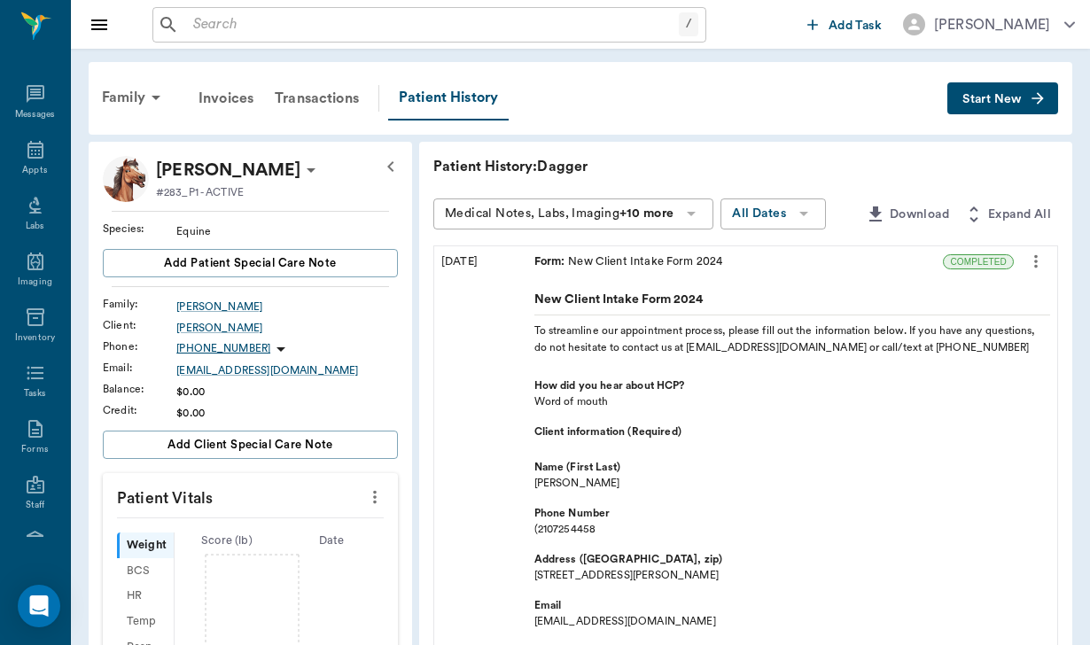
click at [781, 268] on div "Form : New Client Intake Form 2024" at bounding box center [735, 261] width 416 height 31
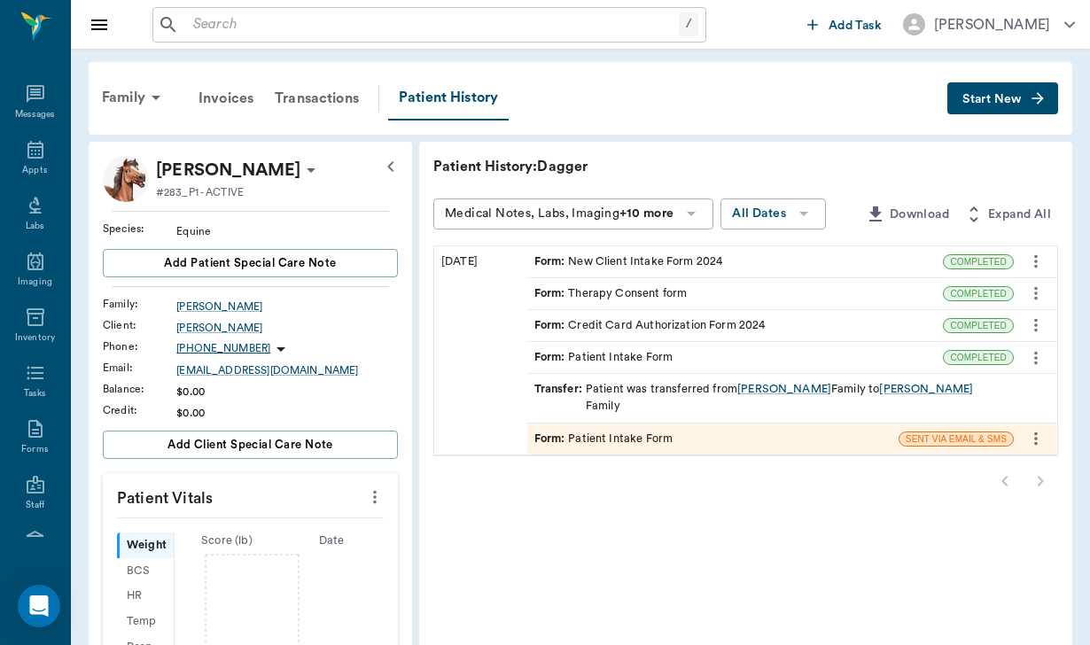
click at [667, 331] on div "Form : Credit Card Authorization Form 2024" at bounding box center [649, 325] width 231 height 17
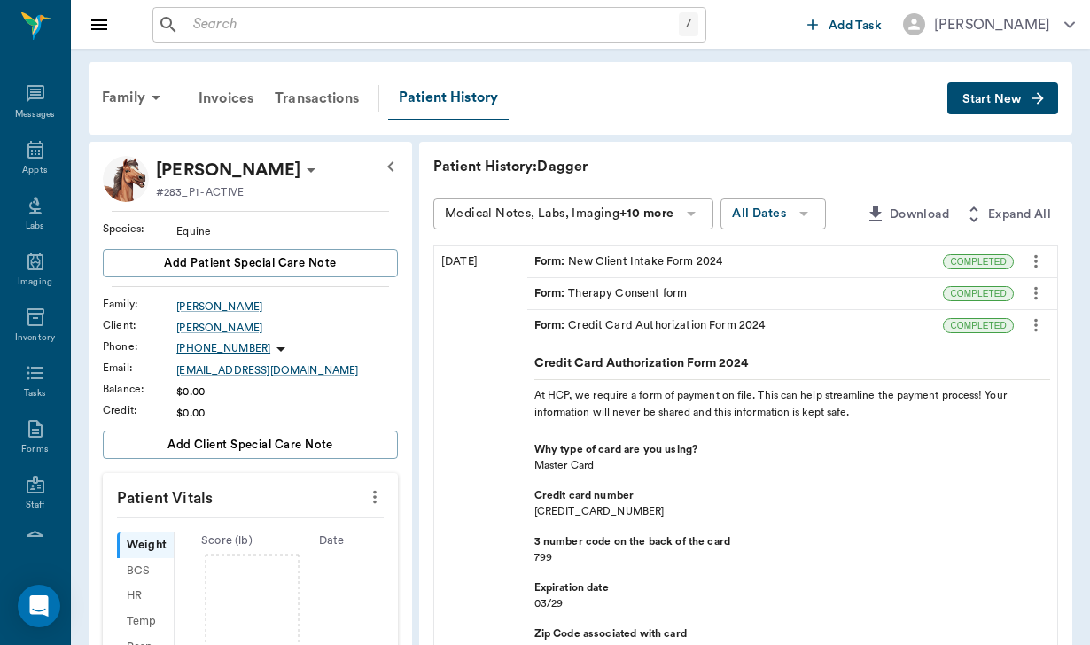
click at [704, 334] on div "Form : Credit Card Authorization Form 2024" at bounding box center [735, 325] width 416 height 31
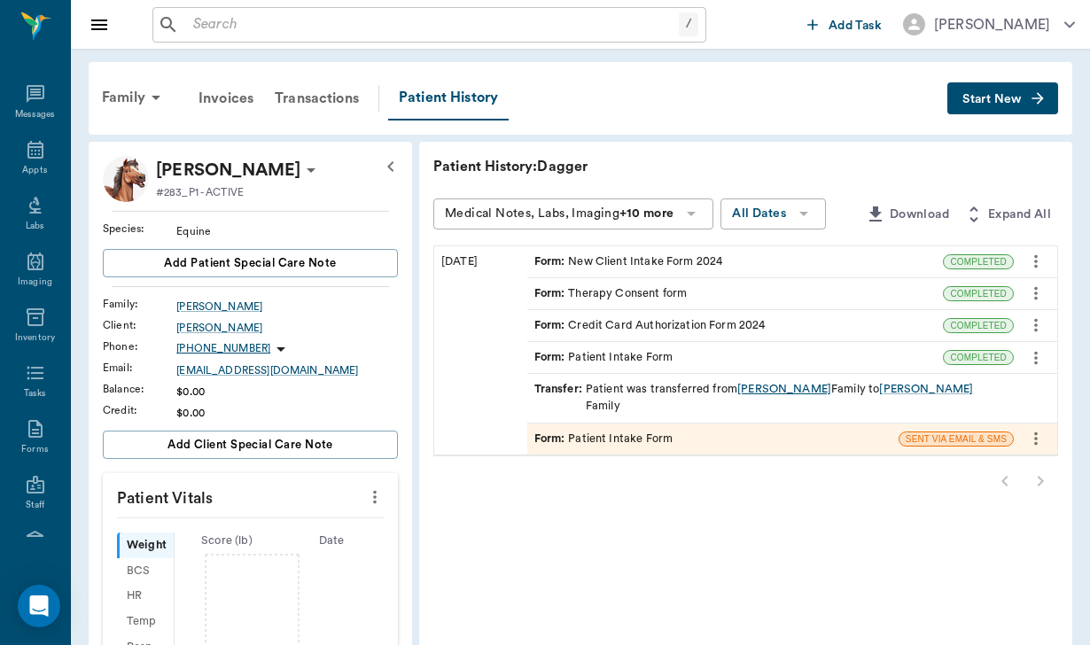
click at [737, 383] on div "[PERSON_NAME]" at bounding box center [784, 389] width 94 height 17
click at [545, 354] on div "Form : Patient Intake Form" at bounding box center [603, 357] width 139 height 17
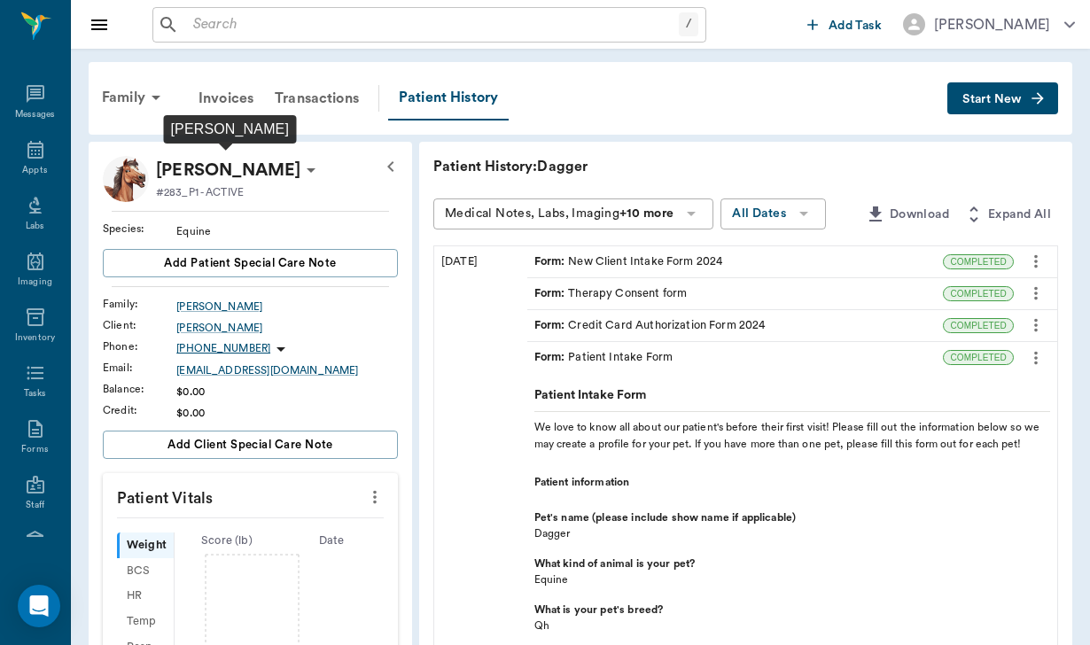
click at [284, 171] on p "[PERSON_NAME]" at bounding box center [228, 170] width 144 height 28
click at [194, 200] on span "Edit profile" at bounding box center [227, 201] width 149 height 19
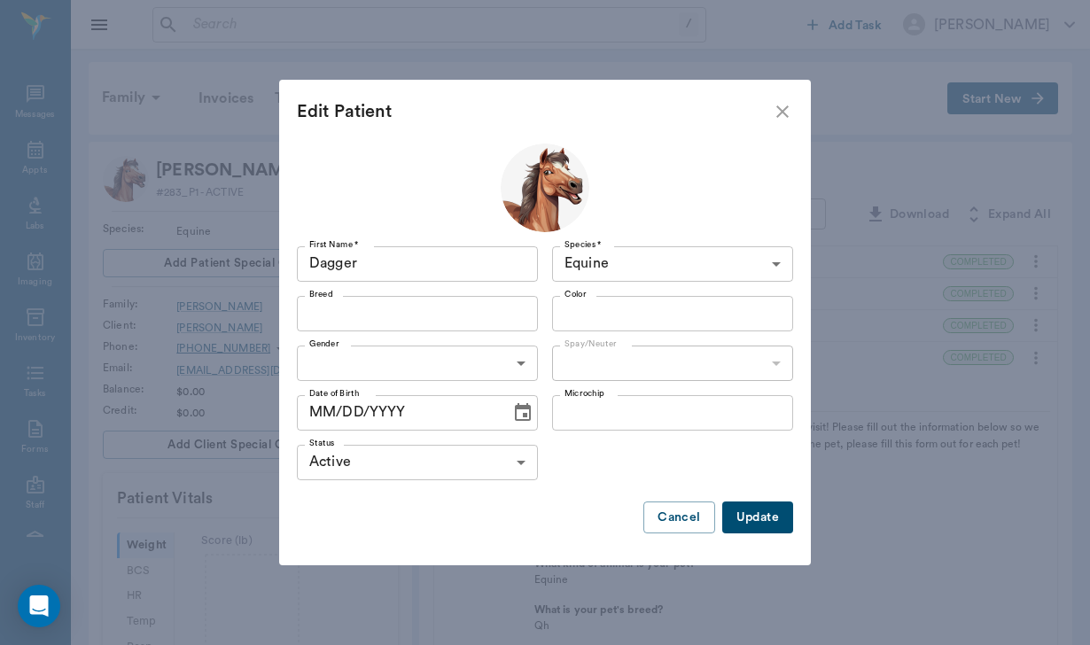
click at [374, 312] on input "Breed" at bounding box center [402, 313] width 201 height 25
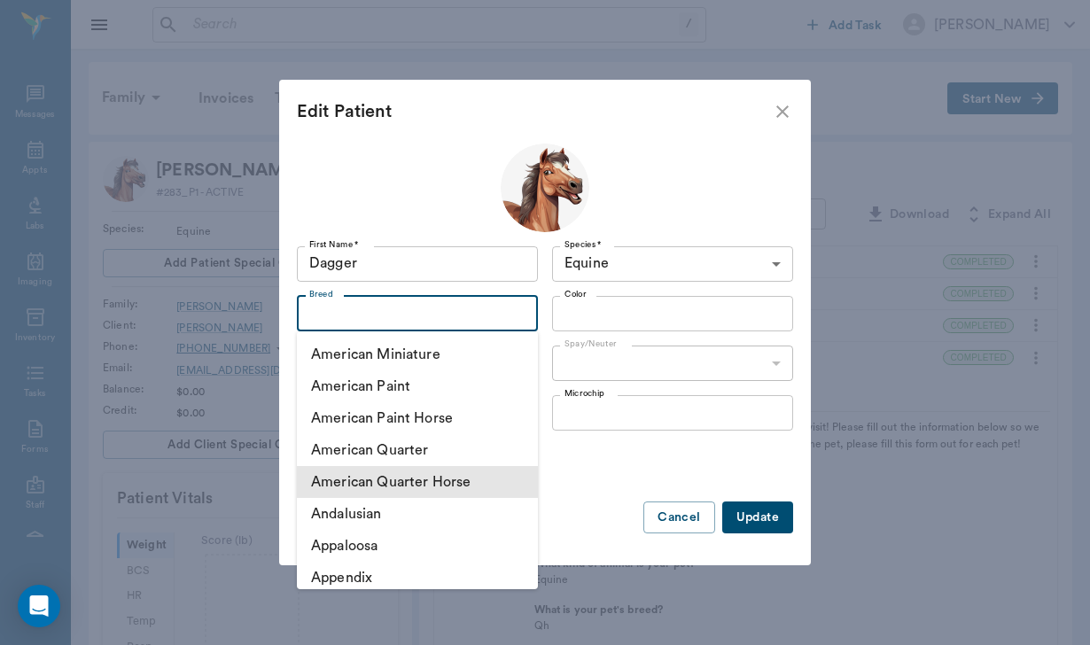
click at [362, 470] on li "American Quarter Horse" at bounding box center [417, 482] width 241 height 32
type input "American Quarter Horse"
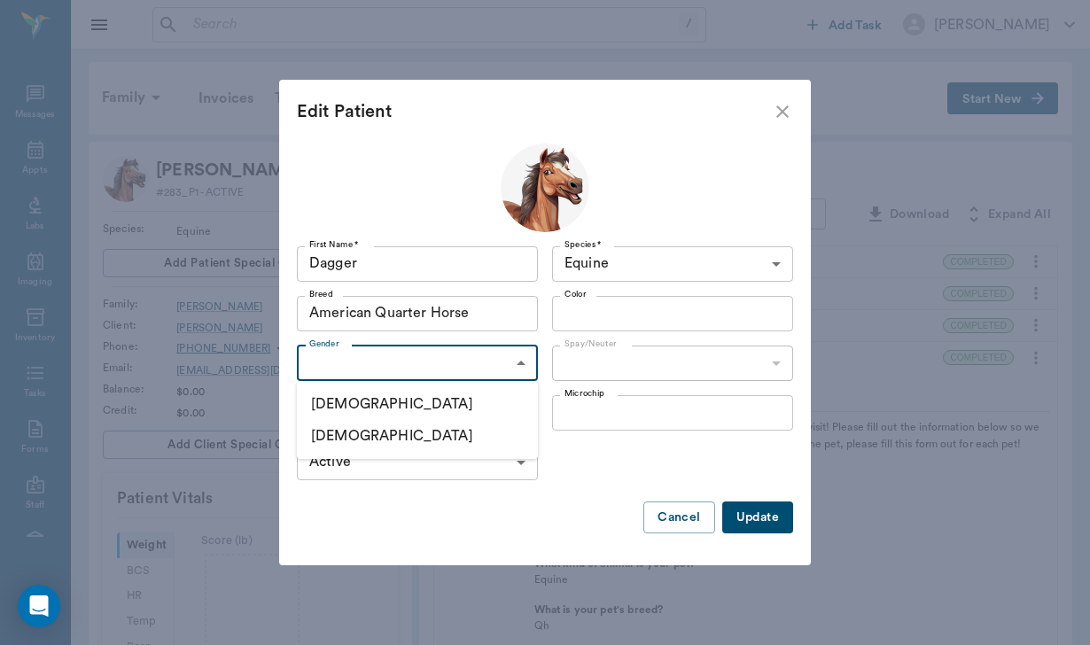
click at [369, 354] on body "/ ​ Add Task [PERSON_NAME] Nectar Messages Appts Labs Imaging Inventory Tasks F…" at bounding box center [545, 555] width 1090 height 1110
click at [369, 394] on li "[DEMOGRAPHIC_DATA]" at bounding box center [417, 404] width 241 height 32
type input "[DEMOGRAPHIC_DATA]"
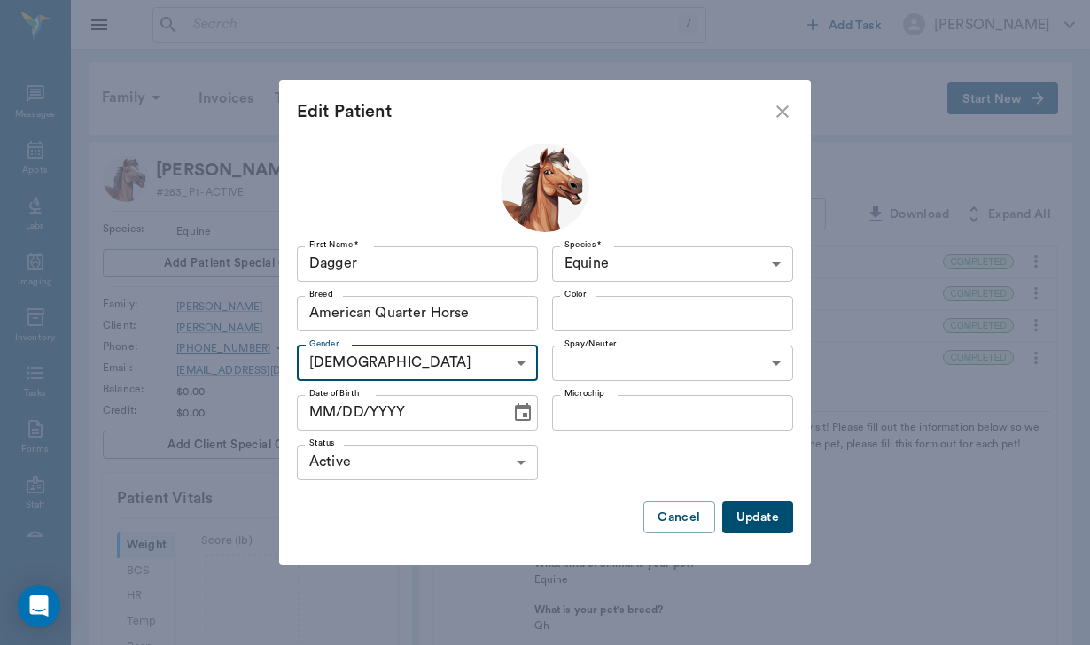
click at [598, 354] on body "/ ​ Add Task [PERSON_NAME] Nectar Messages Appts Labs Imaging Inventory Tasks F…" at bounding box center [545, 555] width 1090 height 1110
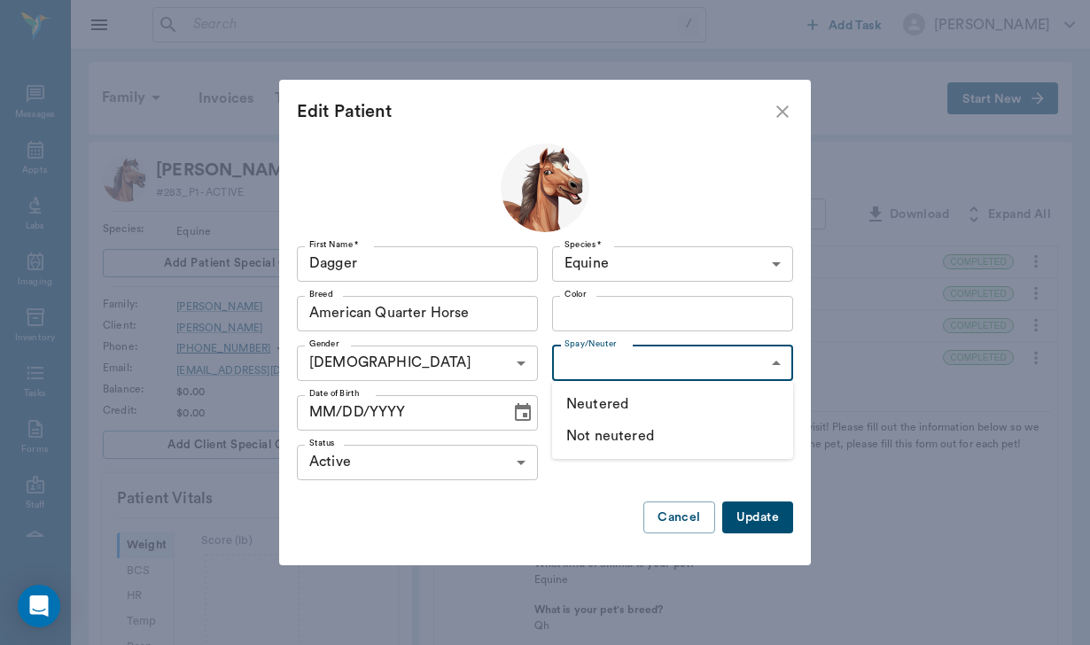
click at [610, 392] on li "Neutered" at bounding box center [672, 404] width 241 height 32
type input "true"
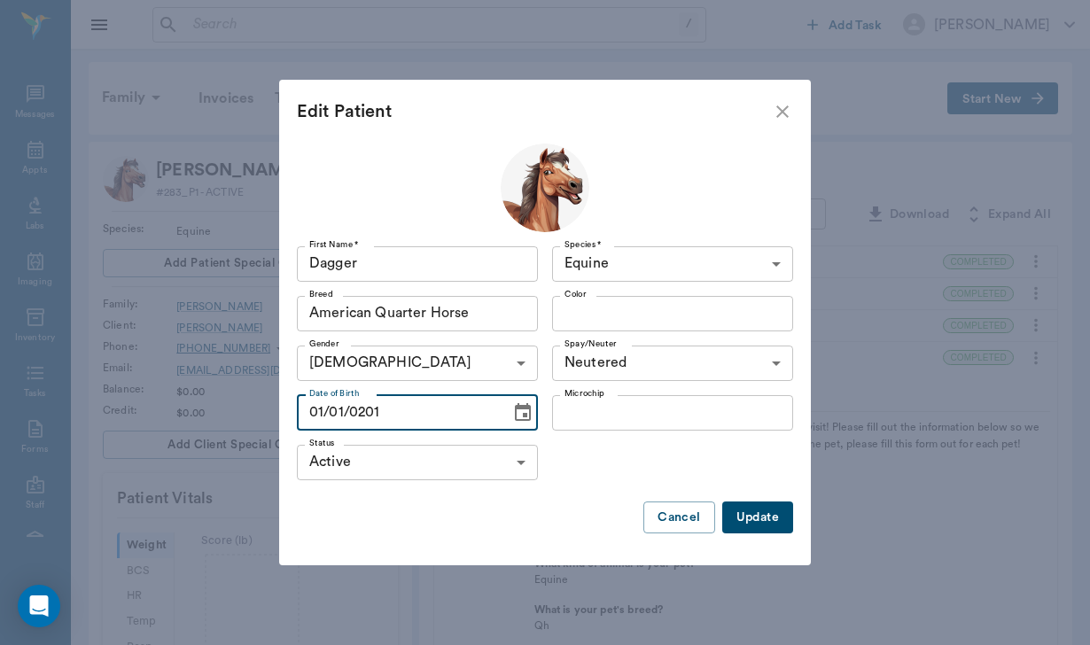
type input "[DATE]"
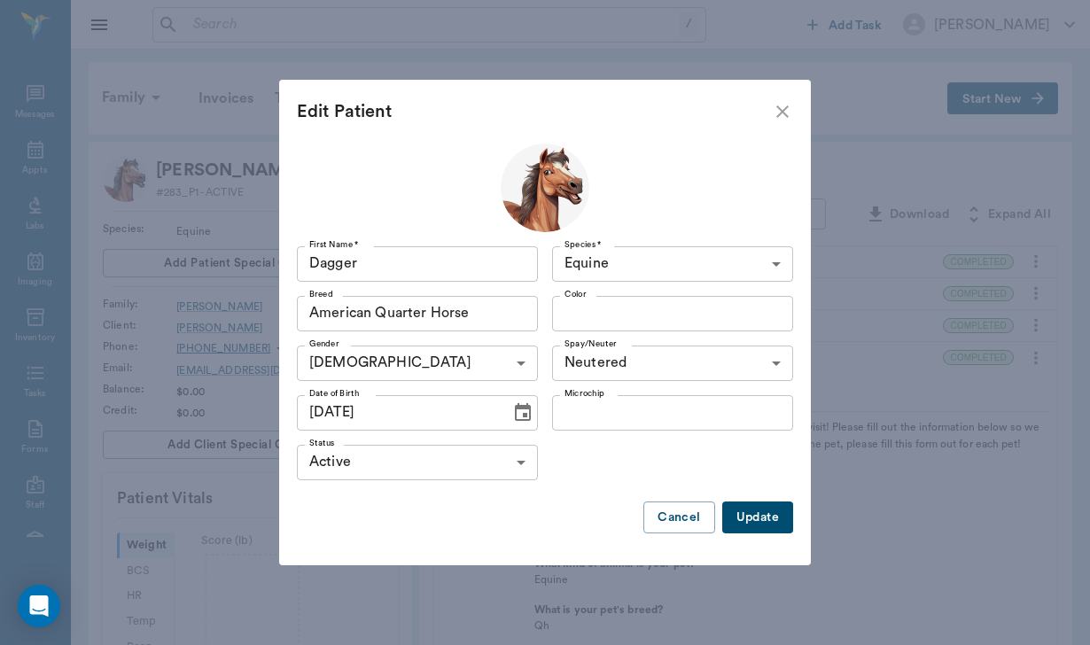
click at [764, 518] on button "Update" at bounding box center [757, 518] width 71 height 33
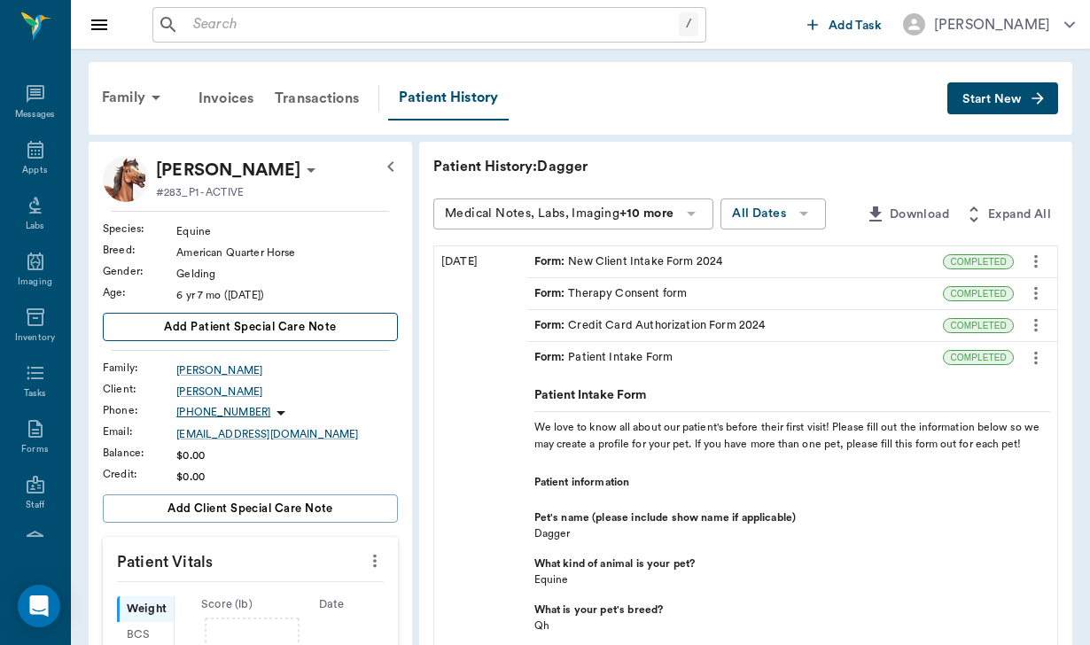
click at [218, 330] on span "Add patient Special Care Note" at bounding box center [250, 326] width 172 height 19
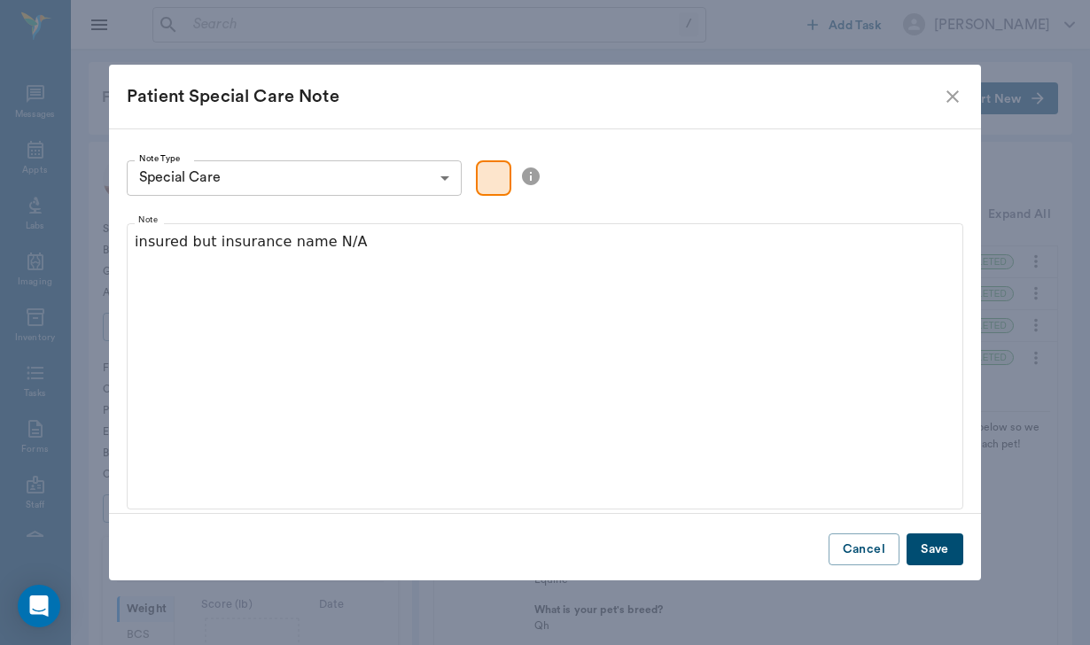
click at [935, 554] on button "Save" at bounding box center [934, 549] width 57 height 33
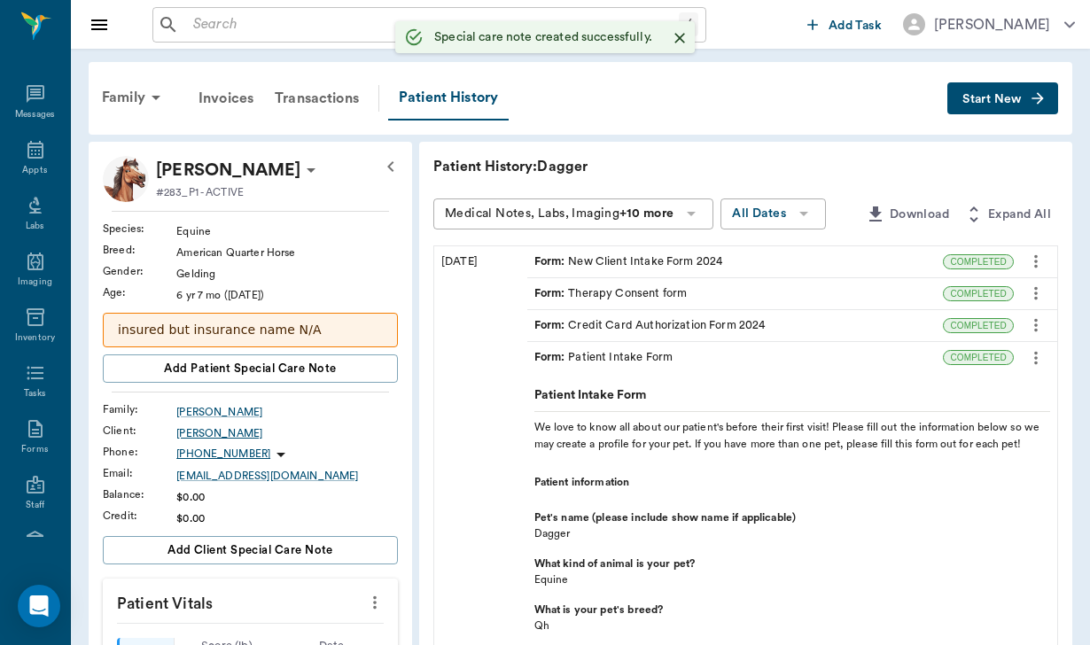
click at [224, 441] on div "[PERSON_NAME]" at bounding box center [287, 433] width 222 height 16
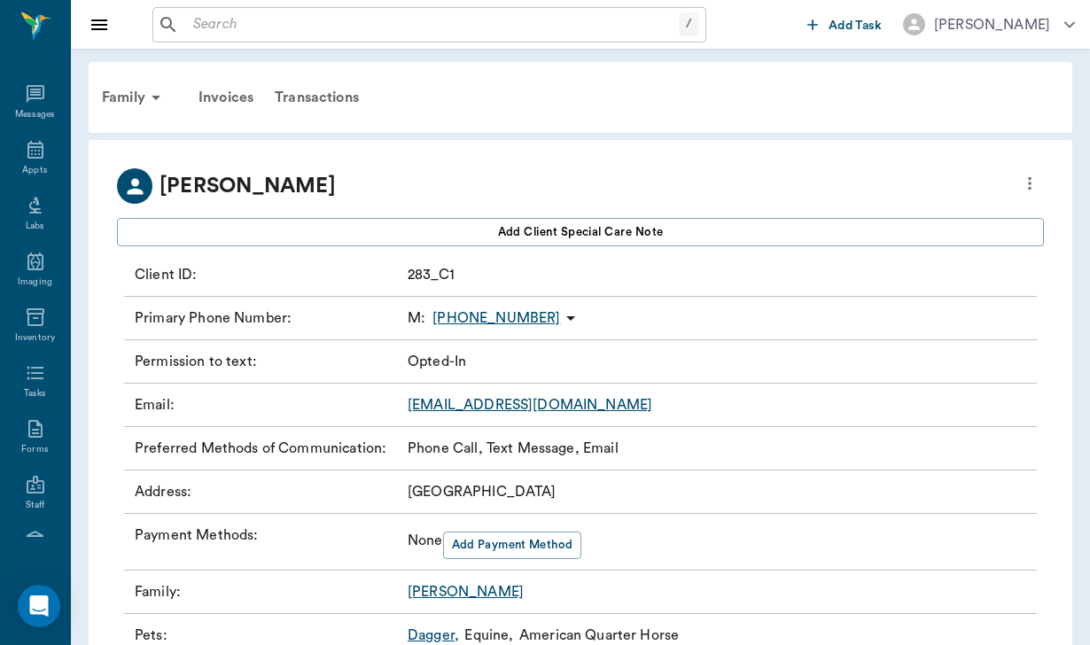
click at [1035, 175] on icon "more" at bounding box center [1029, 183] width 19 height 21
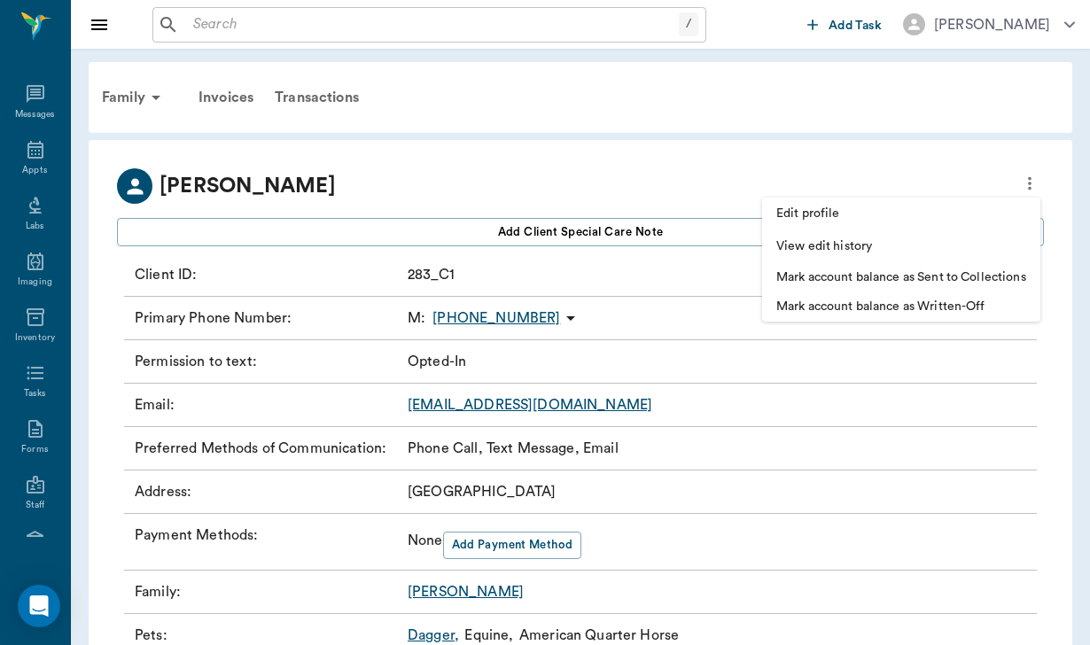
click at [851, 204] on li "Edit profile" at bounding box center [901, 214] width 278 height 33
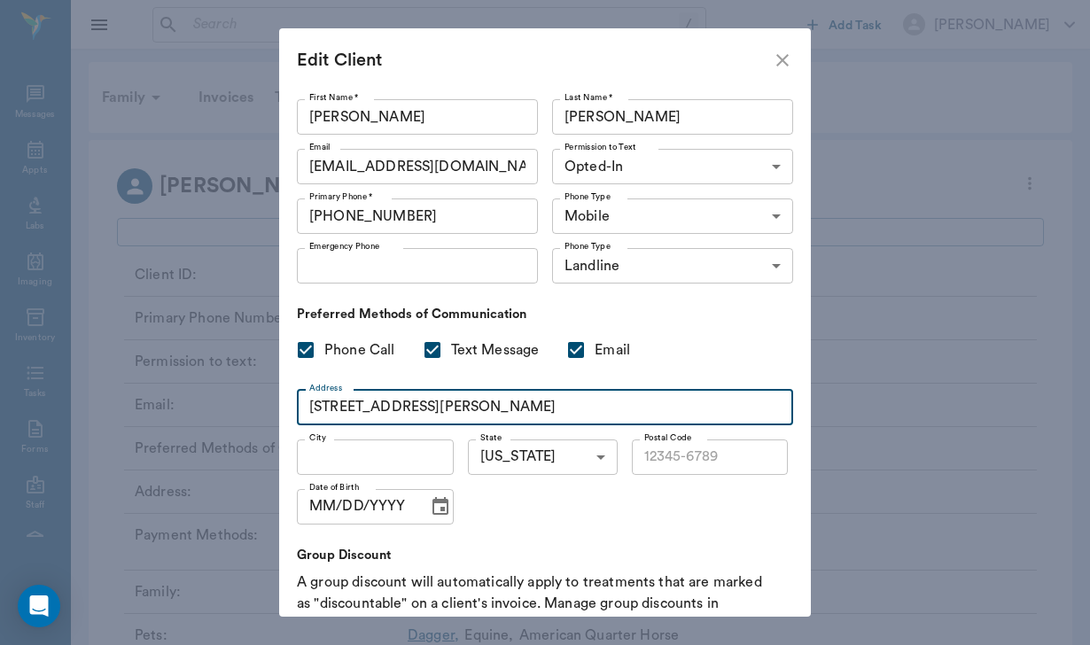
type input "[STREET_ADDRESS][PERSON_NAME]"
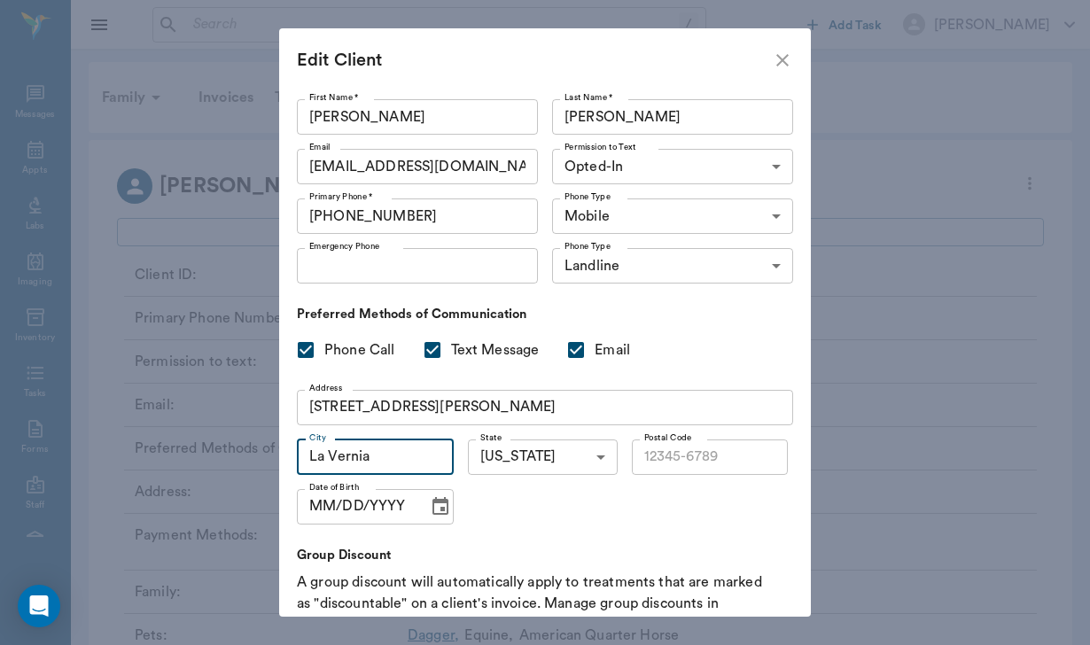
type input "La Vernia"
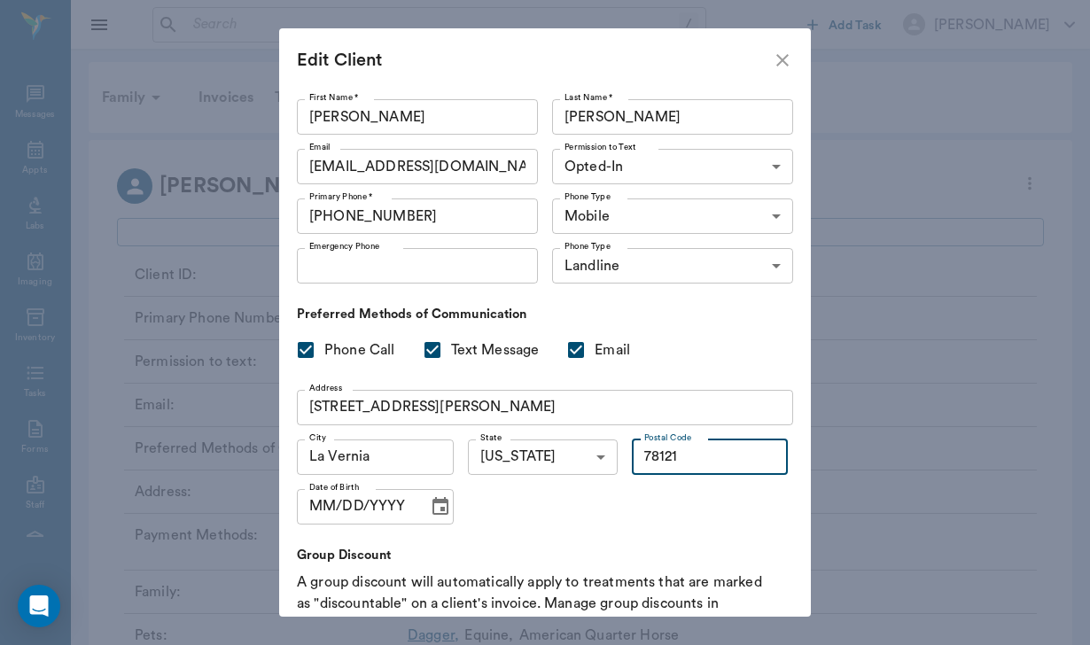
type input "78121"
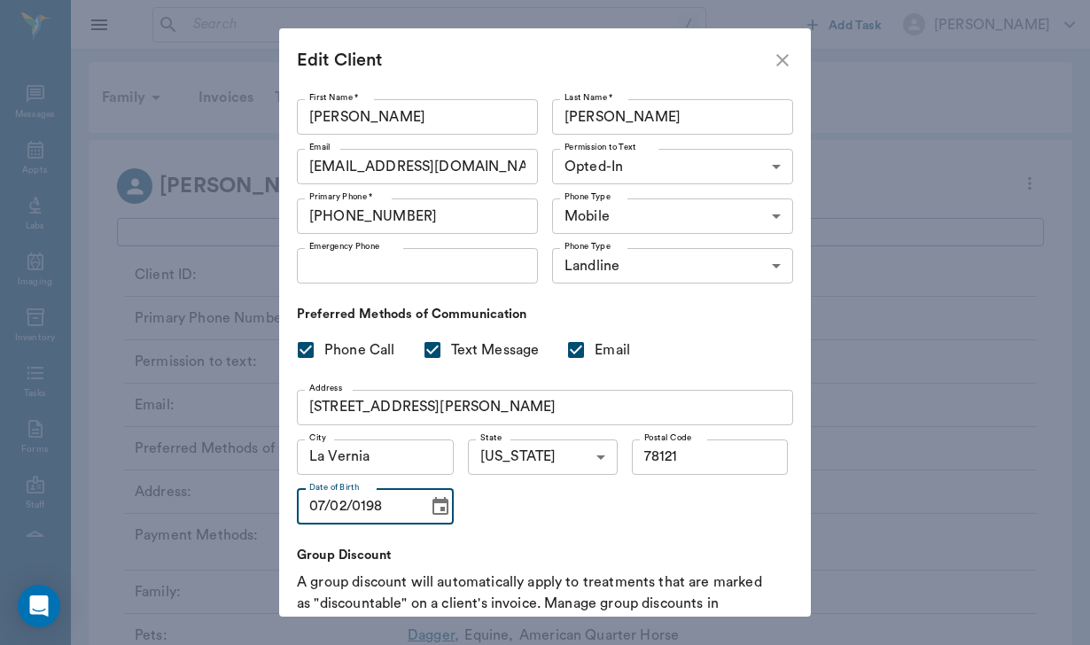
type input "[DATE]"
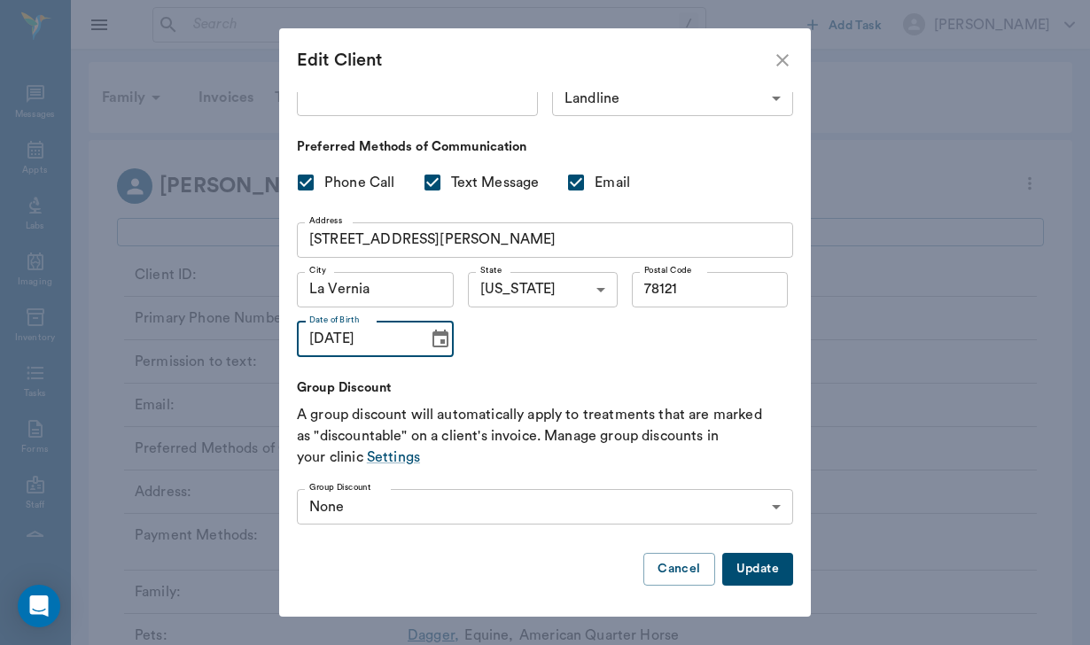
scroll to position [167, 0]
click at [756, 567] on button "Update" at bounding box center [757, 570] width 71 height 33
type input "UNKNOWN"
checkbox input "false"
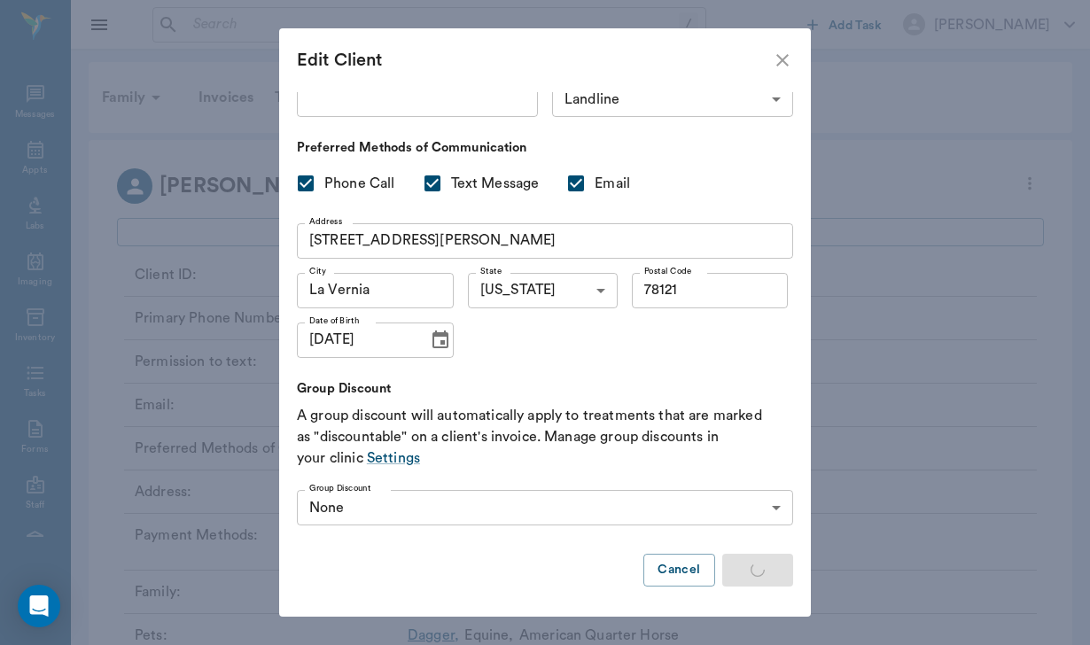
checkbox input "false"
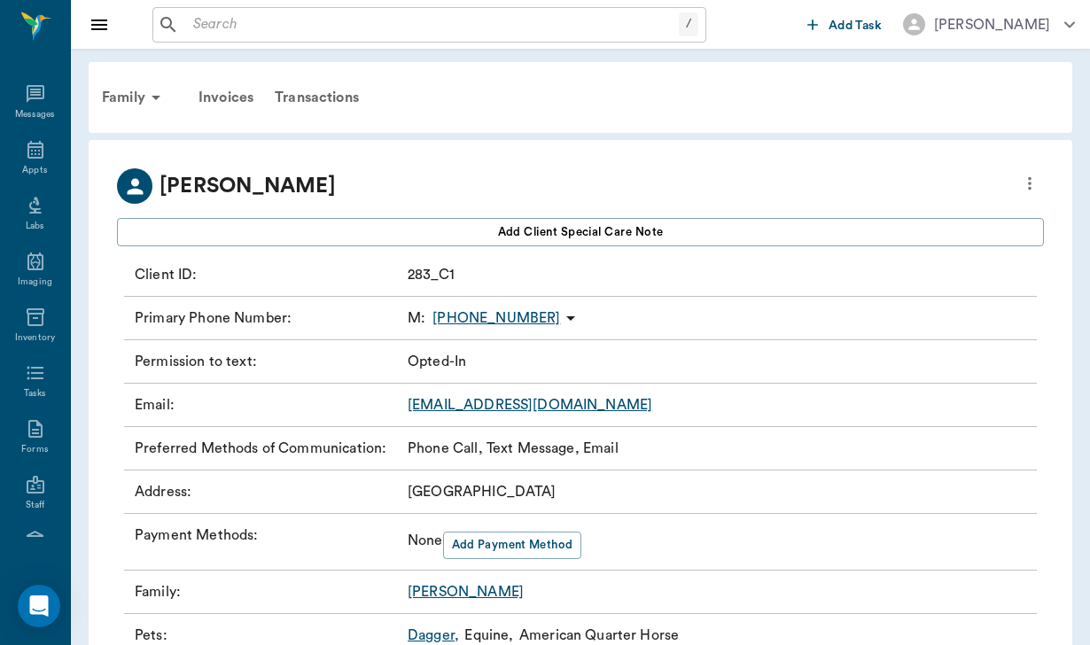
type input "MM/DD/YYYY"
type input "OPT_IN"
checkbox input "true"
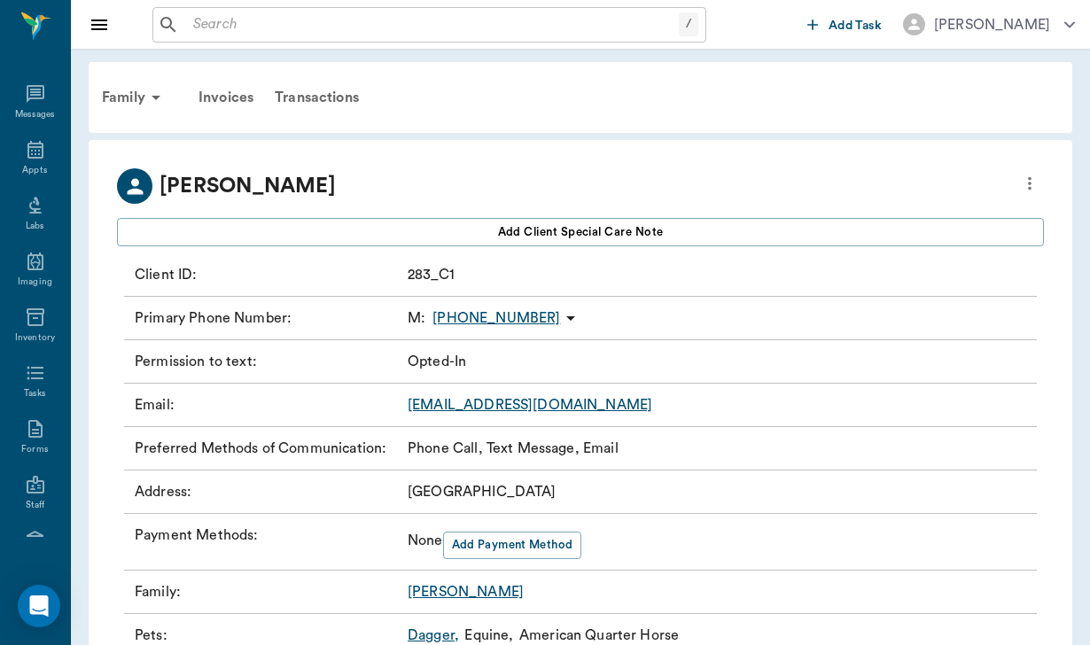
type input "78121"
type input "[DATE]"
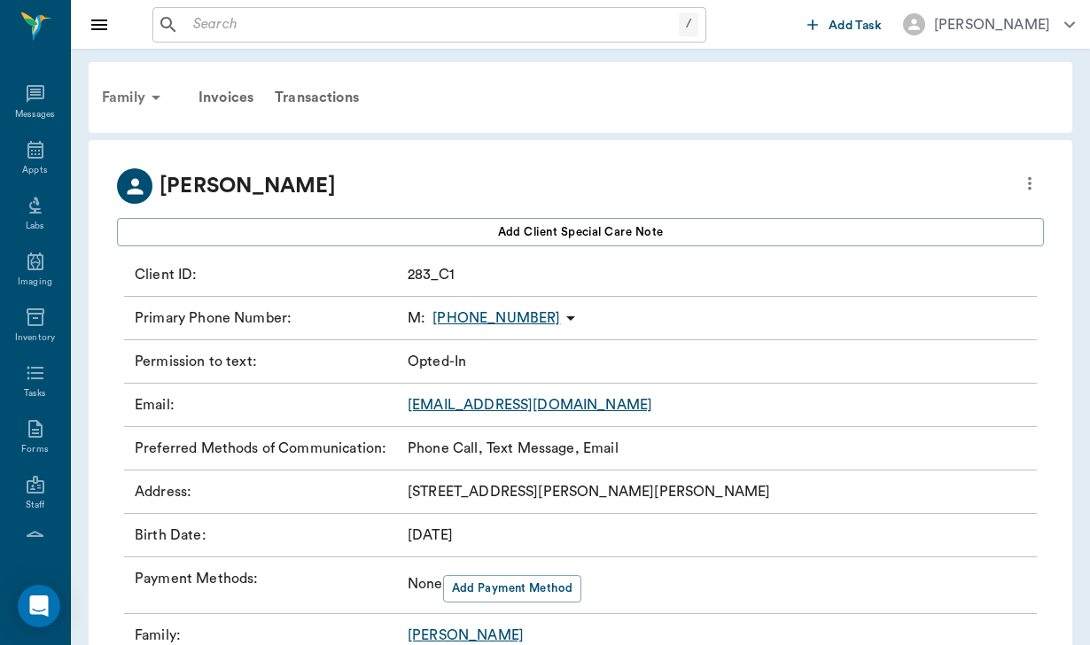
click at [134, 96] on div "Family" at bounding box center [134, 97] width 86 height 43
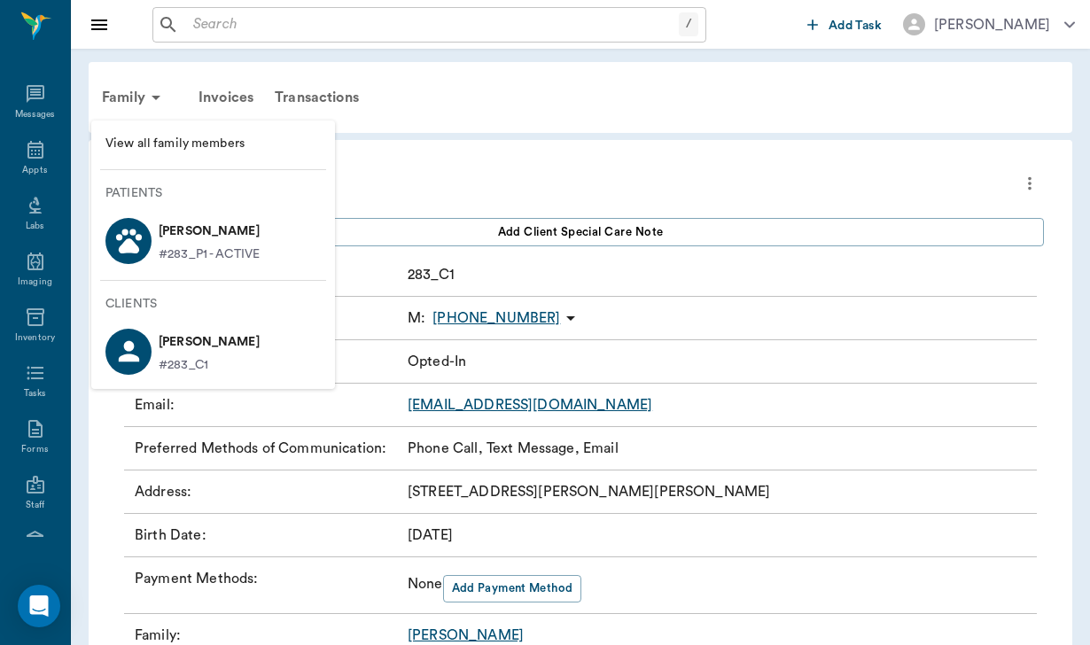
click at [147, 133] on li "View all family members" at bounding box center [213, 144] width 244 height 33
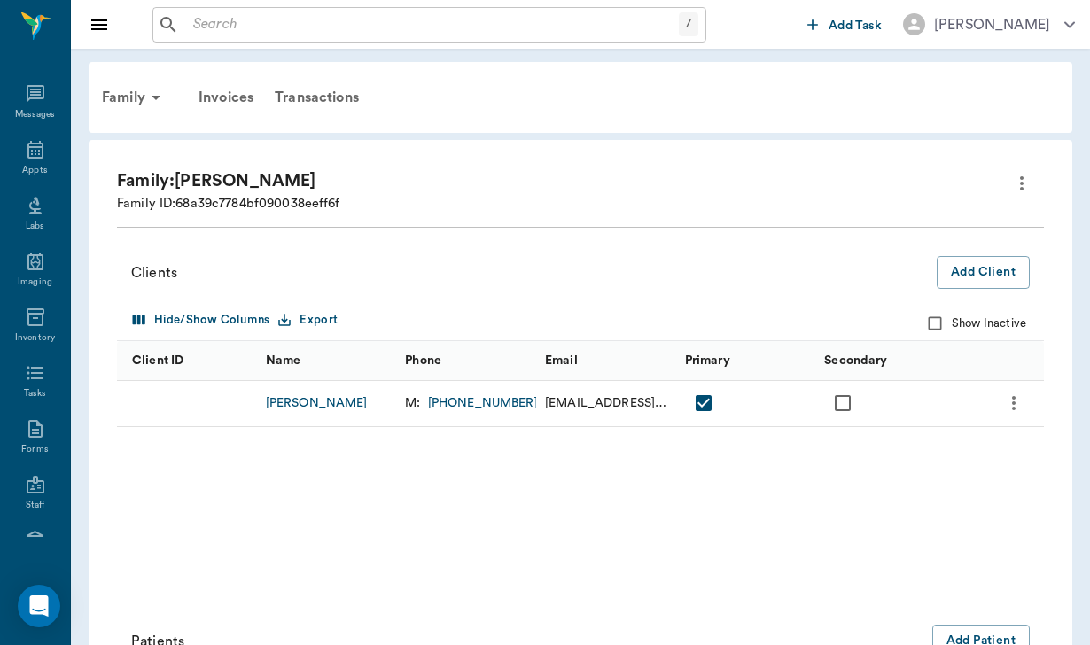
click at [1054, 178] on div "Family: [PERSON_NAME] Family ID: 68a39c7784bf090038eeff6f Clients Add Client Hi…" at bounding box center [581, 559] width 984 height 839
click at [1025, 181] on icon "more" at bounding box center [1021, 183] width 21 height 21
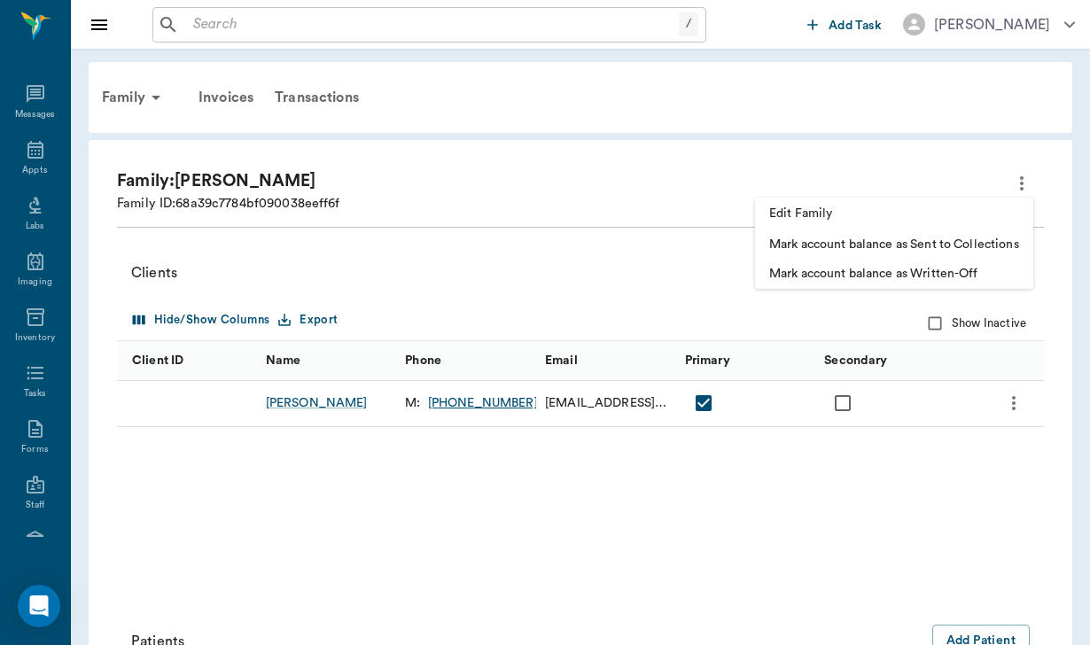
click at [835, 206] on span "Edit Family" at bounding box center [894, 214] width 250 height 19
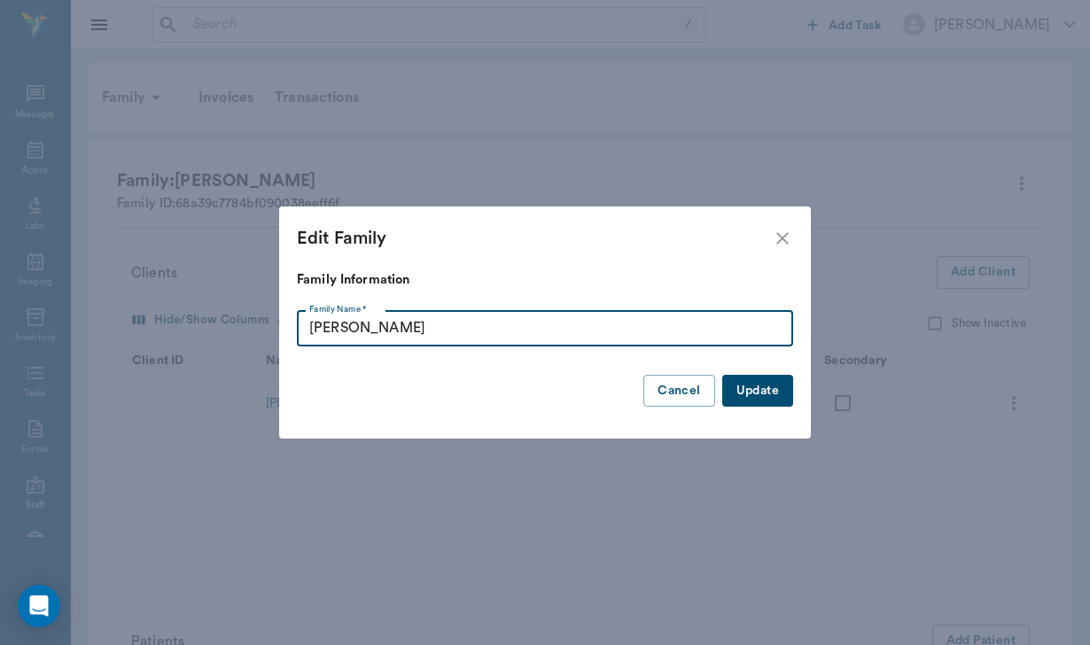
click at [371, 327] on input "[PERSON_NAME]" at bounding box center [545, 328] width 496 height 35
type input "[PERSON_NAME]"
click at [789, 383] on button "Update" at bounding box center [757, 391] width 71 height 33
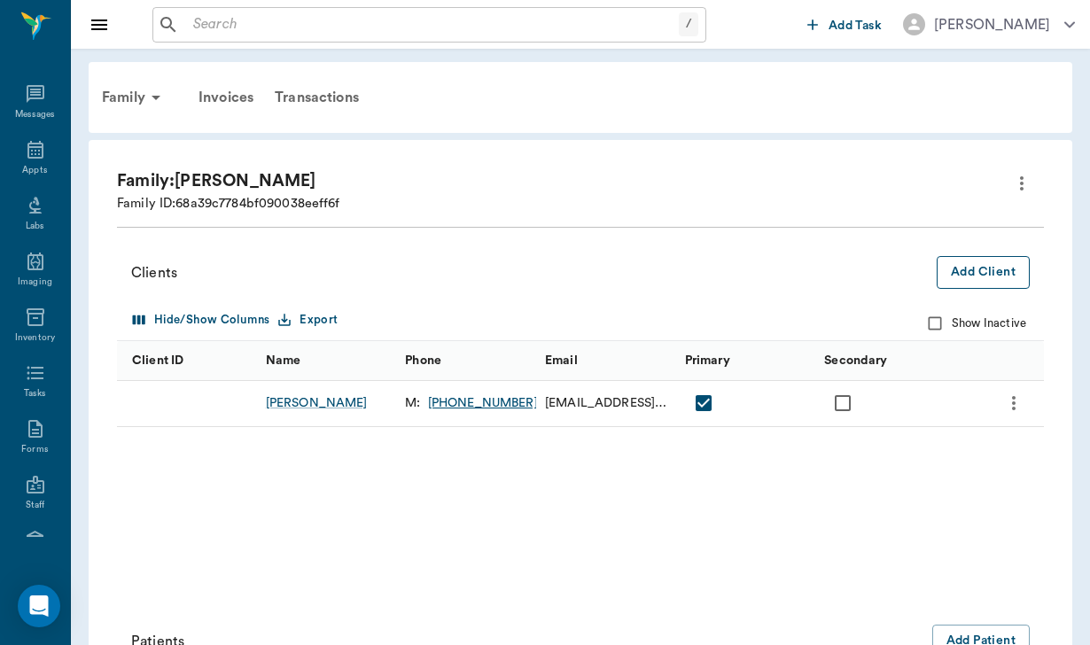
click at [968, 271] on button "Add Client" at bounding box center [983, 272] width 93 height 33
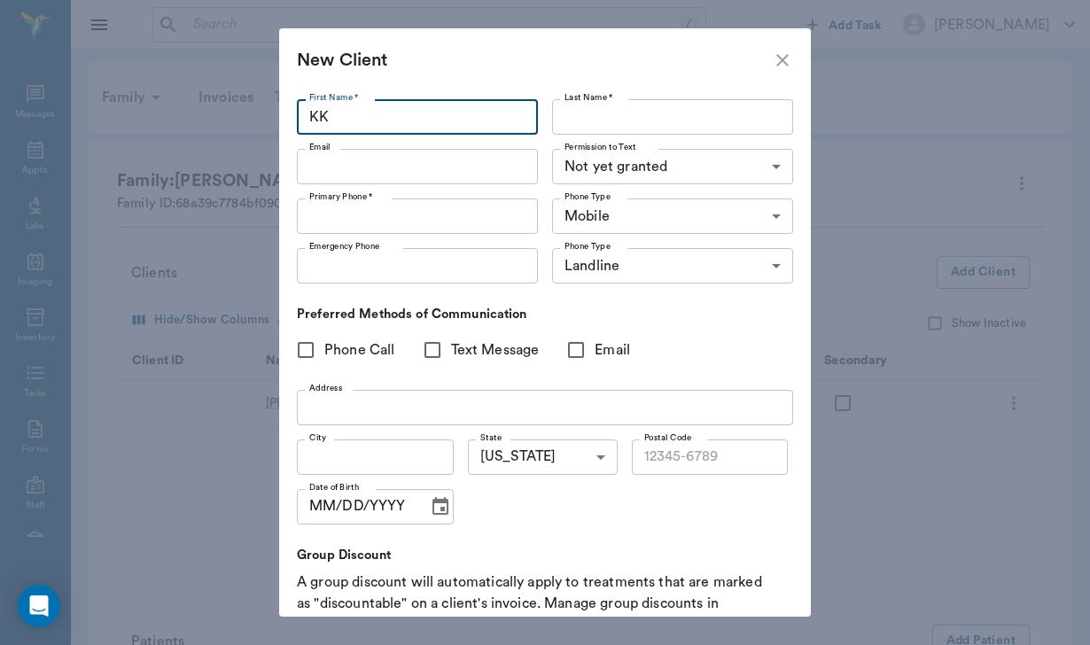
type input "K"
type input "a"
type input "[PERSON_NAME]"
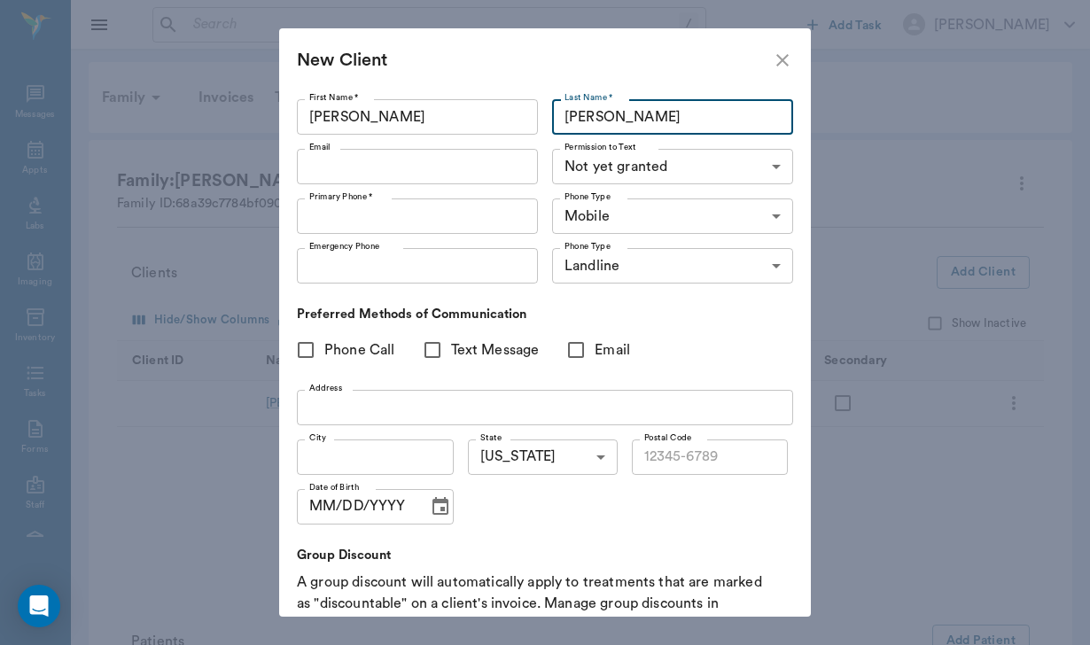
type input "[PERSON_NAME]"
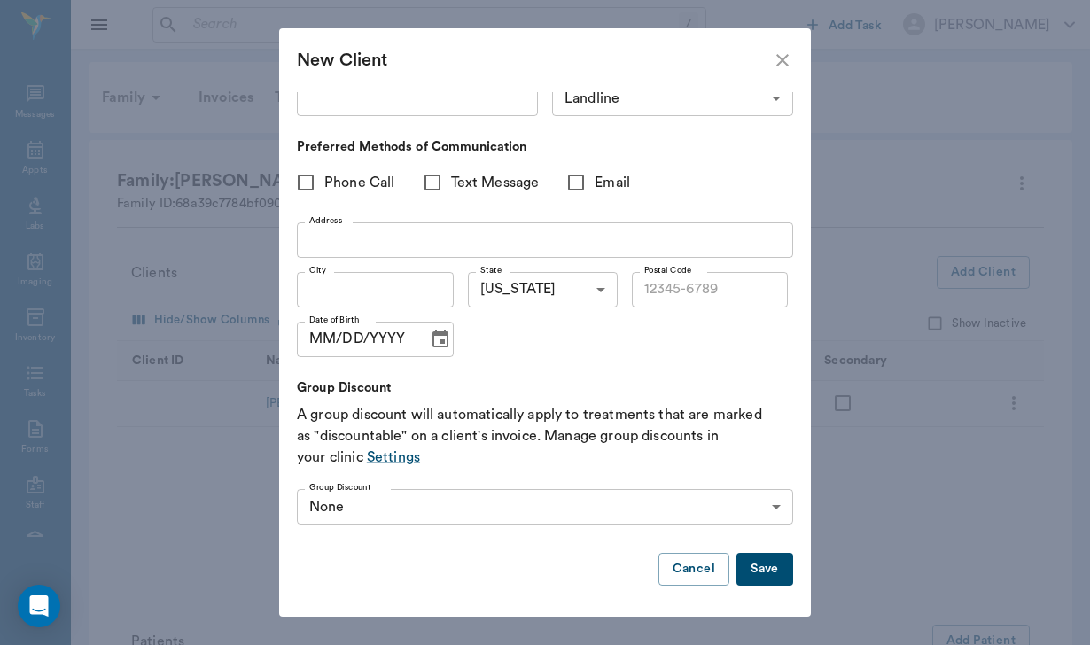
scroll to position [167, 0]
type input "[PHONE_NUMBER]"
click at [762, 576] on button "Save" at bounding box center [764, 570] width 57 height 33
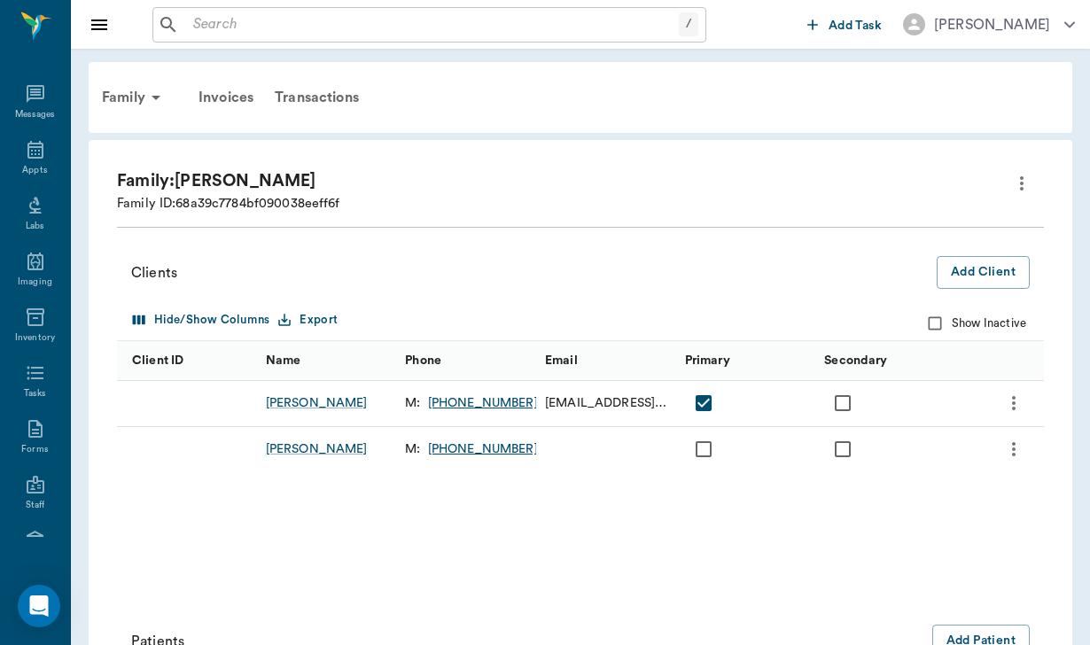
click at [846, 445] on input "checkbox" at bounding box center [842, 449] width 37 height 37
checkbox input "true"
click at [130, 89] on div "Family" at bounding box center [134, 97] width 86 height 43
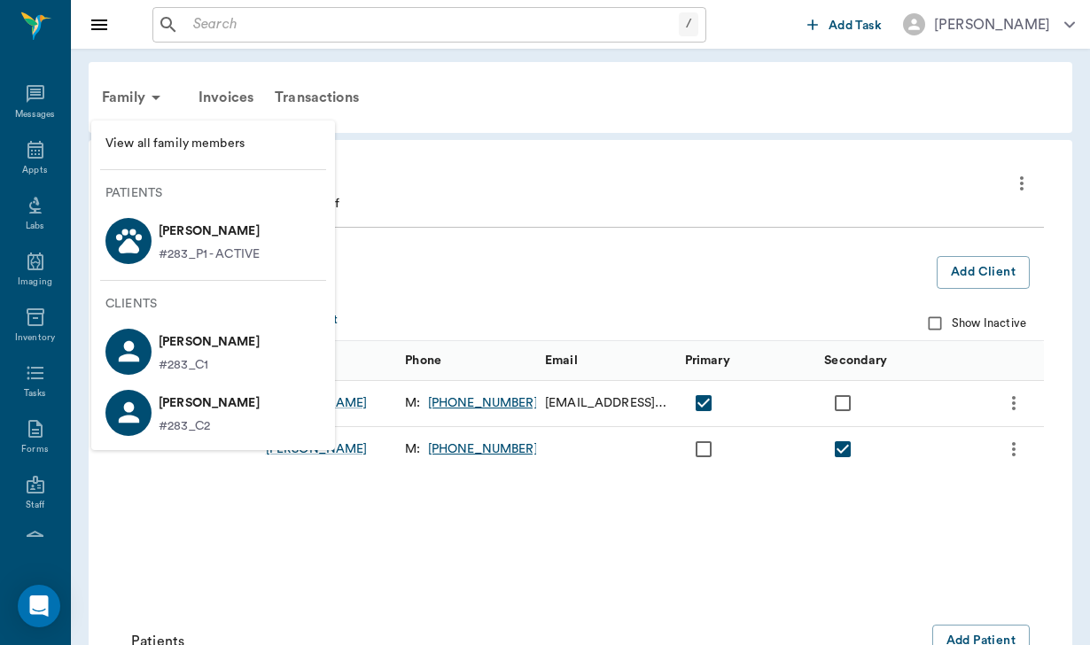
click at [193, 239] on p "[PERSON_NAME]" at bounding box center [209, 231] width 101 height 28
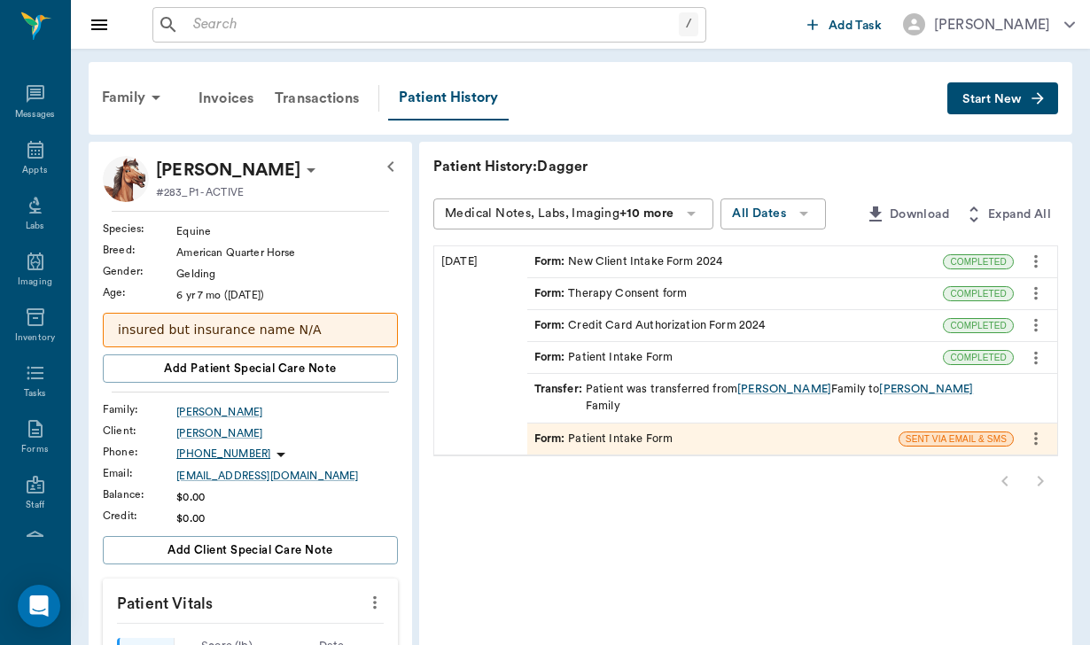
click at [203, 28] on input "text" at bounding box center [432, 24] width 493 height 25
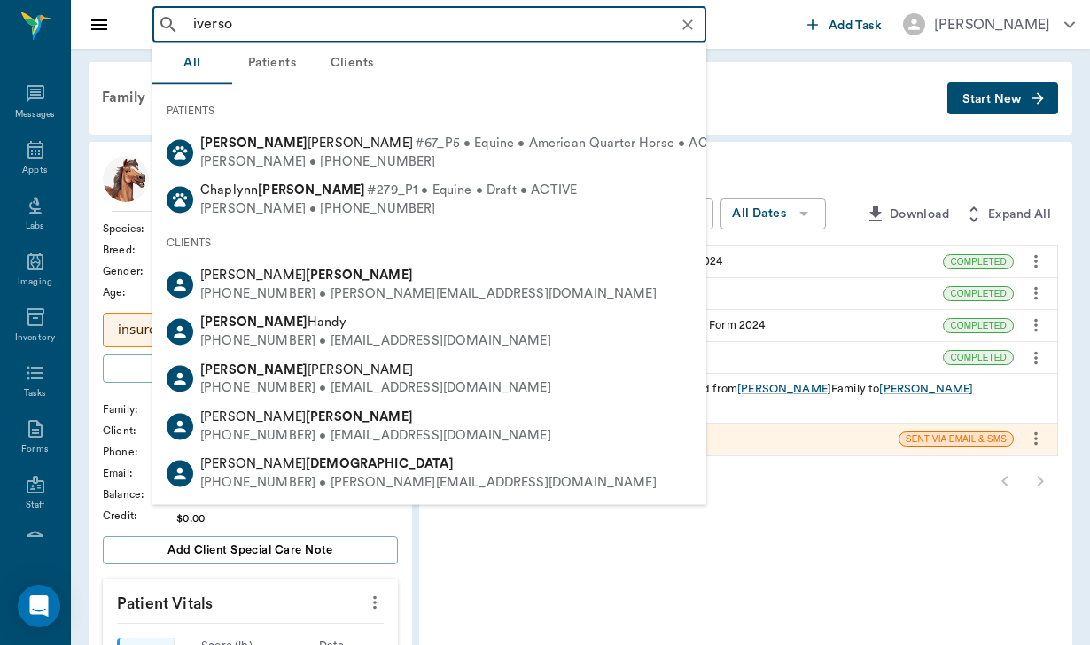
type input "[PERSON_NAME]"
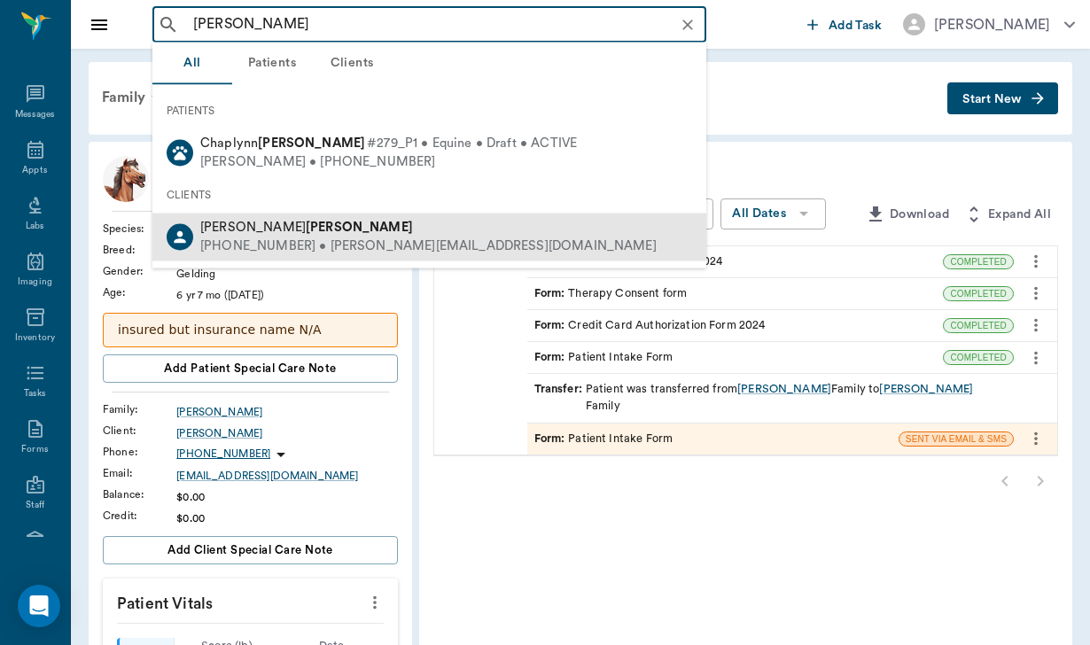
click at [306, 223] on b "[PERSON_NAME]" at bounding box center [359, 227] width 107 height 13
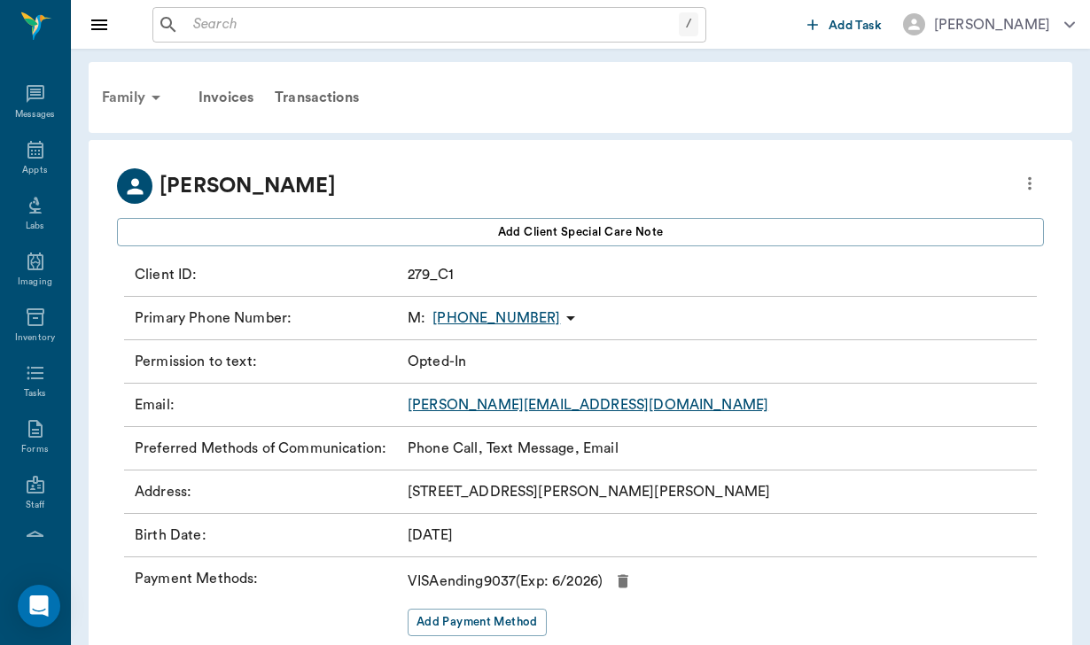
click at [144, 100] on div "Family" at bounding box center [134, 97] width 86 height 43
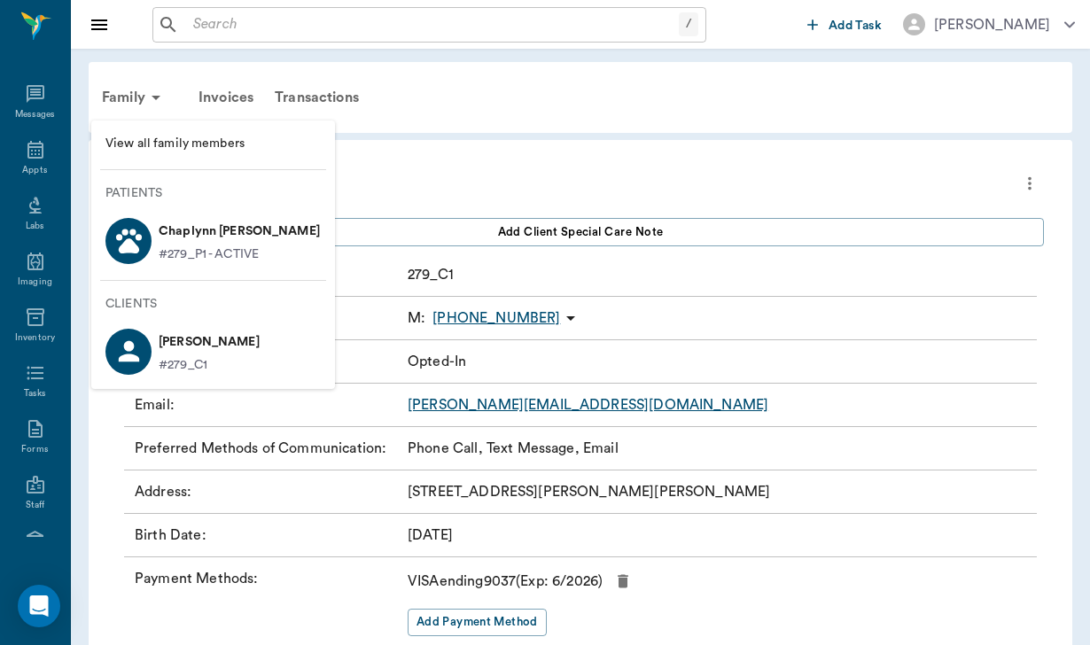
click at [203, 255] on p "#279_P1 - ACTIVE" at bounding box center [209, 254] width 100 height 19
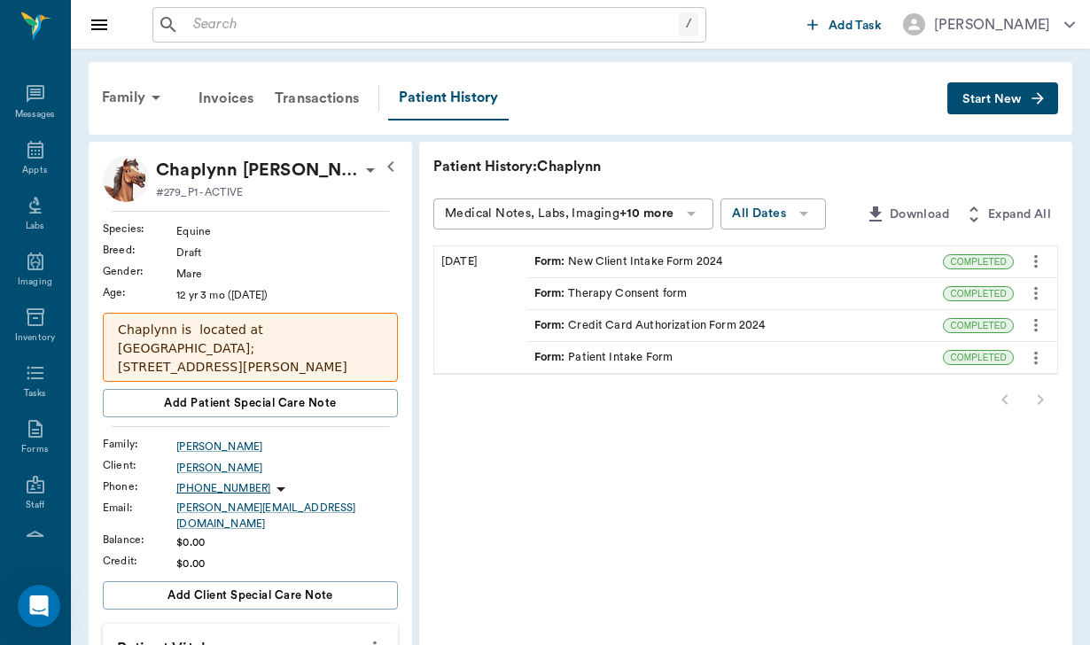
click at [643, 326] on div "Form : Credit Card Authorization Form 2024" at bounding box center [649, 325] width 231 height 17
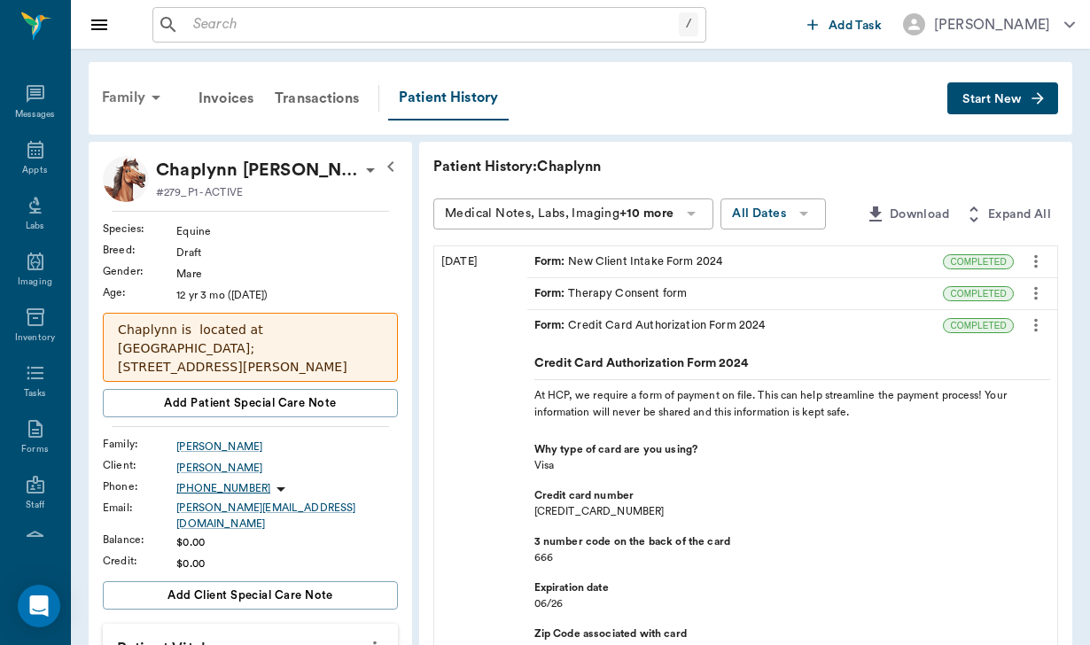
click at [139, 92] on div "Family" at bounding box center [134, 97] width 86 height 43
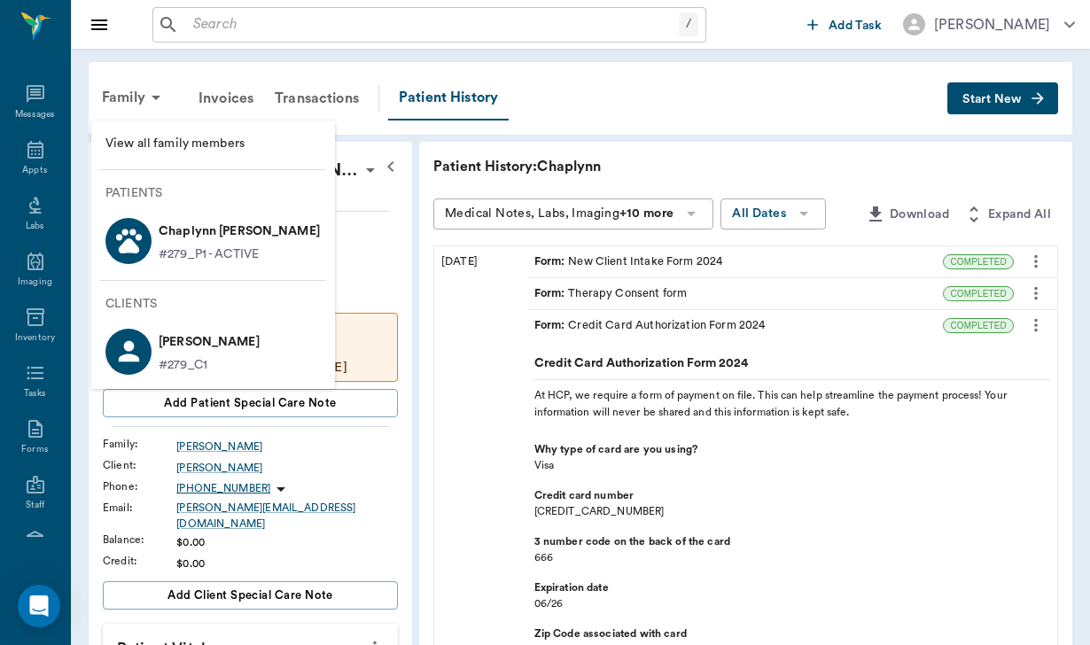
click at [168, 166] on div "View all family members" at bounding box center [213, 149] width 244 height 43
click at [169, 137] on span "View all family members" at bounding box center [212, 144] width 215 height 19
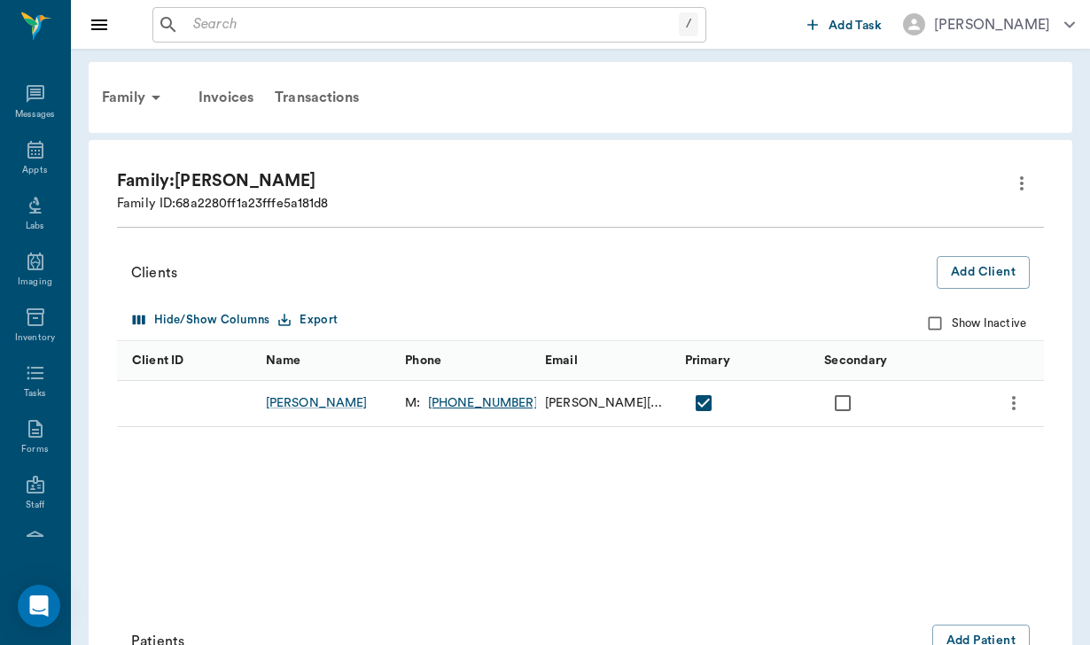
click at [1018, 177] on icon "more" at bounding box center [1021, 183] width 21 height 21
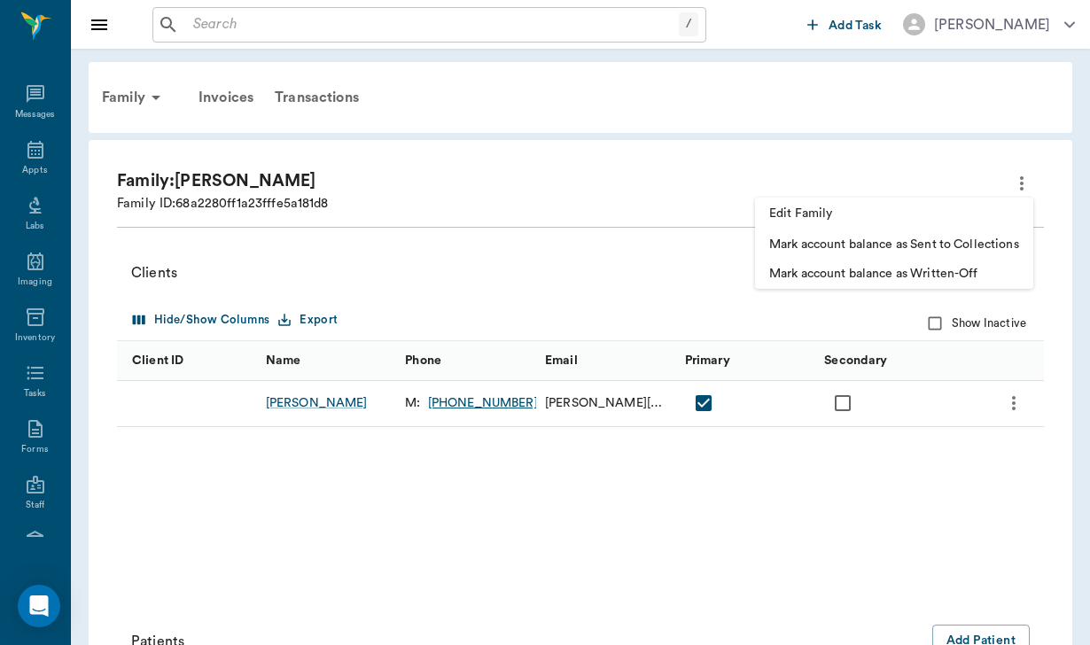
click at [831, 218] on span "Edit Family" at bounding box center [894, 214] width 250 height 19
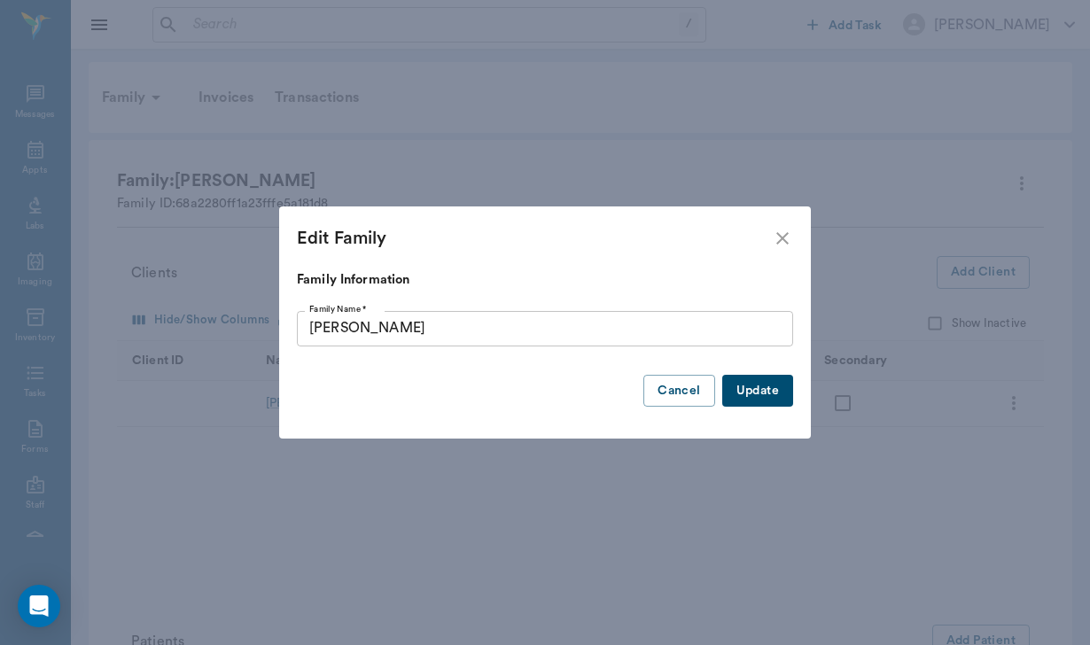
click at [784, 400] on button "Update" at bounding box center [757, 391] width 71 height 33
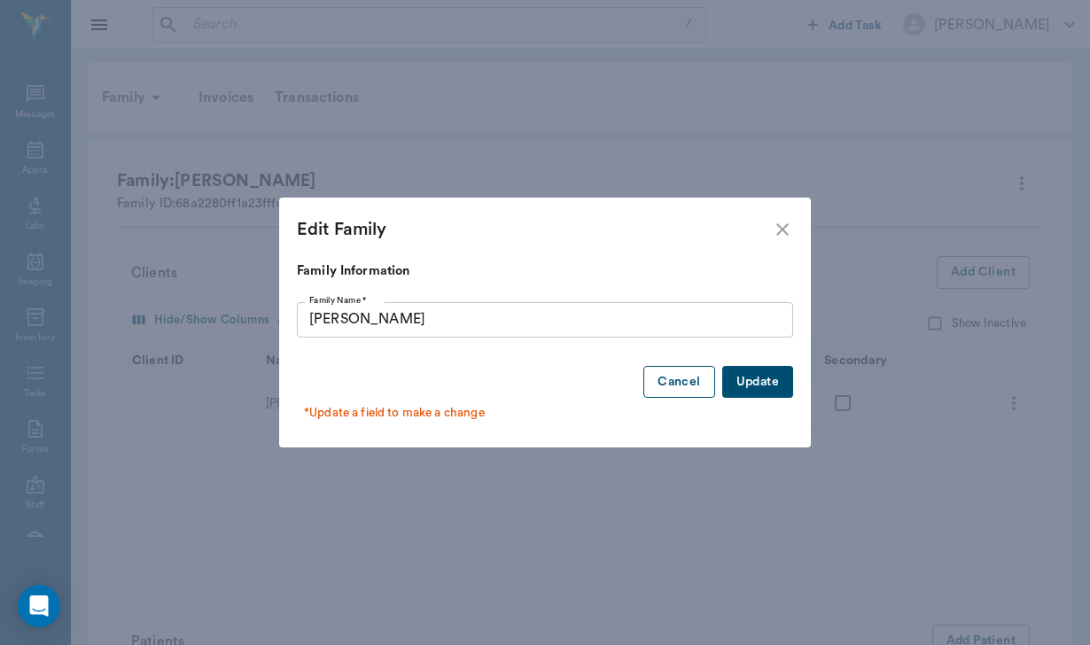
click at [660, 385] on button "Cancel" at bounding box center [678, 382] width 71 height 33
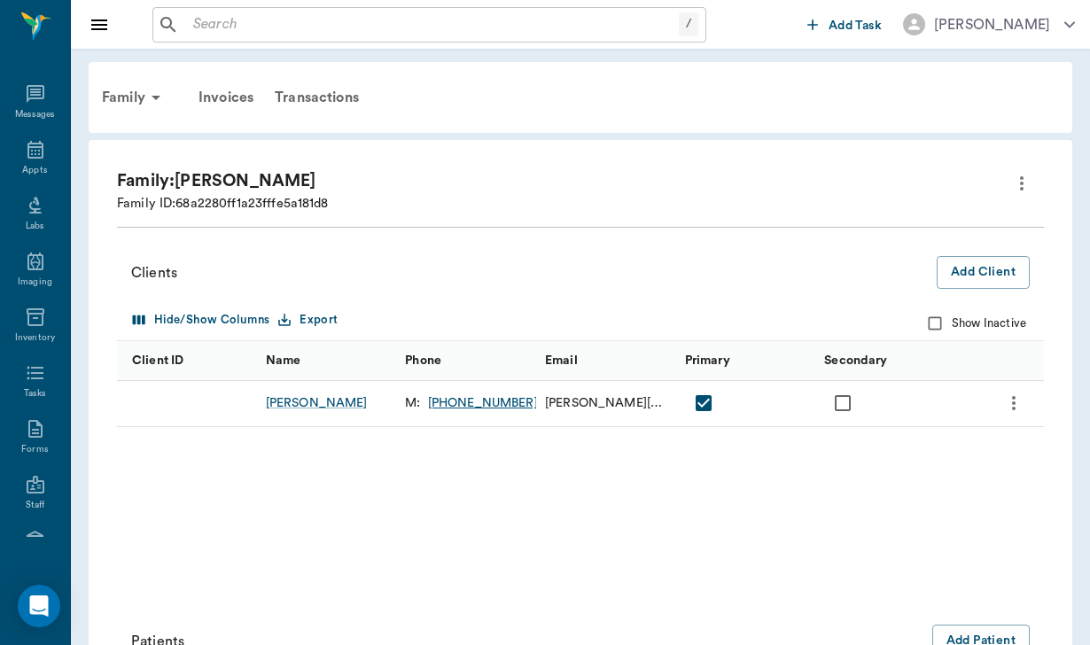
click at [187, 29] on input "text" at bounding box center [432, 24] width 493 height 25
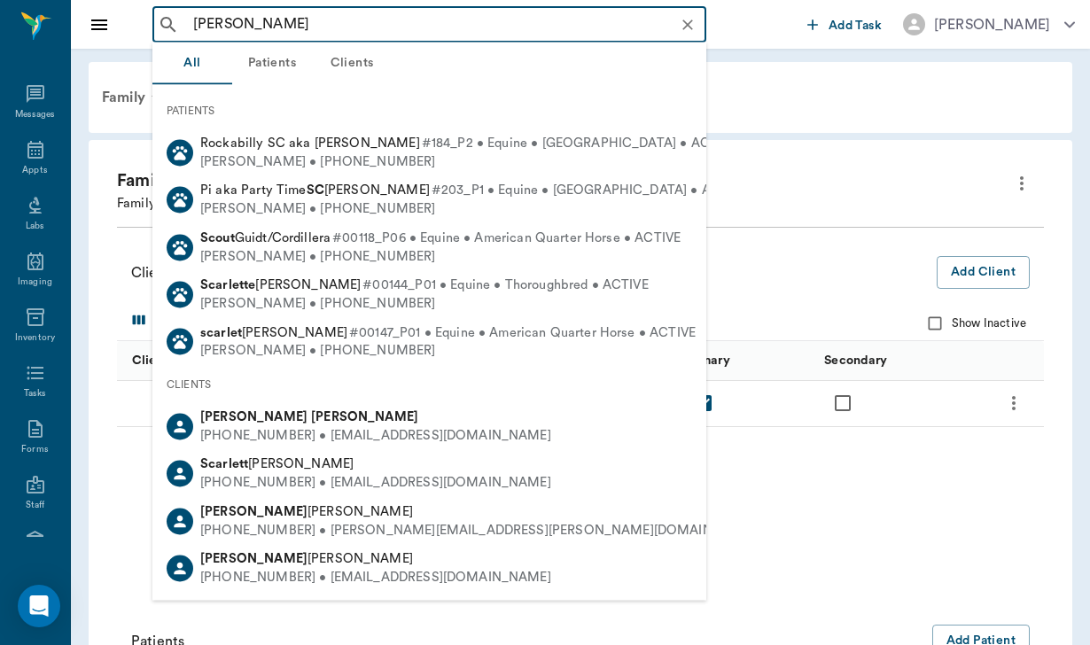
type input "[PERSON_NAME]"
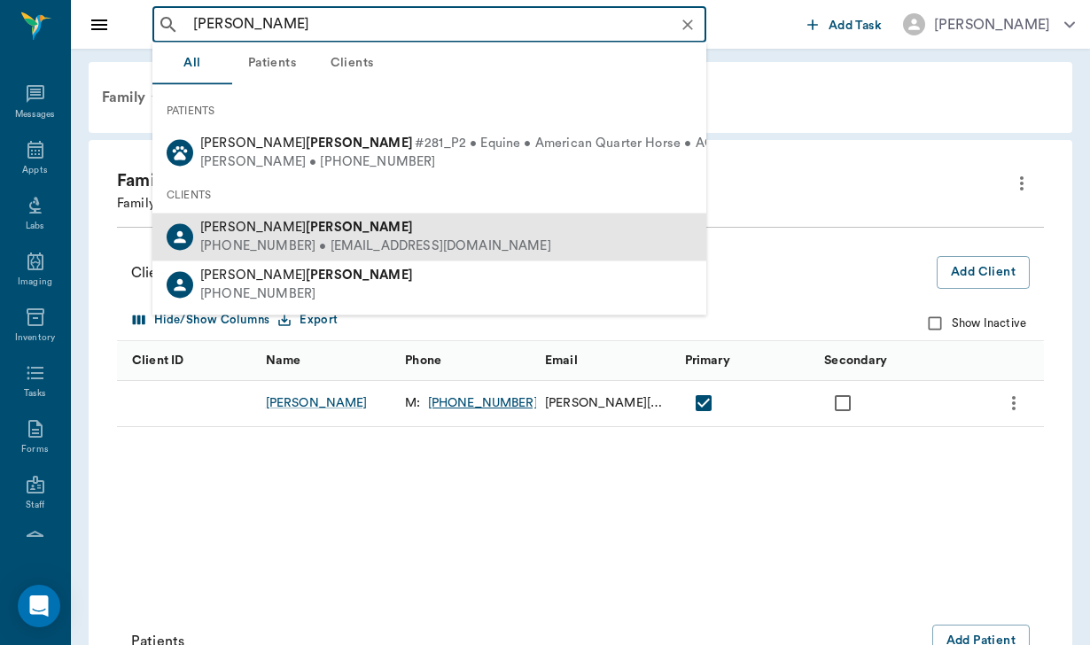
click at [250, 235] on div "[PERSON_NAME]" at bounding box center [375, 228] width 351 height 19
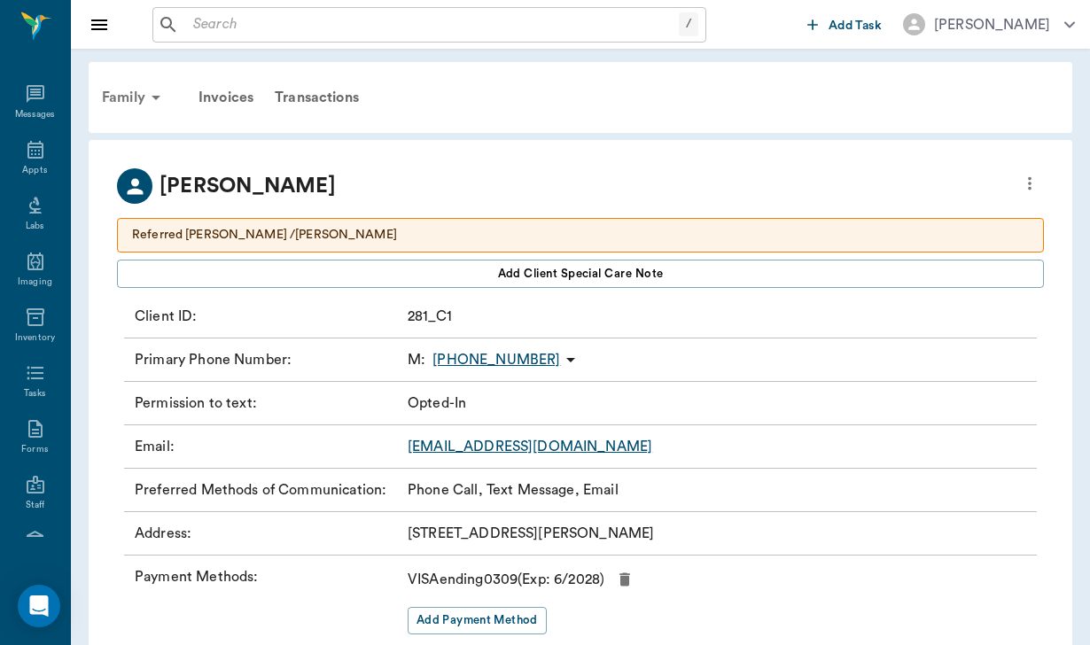
click at [131, 104] on div "Family" at bounding box center [134, 97] width 86 height 43
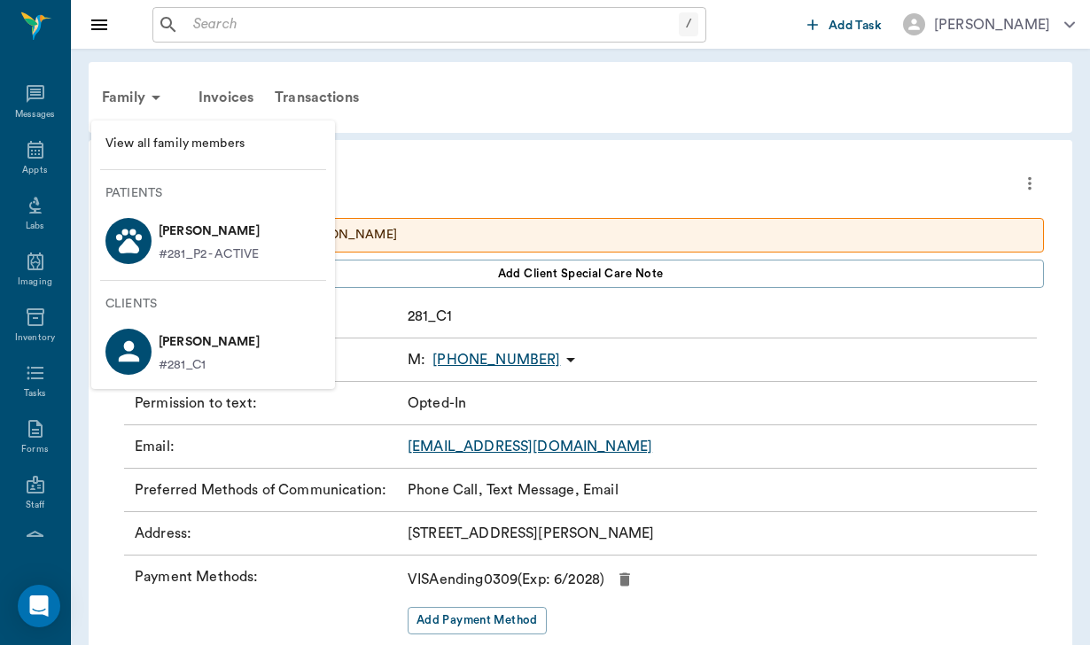
click at [184, 227] on p "[PERSON_NAME]" at bounding box center [209, 231] width 101 height 28
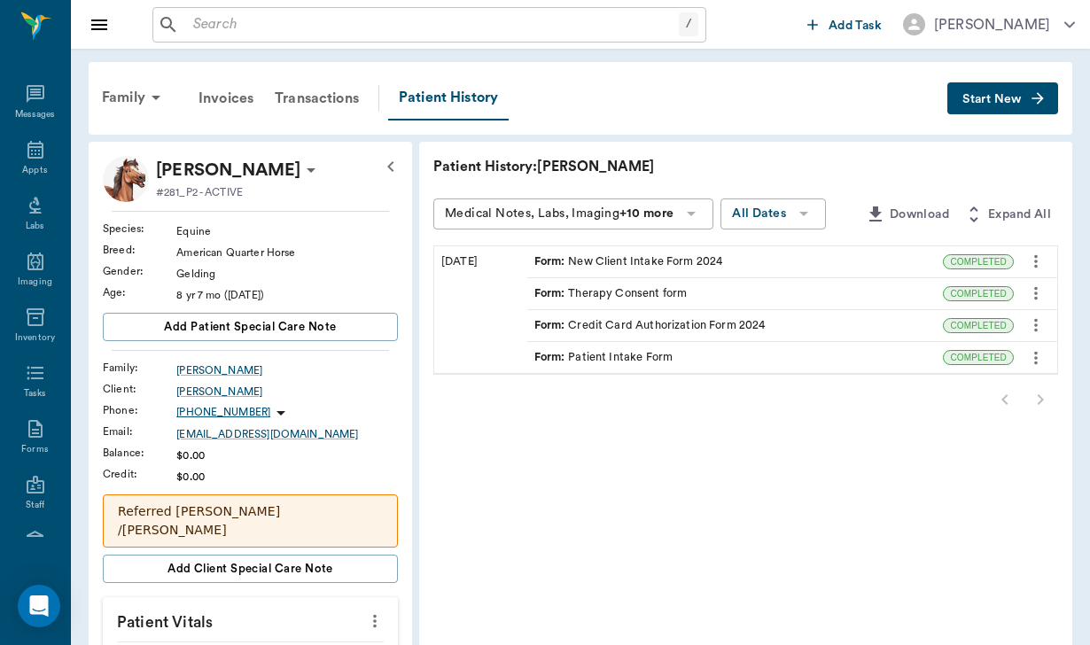
click at [549, 327] on div "Form : Credit Card Authorization Form 2024" at bounding box center [649, 325] width 231 height 17
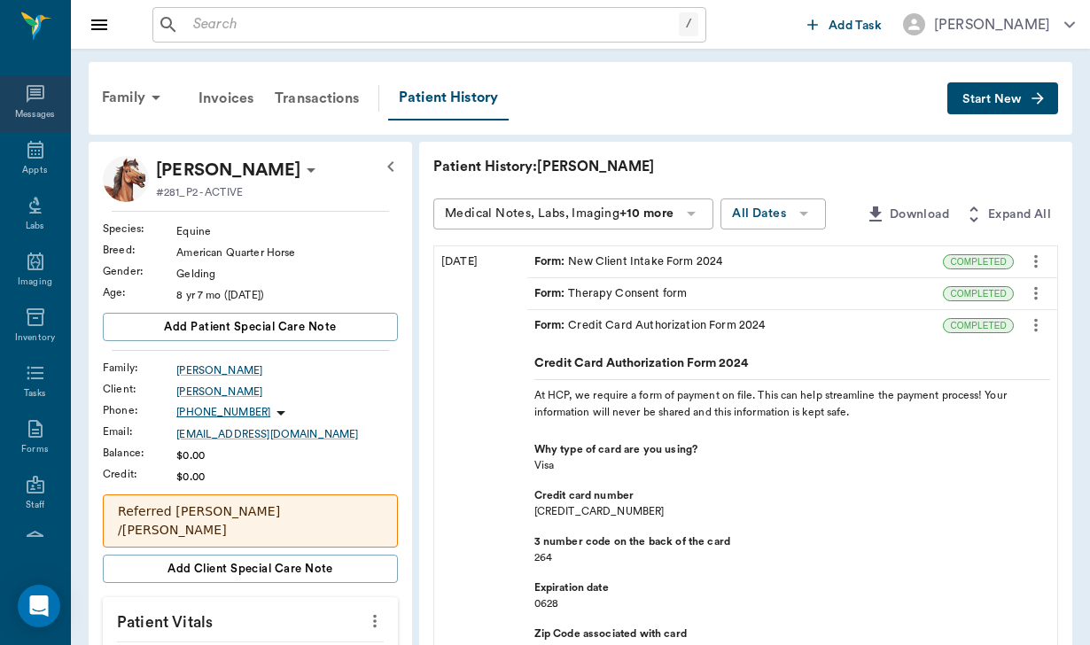
click at [37, 87] on icon at bounding box center [35, 93] width 21 height 21
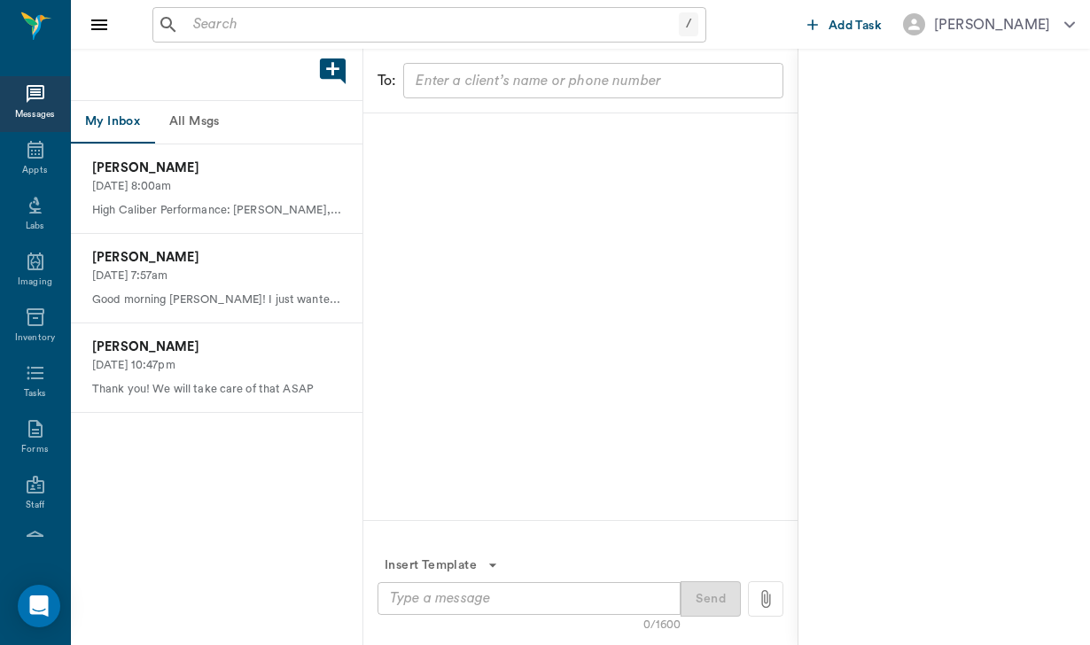
click at [207, 127] on button "All Msgs" at bounding box center [194, 122] width 80 height 43
